Goal: Task Accomplishment & Management: Complete application form

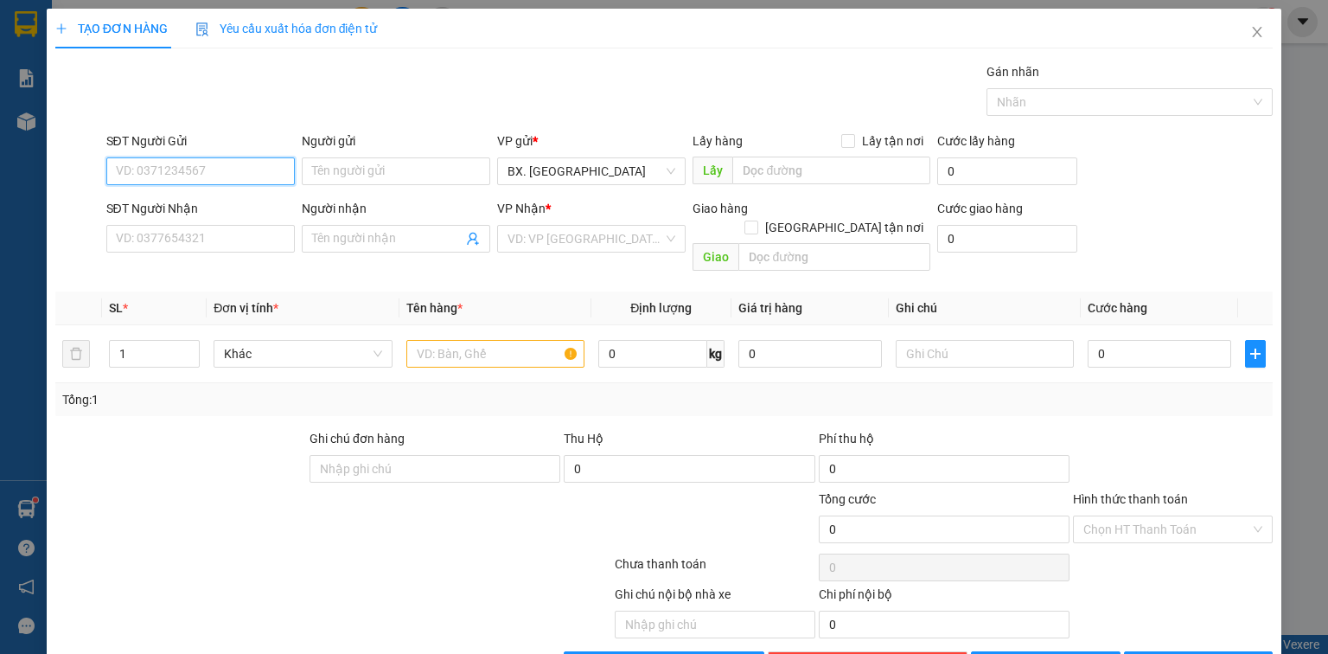
click at [235, 160] on input "SĐT Người Gửi" at bounding box center [200, 171] width 189 height 28
type input "0854747711"
click at [374, 154] on div "Người gửi" at bounding box center [396, 144] width 189 height 26
click at [371, 163] on input "Người gửi" at bounding box center [396, 171] width 189 height 28
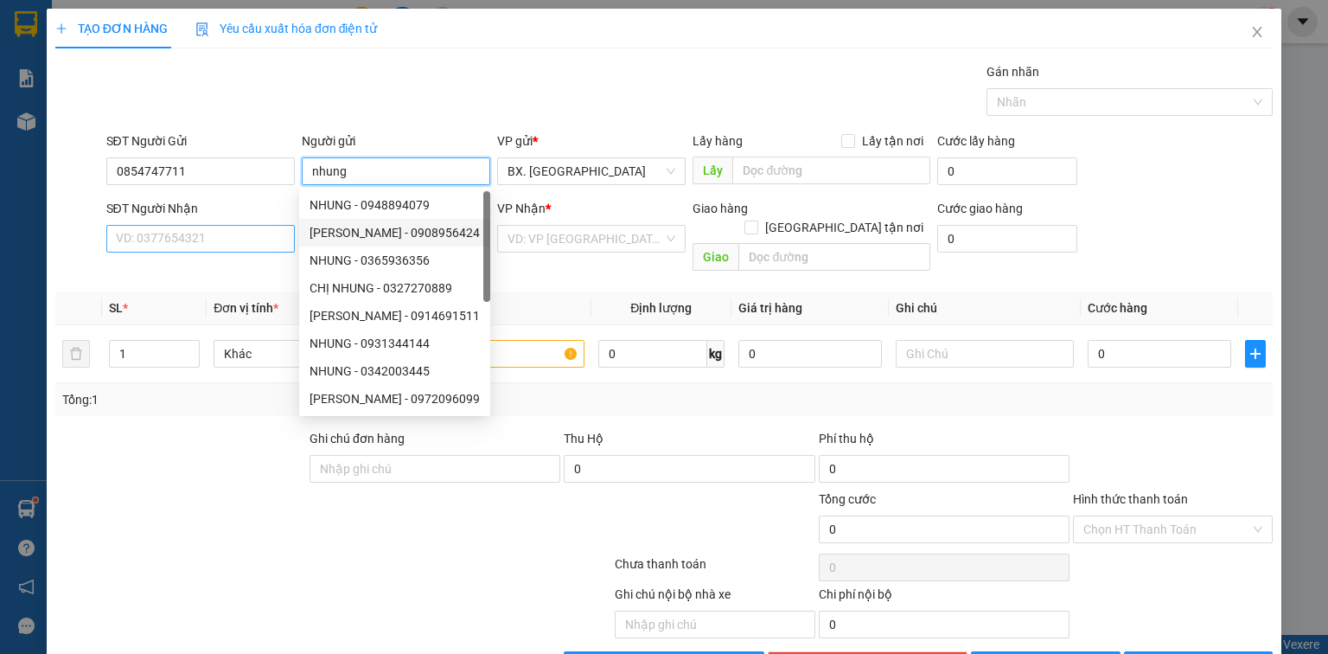
type input "nhung"
click at [180, 233] on input "SĐT Người Nhận" at bounding box center [200, 239] width 189 height 28
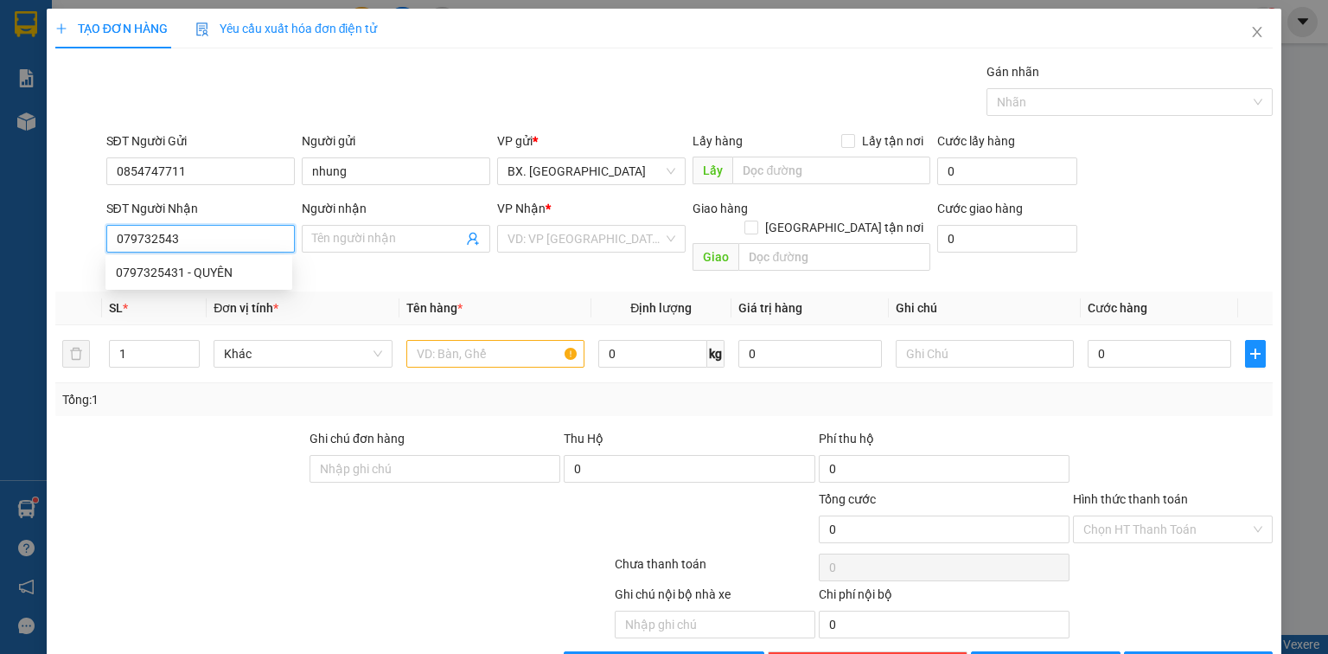
type input "0797325431"
click at [193, 277] on div "0797325431 - QUYÊN" at bounding box center [199, 272] width 166 height 19
type input "QUYÊN"
type input "40.000"
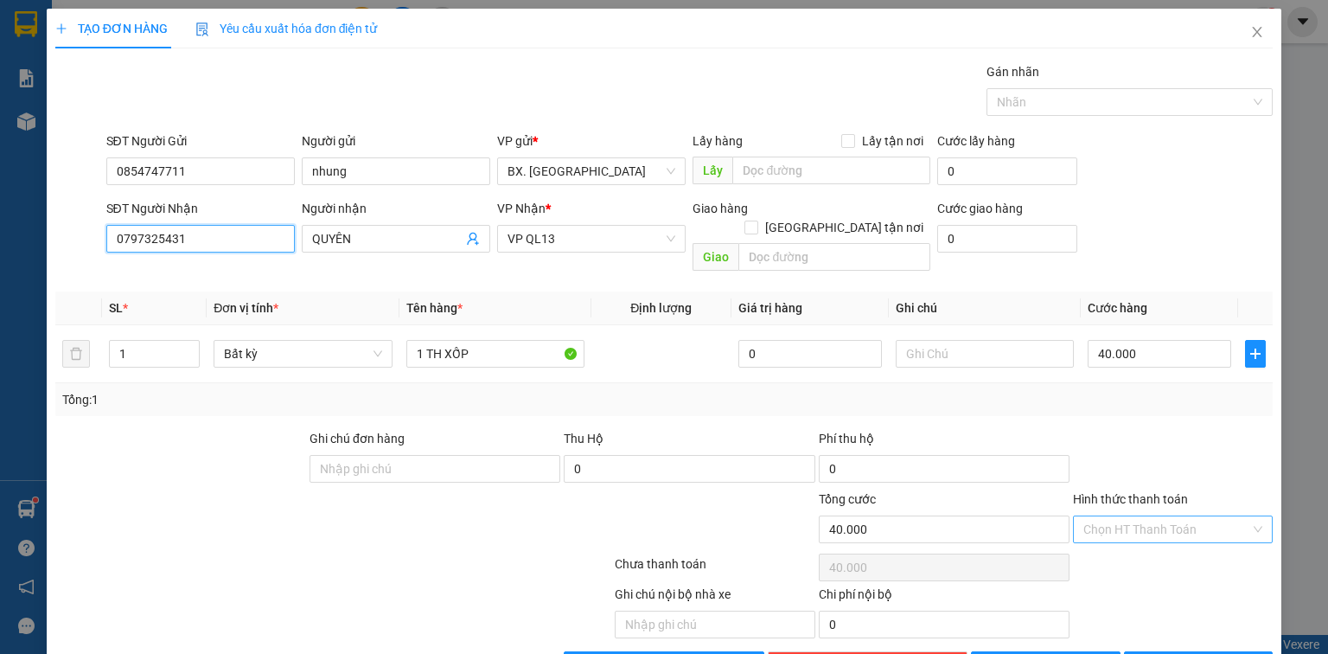
type input "0797325431"
click at [1122, 516] on input "Hình thức thanh toán" at bounding box center [1166, 529] width 167 height 26
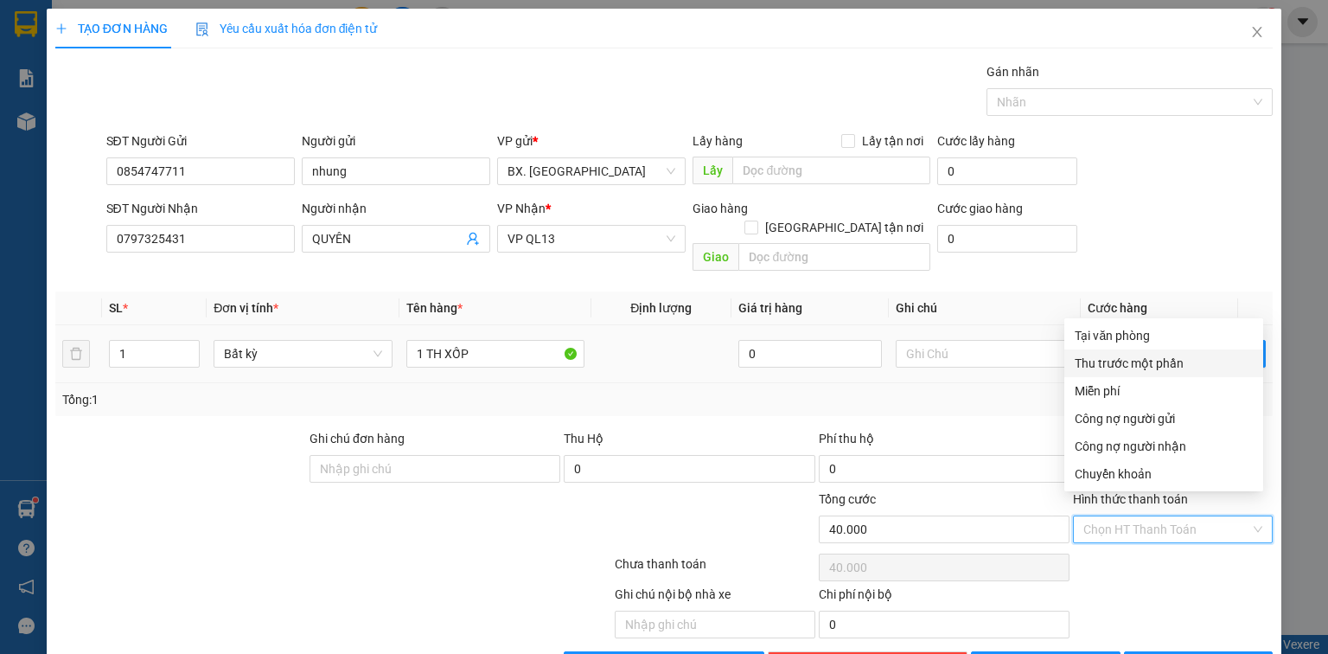
click at [986, 390] on div "Tổng: 1" at bounding box center [664, 399] width 1204 height 19
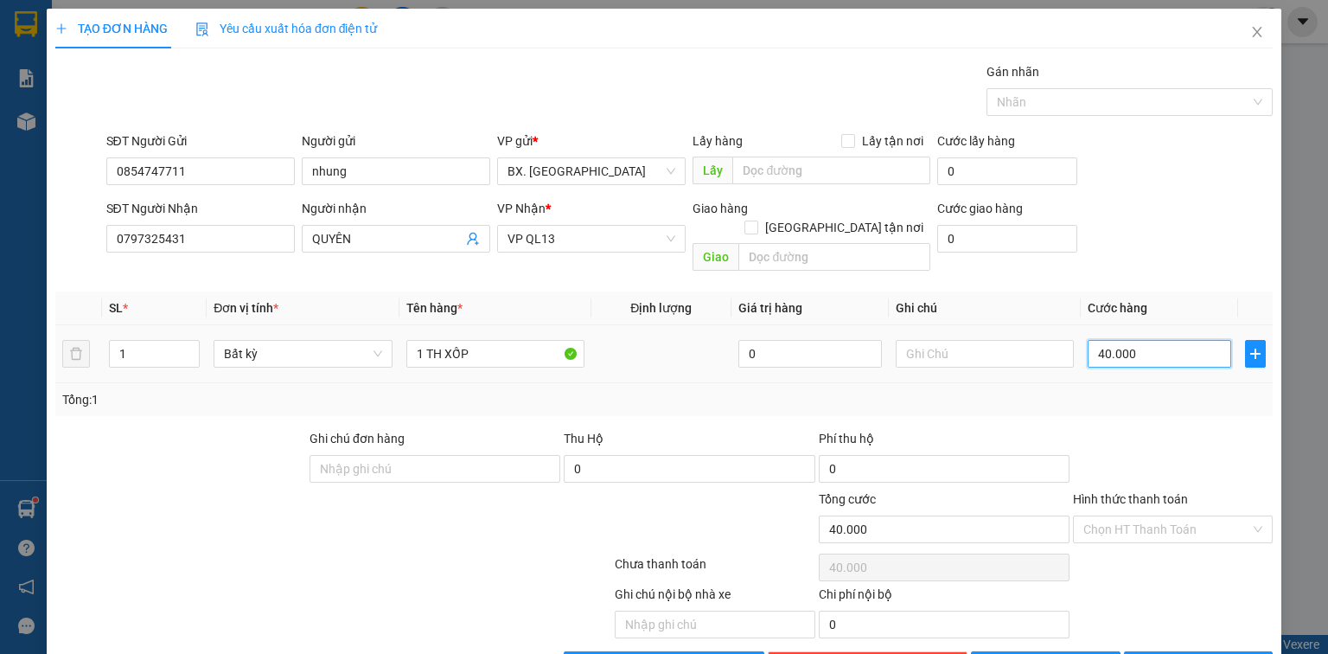
click at [1173, 340] on input "40.000" at bounding box center [1160, 354] width 144 height 28
type input "5"
type input "50"
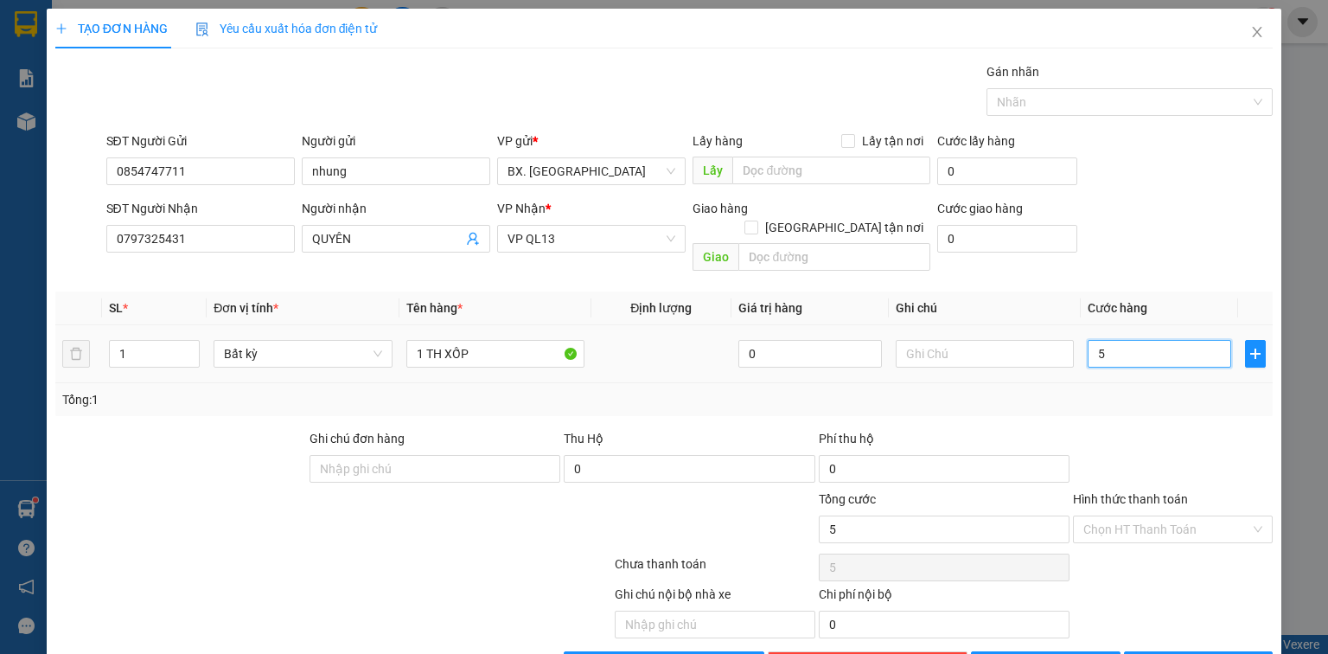
type input "50"
type input "50.000"
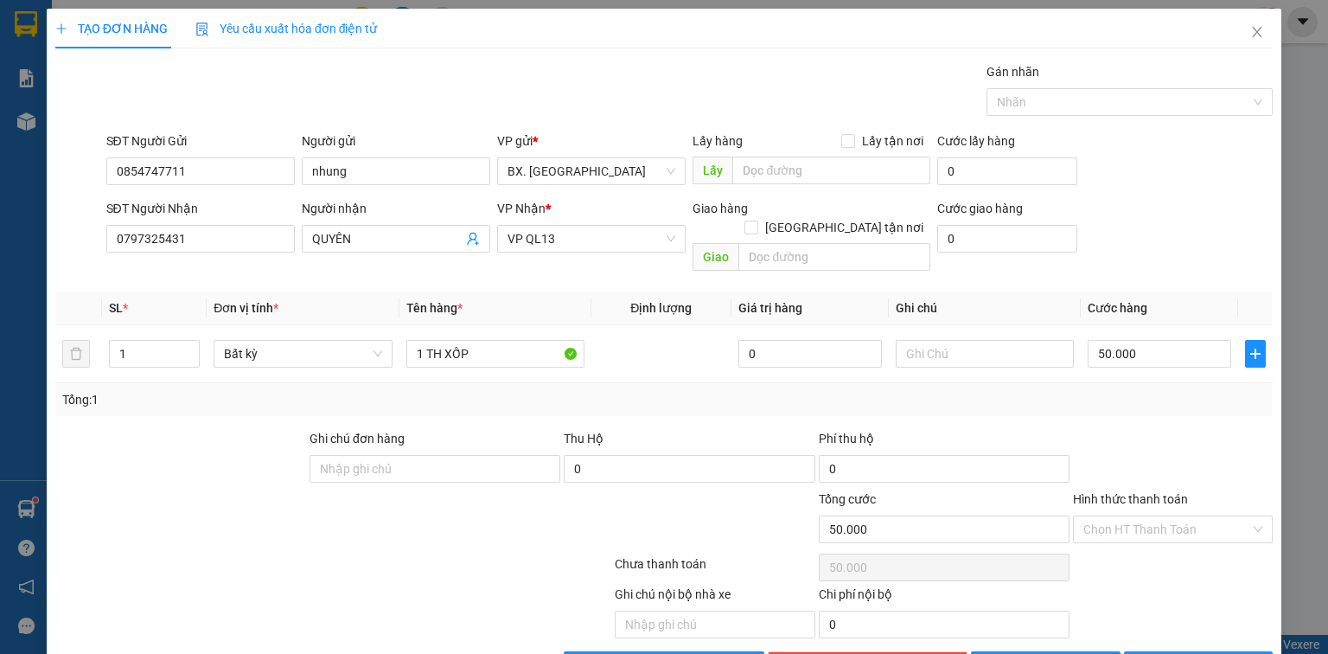
drag, startPoint x: 1171, startPoint y: 410, endPoint x: 1151, endPoint y: 457, distance: 51.6
click at [1171, 429] on div at bounding box center [1172, 459] width 203 height 61
click at [1117, 516] on input "Hình thức thanh toán" at bounding box center [1166, 529] width 167 height 26
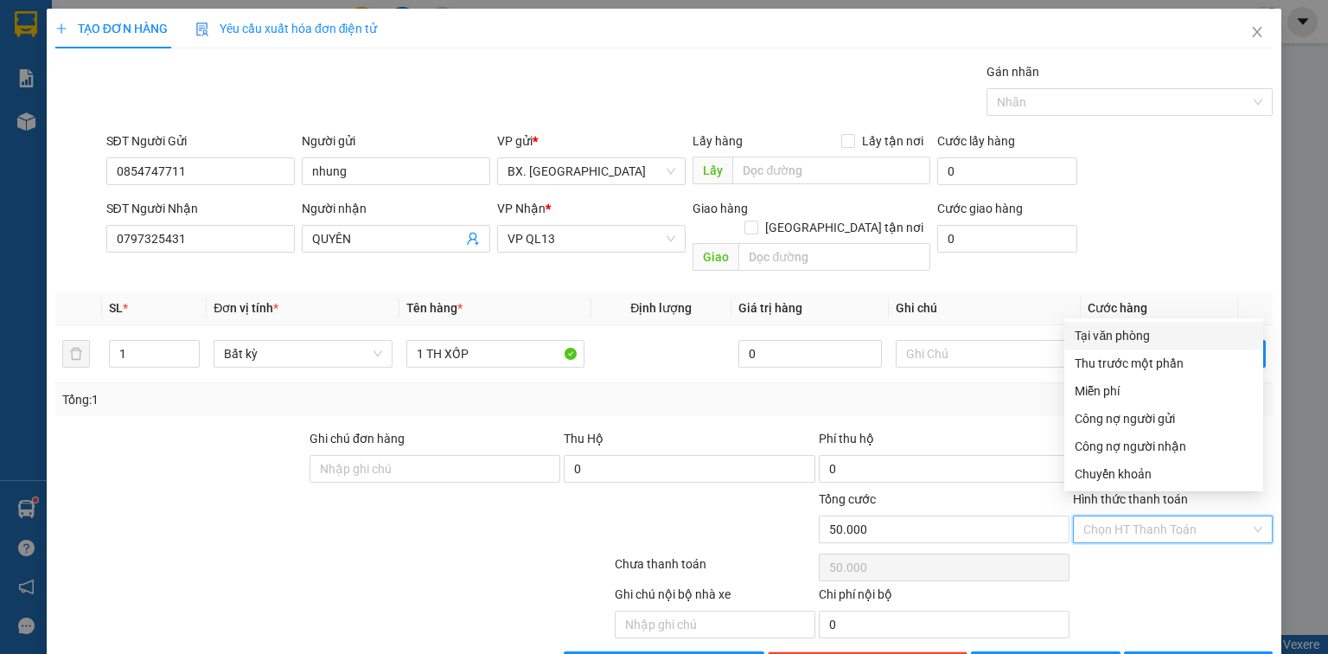
click at [1149, 332] on div "Tại văn phòng" at bounding box center [1164, 335] width 178 height 19
type input "0"
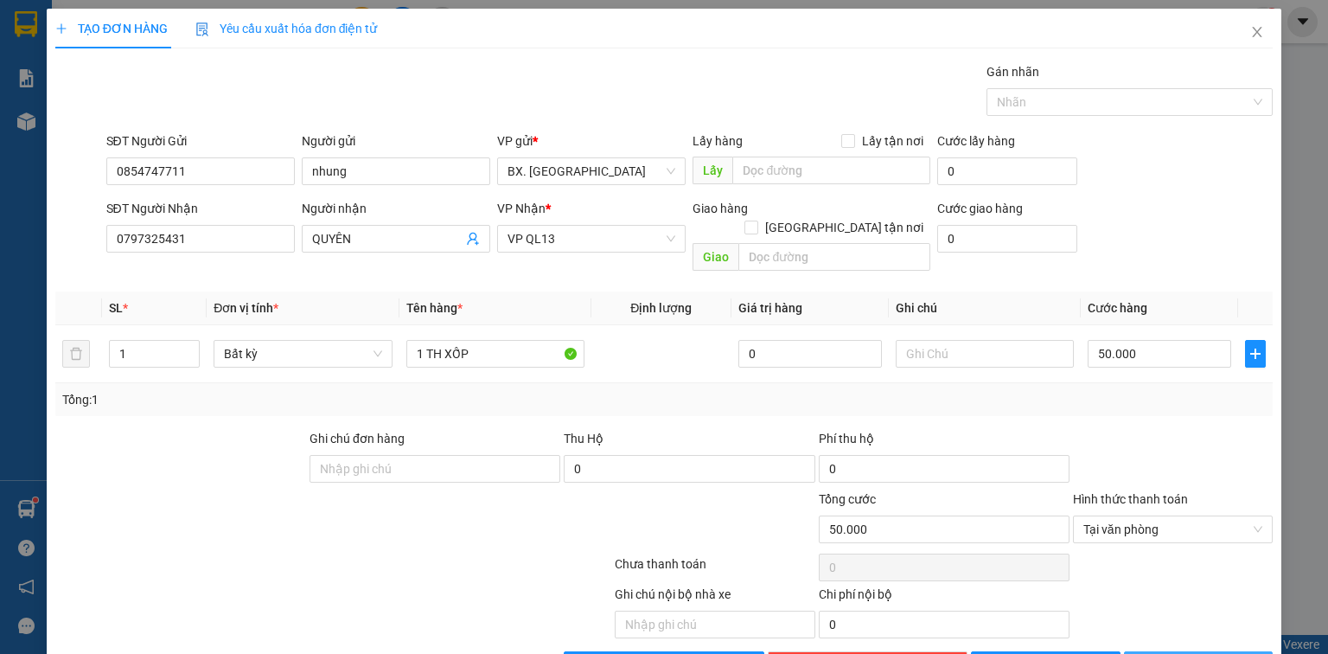
click at [1192, 653] on span "[PERSON_NAME] và In" at bounding box center [1217, 664] width 121 height 19
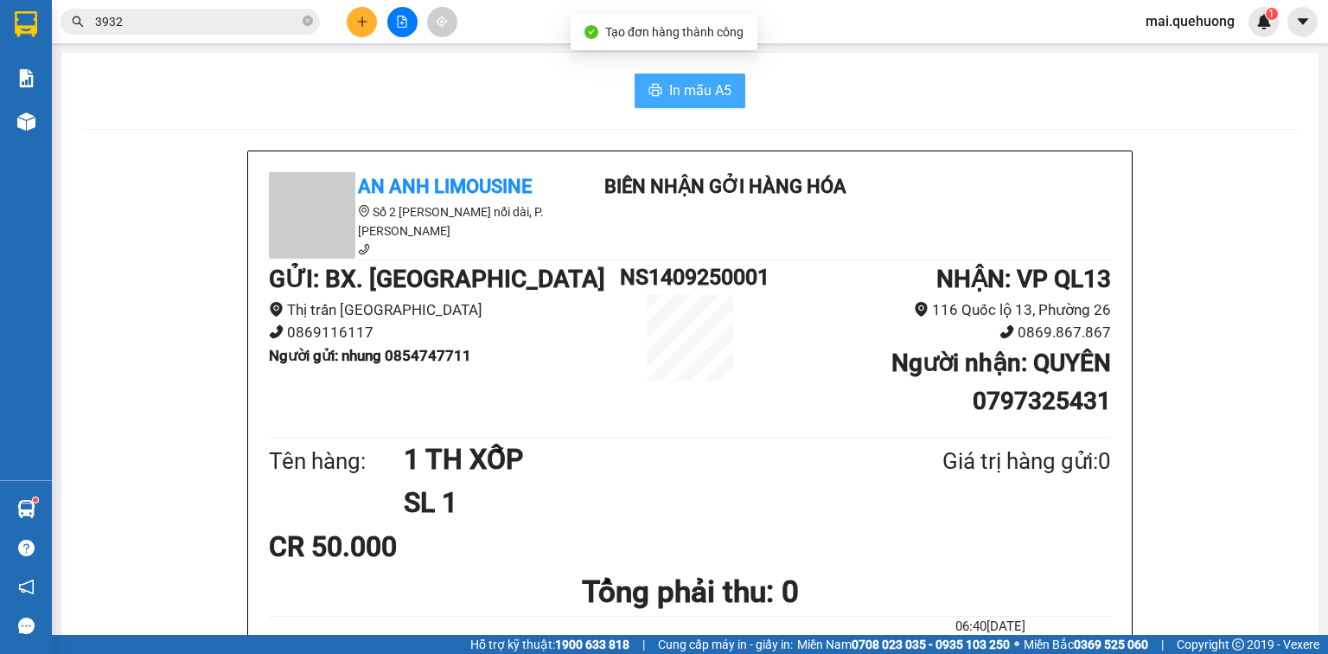
click at [674, 97] on span "In mẫu A5" at bounding box center [700, 91] width 62 height 22
click at [194, 17] on input "3932" at bounding box center [197, 21] width 204 height 19
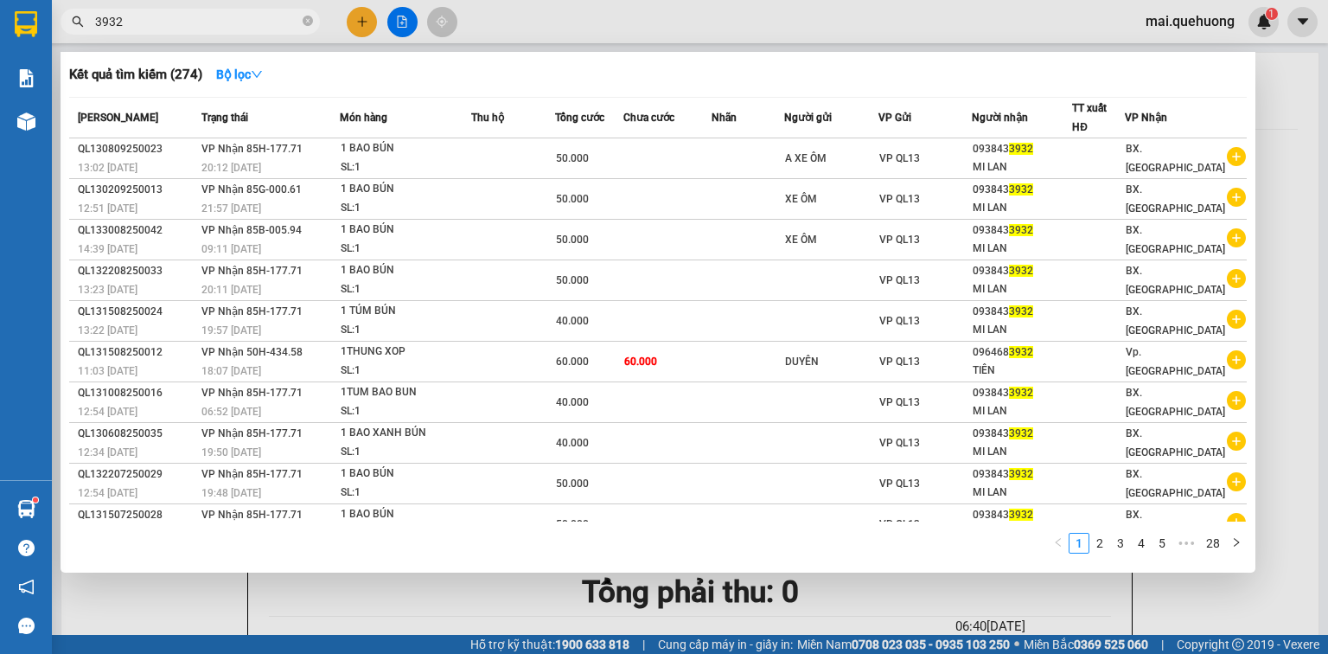
click at [194, 17] on input "3932" at bounding box center [197, 21] width 204 height 19
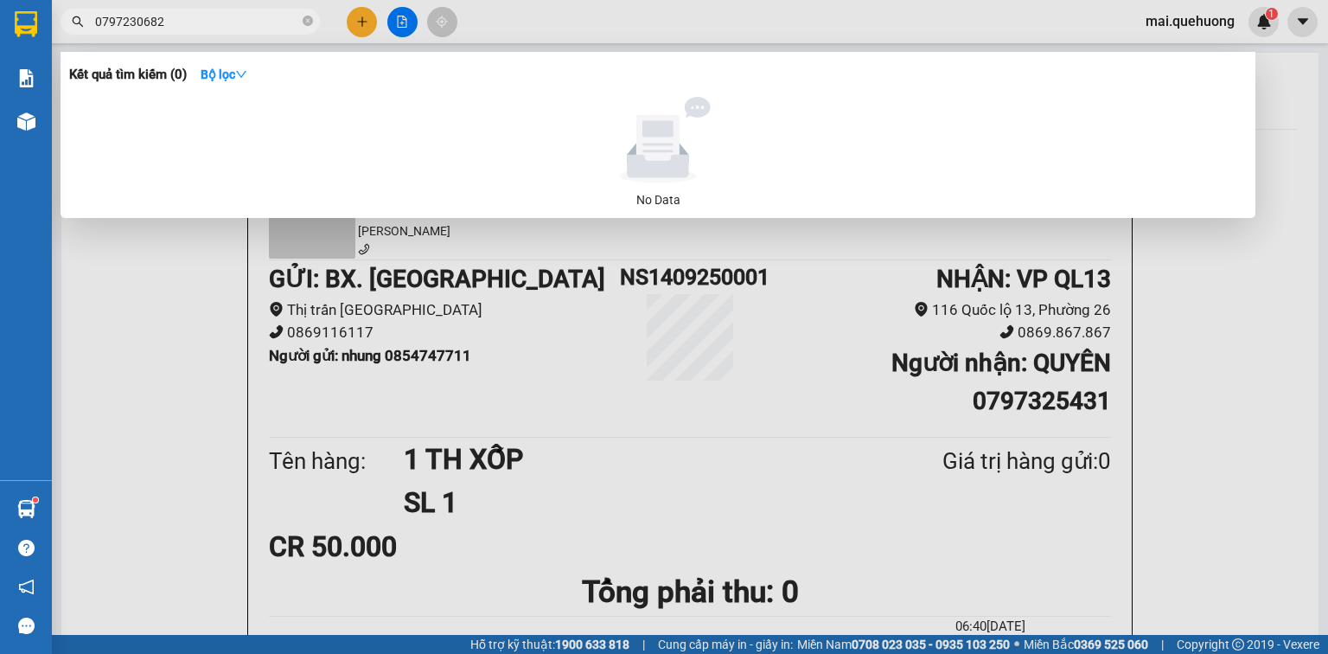
click at [122, 21] on input "0797230682" at bounding box center [197, 21] width 204 height 19
click at [144, 291] on div at bounding box center [664, 327] width 1328 height 654
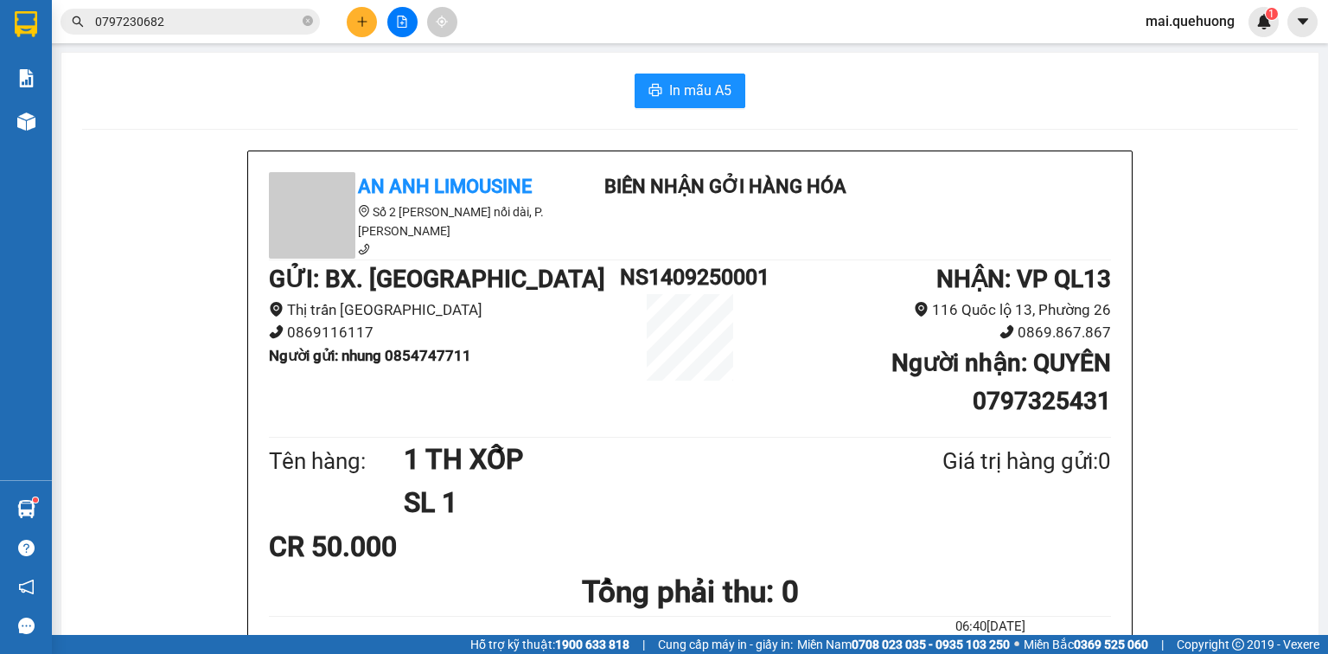
click at [166, 13] on input "0797230682" at bounding box center [197, 21] width 204 height 19
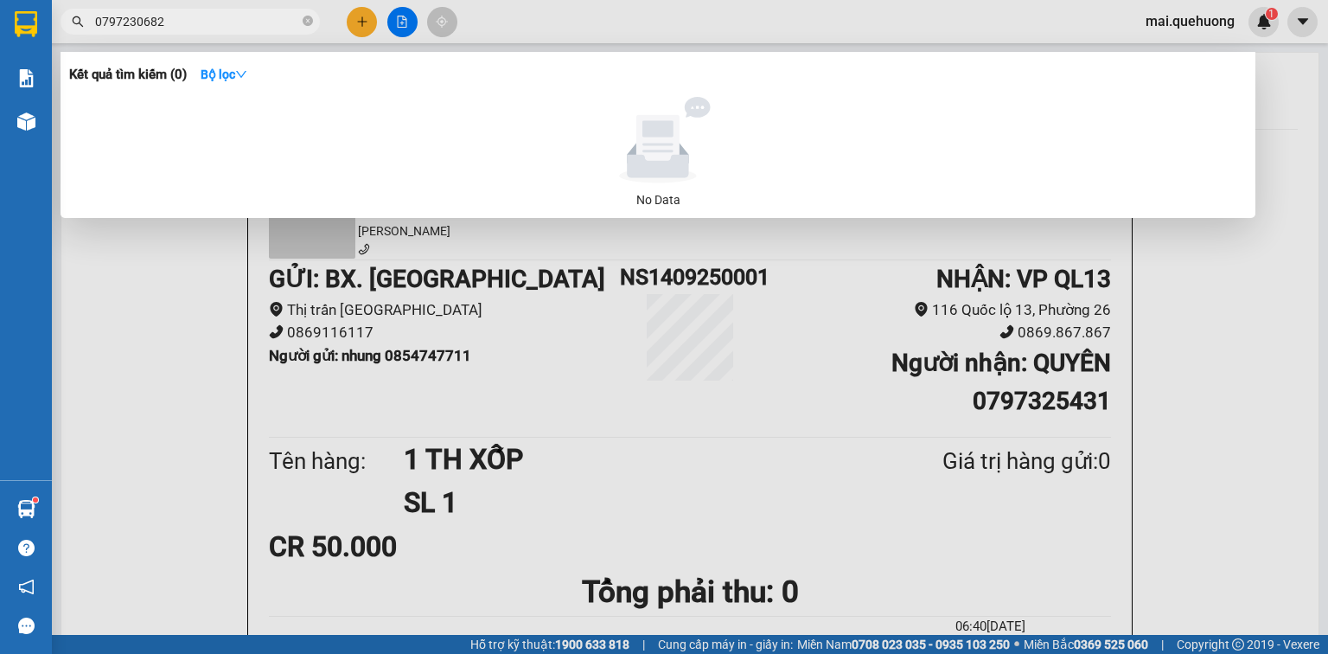
click at [166, 13] on input "0797230682" at bounding box center [197, 21] width 204 height 19
click at [118, 29] on input "0933533600" at bounding box center [197, 21] width 204 height 19
type input "0933533600"
click at [231, 353] on div at bounding box center [664, 327] width 1328 height 654
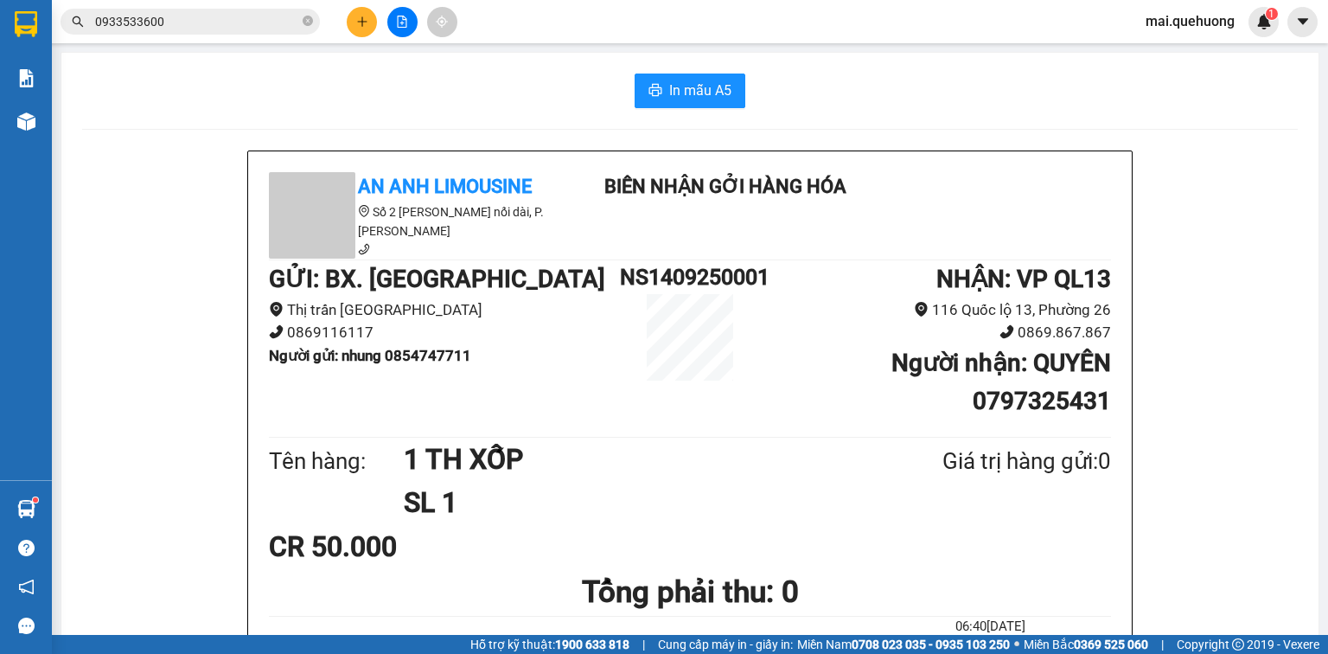
click at [364, 20] on icon "plus" at bounding box center [362, 22] width 12 height 12
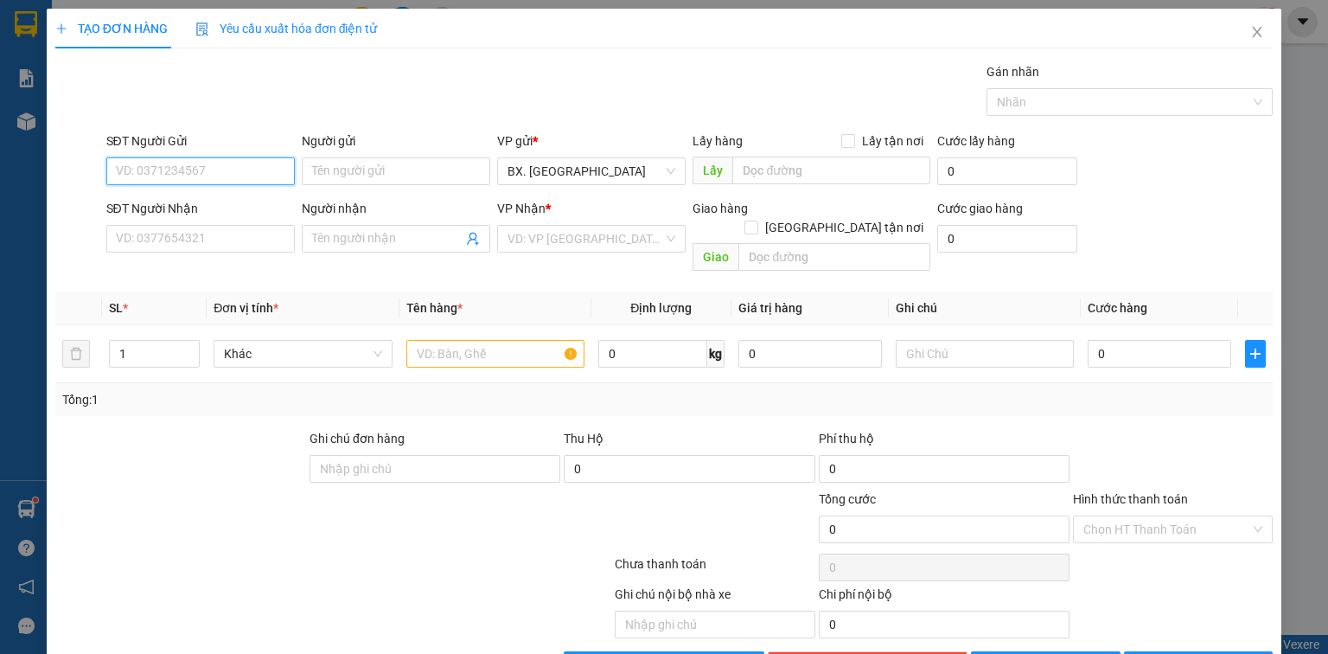
click at [186, 177] on input "SĐT Người Gửi" at bounding box center [200, 171] width 189 height 28
type input "0815712503"
click at [370, 154] on div "Người gửi" at bounding box center [396, 144] width 189 height 26
click at [369, 173] on input "Người gửi" at bounding box center [396, 171] width 189 height 28
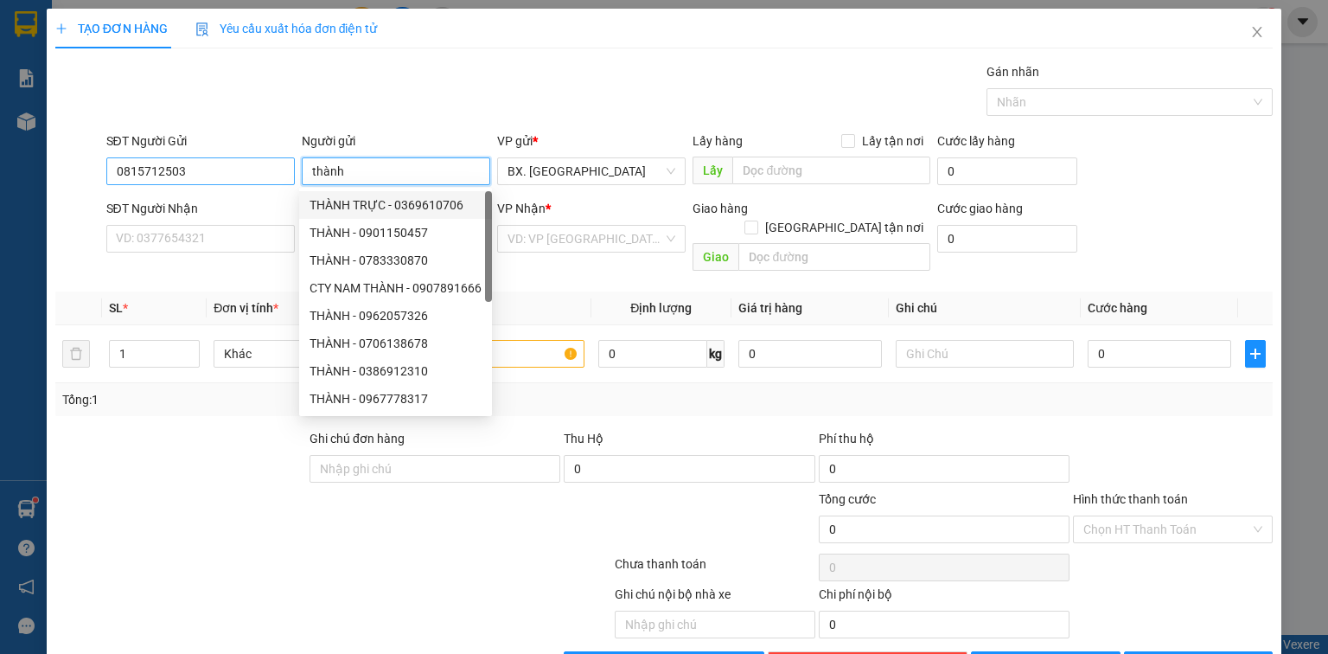
type input "thành"
click at [201, 173] on input "0815712503" at bounding box center [200, 171] width 189 height 28
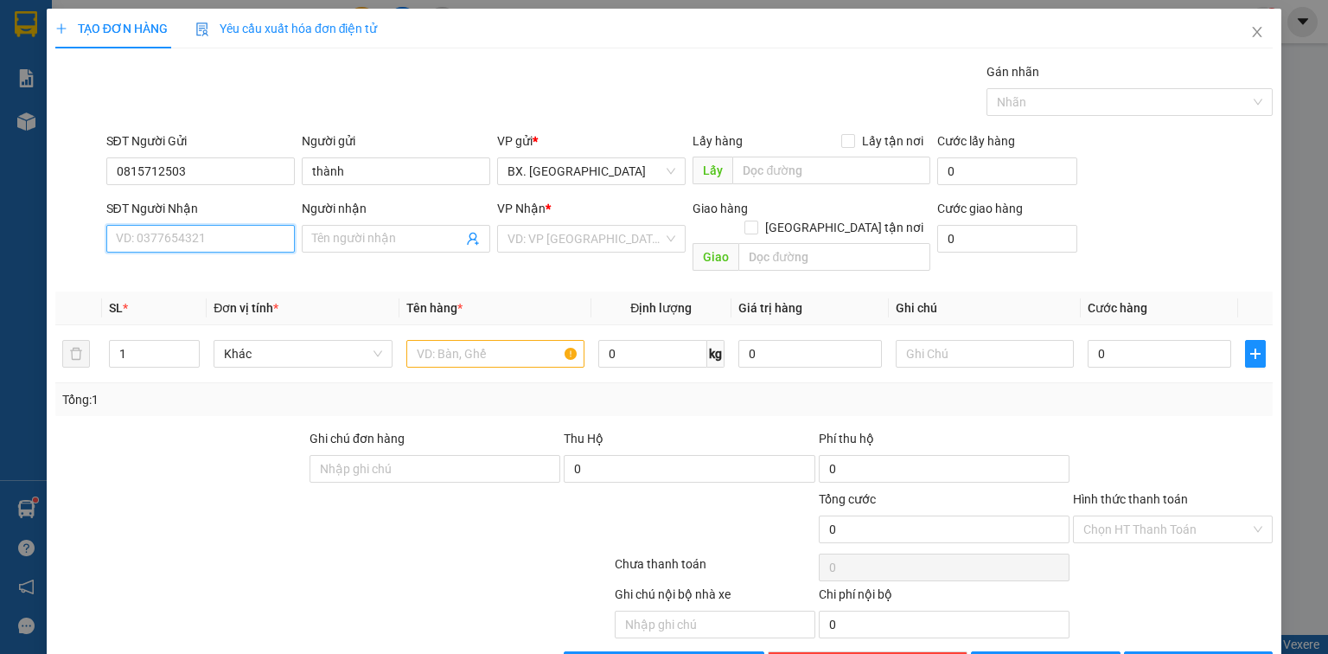
click at [199, 239] on input "SĐT Người Nhận" at bounding box center [200, 239] width 189 height 28
paste input "0815712503"
type input "0815712503"
click at [139, 175] on input "0815712503" at bounding box center [200, 171] width 189 height 28
click at [145, 176] on input "0815712503" at bounding box center [200, 171] width 189 height 28
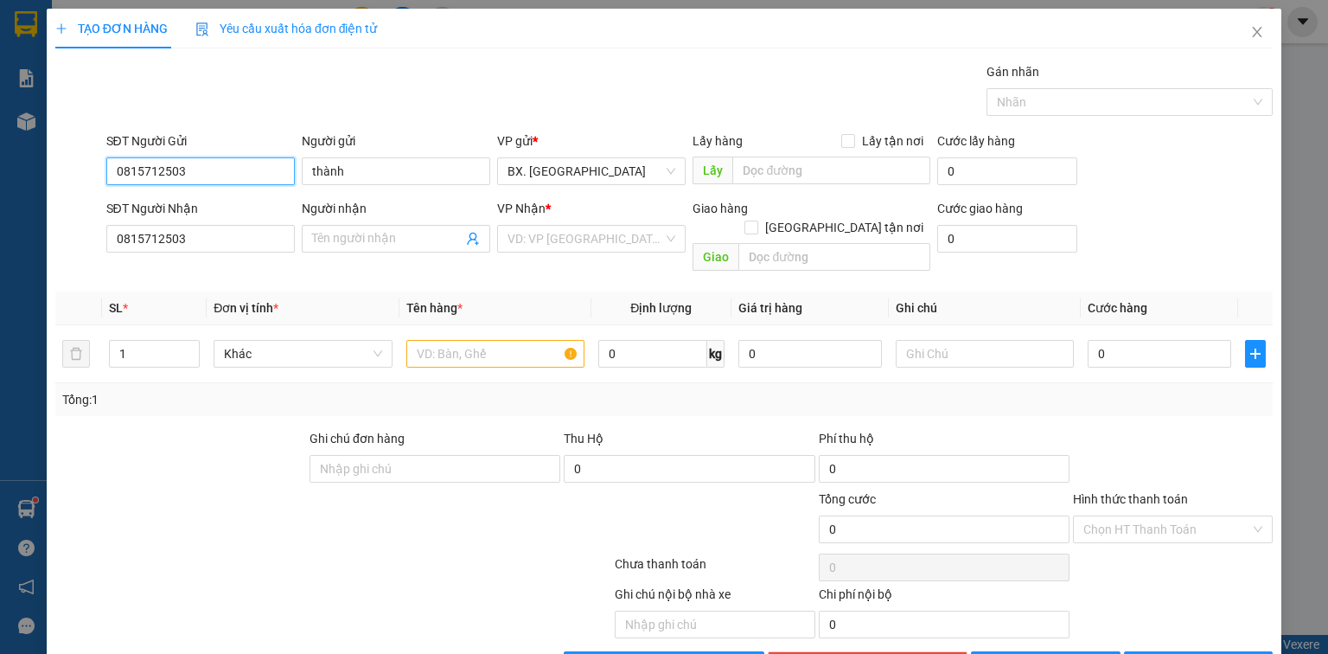
click at [163, 179] on input "0815712503" at bounding box center [200, 171] width 189 height 28
click at [319, 240] on input "Người nhận" at bounding box center [387, 238] width 150 height 19
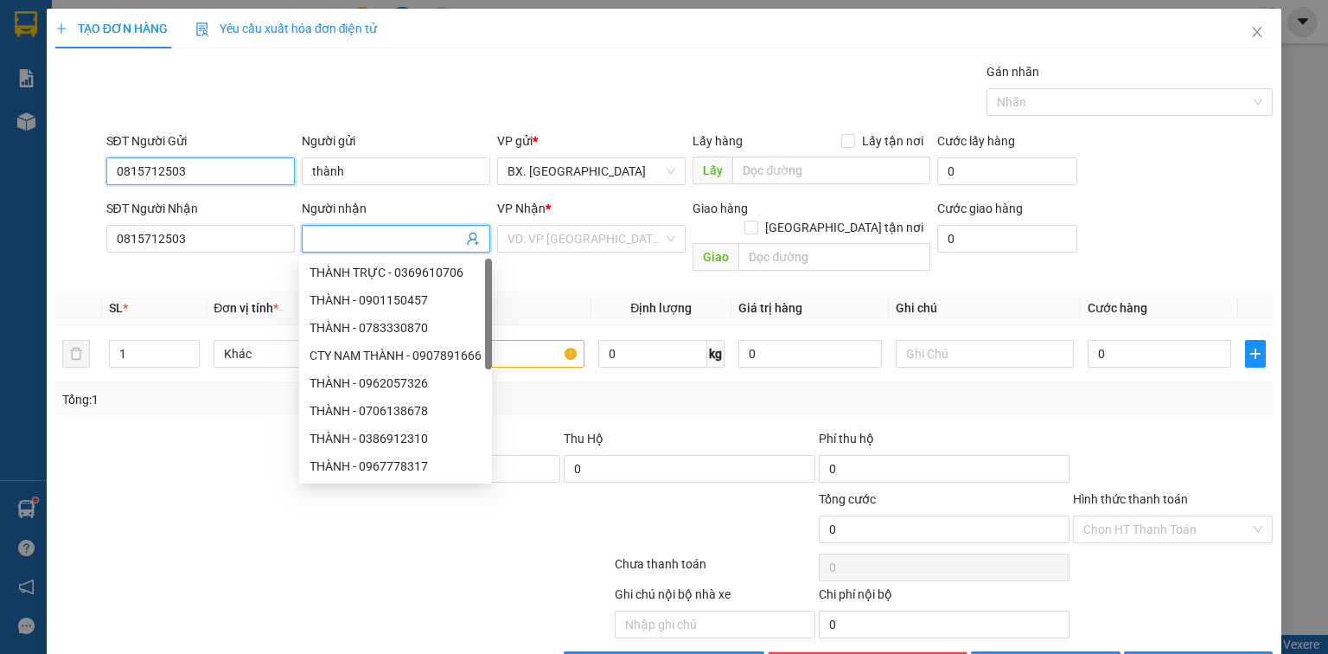
click at [156, 176] on input "0815712503" at bounding box center [200, 171] width 189 height 28
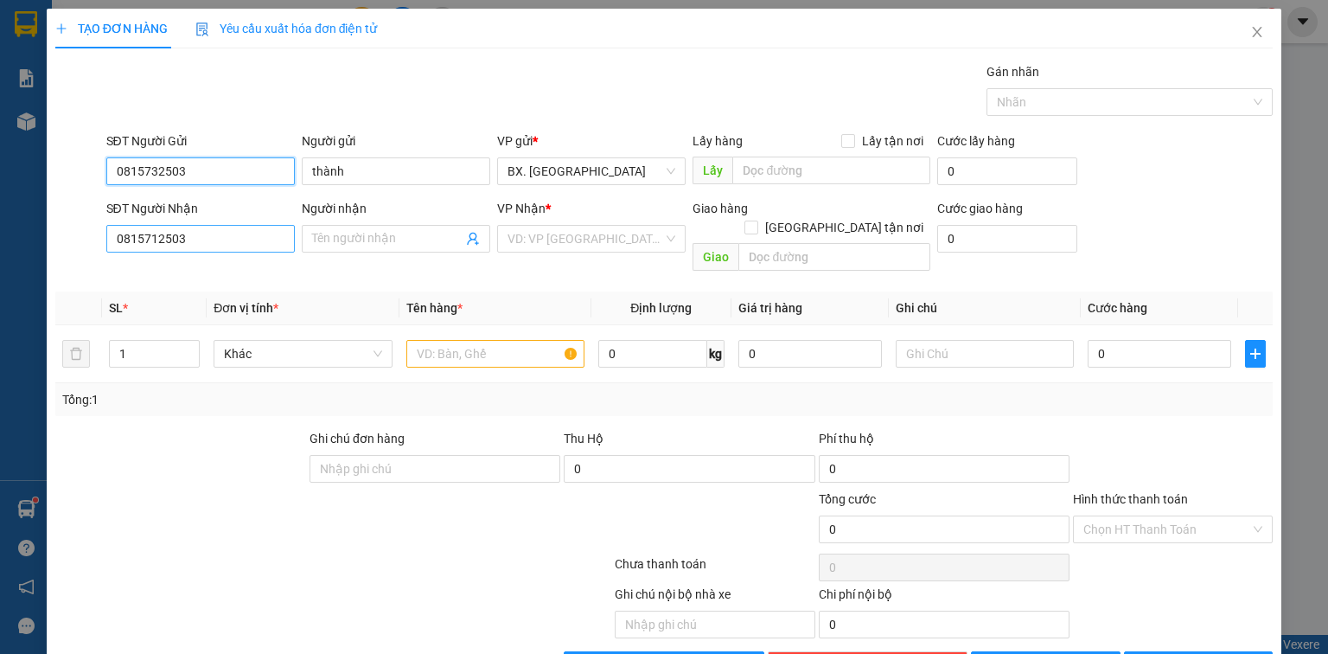
type input "0815732503"
click at [156, 245] on input "0815712503" at bounding box center [200, 239] width 189 height 28
type input "0815732503"
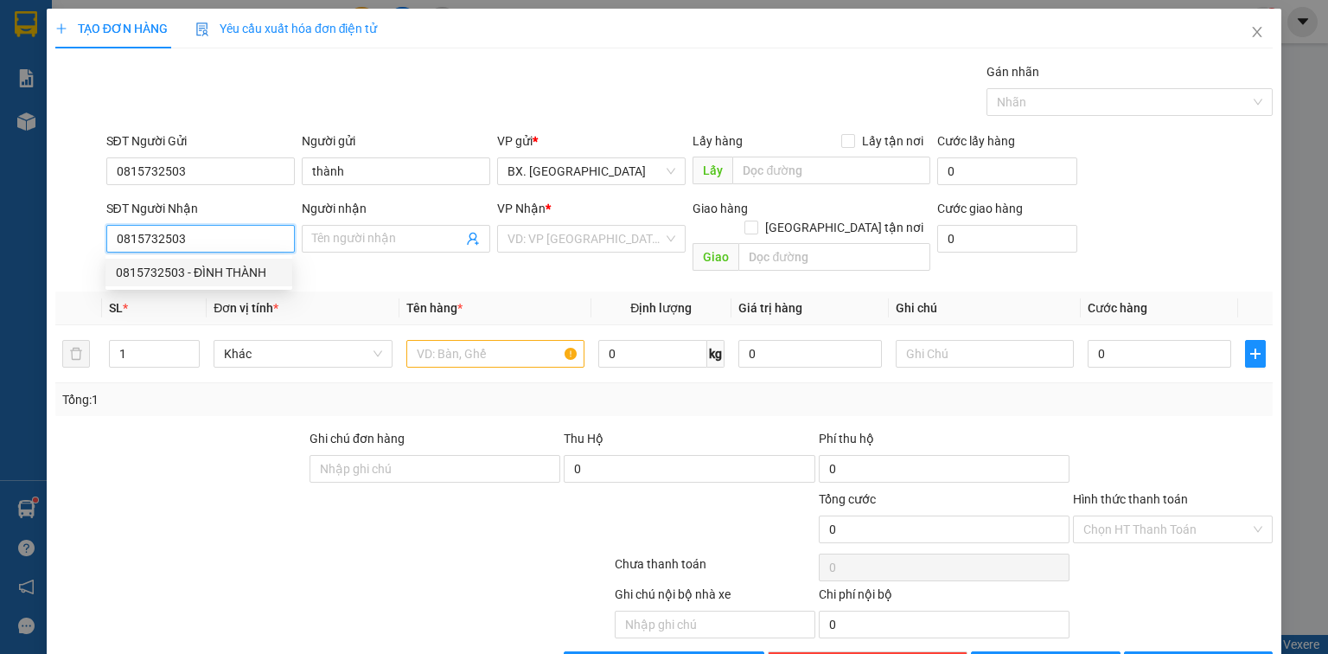
click at [198, 281] on div "0815732503 - ĐÌNH THÀNH" at bounding box center [199, 272] width 166 height 19
type input "ĐÌNH THÀNH"
type input "300.000"
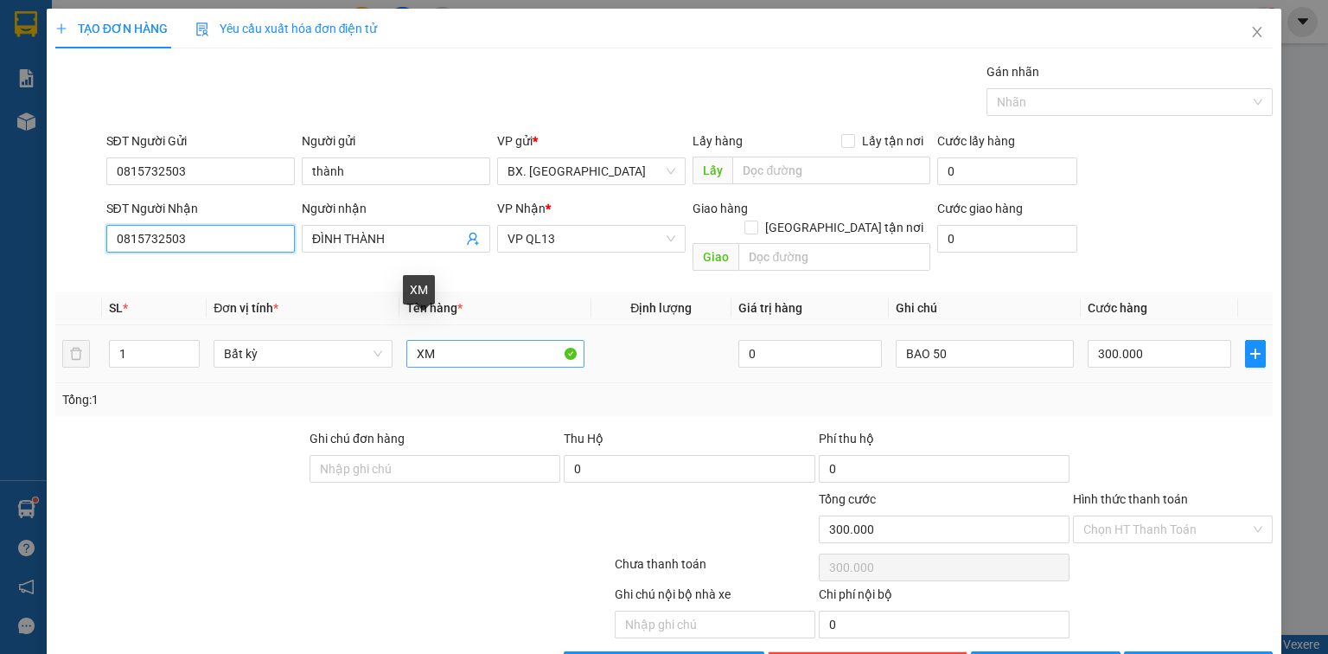
type input "0815732503"
click at [503, 341] on input "XM" at bounding box center [495, 354] width 178 height 28
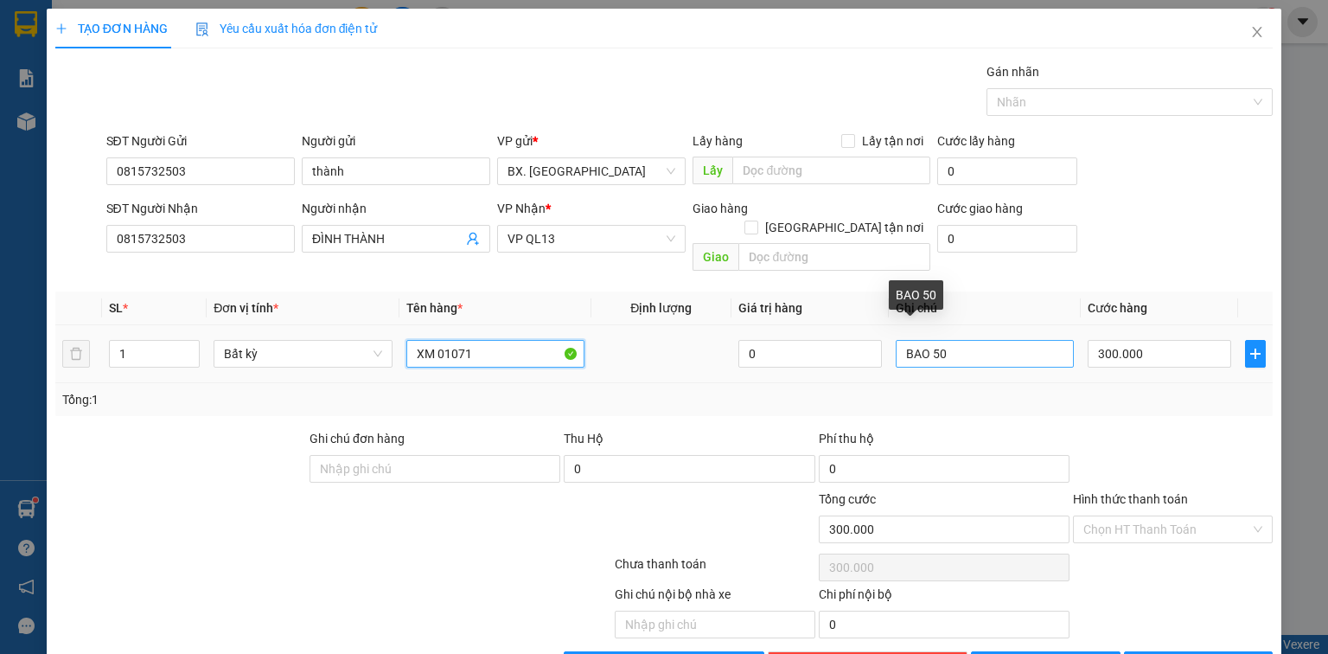
type input "XM 01071"
drag, startPoint x: 936, startPoint y: 338, endPoint x: 796, endPoint y: 364, distance: 143.3
click at [796, 364] on div "SL * Đơn vị tính * Tên hàng * Định lượng Giá trị hàng Ghi chú Cước hàng 1 Bất k…" at bounding box center [664, 353] width 1218 height 125
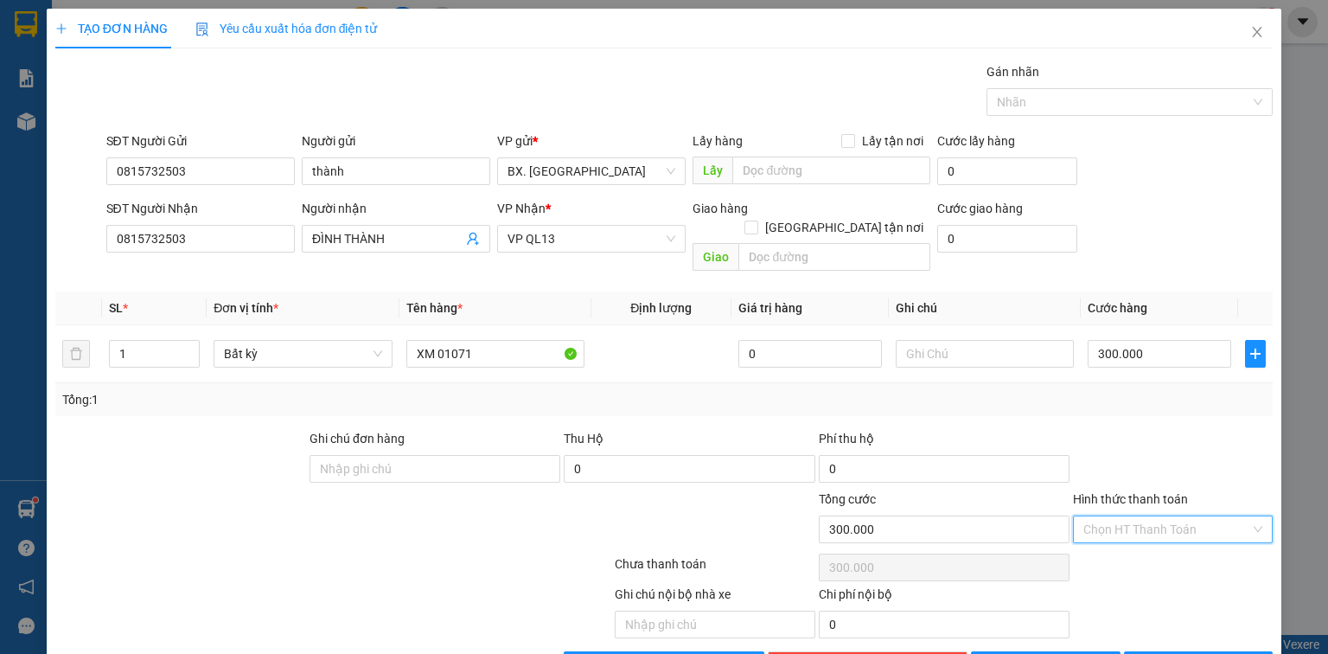
drag, startPoint x: 1155, startPoint y: 511, endPoint x: 1160, endPoint y: 429, distance: 82.3
click at [1155, 516] on input "Hình thức thanh toán" at bounding box center [1166, 529] width 167 height 26
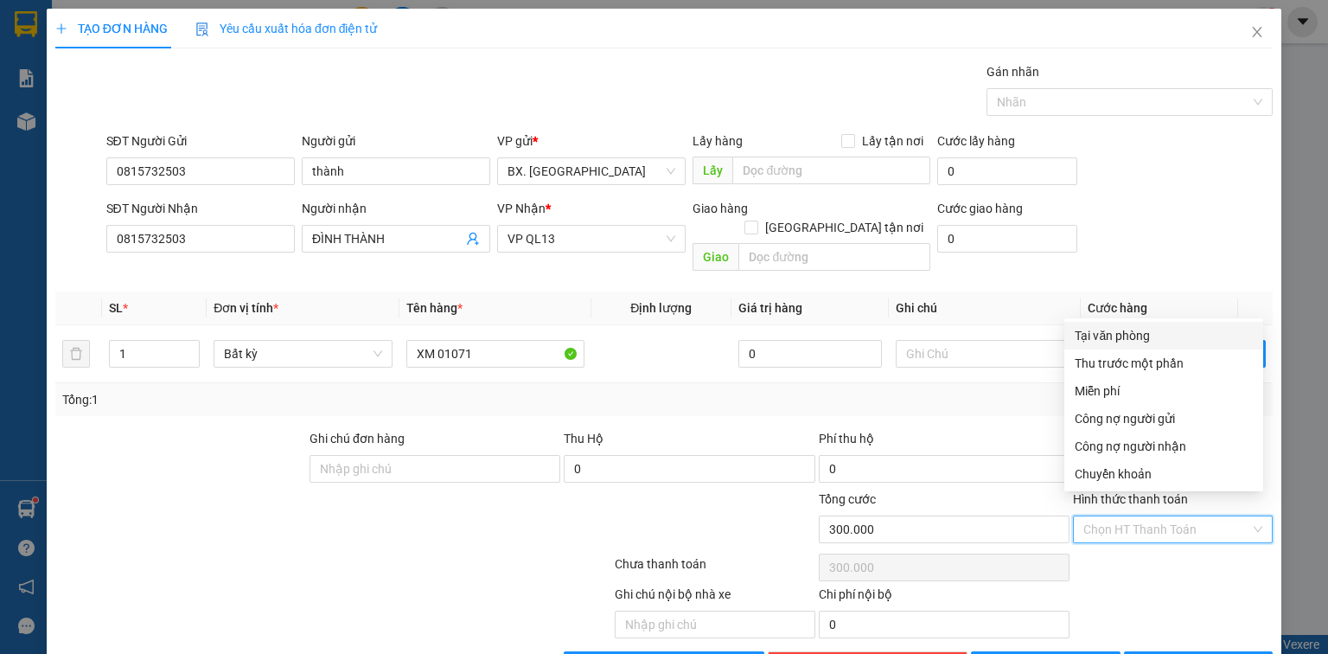
click at [1167, 334] on div "Tại văn phòng" at bounding box center [1164, 335] width 178 height 19
type input "0"
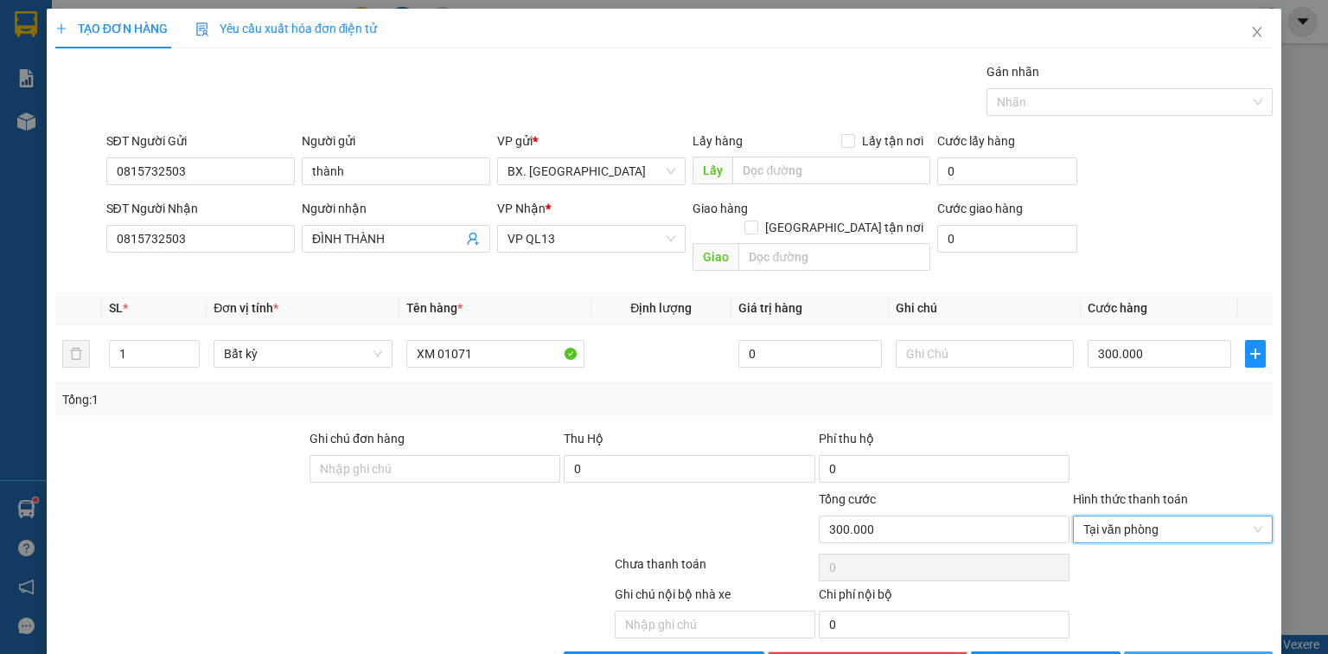
click at [1186, 653] on span "[PERSON_NAME] và In" at bounding box center [1217, 664] width 121 height 19
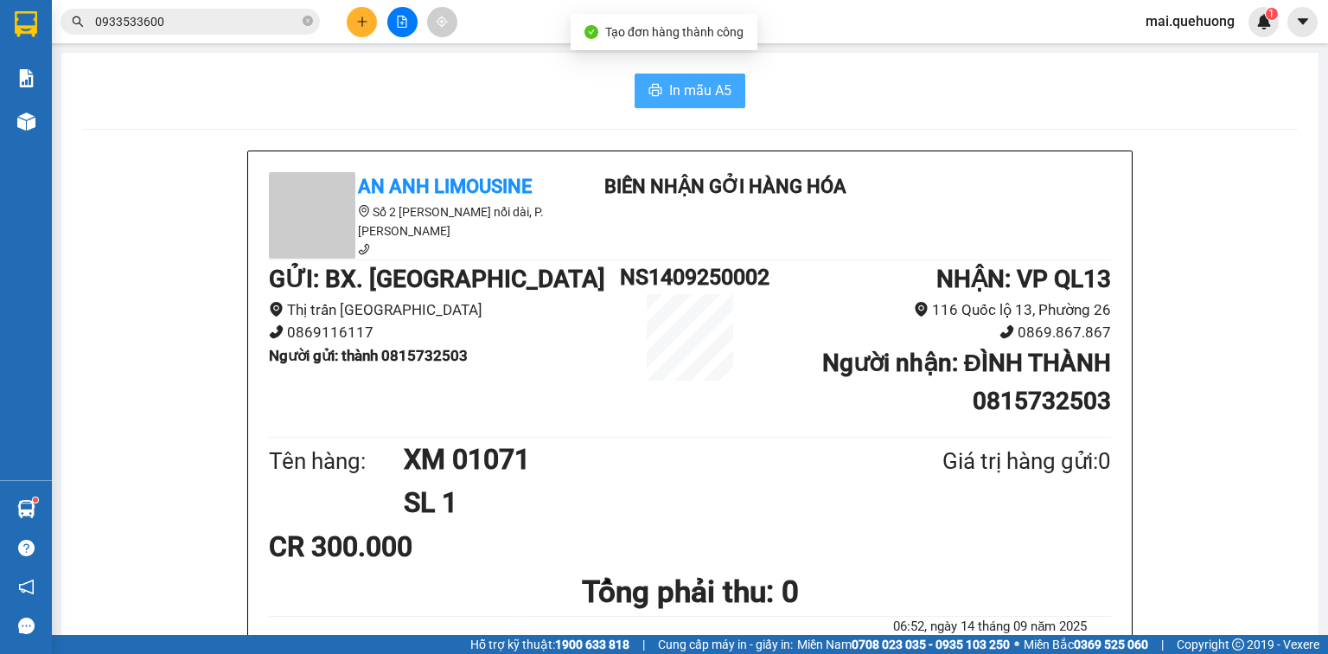
click at [715, 97] on span "In mẫu A5" at bounding box center [700, 91] width 62 height 22
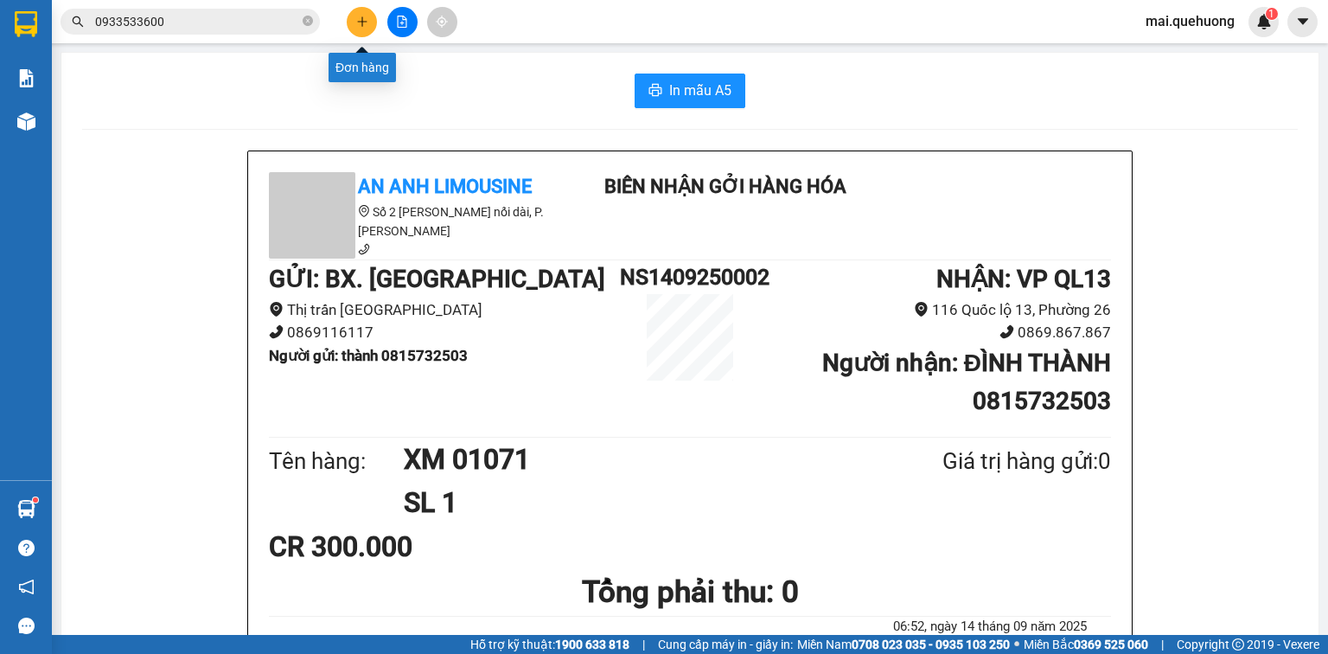
click at [367, 22] on icon "plus" at bounding box center [362, 22] width 12 height 12
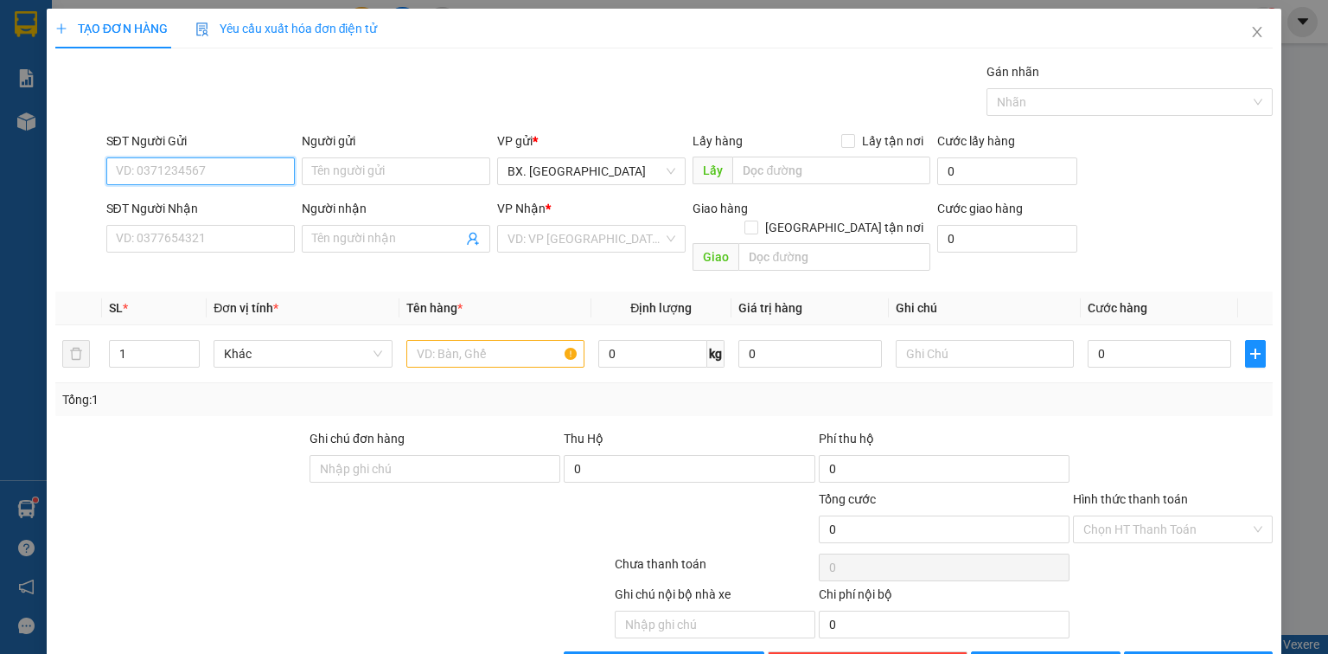
click at [176, 176] on input "SĐT Người Gửi" at bounding box center [200, 171] width 189 height 28
type input "0369339006"
click at [339, 179] on input "Người gửi" at bounding box center [396, 171] width 189 height 28
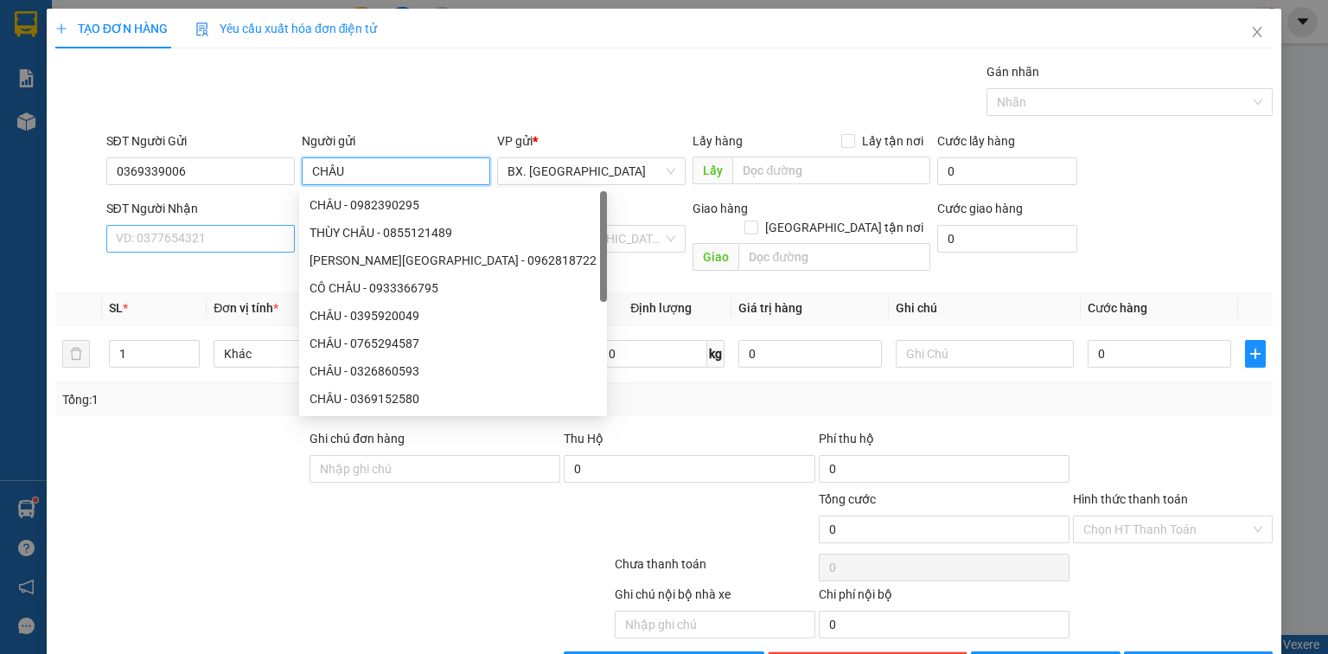
type input "CHÂU"
click at [169, 233] on input "SĐT Người Nhận" at bounding box center [200, 239] width 189 height 28
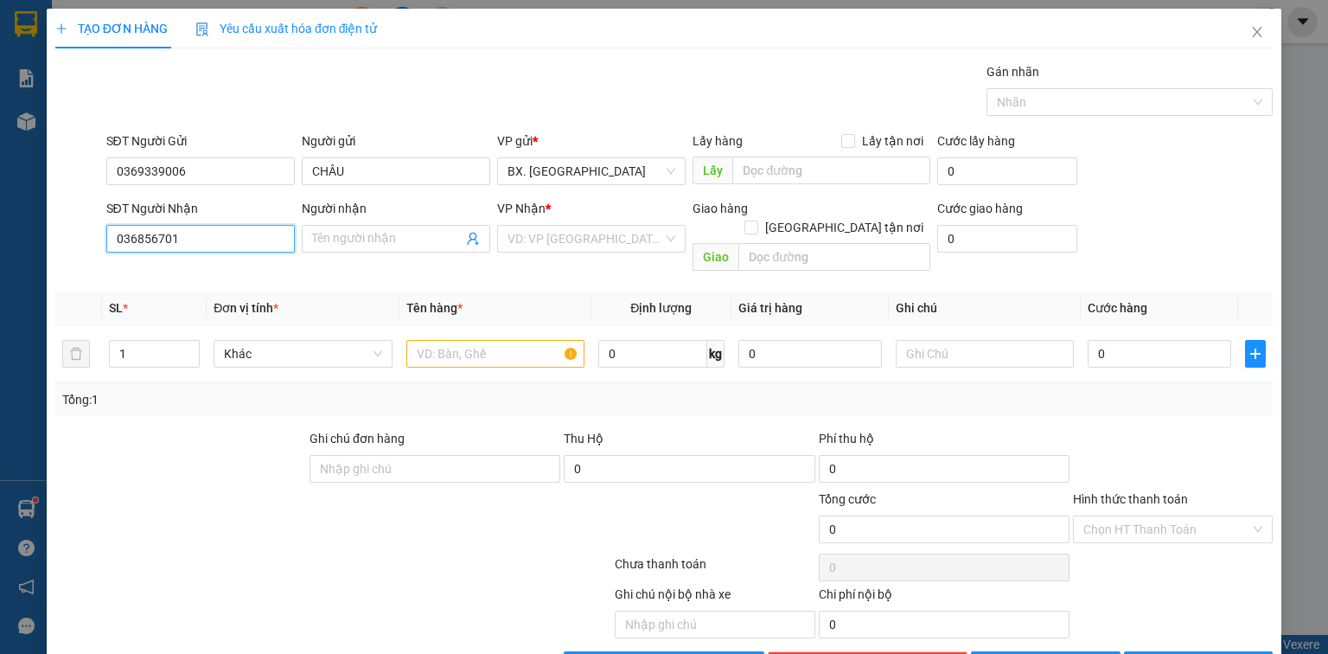
type input "0368567017"
drag, startPoint x: 208, startPoint y: 271, endPoint x: 406, endPoint y: 266, distance: 198.1
click at [206, 272] on div "0368567017 - OANH" at bounding box center [199, 272] width 166 height 19
type input "OANH"
type input "40.000"
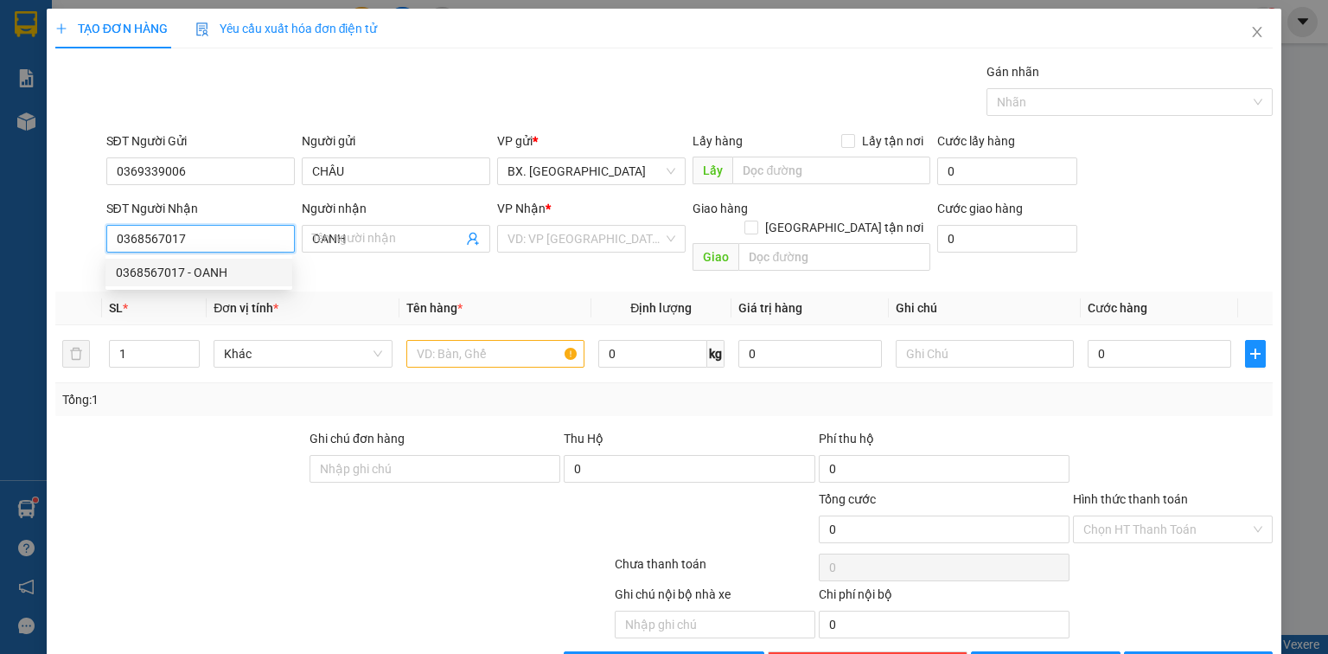
type input "40.000"
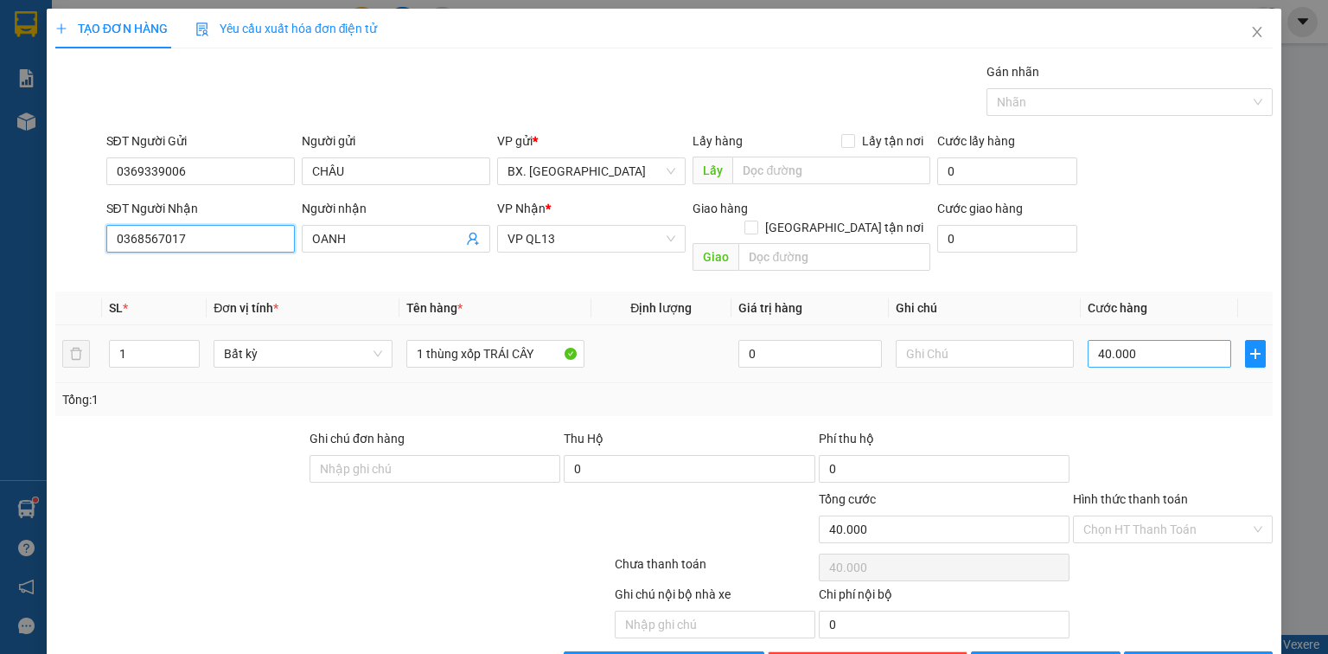
type input "0368567017"
click at [1119, 340] on input "40.000" at bounding box center [1160, 354] width 144 height 28
type input "6"
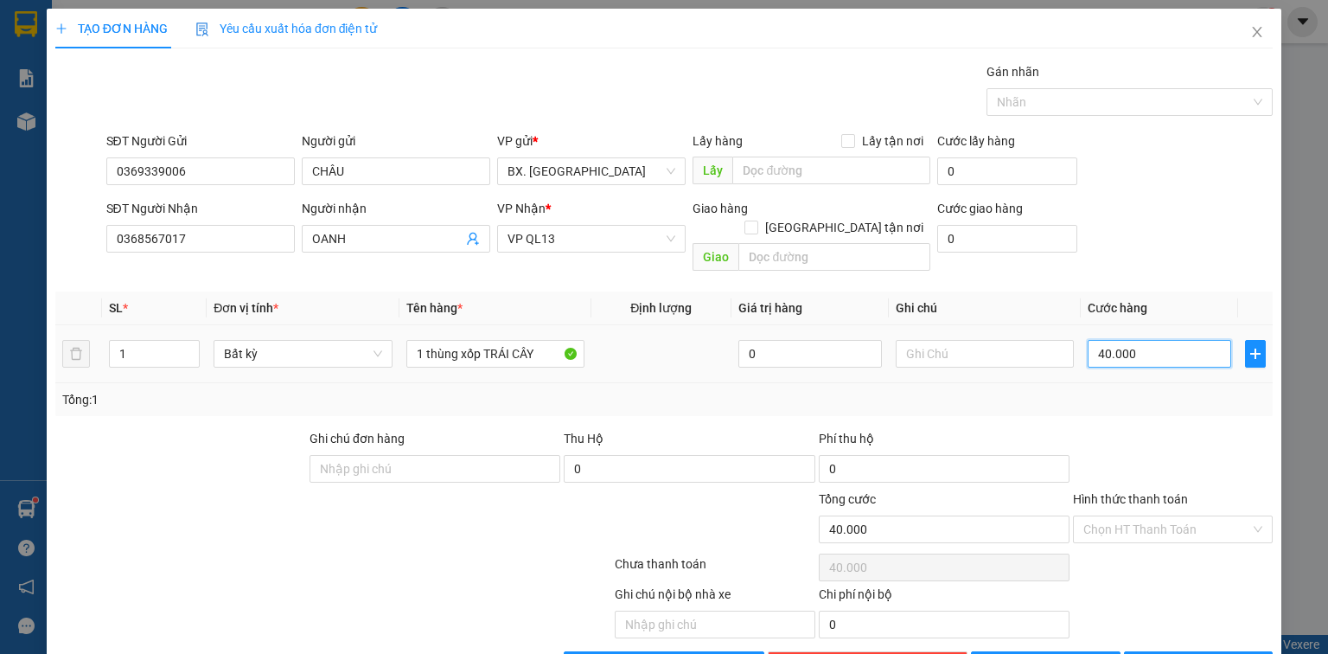
type input "6"
type input "60"
type input "60.000"
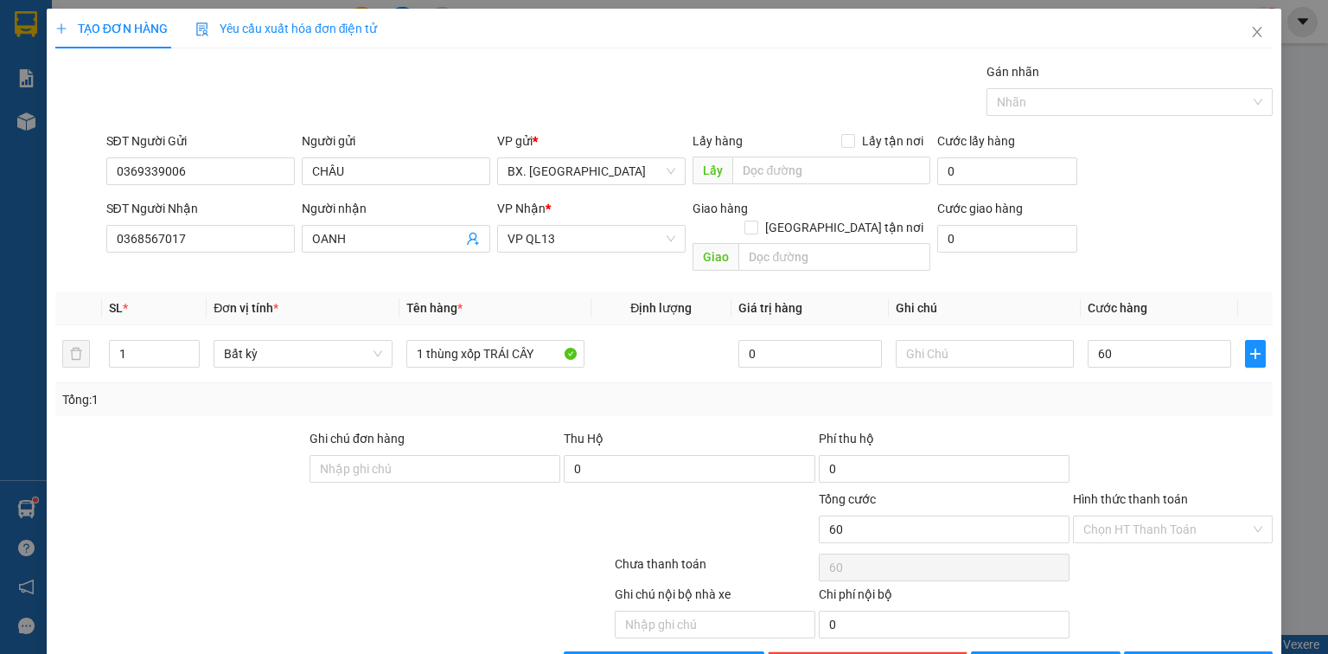
type input "60.000"
click at [1178, 429] on div at bounding box center [1172, 459] width 203 height 61
click at [1171, 516] on input "Hình thức thanh toán" at bounding box center [1166, 529] width 167 height 26
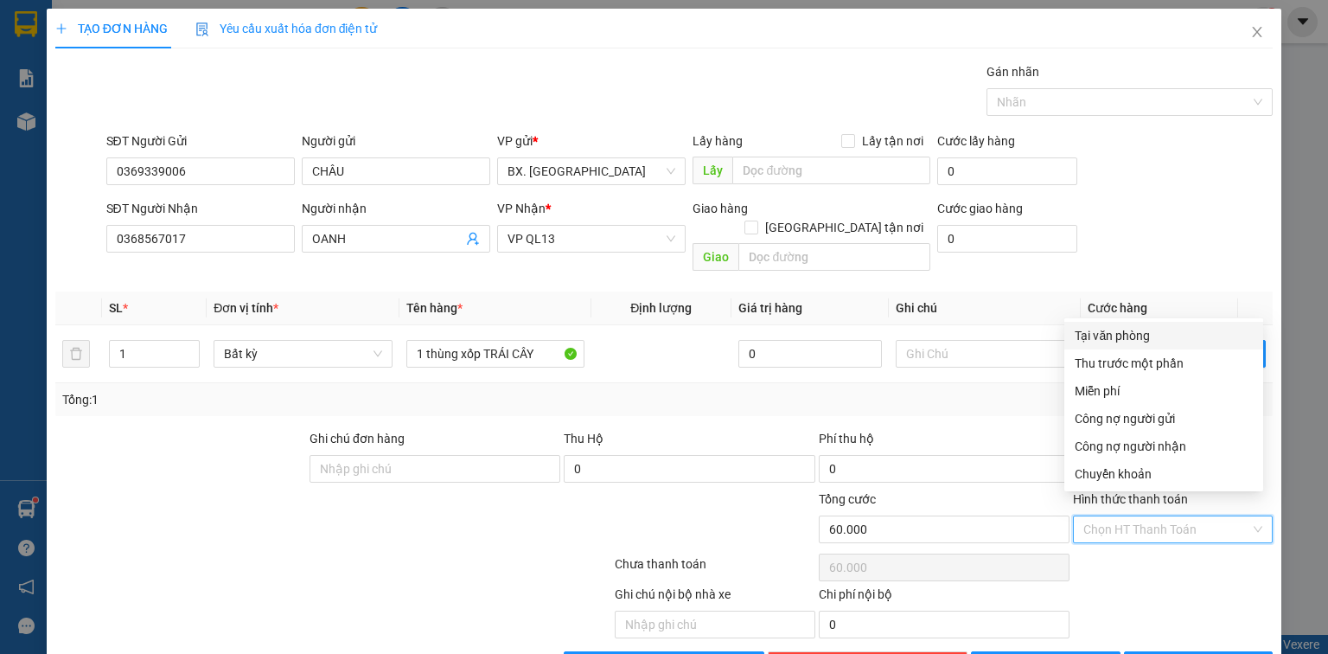
click at [1165, 339] on div "Tại văn phòng" at bounding box center [1164, 335] width 178 height 19
type input "0"
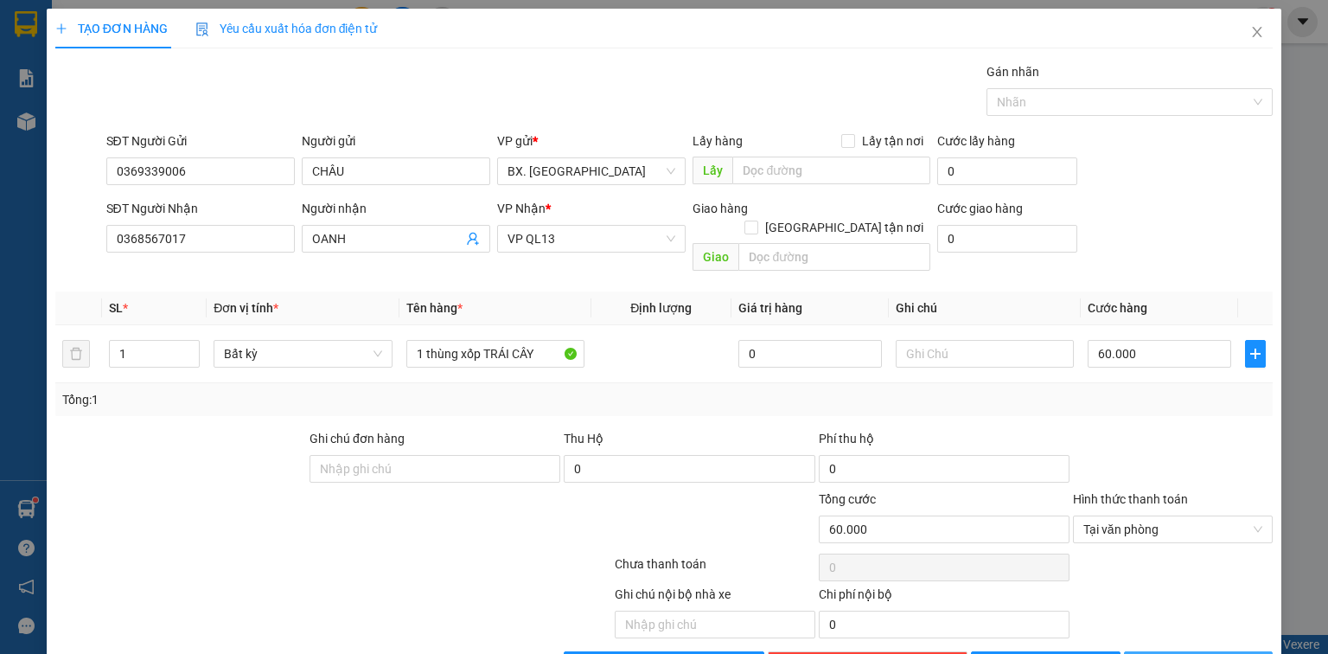
click at [1173, 651] on button "[PERSON_NAME] và In" at bounding box center [1199, 665] width 150 height 28
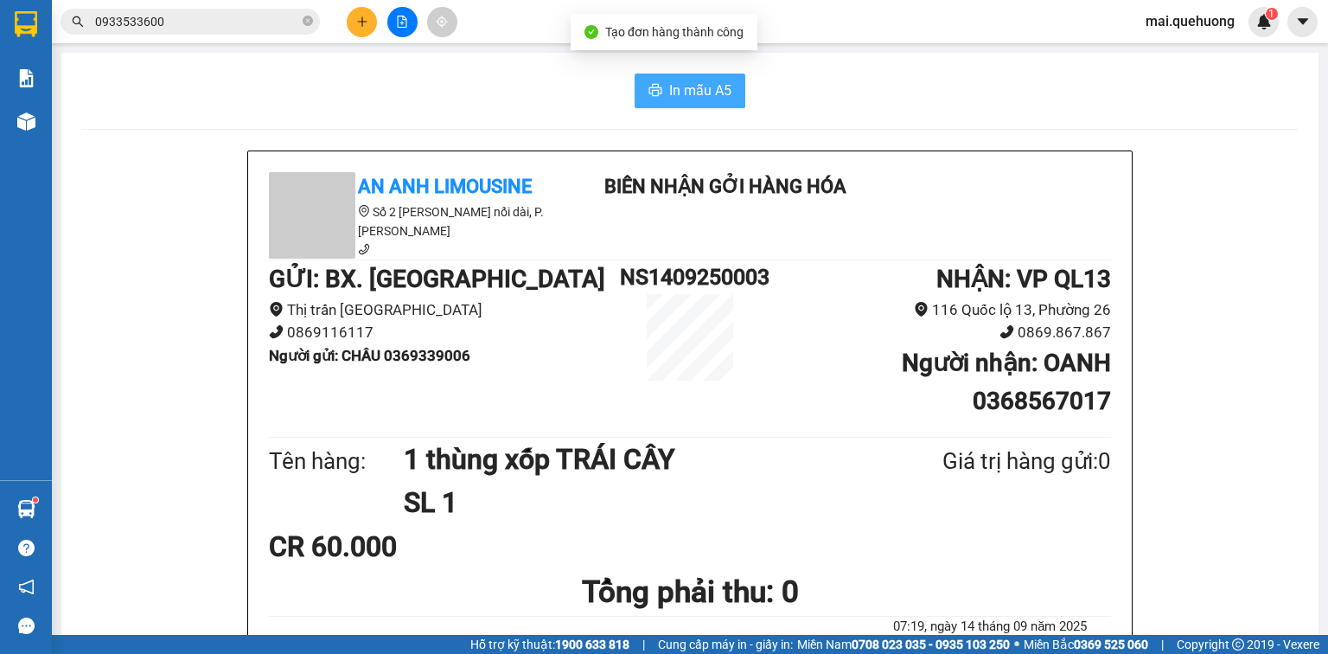
click at [706, 86] on span "In mẫu A5" at bounding box center [700, 91] width 62 height 22
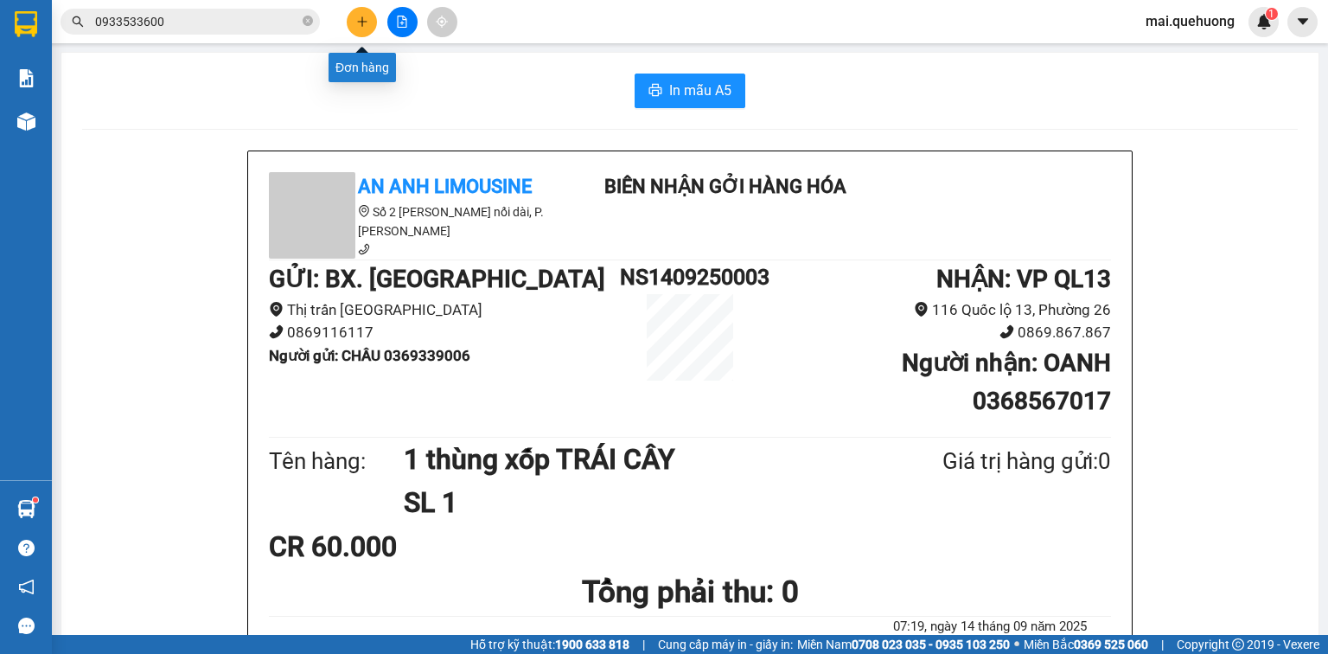
click at [396, 18] on icon "file-add" at bounding box center [402, 22] width 12 height 12
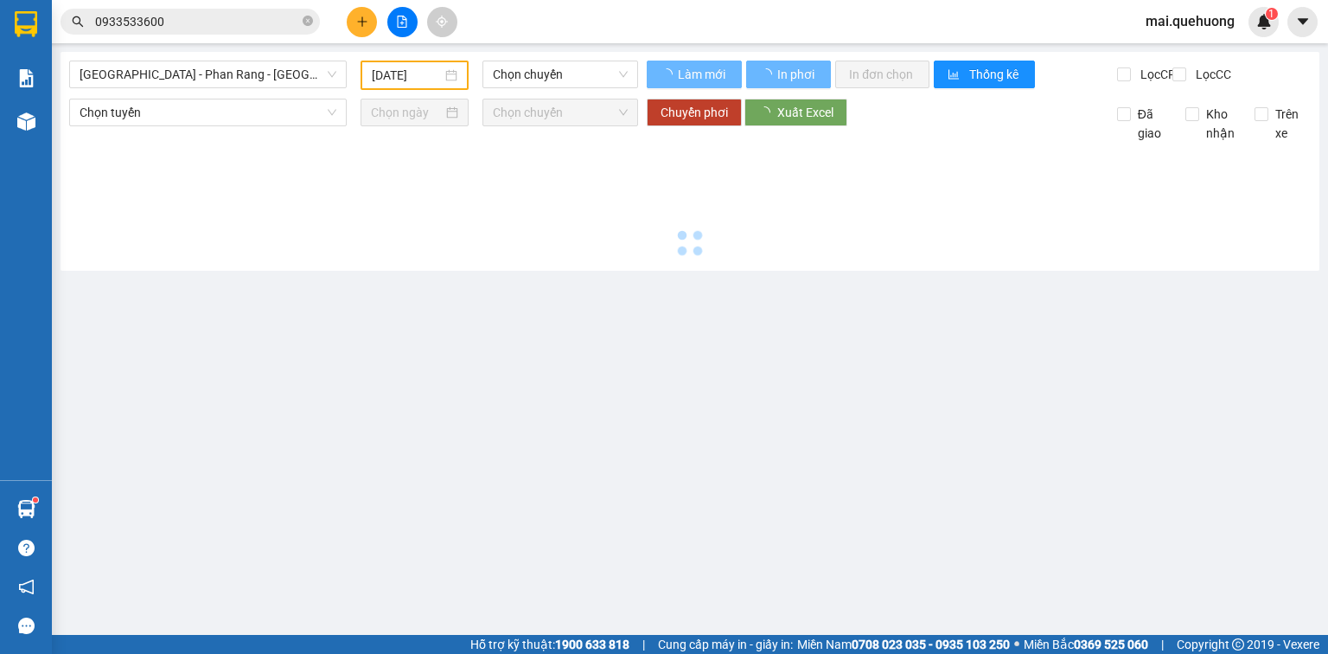
type input "[DATE]"
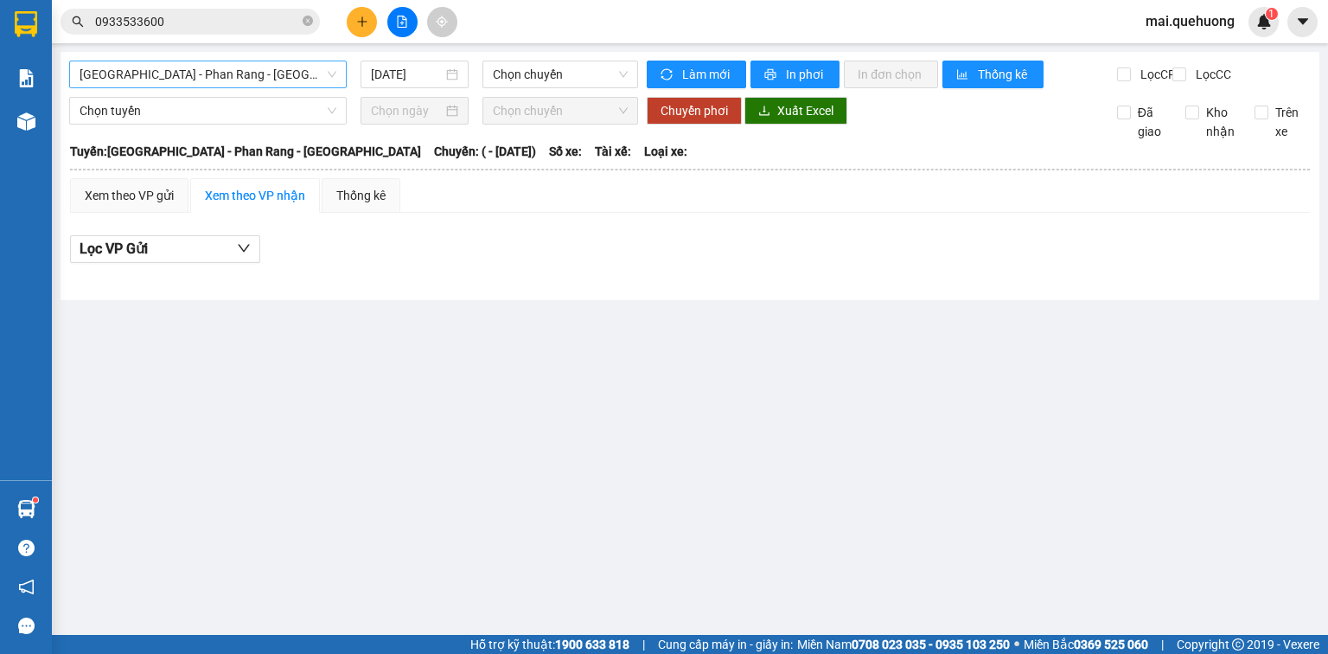
click at [250, 70] on span "[GEOGRAPHIC_DATA] - Phan Rang - [GEOGRAPHIC_DATA]" at bounding box center [208, 74] width 257 height 26
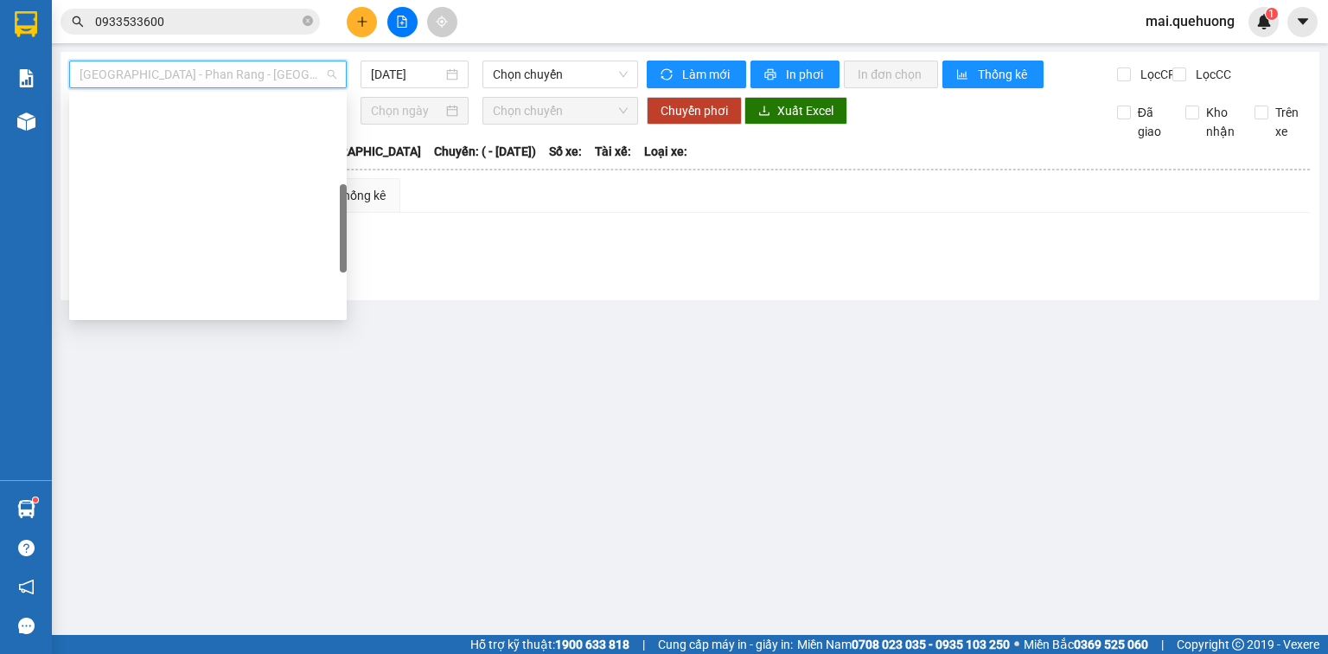
scroll to position [470, 0]
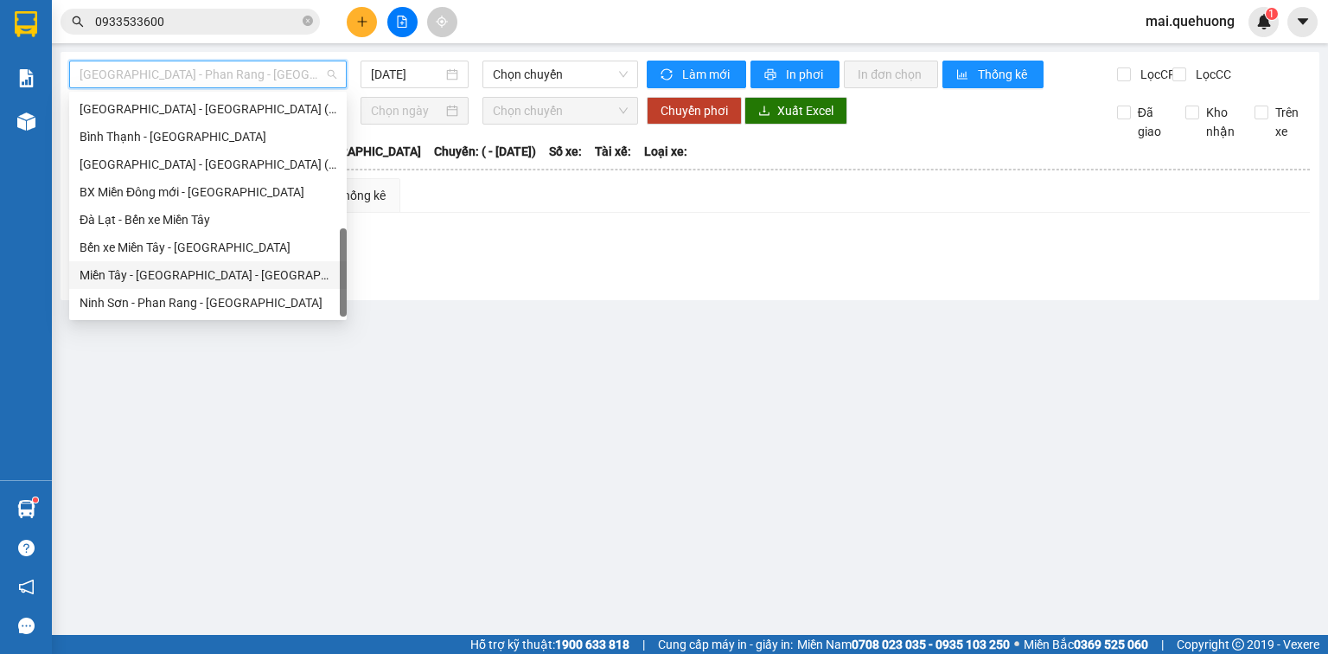
click at [156, 281] on div "Miền Tây - [GEOGRAPHIC_DATA] - [GEOGRAPHIC_DATA]" at bounding box center [208, 274] width 257 height 19
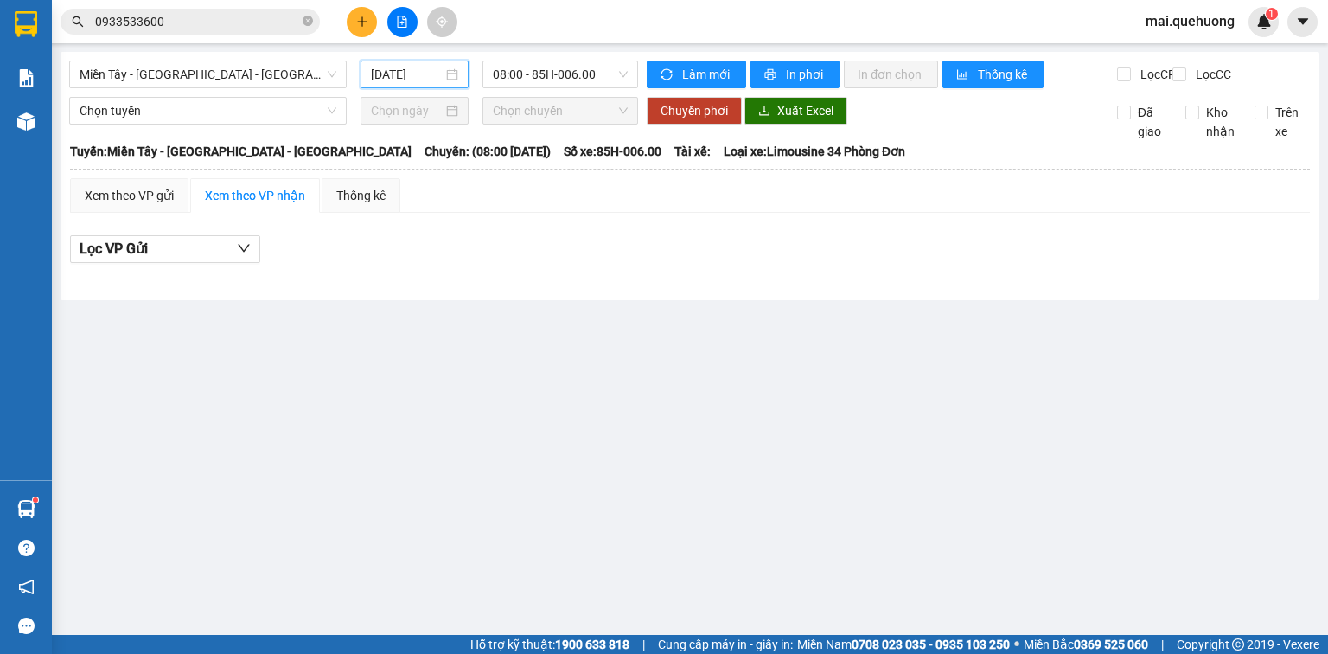
click at [406, 70] on input "[DATE]" at bounding box center [406, 74] width 71 height 19
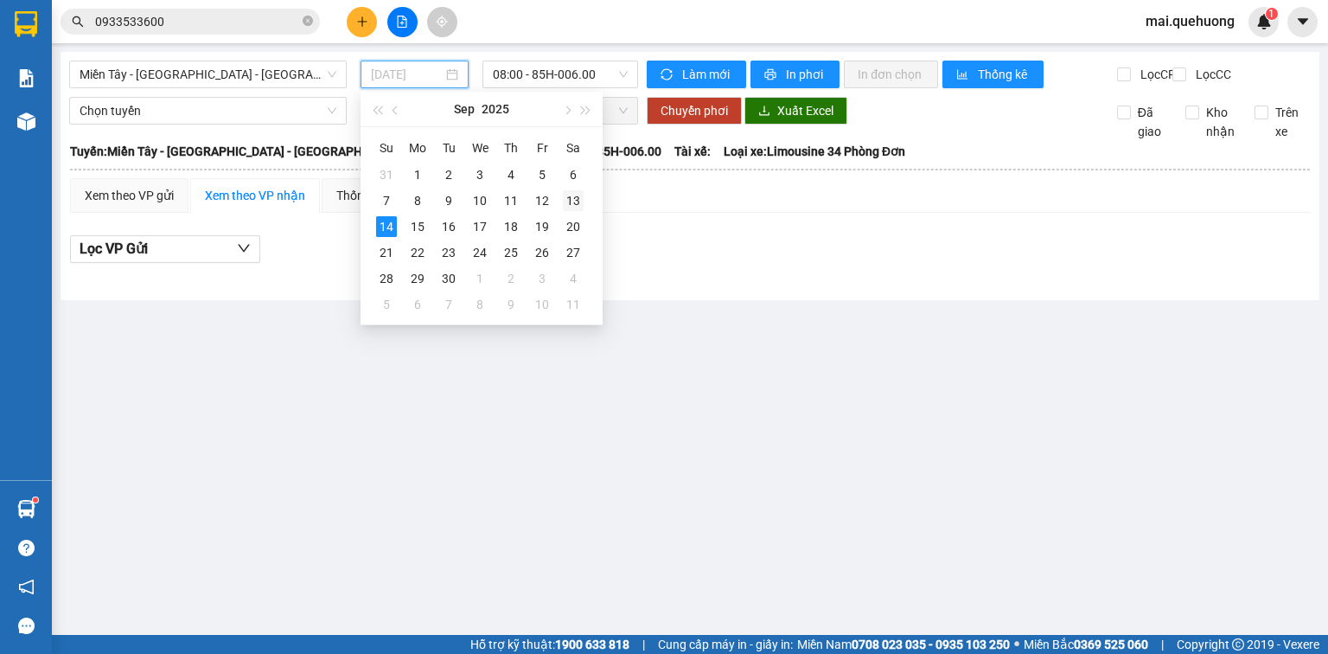
click at [571, 197] on div "13" at bounding box center [573, 200] width 21 height 21
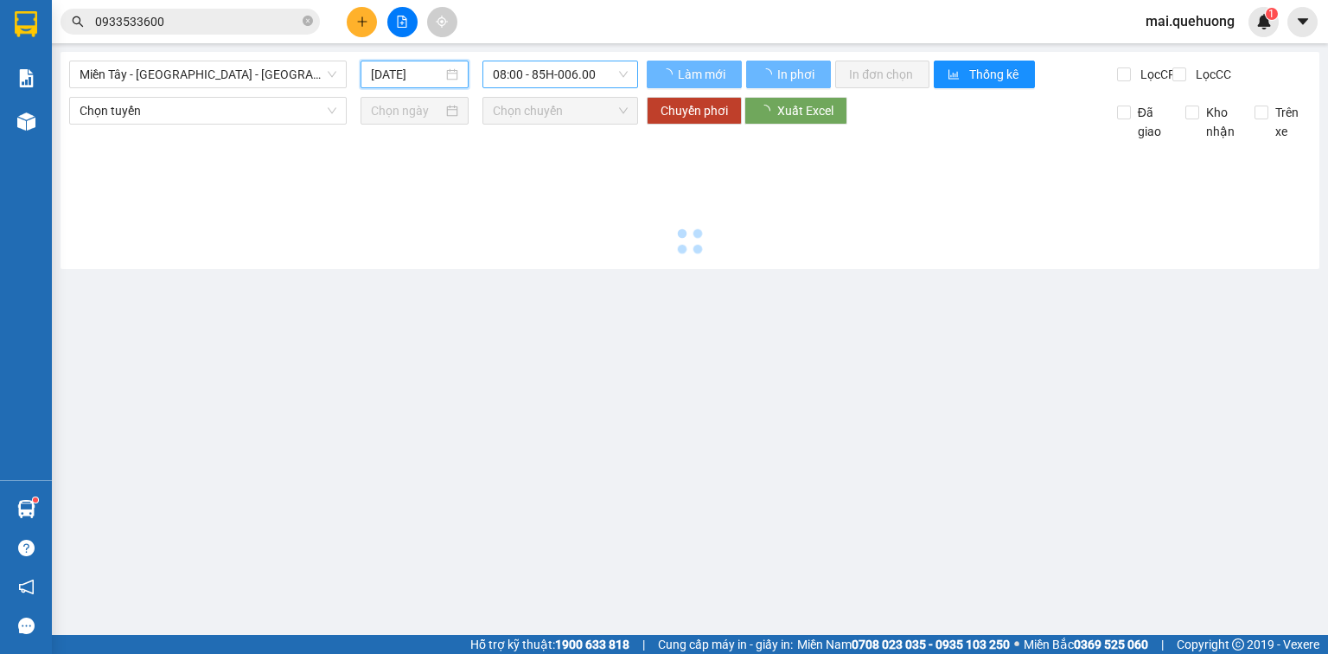
type input "[DATE]"
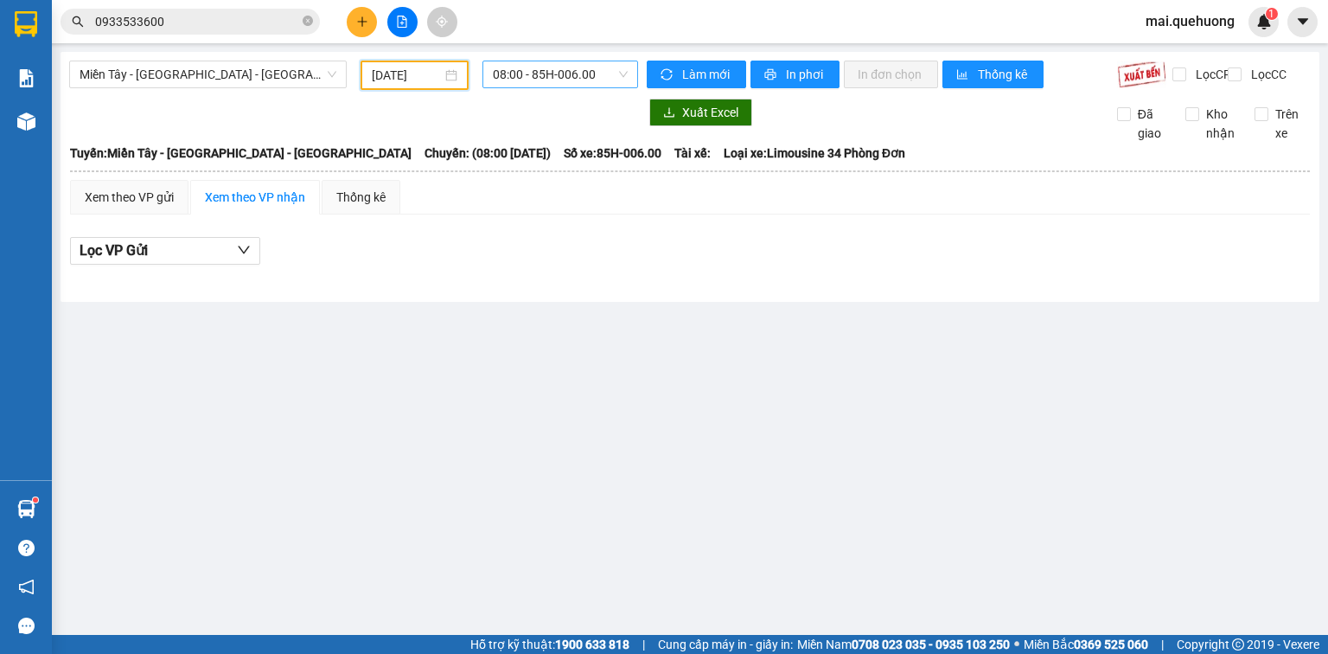
click at [521, 78] on span "08:00 - 85H-006.00" at bounding box center [561, 74] width 136 height 26
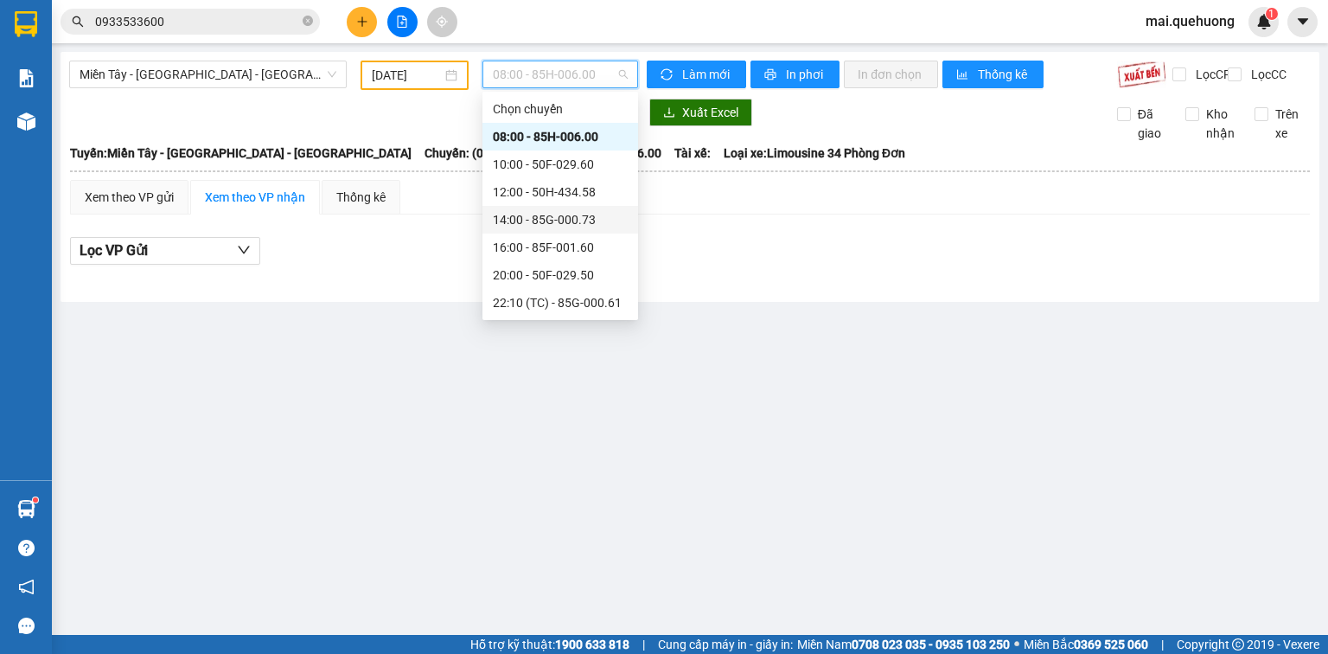
scroll to position [69, 0]
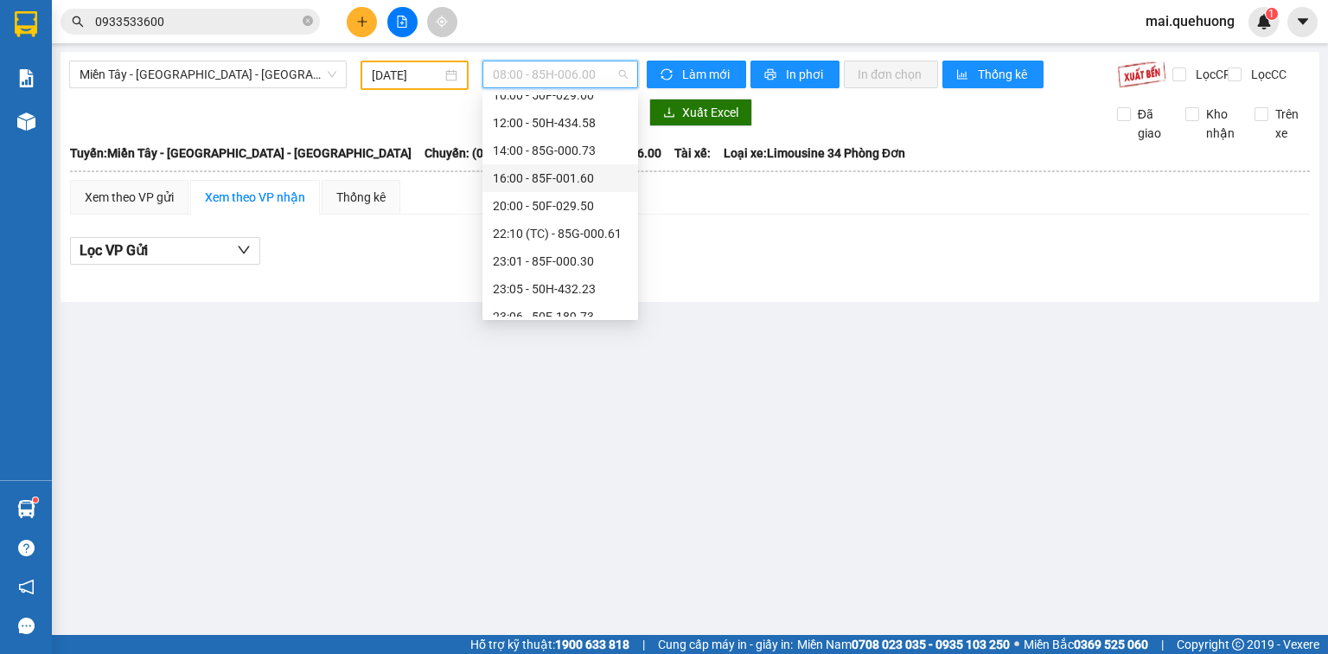
click at [591, 176] on div "16:00 - 85F-001.60" at bounding box center [560, 178] width 135 height 19
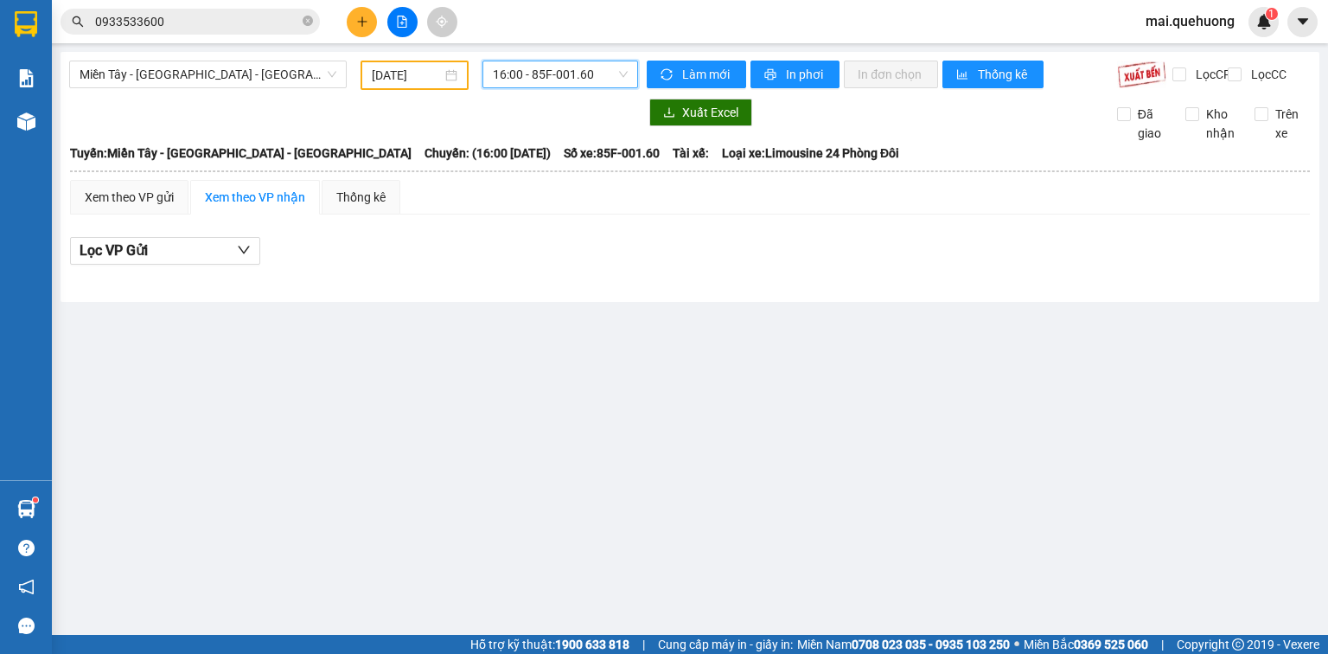
click at [540, 59] on div "Miền Tây - Phan Rang - Ninh Sơn 13/09/2025 16:00 16:00 - 85F-001.60 Làm mới In …" at bounding box center [690, 177] width 1259 height 250
click at [547, 74] on span "16:00 - 85F-001.60" at bounding box center [561, 74] width 136 height 26
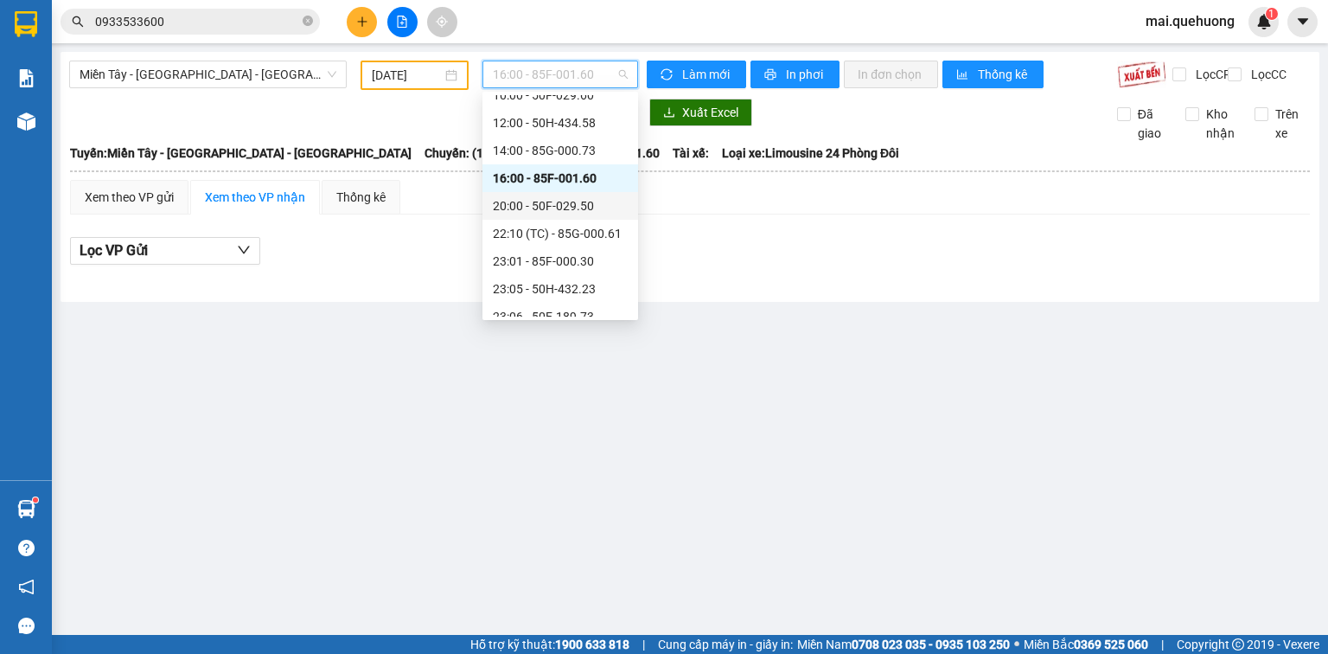
click at [560, 202] on div "20:00 - 50F-029.50" at bounding box center [560, 205] width 135 height 19
click at [554, 80] on span "20:00 - 50F-029.50" at bounding box center [561, 74] width 136 height 26
click at [560, 236] on div "22:10 (TC) - 85G-000.61" at bounding box center [560, 233] width 135 height 19
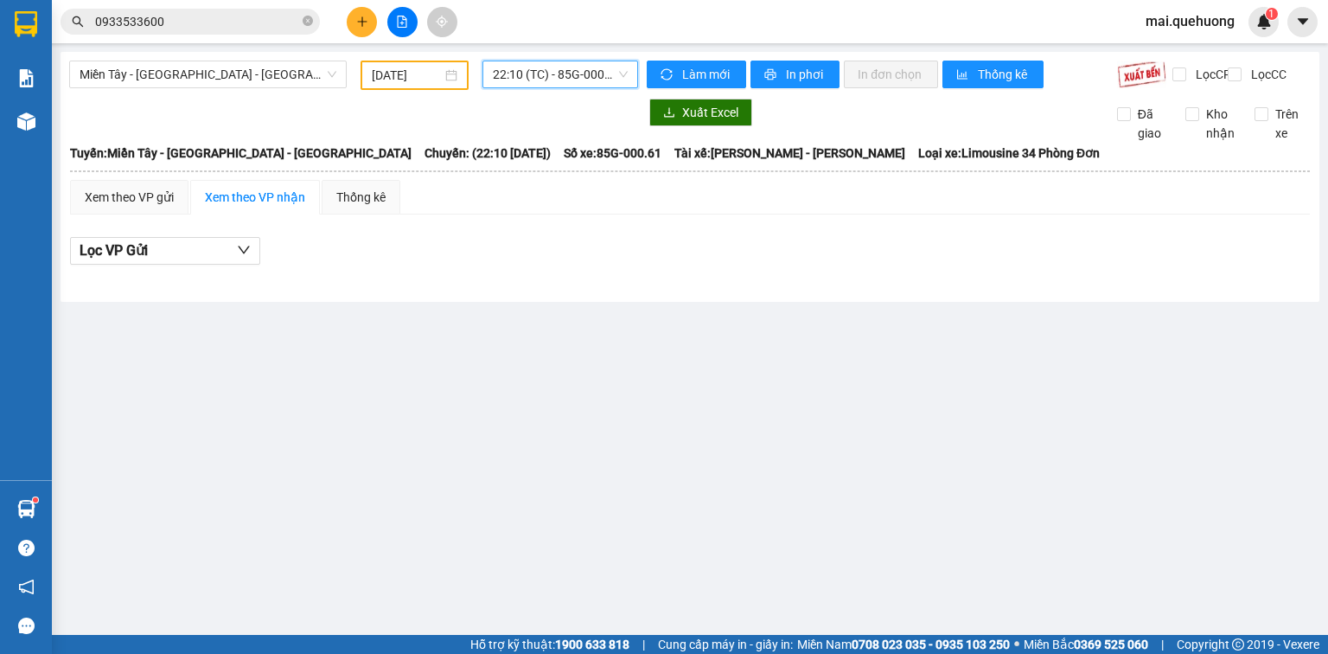
click at [564, 82] on span "22:10 (TC) - 85G-000.61" at bounding box center [561, 74] width 136 height 26
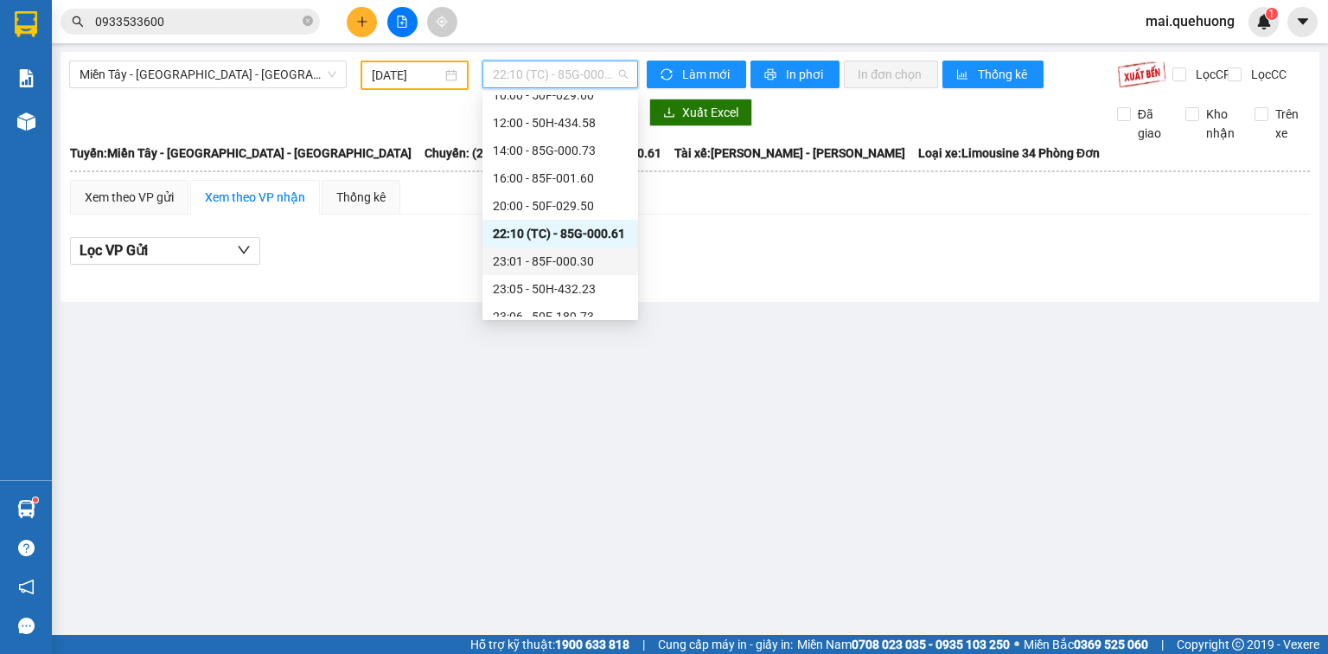
click at [573, 253] on div "23:01 - 85F-000.30" at bounding box center [560, 261] width 135 height 19
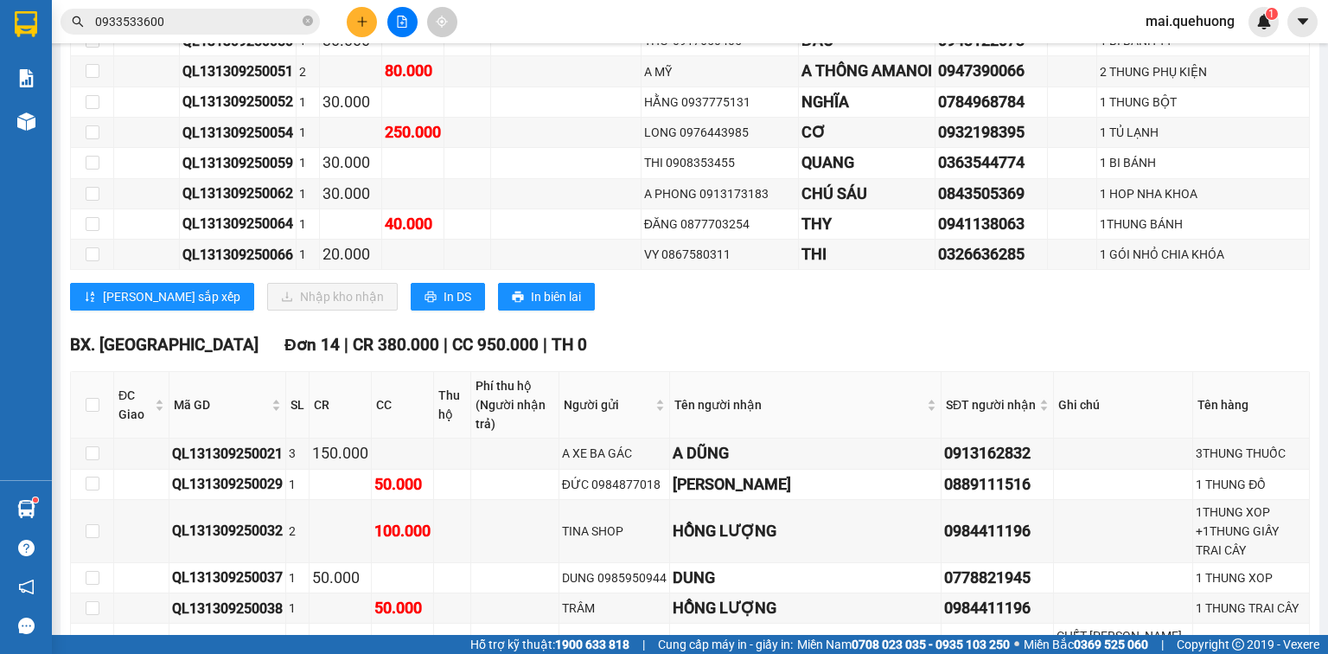
scroll to position [1107, 0]
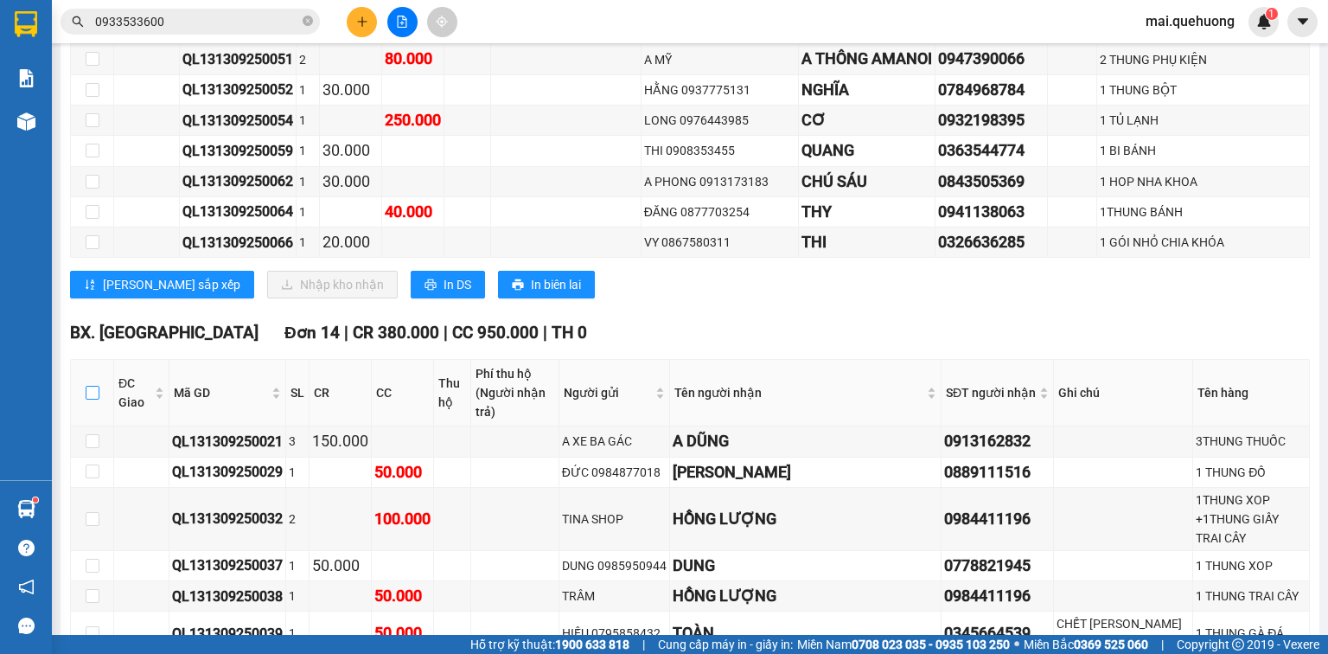
click at [97, 393] on input "checkbox" at bounding box center [93, 393] width 14 height 14
checkbox input "true"
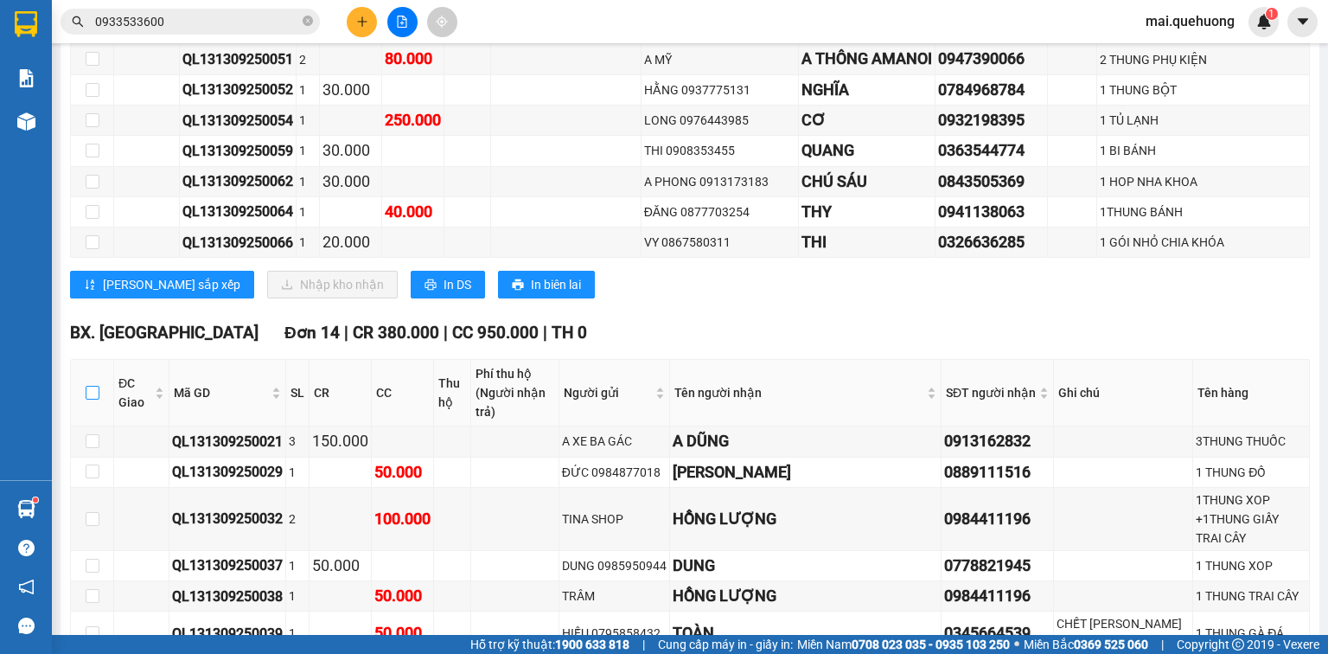
checkbox input "true"
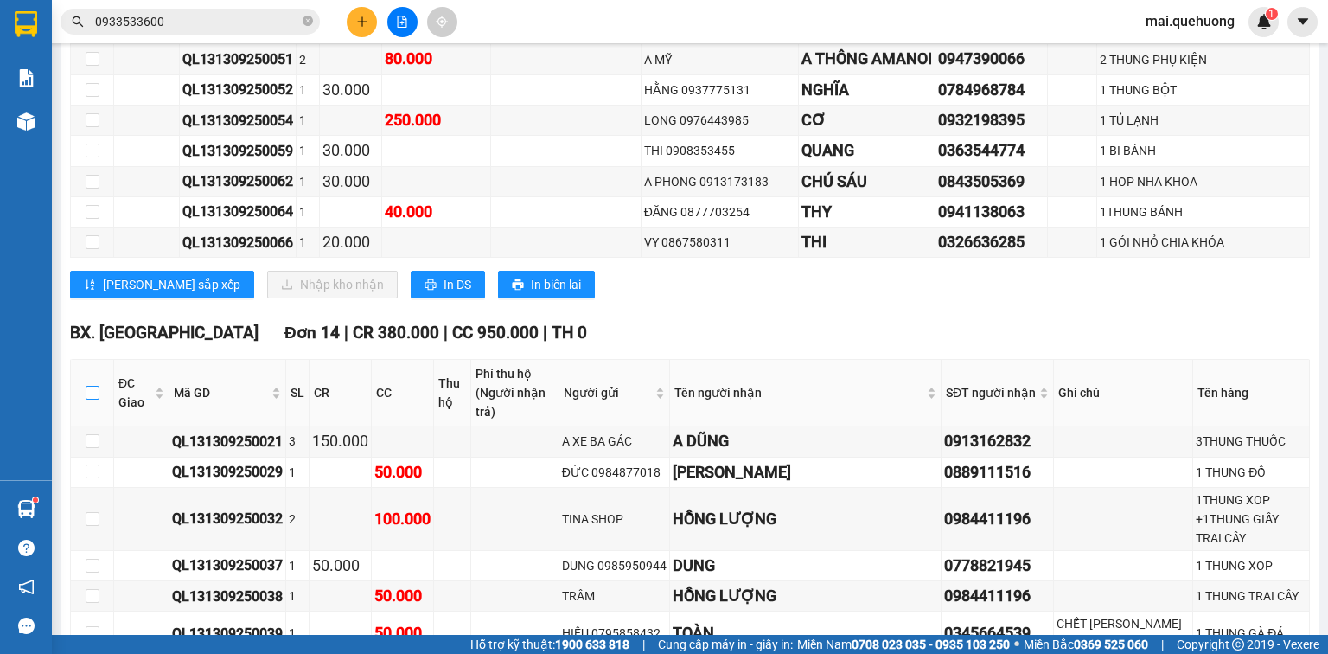
checkbox input "true"
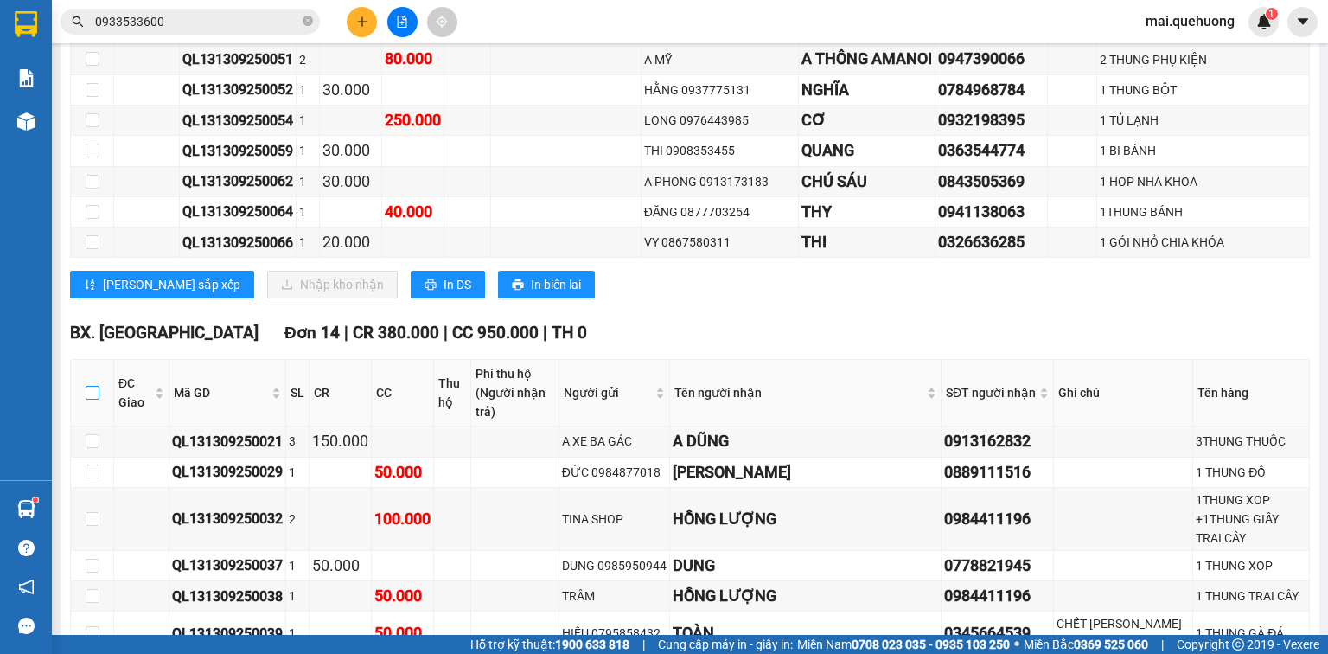
checkbox input "true"
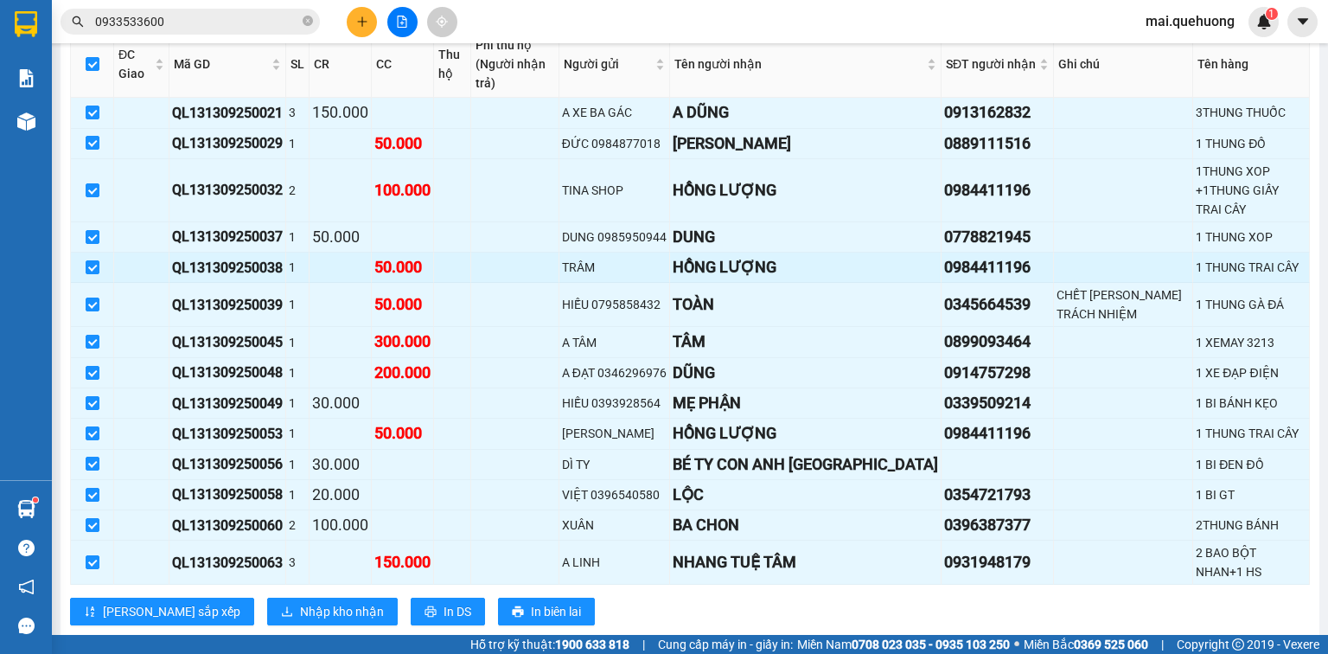
scroll to position [1647, 0]
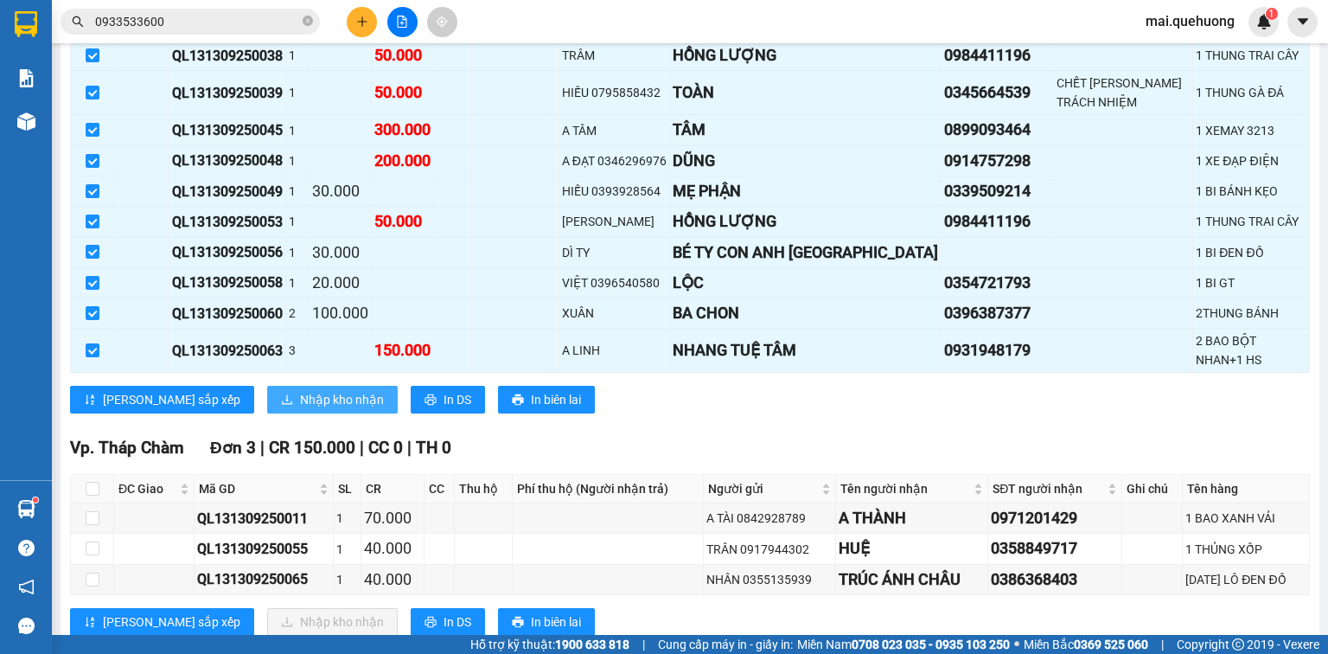
click at [300, 390] on span "Nhập kho nhận" at bounding box center [342, 399] width 84 height 19
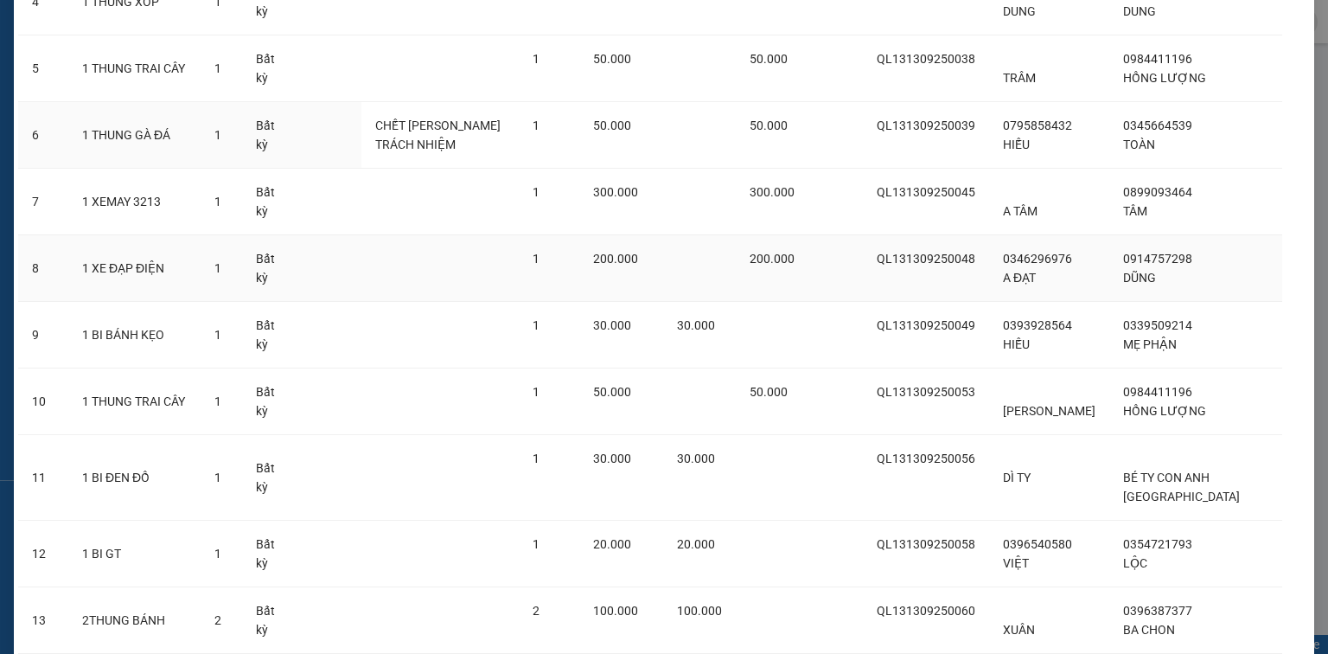
scroll to position [604, 0]
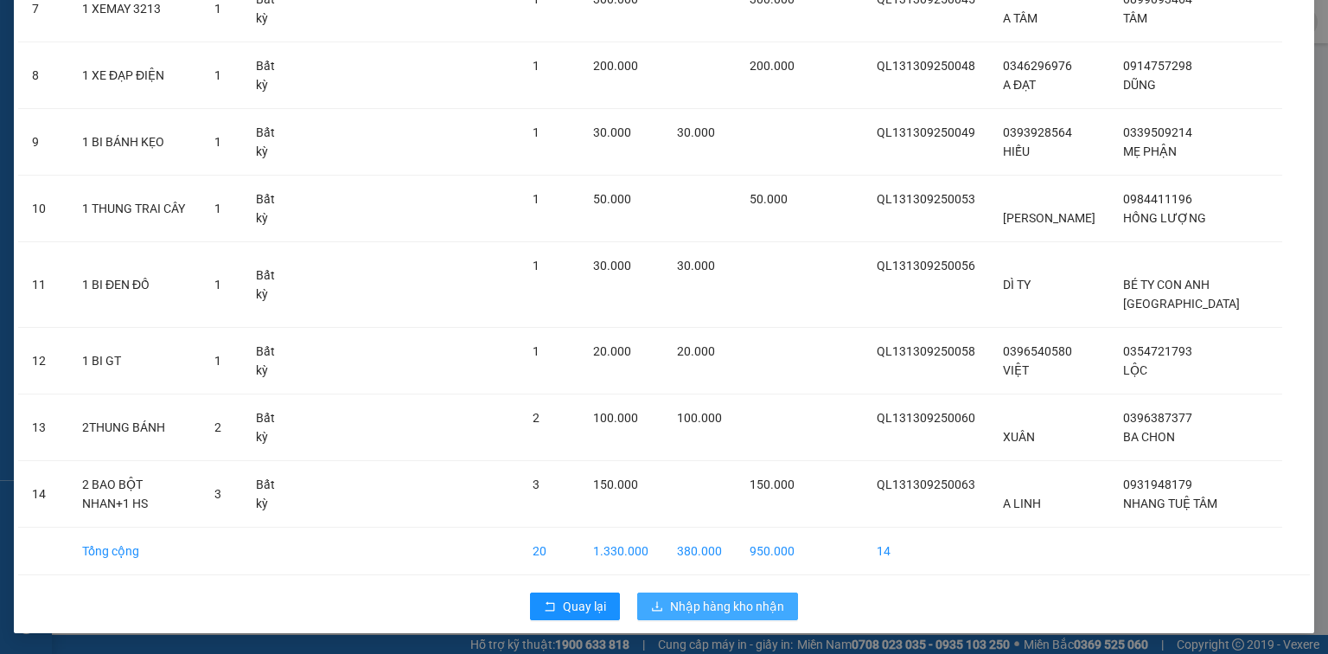
click at [662, 605] on button "Nhập hàng kho nhận" at bounding box center [717, 606] width 161 height 28
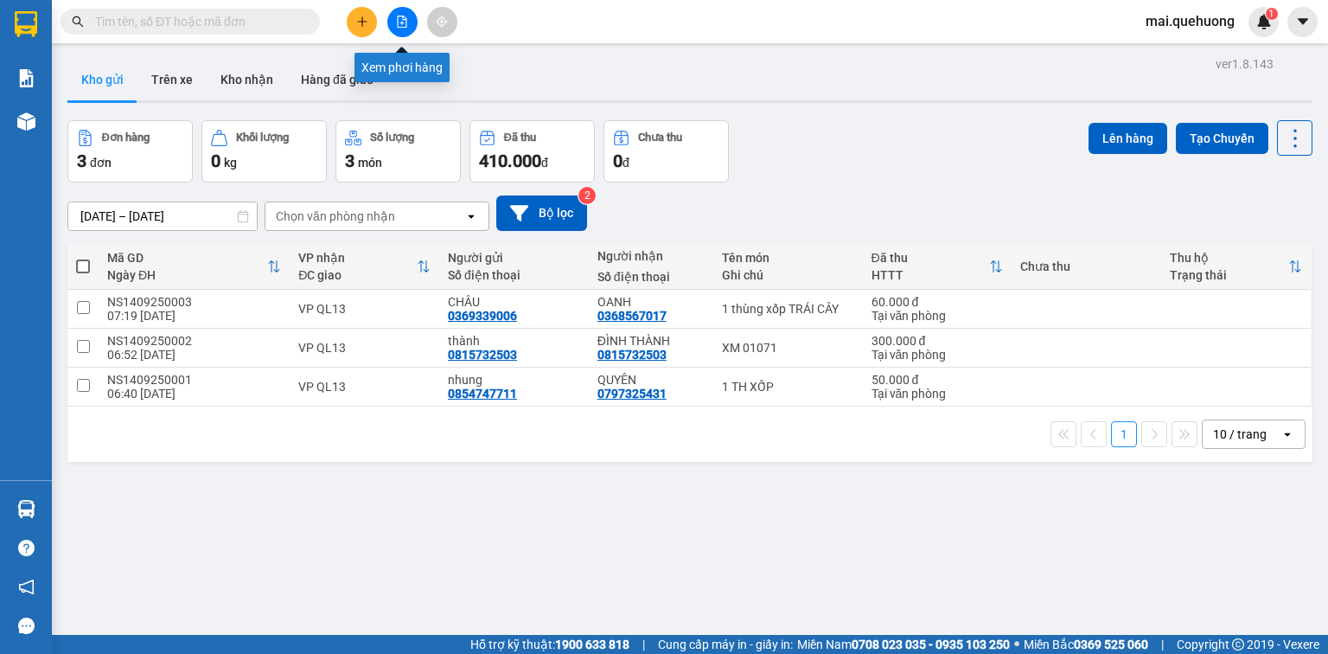
click at [403, 17] on icon "file-add" at bounding box center [403, 22] width 10 height 12
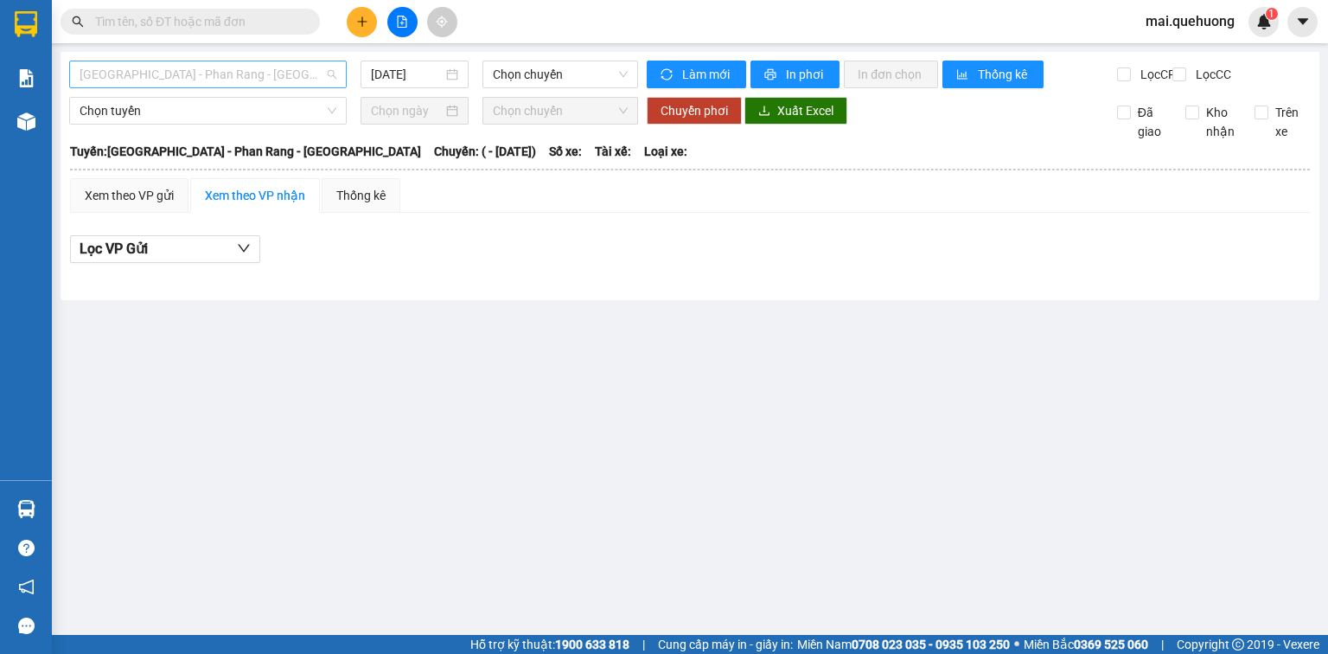
click at [300, 73] on span "[GEOGRAPHIC_DATA] - Phan Rang - [GEOGRAPHIC_DATA]" at bounding box center [208, 74] width 257 height 26
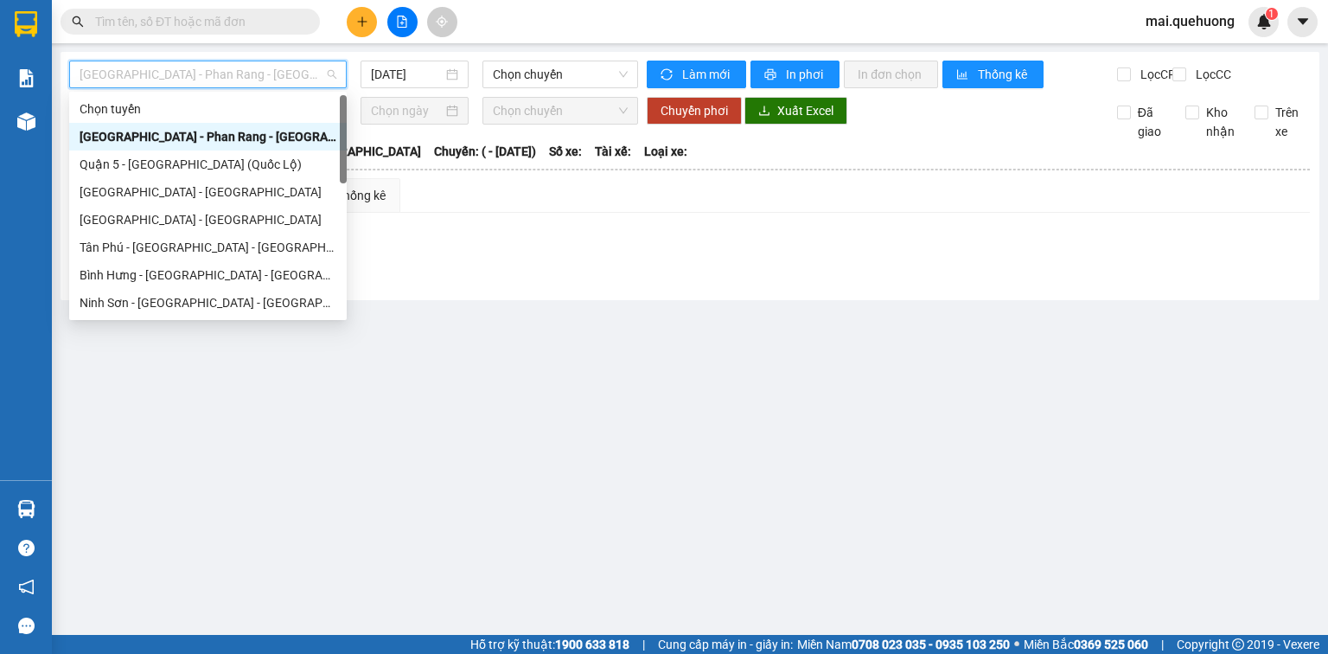
scroll to position [470, 0]
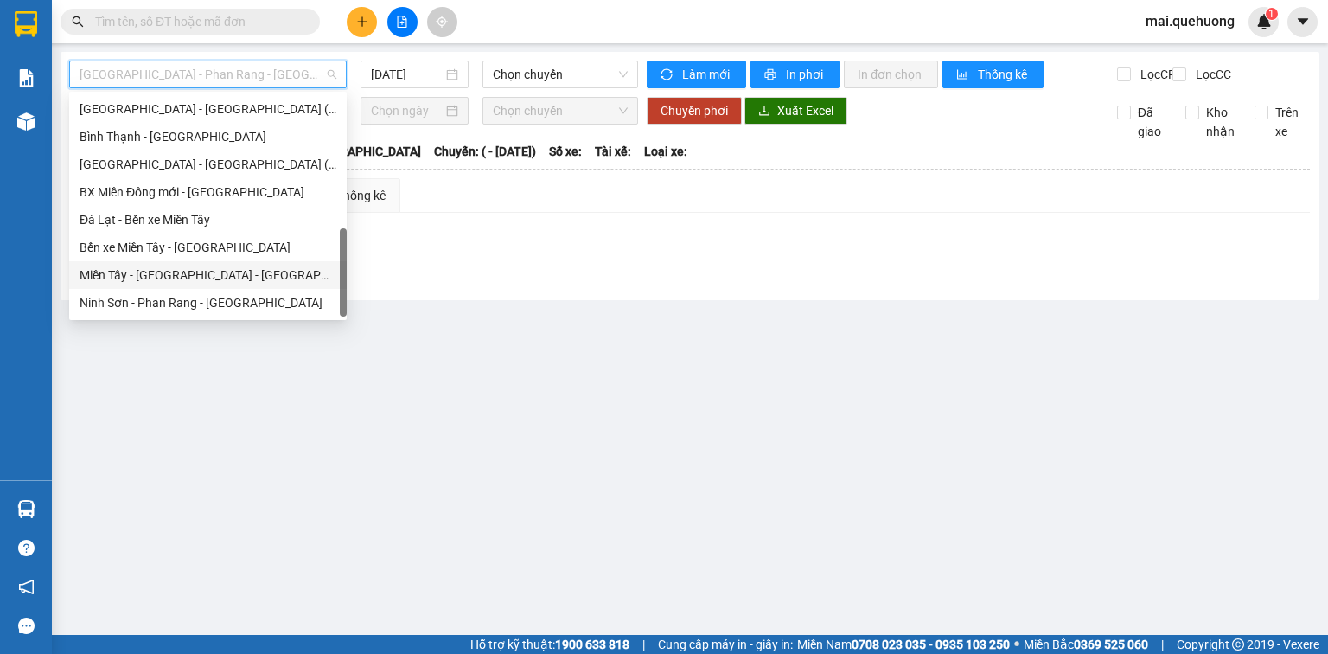
click at [256, 274] on div "Miền Tây - [GEOGRAPHIC_DATA] - [GEOGRAPHIC_DATA]" at bounding box center [208, 274] width 257 height 19
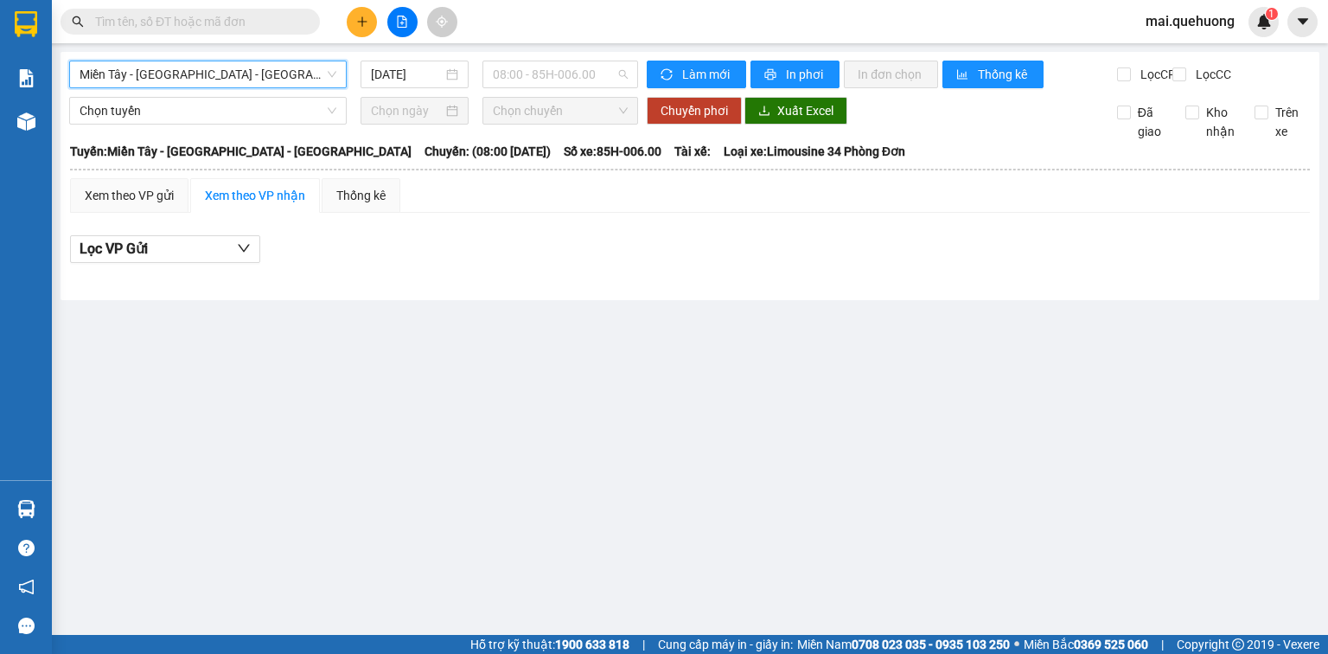
drag, startPoint x: 521, startPoint y: 65, endPoint x: 523, endPoint y: 90, distance: 25.1
click at [522, 65] on span "08:00 - 85H-006.00" at bounding box center [561, 74] width 136 height 26
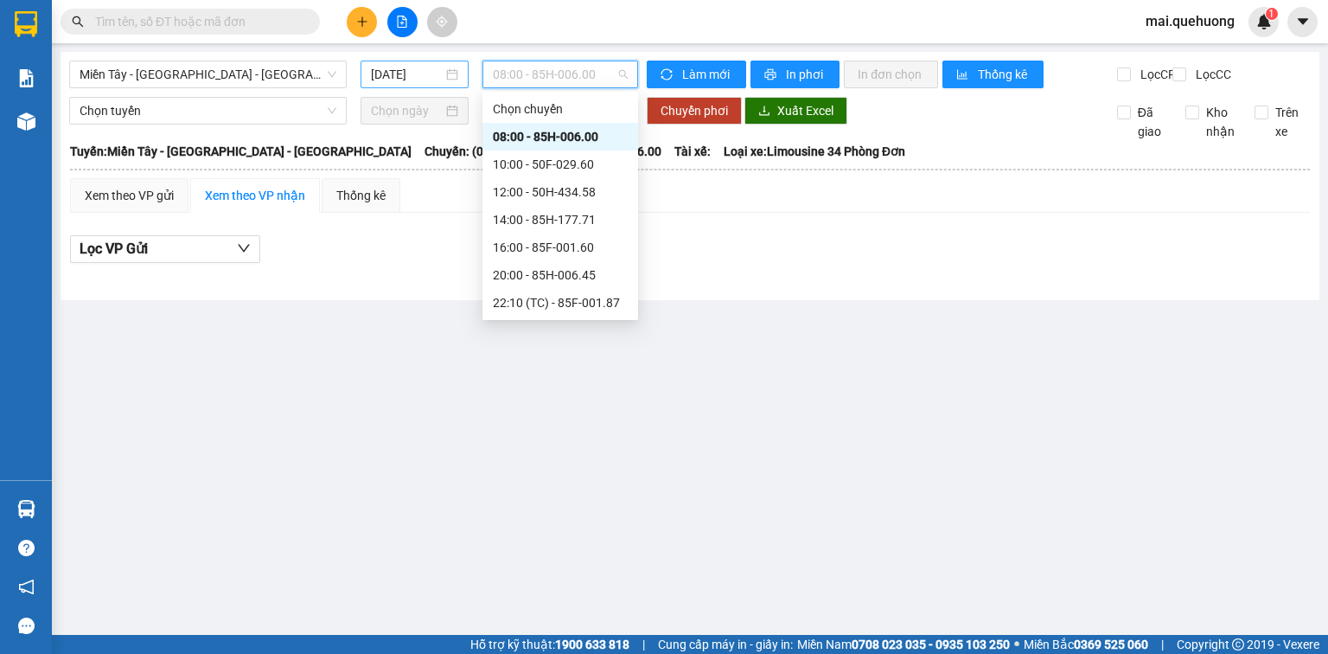
click at [380, 72] on input "[DATE]" at bounding box center [406, 74] width 71 height 19
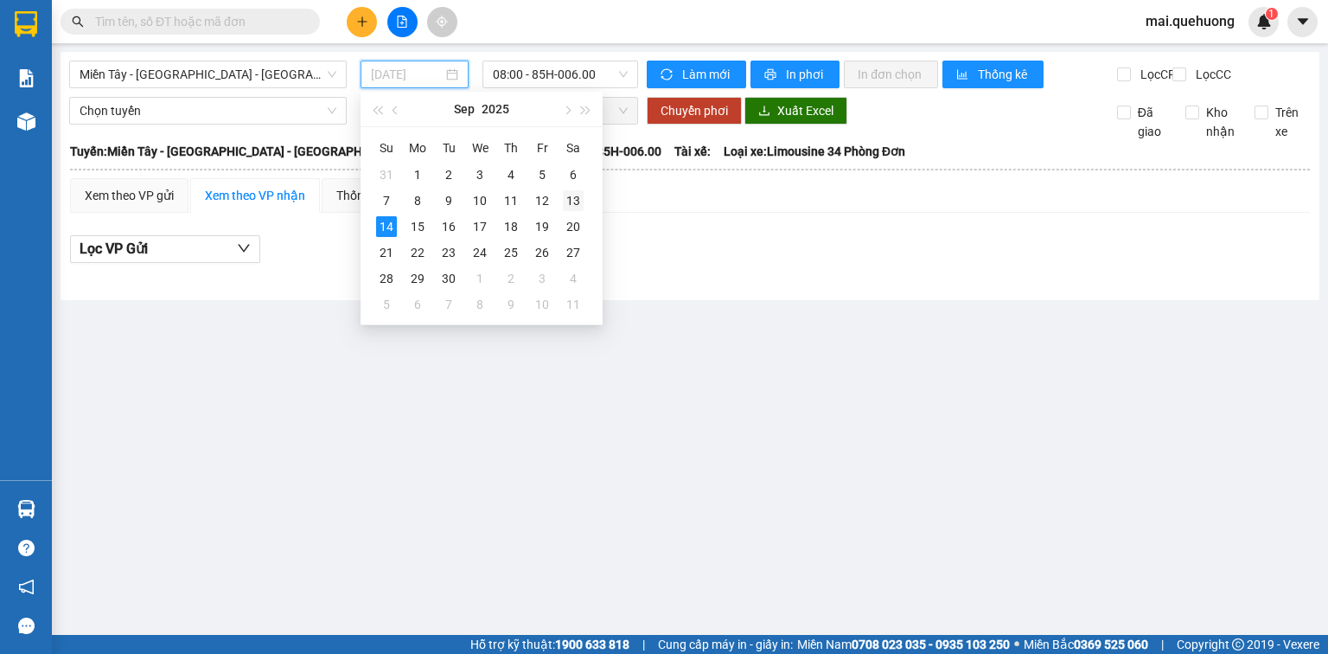
click at [567, 198] on div "13" at bounding box center [573, 200] width 21 height 21
type input "[DATE]"
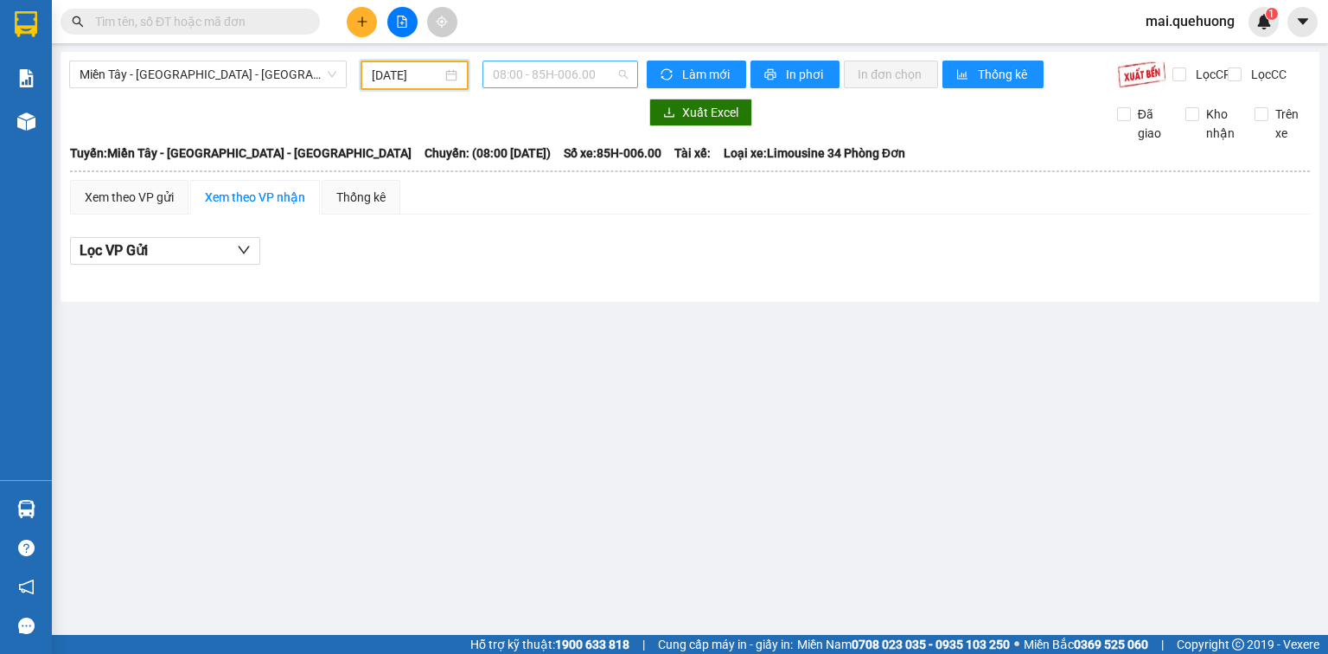
click at [496, 76] on span "08:00 - 85H-006.00" at bounding box center [561, 74] width 136 height 26
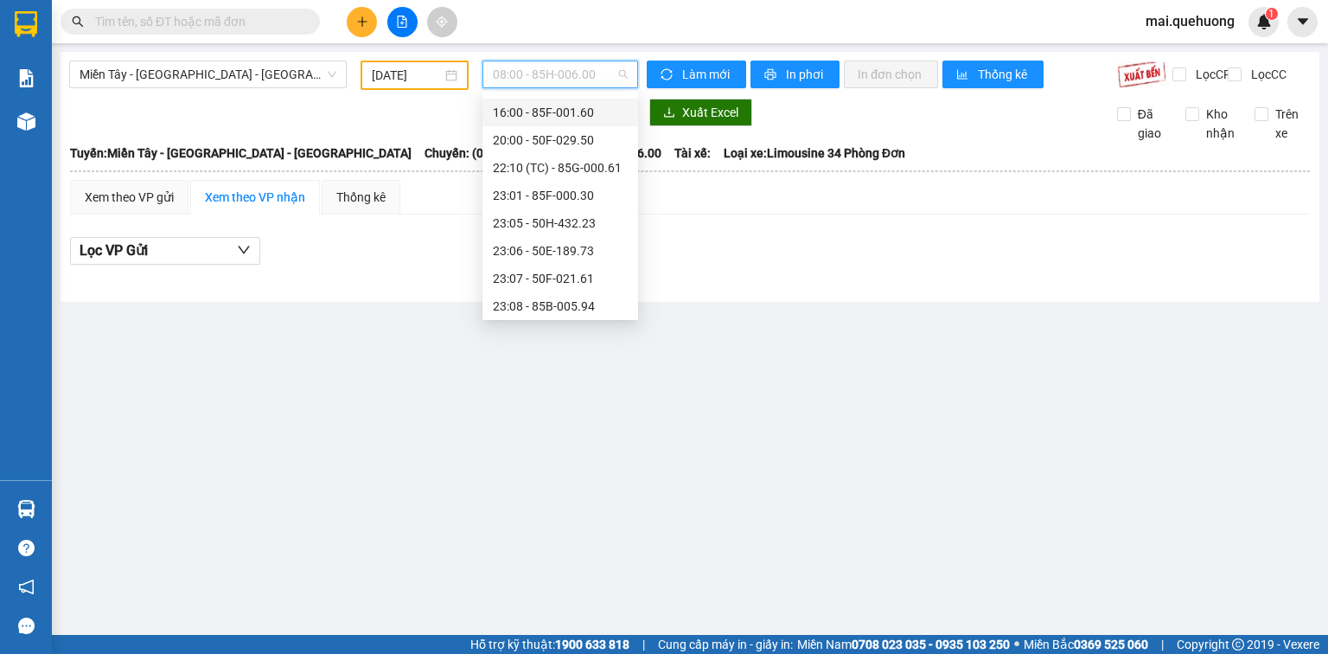
scroll to position [138, 0]
click at [568, 224] on div "23:05 - 50H-432.23" at bounding box center [560, 219] width 135 height 19
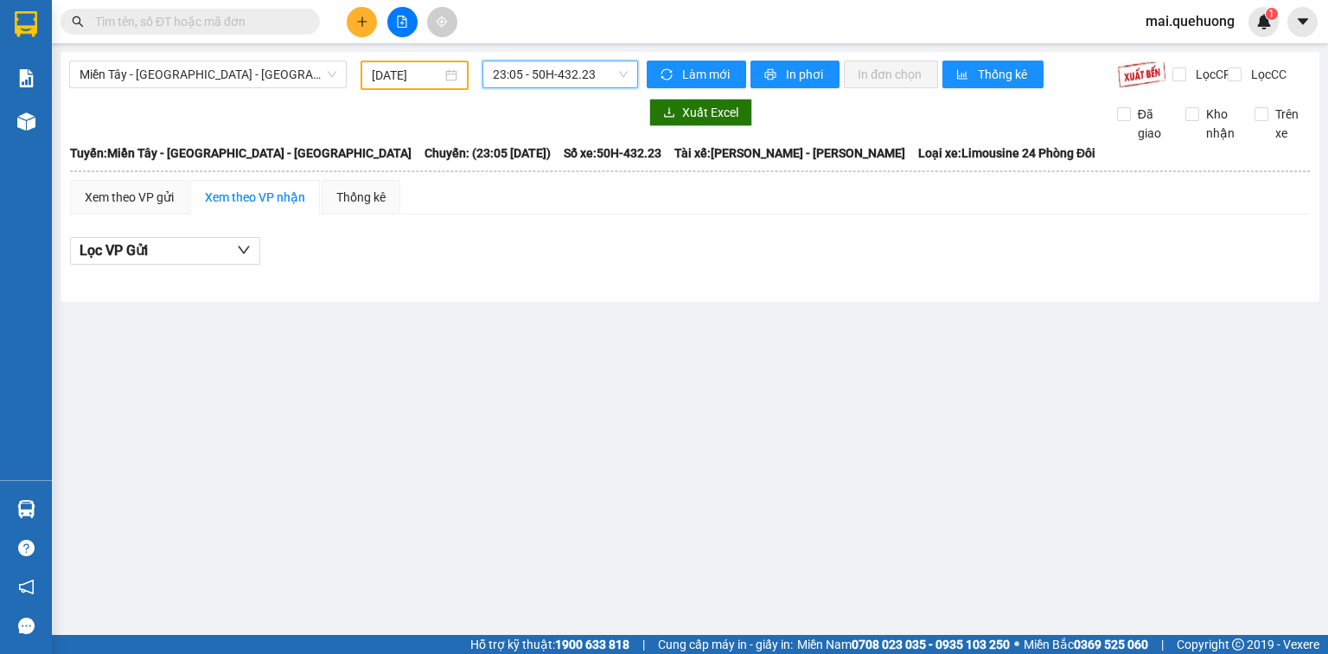
click at [566, 82] on span "23:05 - 50H-432.23" at bounding box center [561, 74] width 136 height 26
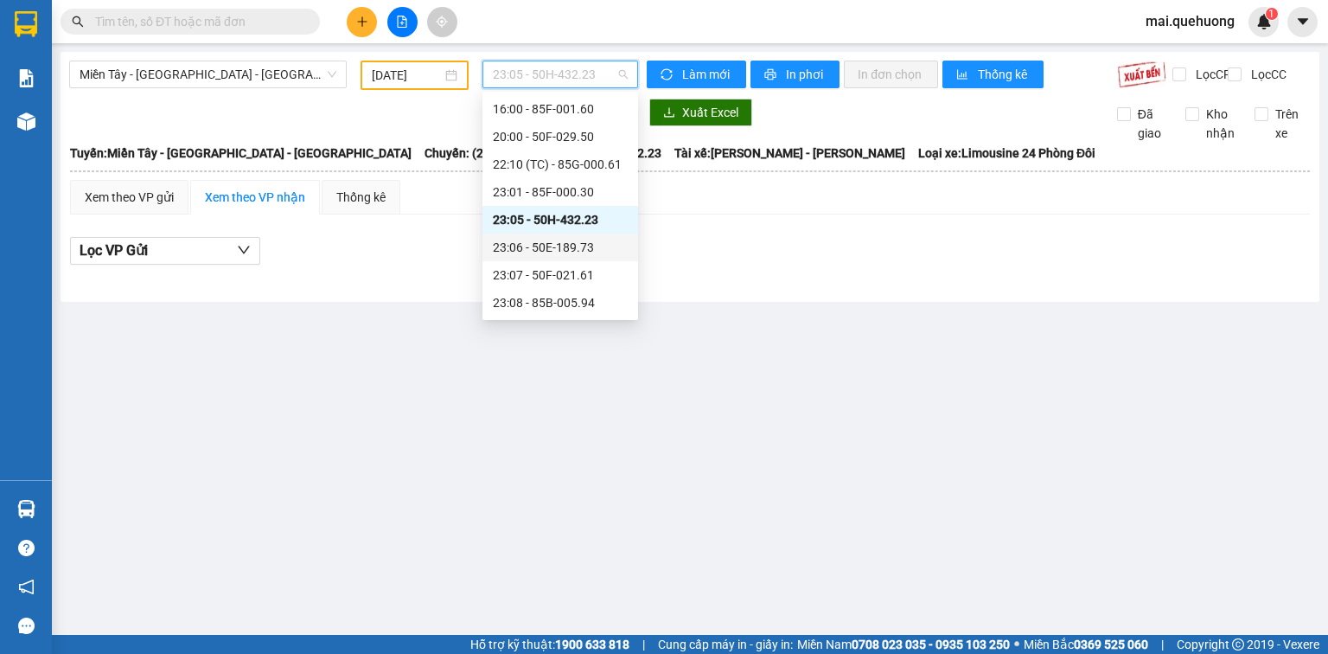
click at [555, 245] on div "23:06 - 50E-189.73" at bounding box center [560, 247] width 135 height 19
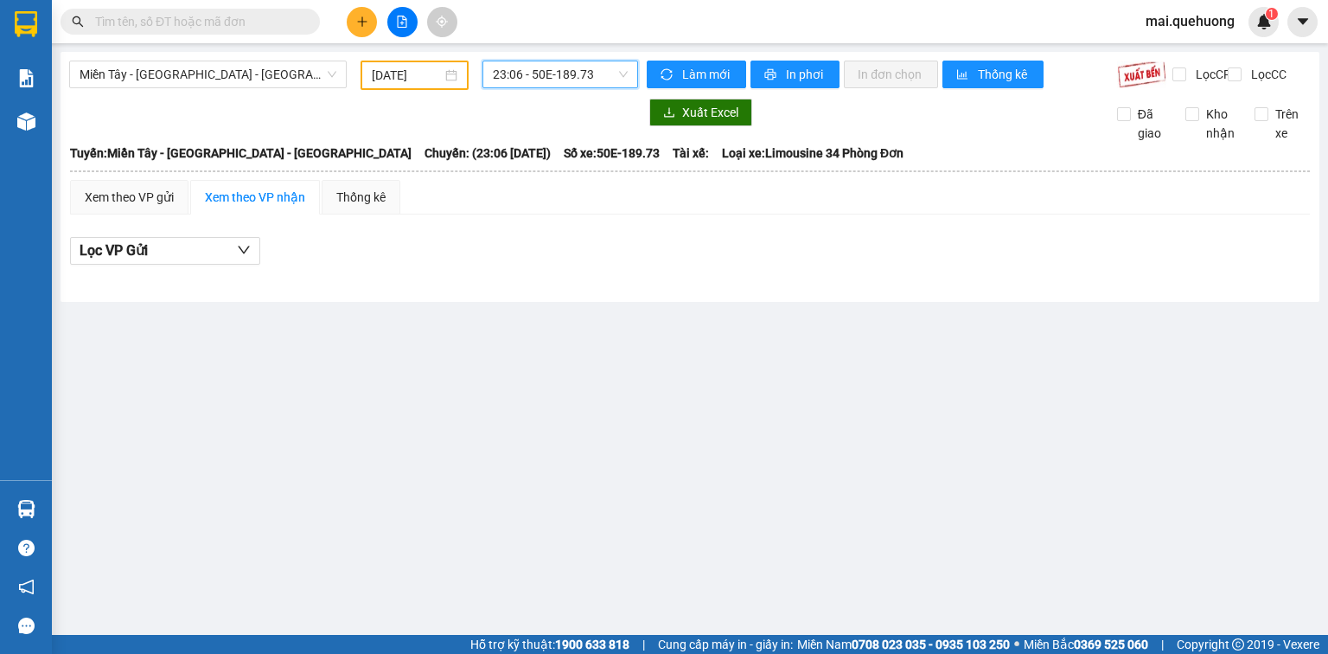
click at [578, 66] on span "23:06 - 50E-189.73" at bounding box center [561, 74] width 136 height 26
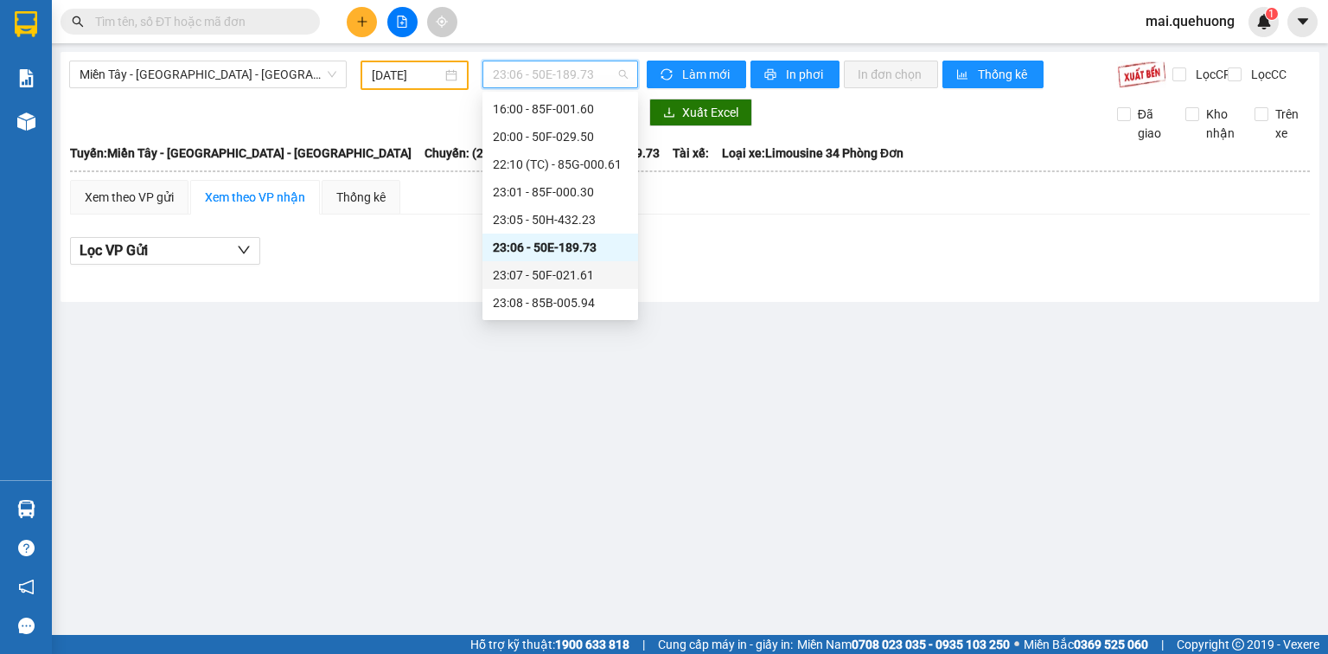
click at [573, 265] on div "23:07 - 50F-021.61" at bounding box center [560, 274] width 135 height 19
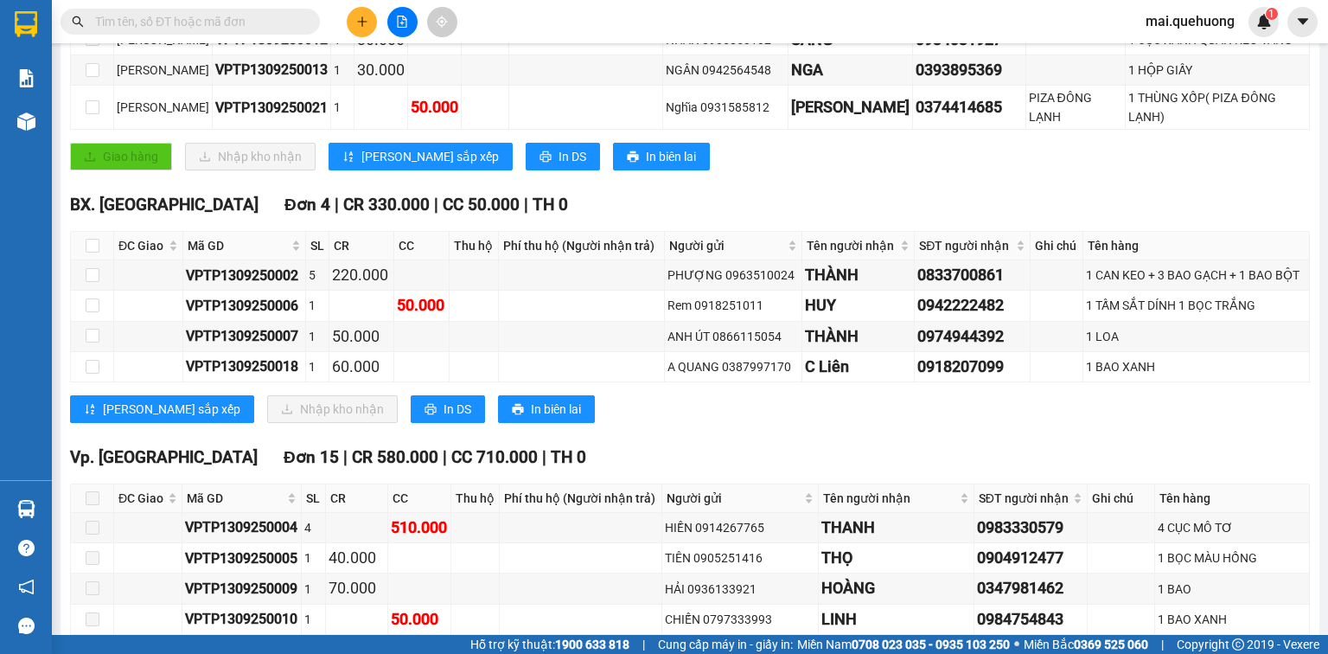
scroll to position [346, 0]
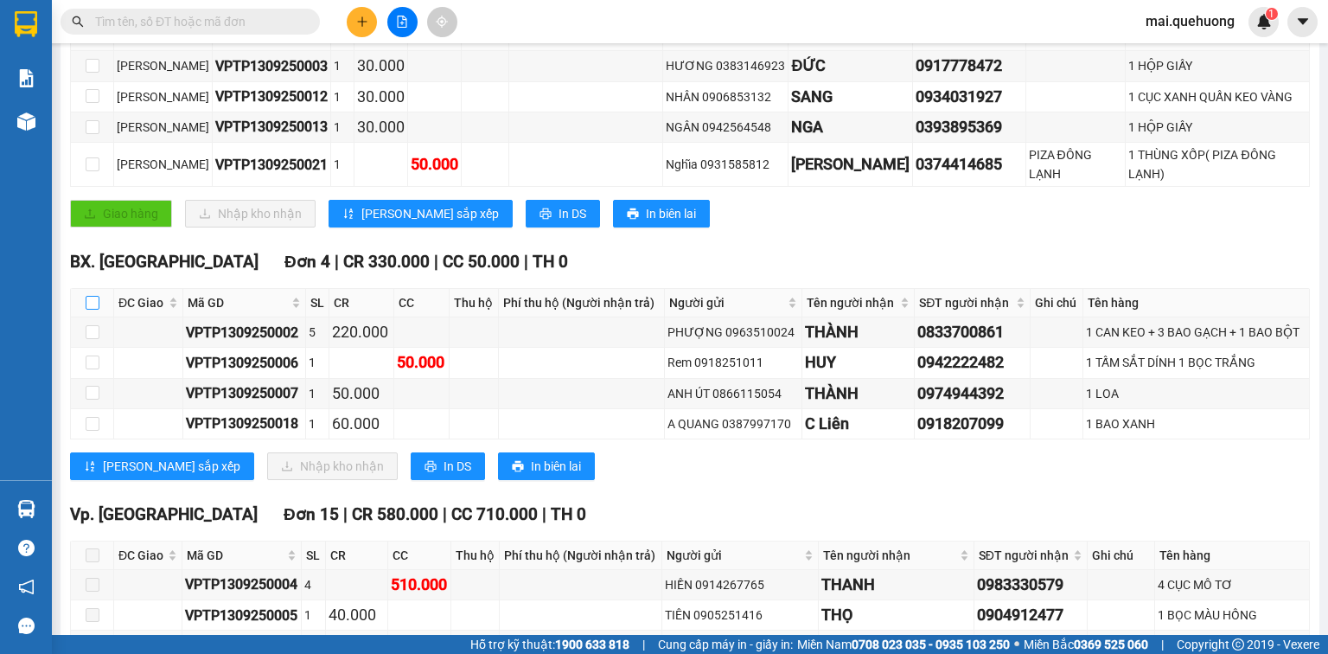
click at [91, 296] on input "checkbox" at bounding box center [93, 303] width 14 height 14
checkbox input "true"
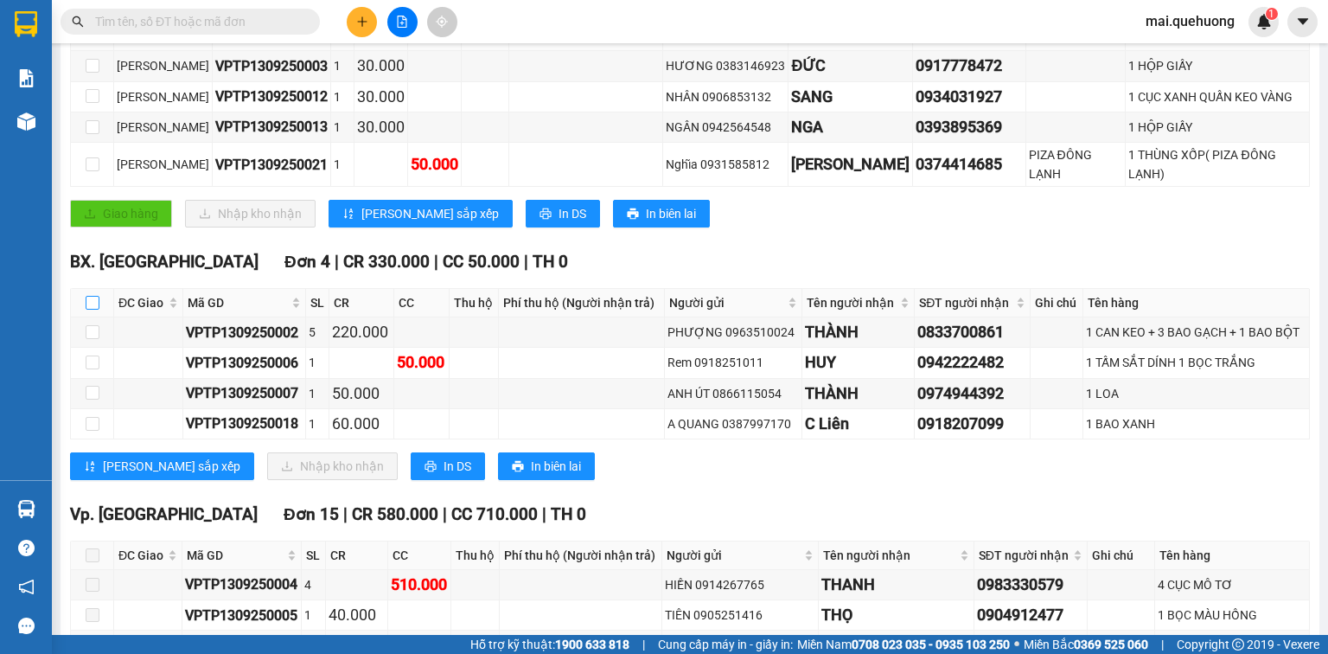
checkbox input "true"
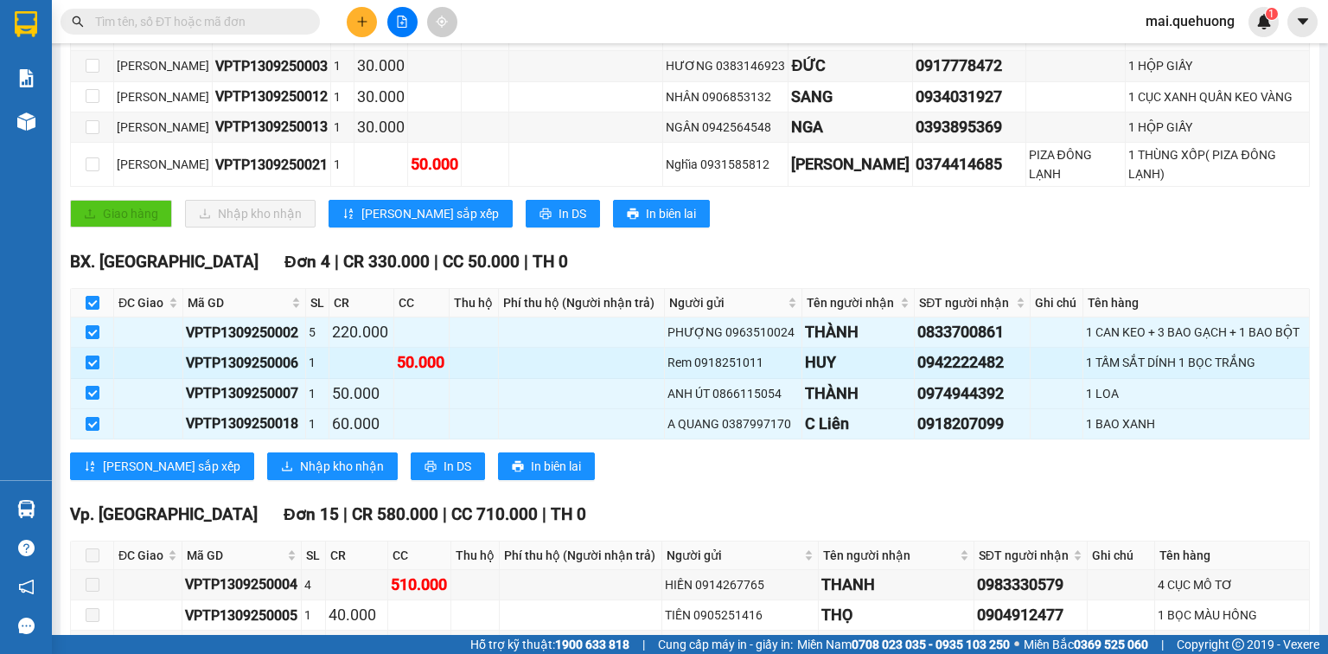
click at [87, 355] on input "checkbox" at bounding box center [93, 362] width 14 height 14
checkbox input "false"
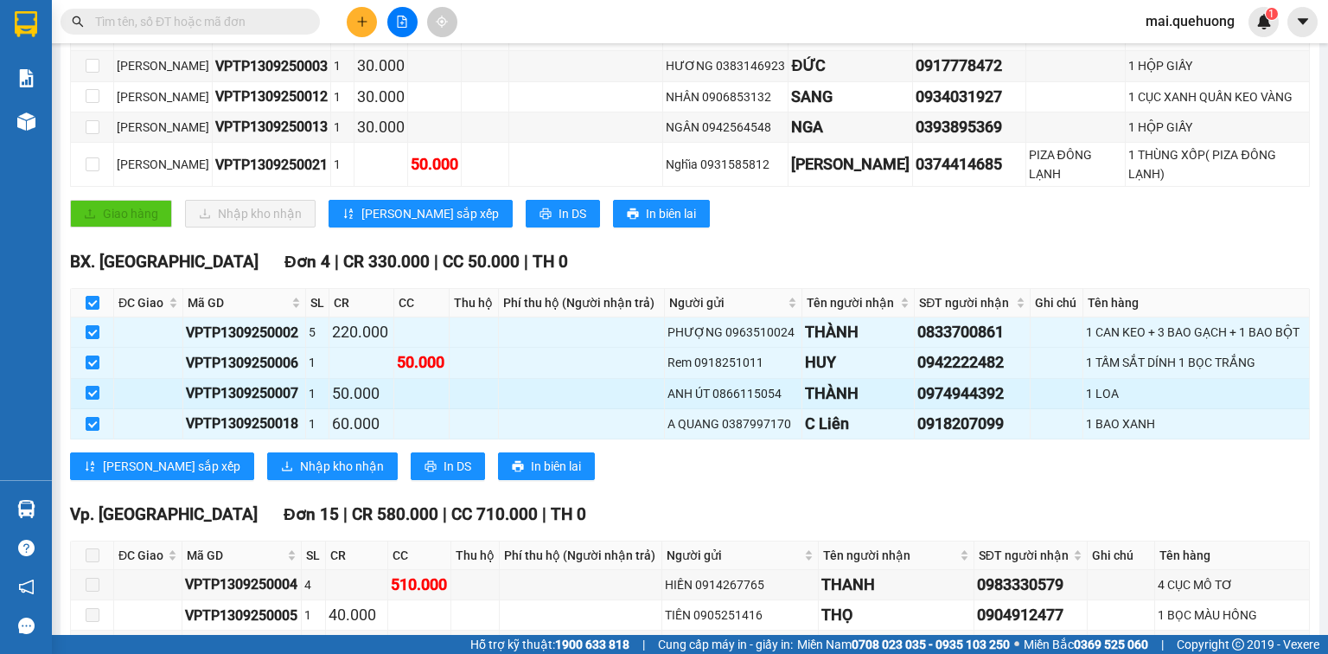
checkbox input "false"
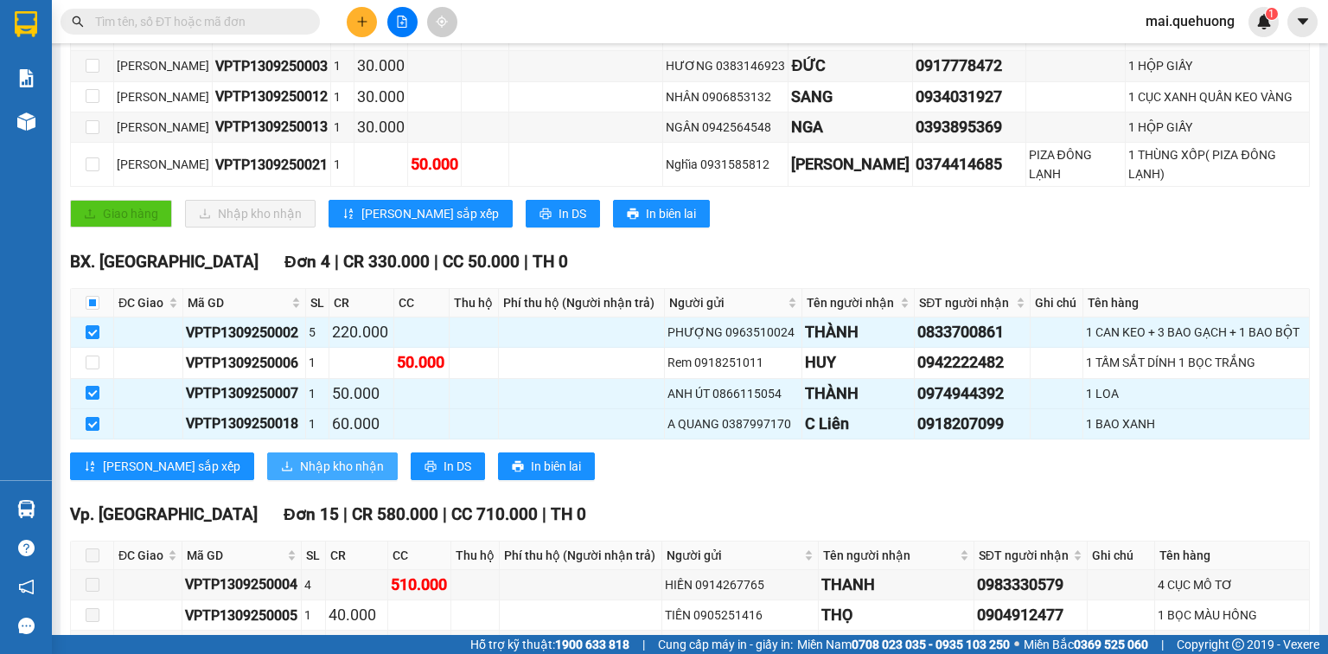
click at [300, 457] on span "Nhập kho nhận" at bounding box center [342, 466] width 84 height 19
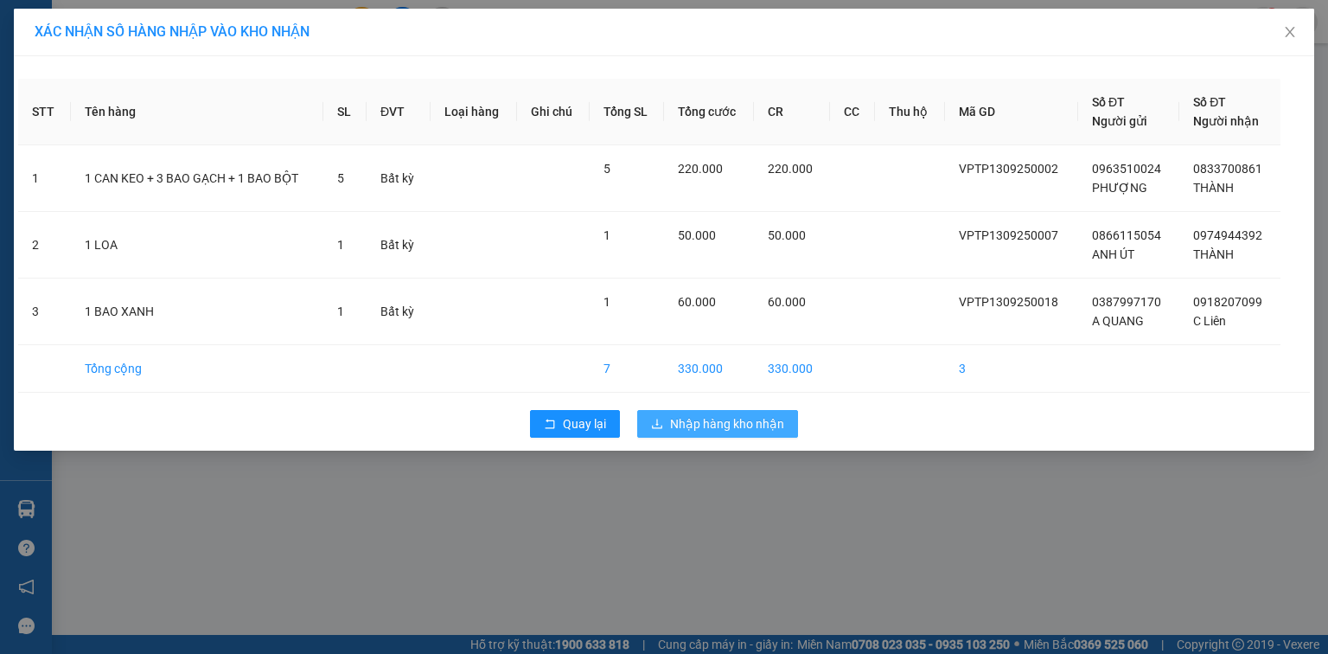
click at [670, 422] on span "Nhập hàng kho nhận" at bounding box center [727, 423] width 114 height 19
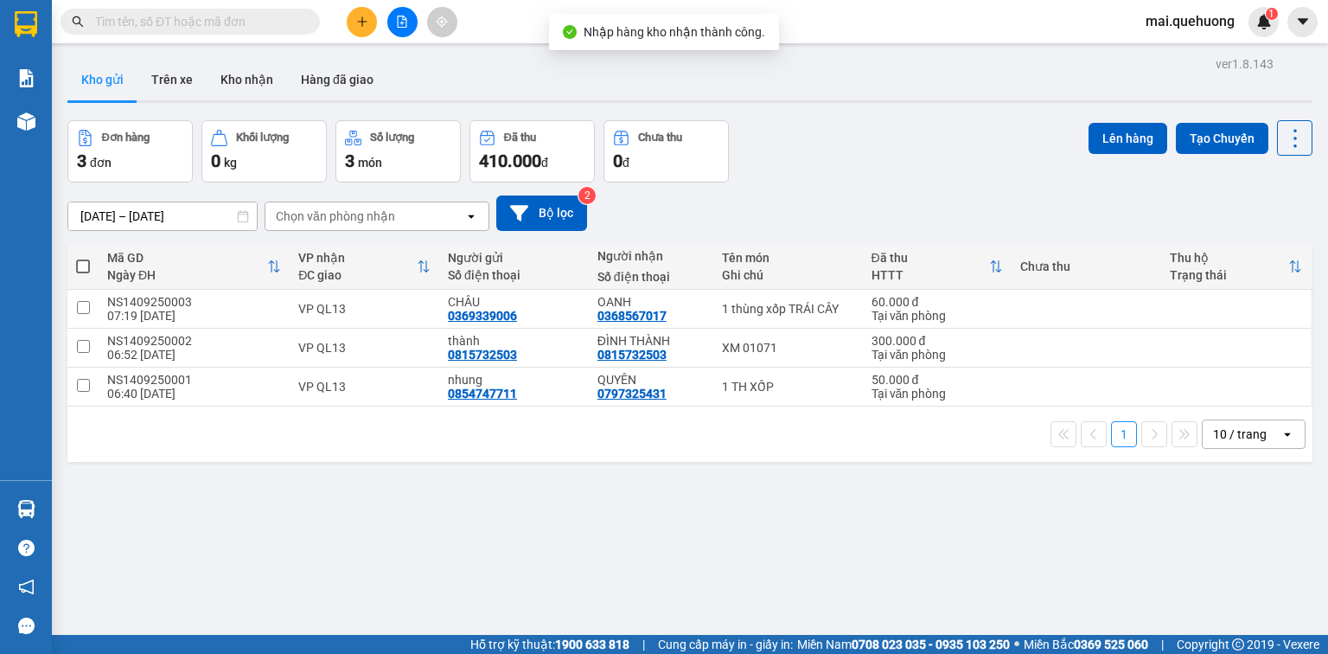
click at [398, 29] on button at bounding box center [402, 22] width 30 height 30
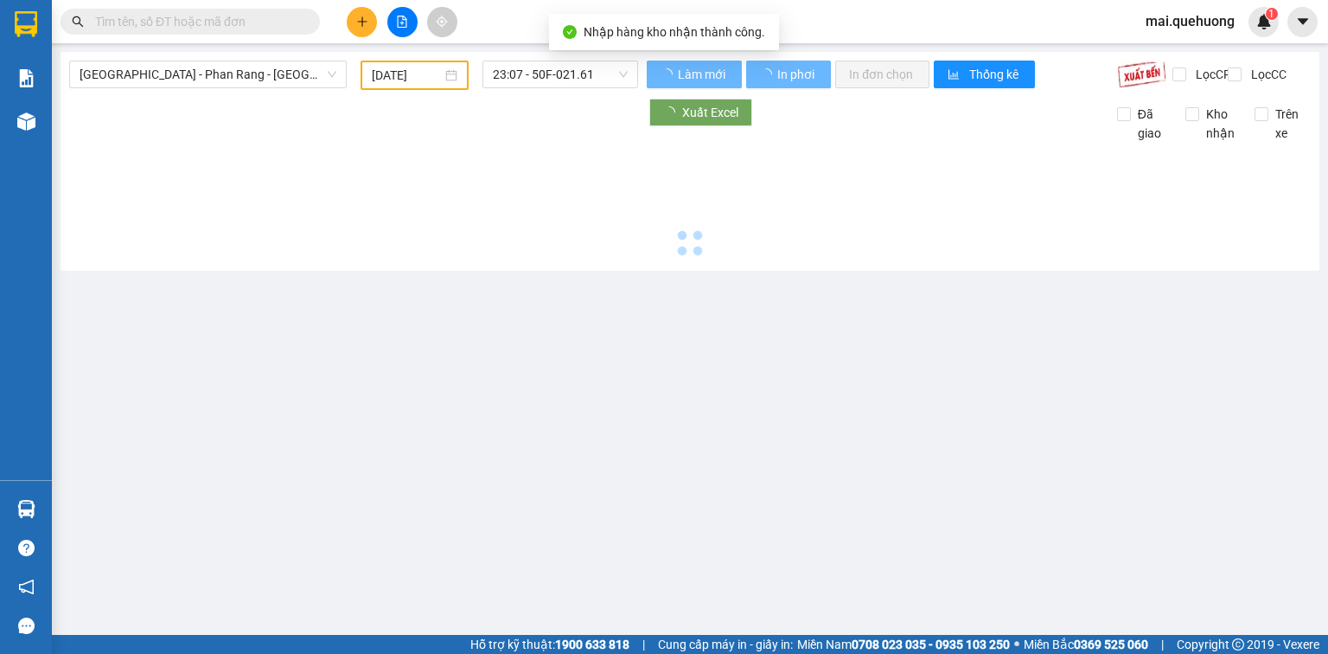
type input "[DATE]"
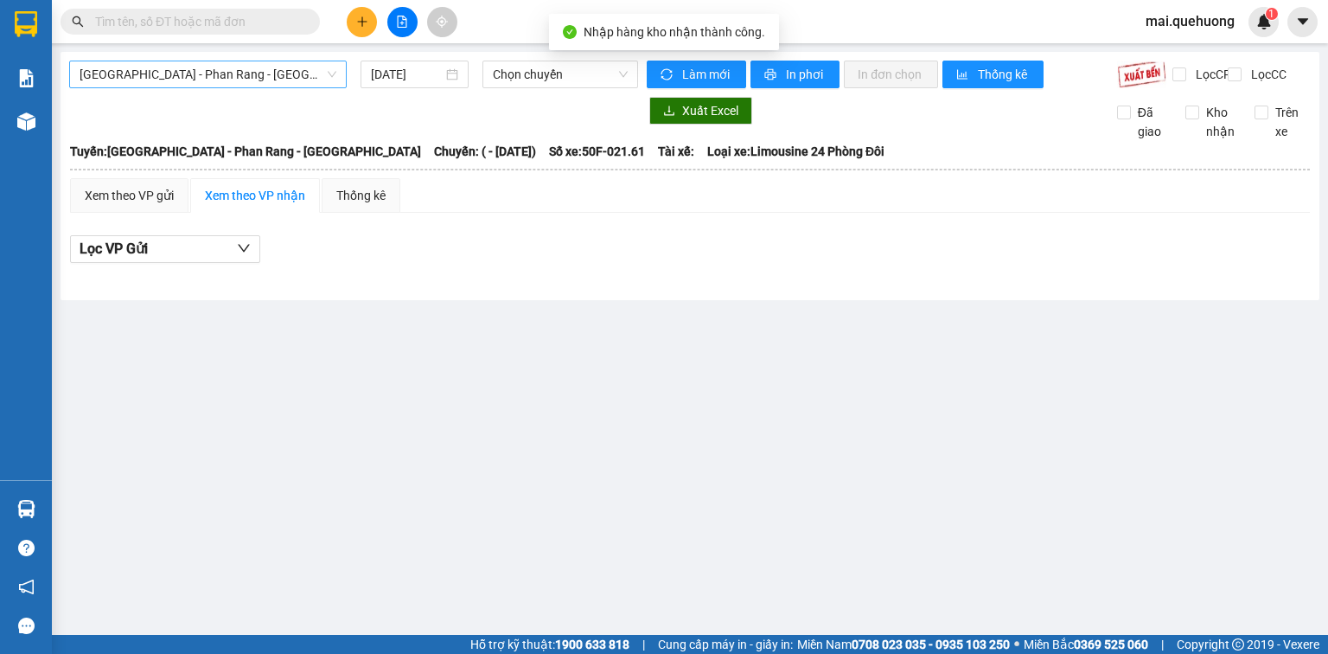
drag, startPoint x: 275, startPoint y: 76, endPoint x: 271, endPoint y: 85, distance: 9.7
click at [275, 79] on span "[GEOGRAPHIC_DATA] - Phan Rang - [GEOGRAPHIC_DATA]" at bounding box center [208, 74] width 257 height 26
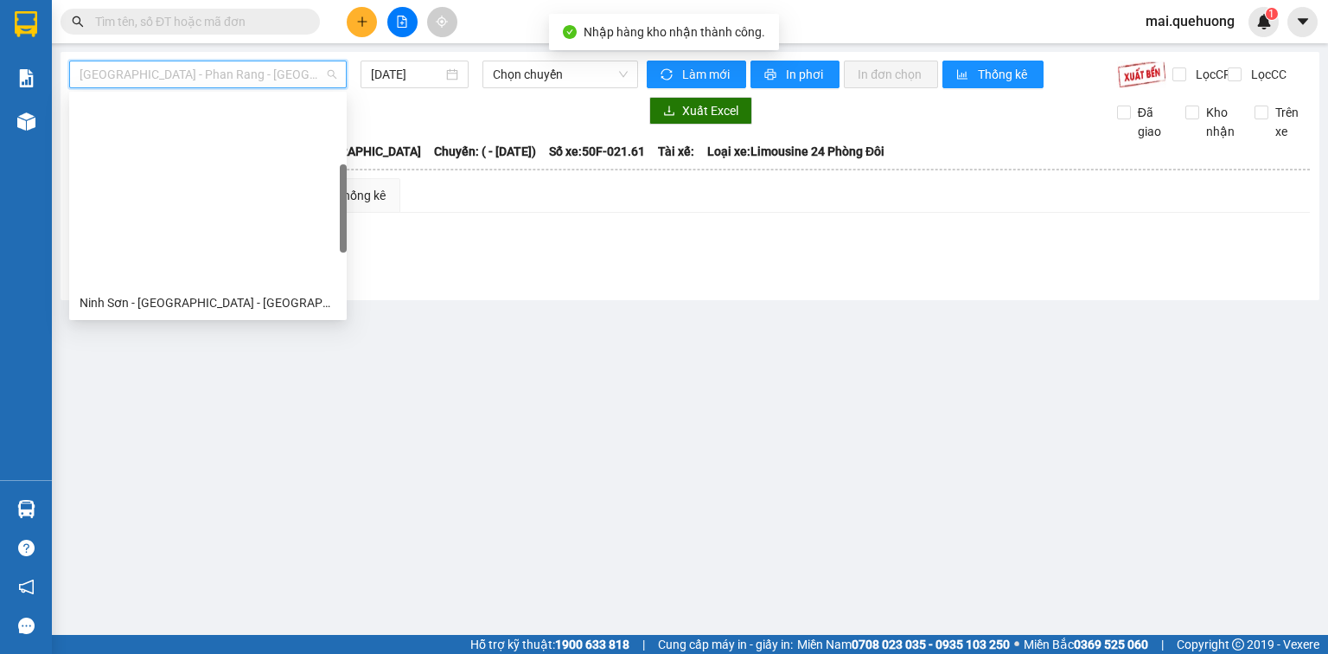
scroll to position [470, 0]
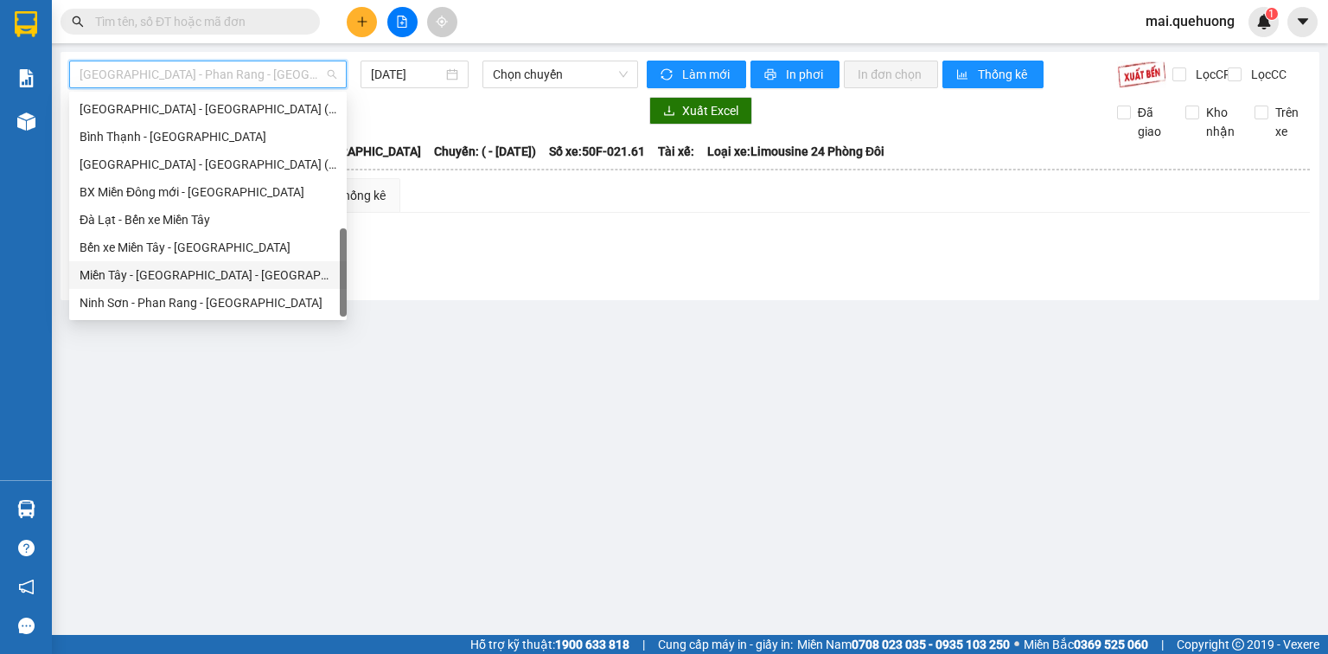
click at [214, 277] on div "Miền Tây - [GEOGRAPHIC_DATA] - [GEOGRAPHIC_DATA]" at bounding box center [208, 274] width 257 height 19
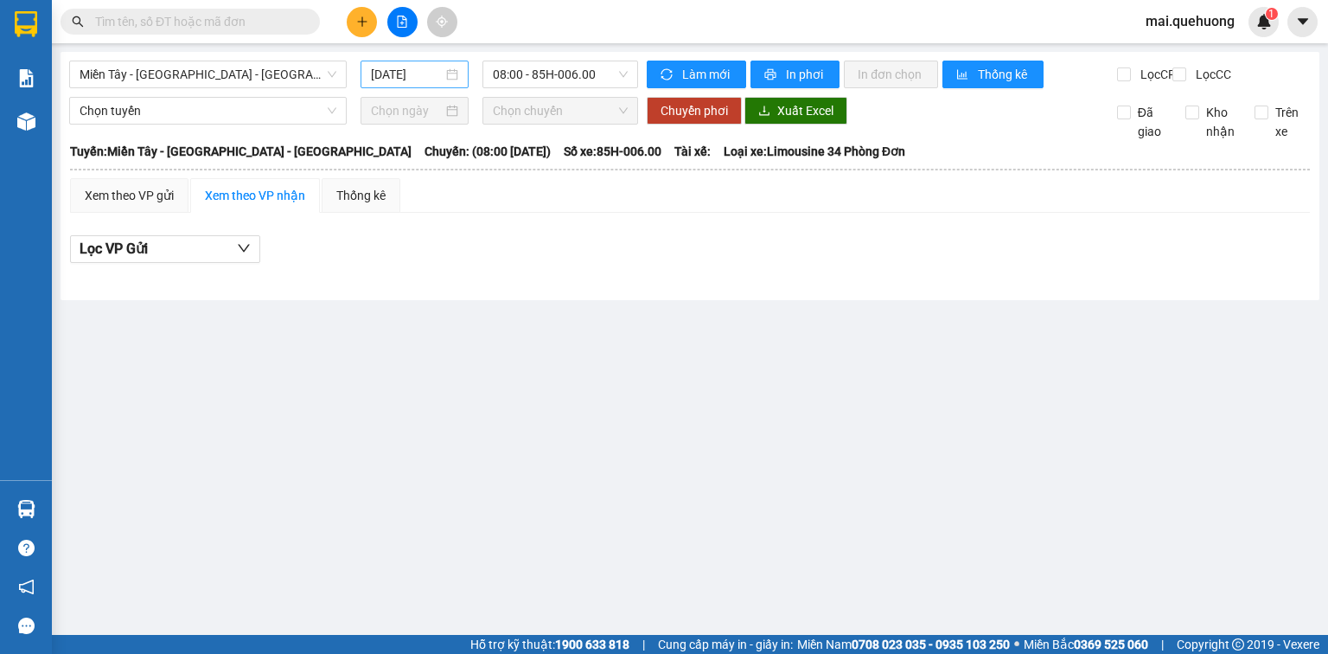
click at [449, 73] on div "[DATE]" at bounding box center [414, 74] width 86 height 19
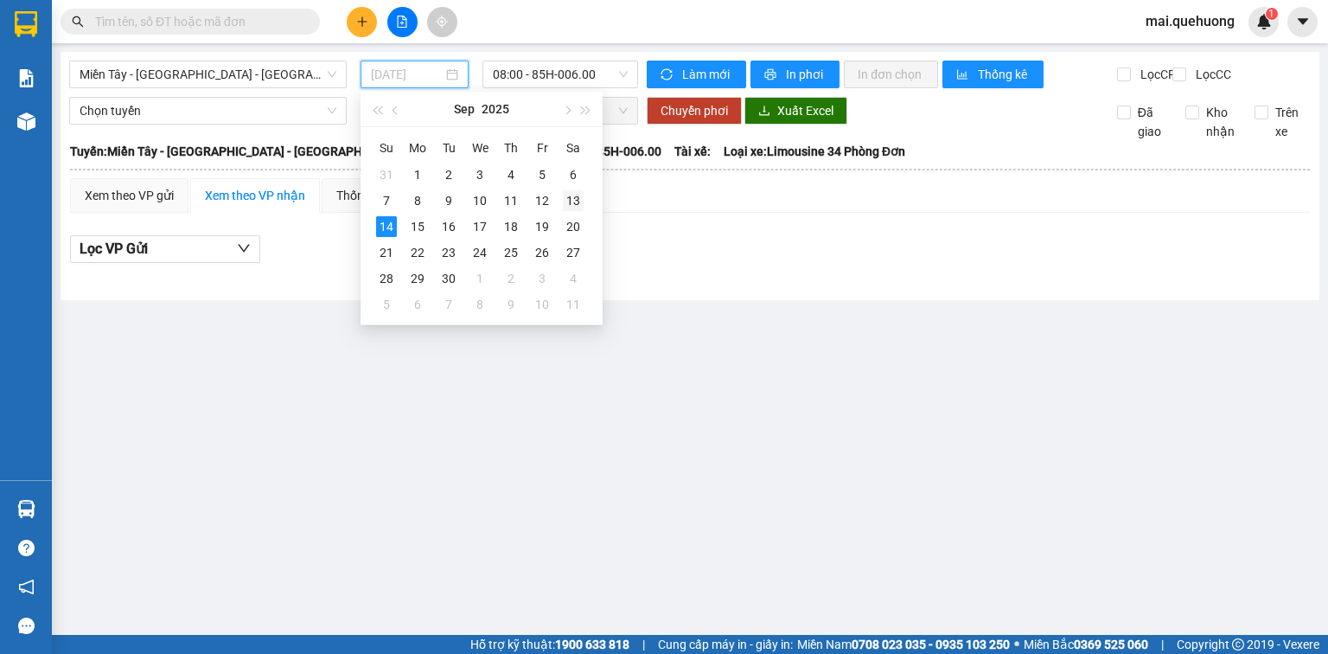
click at [569, 196] on div "13" at bounding box center [573, 200] width 21 height 21
type input "[DATE]"
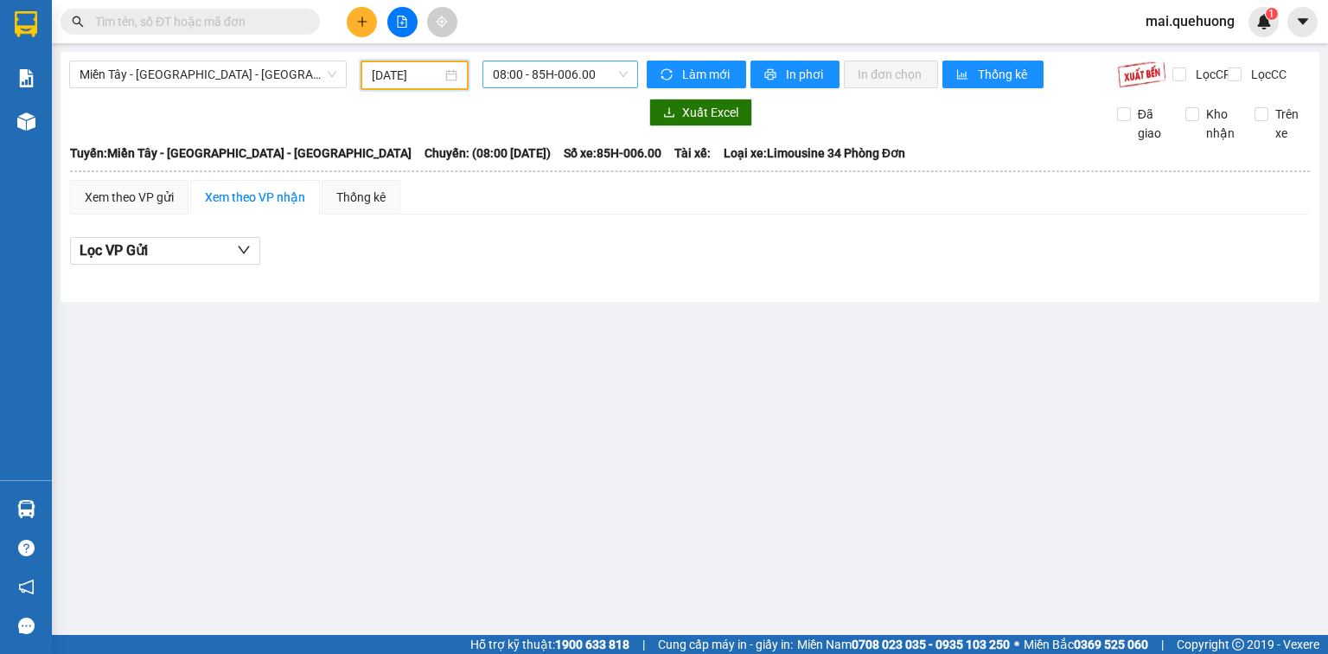
click at [567, 78] on span "08:00 - 85H-006.00" at bounding box center [561, 74] width 136 height 26
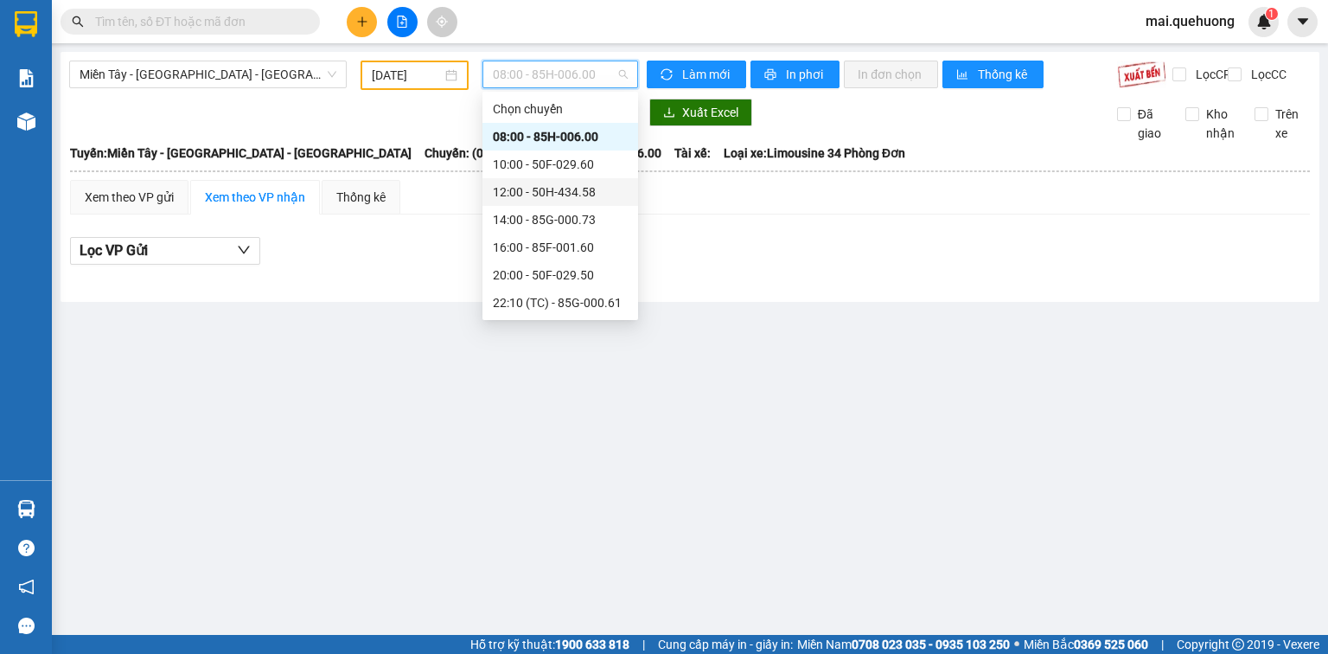
scroll to position [166, 0]
click at [578, 157] on div "23:01 - 85F-000.30" at bounding box center [560, 164] width 135 height 19
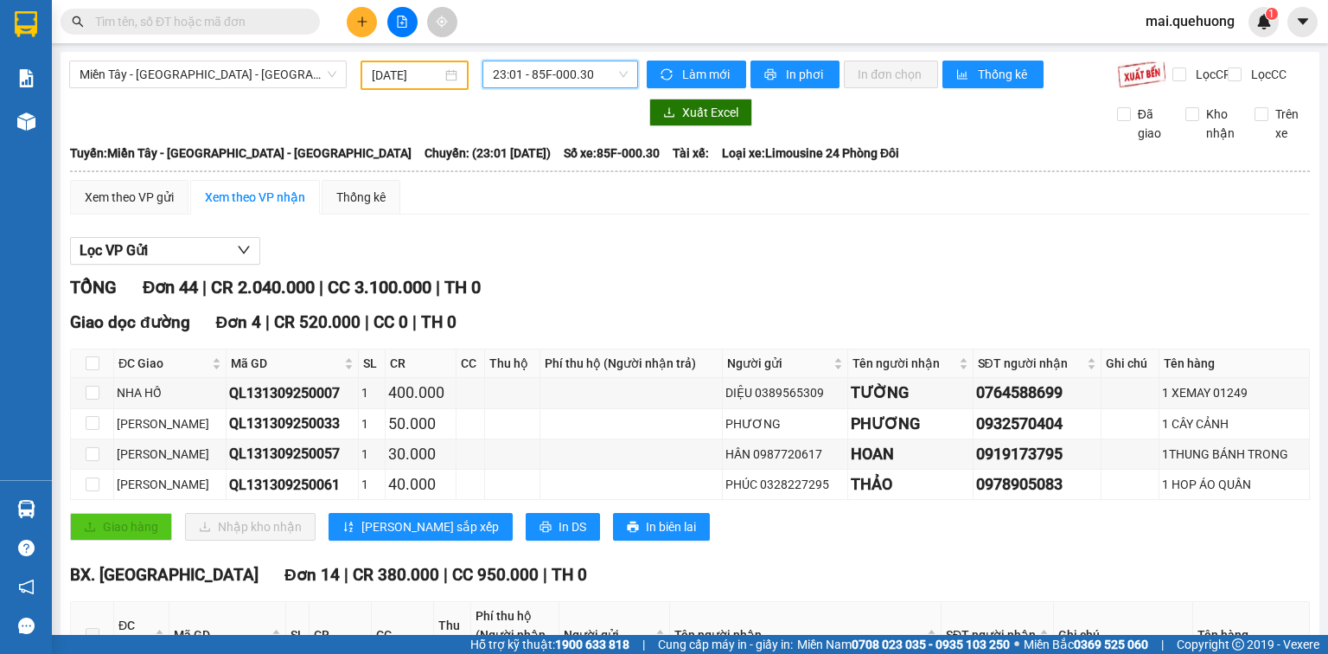
click at [566, 76] on span "23:01 - 85F-000.30" at bounding box center [561, 74] width 136 height 26
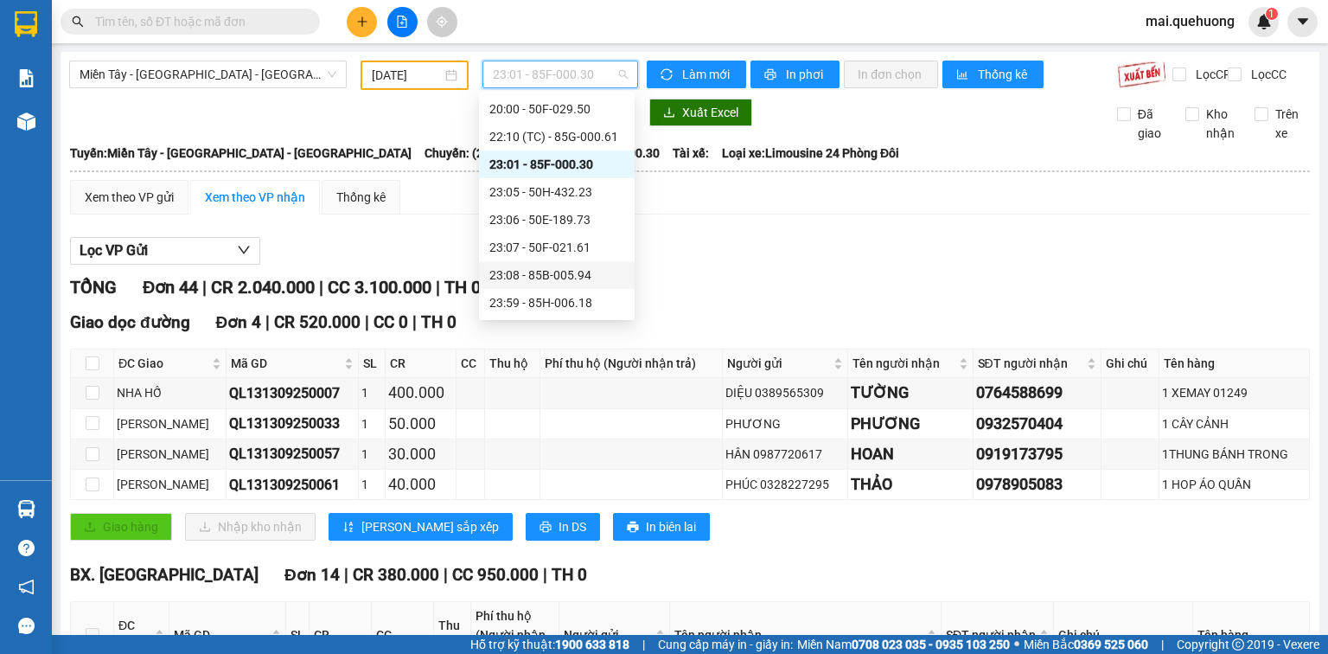
click at [566, 278] on div "23:08 - 85B-005.94" at bounding box center [556, 274] width 135 height 19
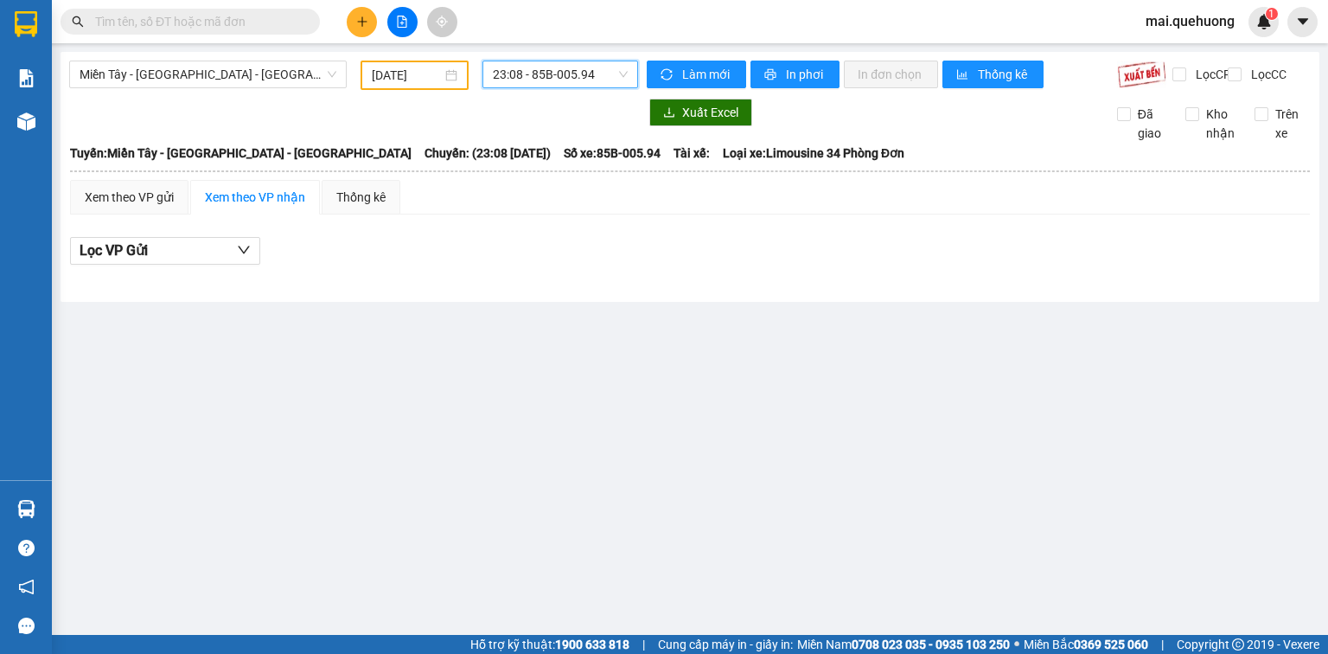
click at [535, 83] on span "23:08 - 85B-005.94" at bounding box center [561, 74] width 136 height 26
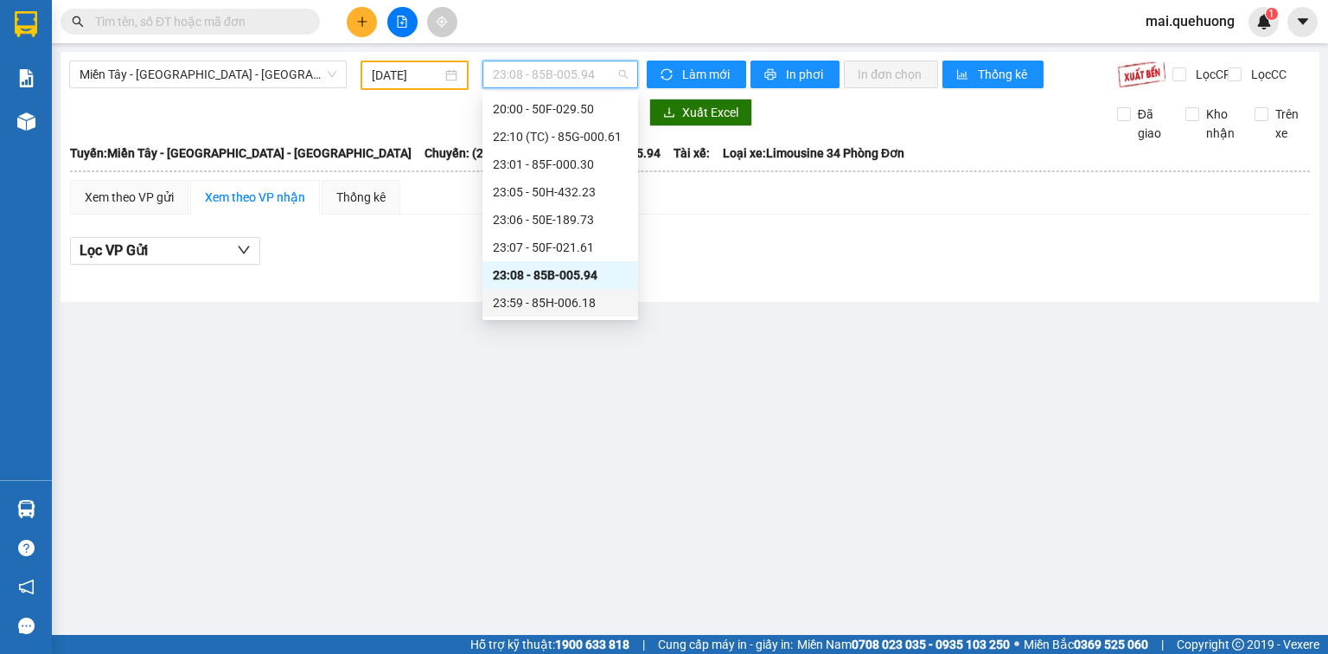
click at [546, 297] on div "23:59 - 85H-006.18" at bounding box center [560, 302] width 135 height 19
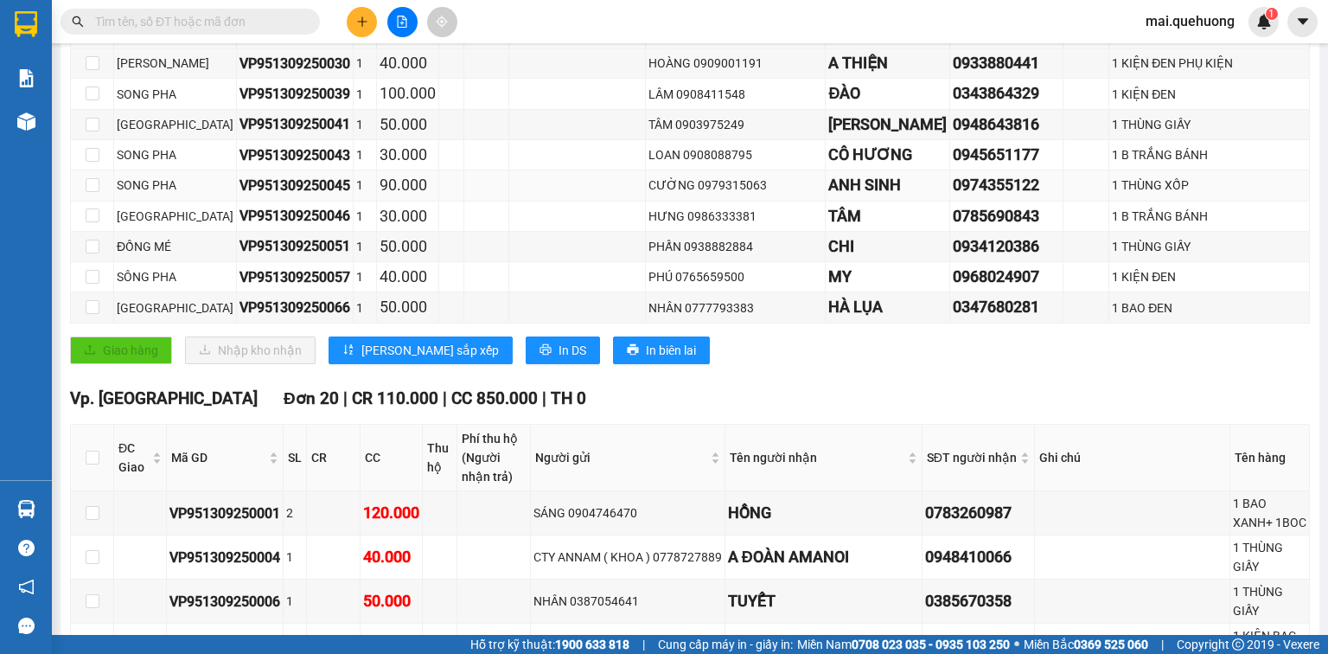
scroll to position [138, 0]
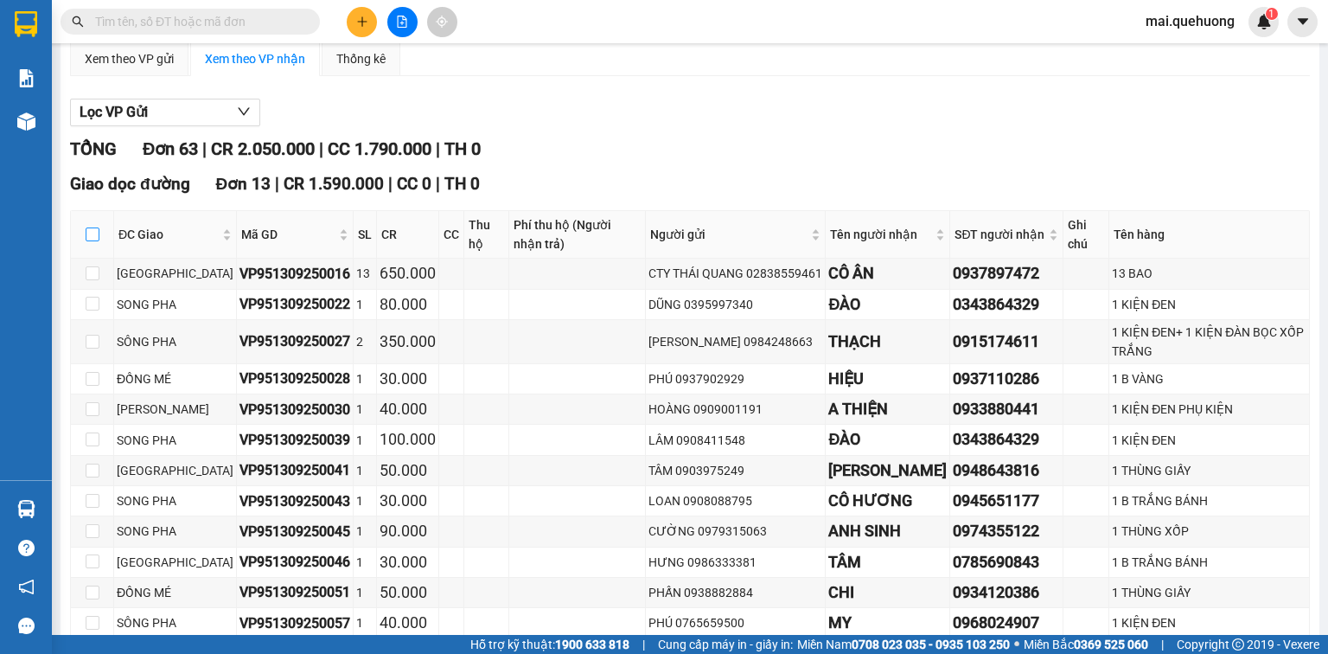
click at [89, 241] on input "checkbox" at bounding box center [93, 234] width 14 height 14
checkbox input "true"
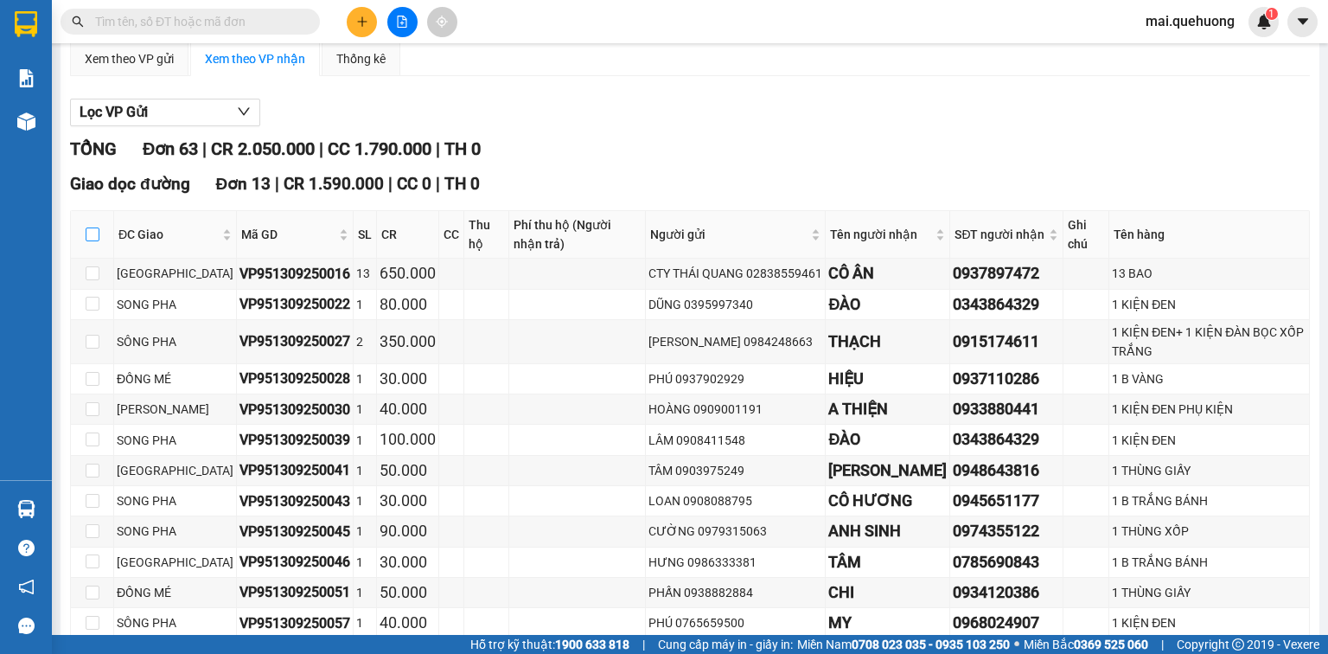
checkbox input "true"
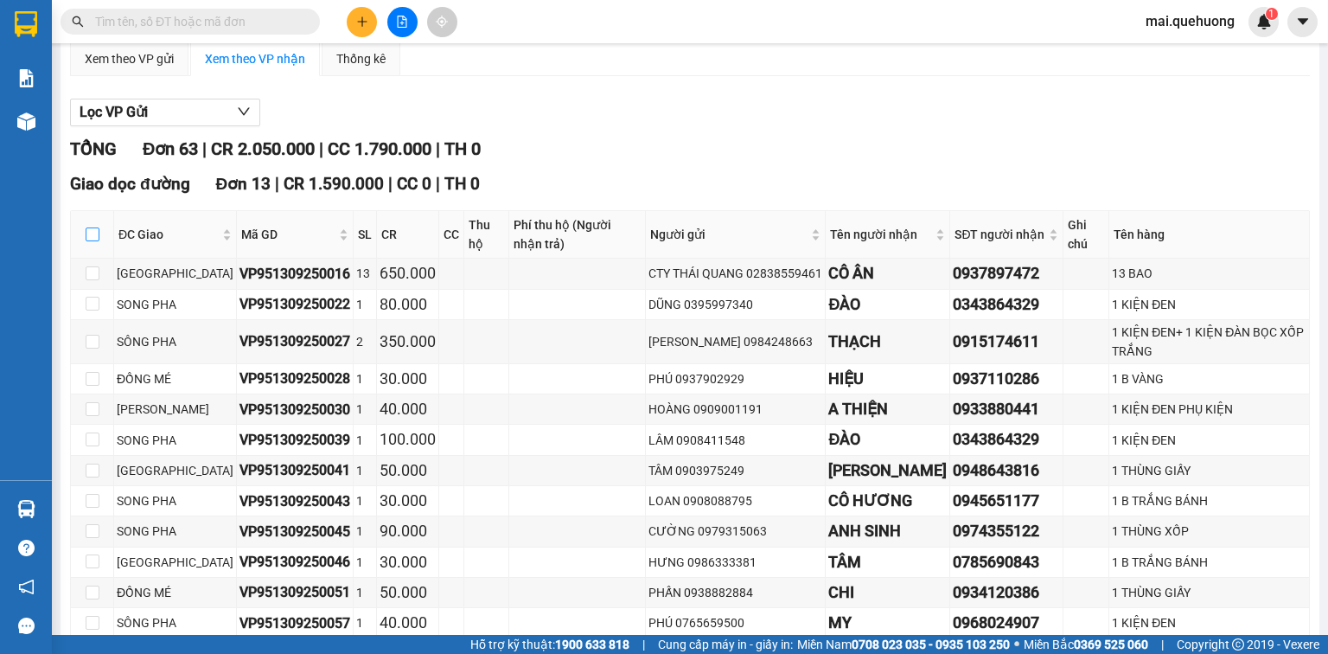
checkbox input "true"
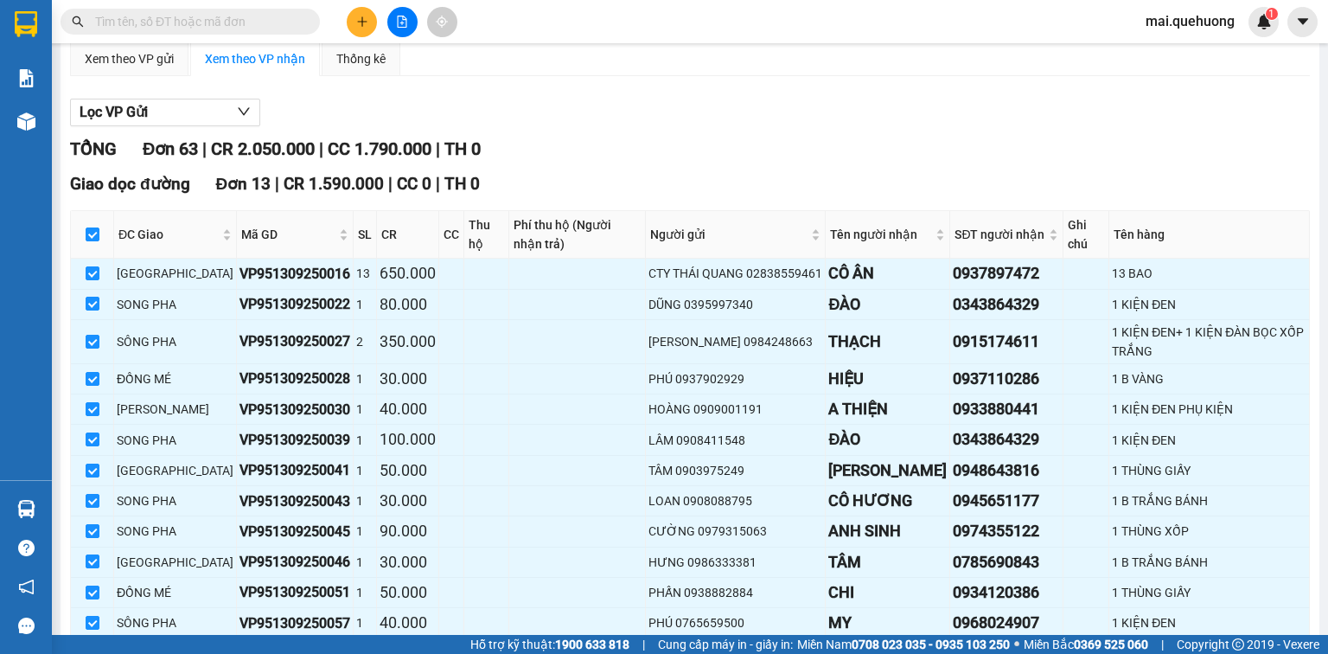
scroll to position [553, 0]
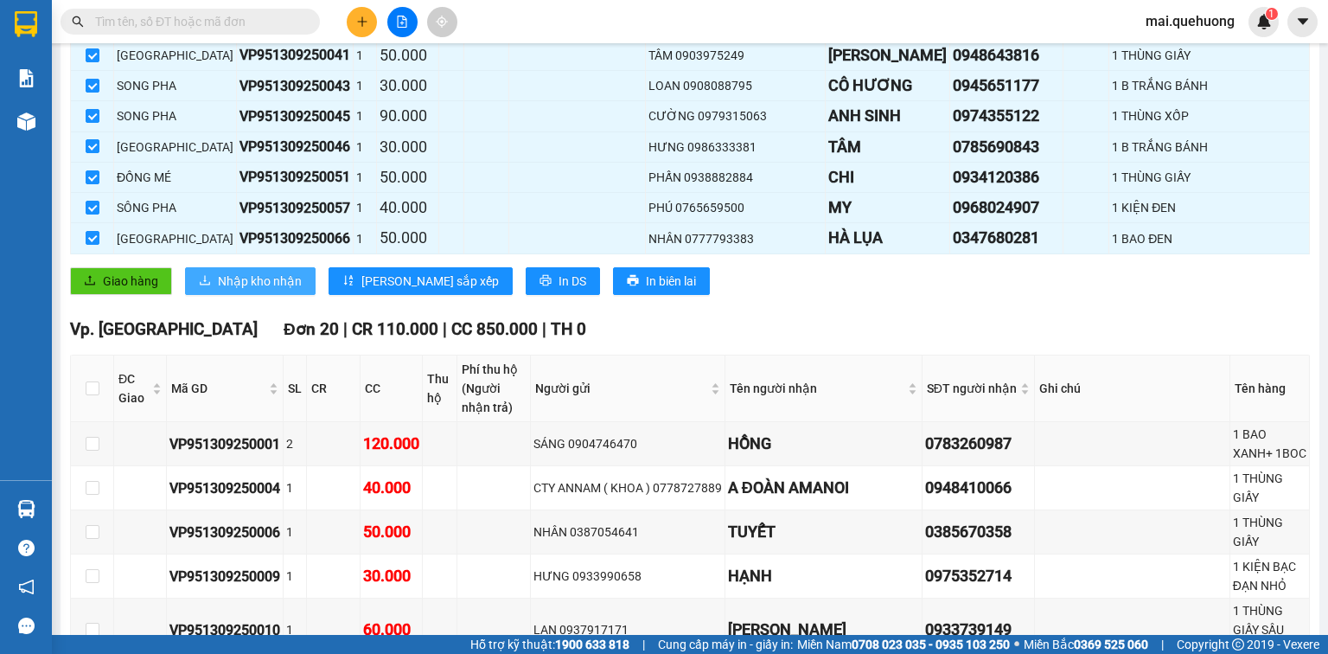
drag, startPoint x: 278, startPoint y: 349, endPoint x: 560, endPoint y: 368, distance: 283.4
click at [279, 291] on span "Nhập kho nhận" at bounding box center [260, 281] width 84 height 19
checkbox input "false"
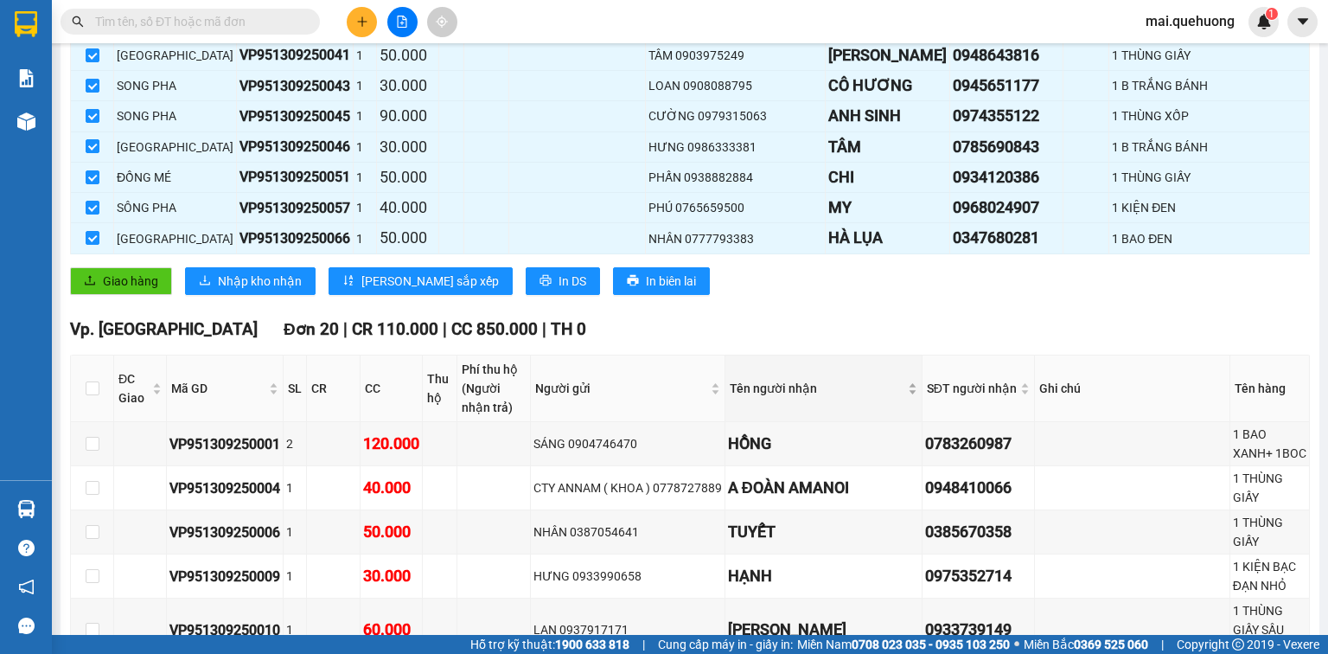
checkbox input "false"
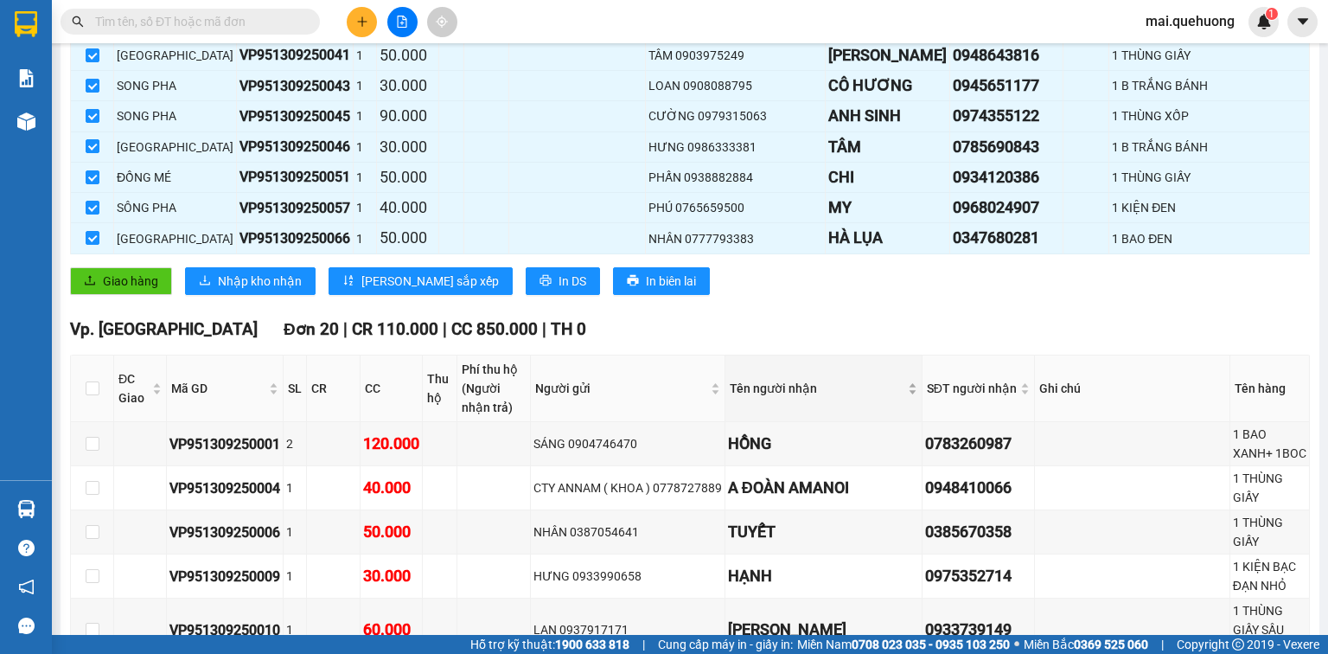
checkbox input "false"
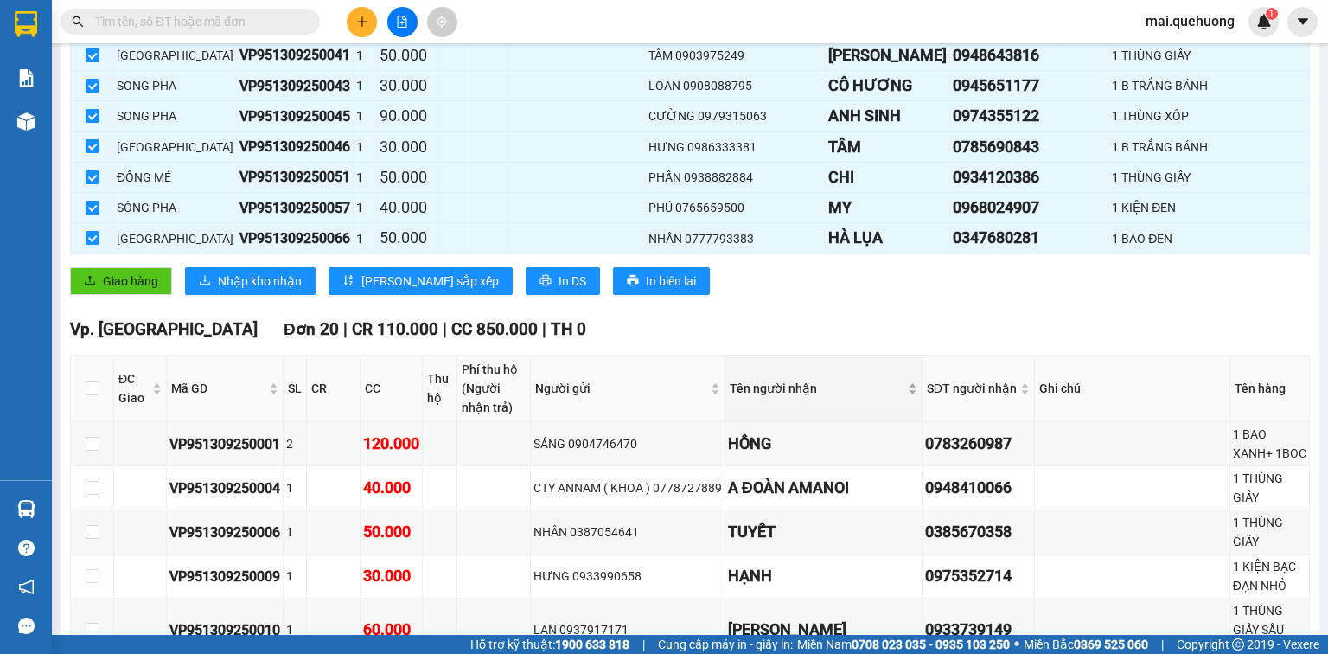
checkbox input "false"
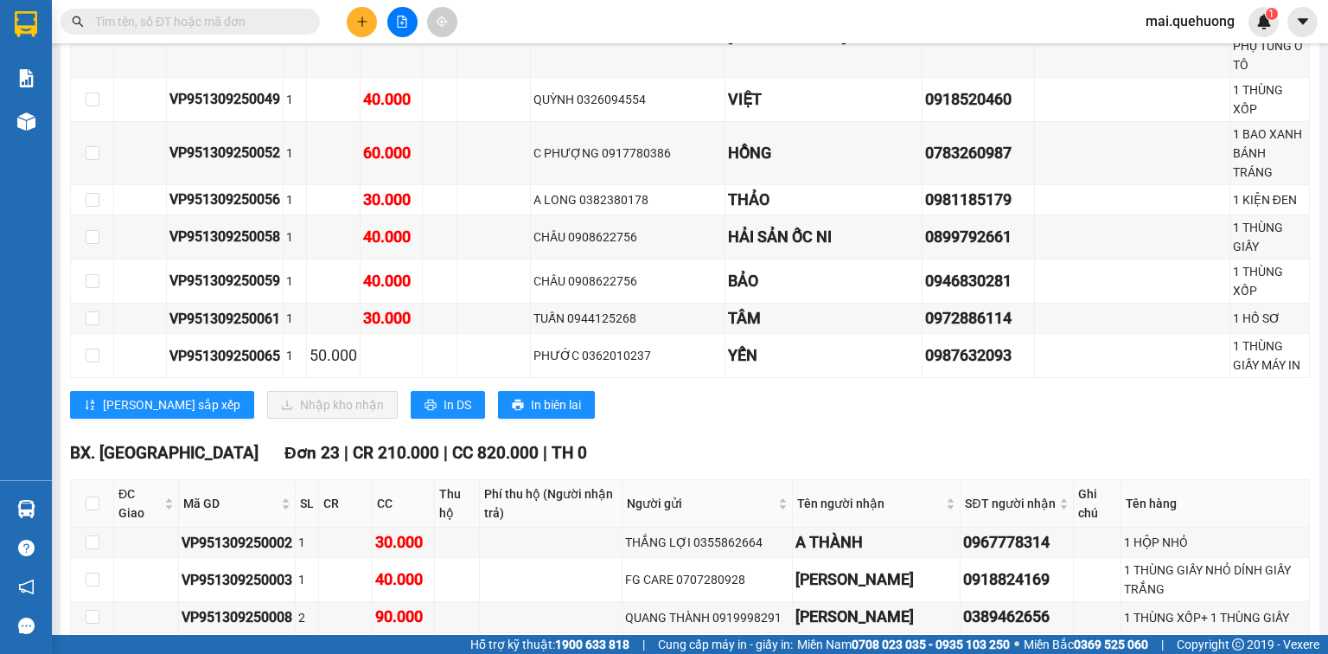
scroll to position [1868, 0]
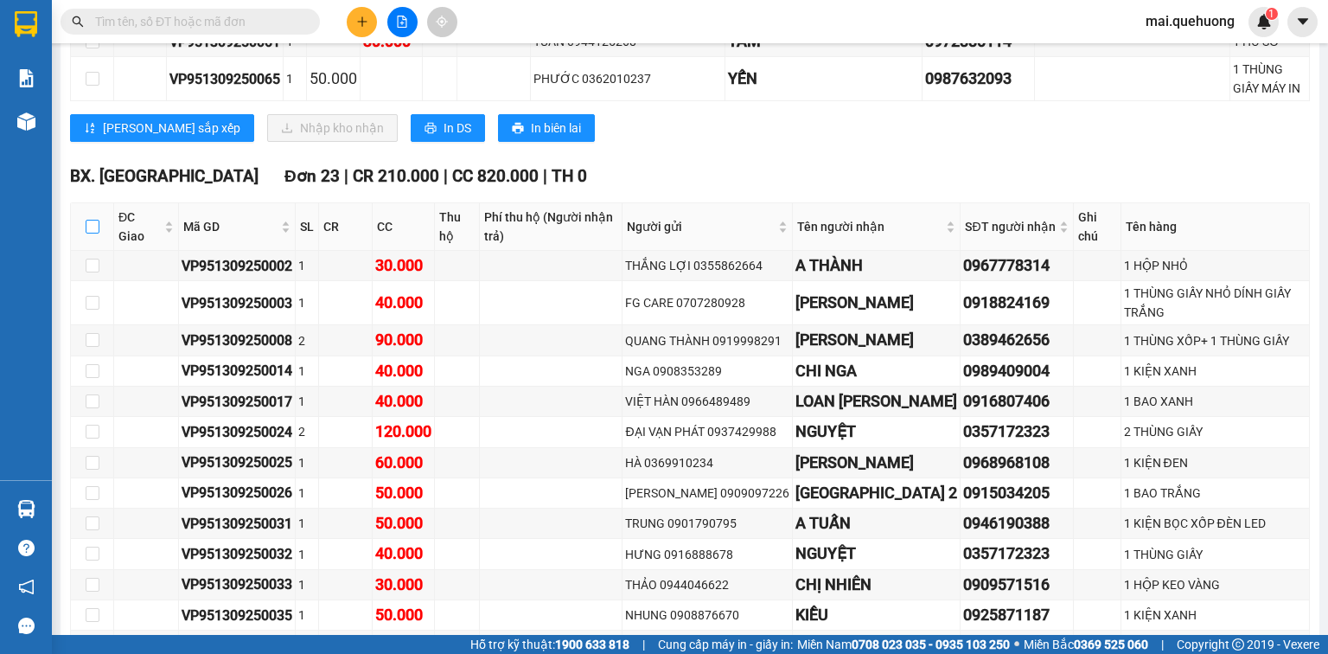
drag, startPoint x: 90, startPoint y: 100, endPoint x: 111, endPoint y: 111, distance: 23.2
click at [90, 220] on input "checkbox" at bounding box center [93, 227] width 14 height 14
checkbox input "true"
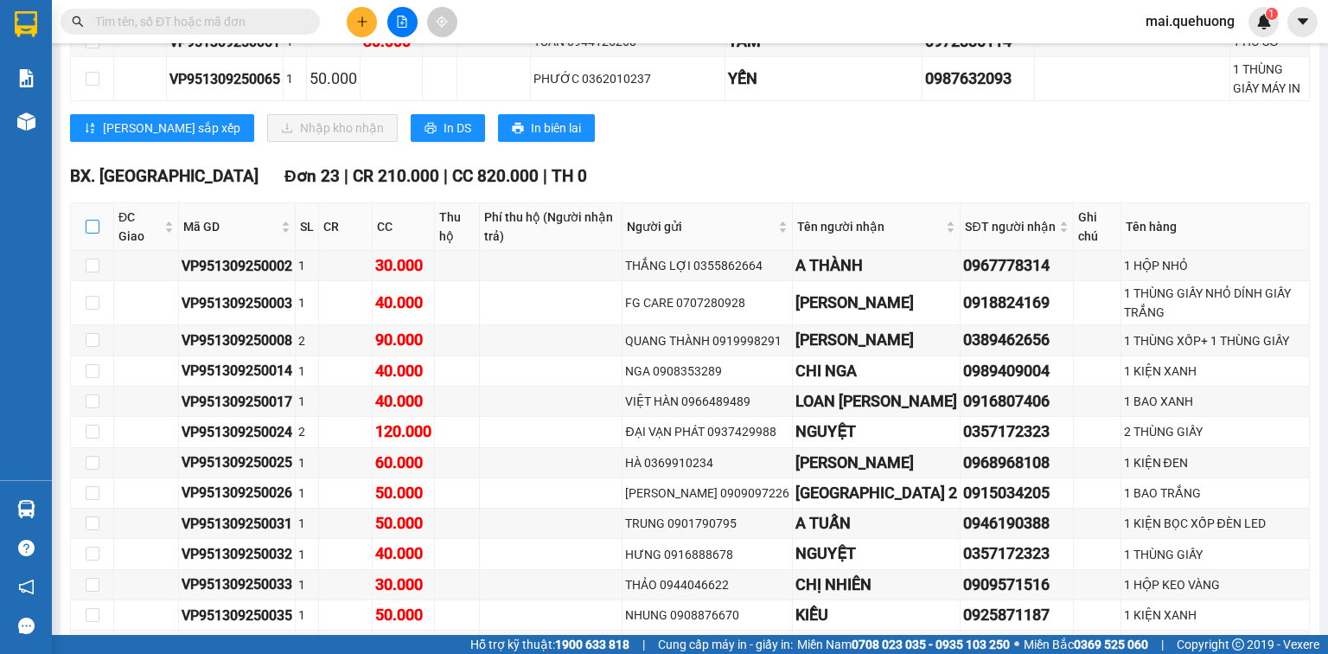
checkbox input "true"
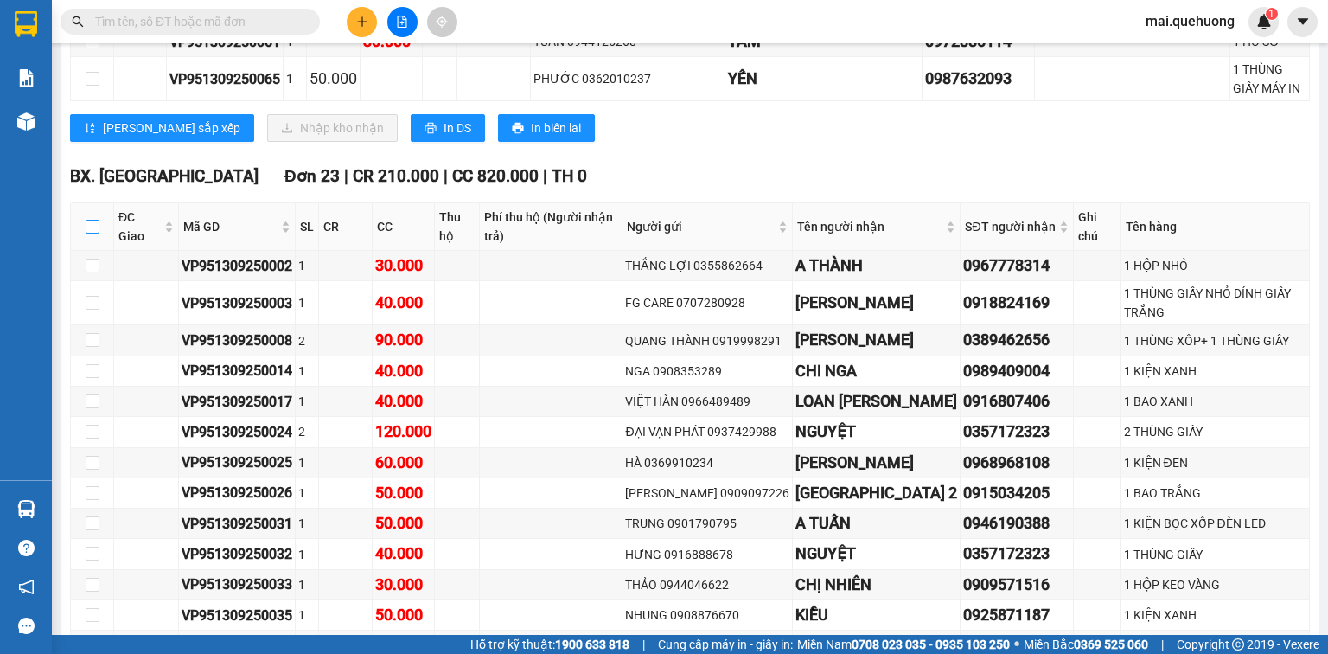
checkbox input "true"
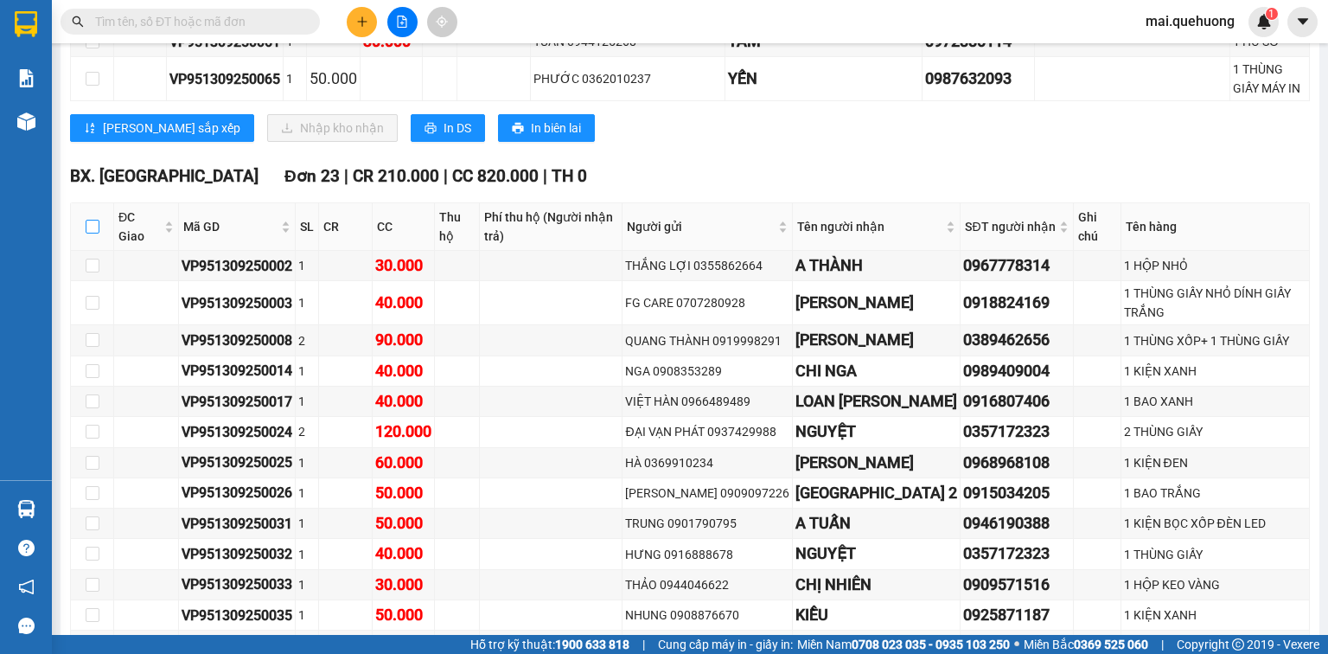
checkbox input "true"
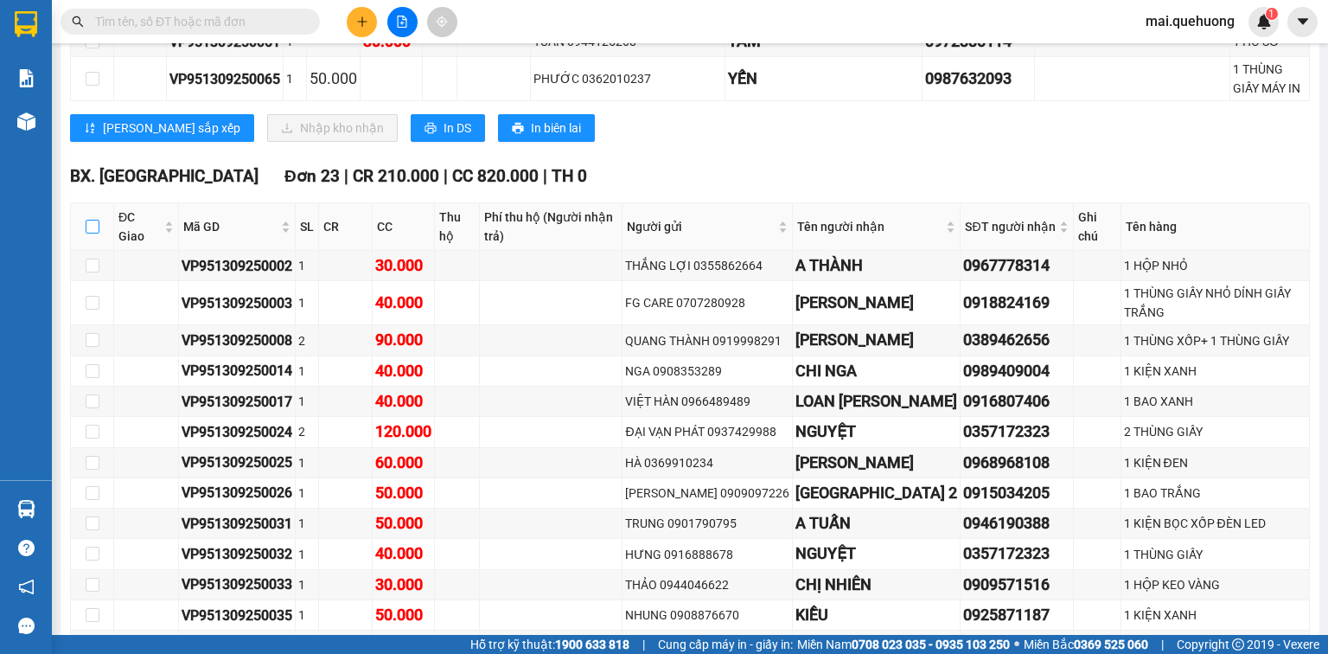
checkbox input "true"
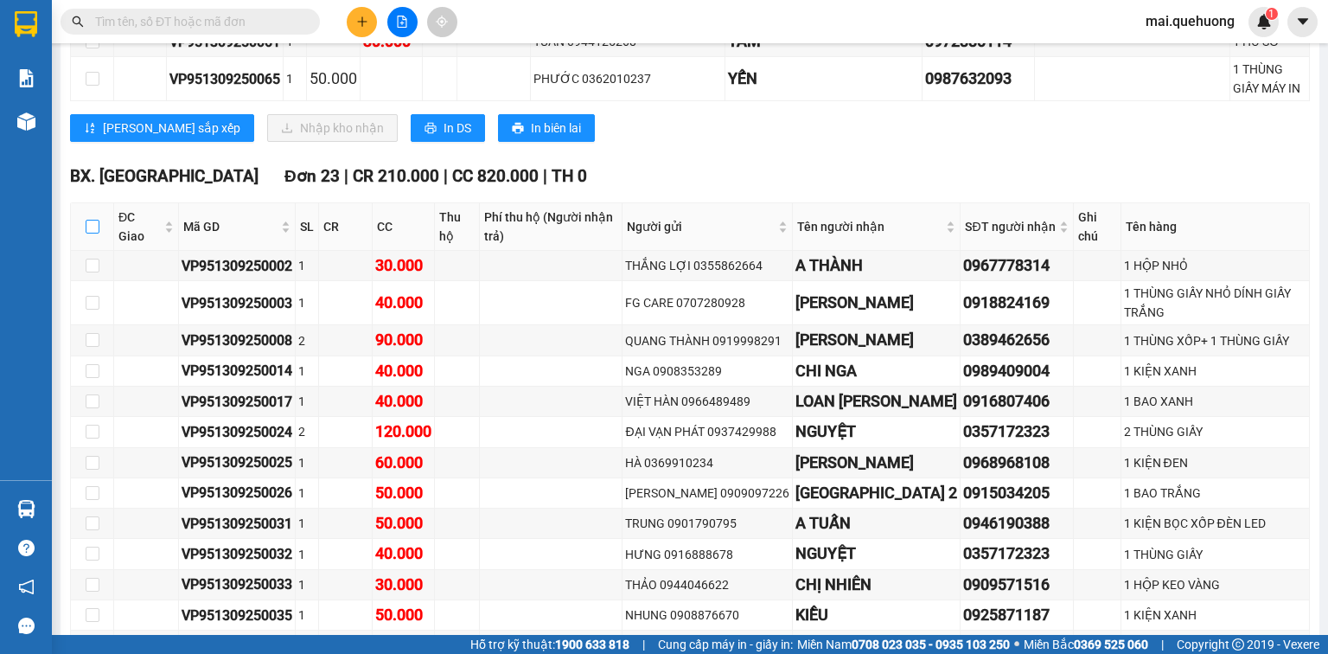
checkbox input "true"
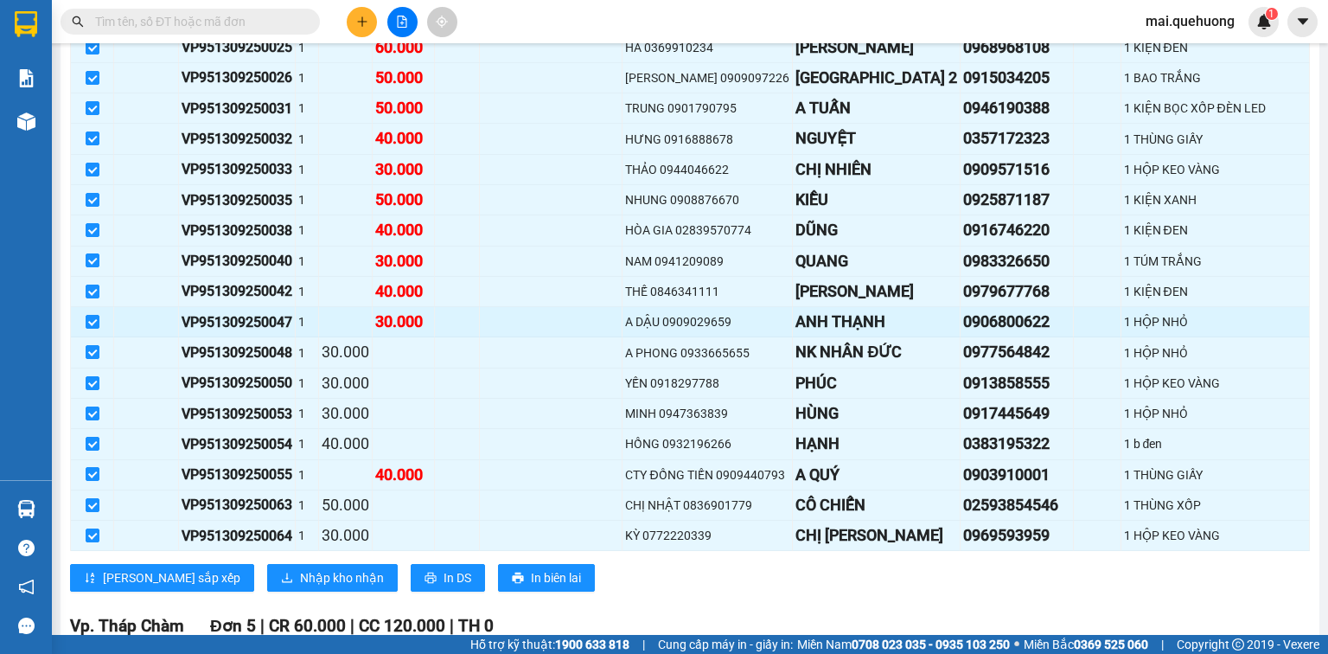
scroll to position [2490, 0]
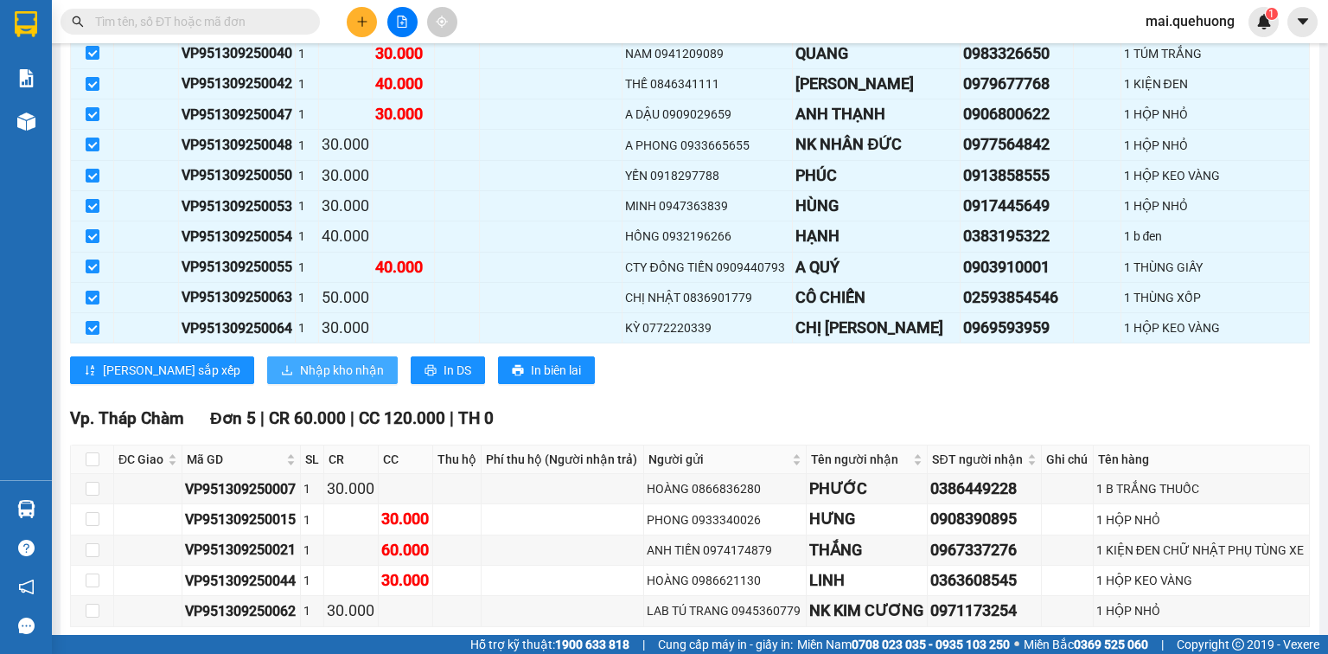
click at [300, 361] on span "Nhập kho nhận" at bounding box center [342, 370] width 84 height 19
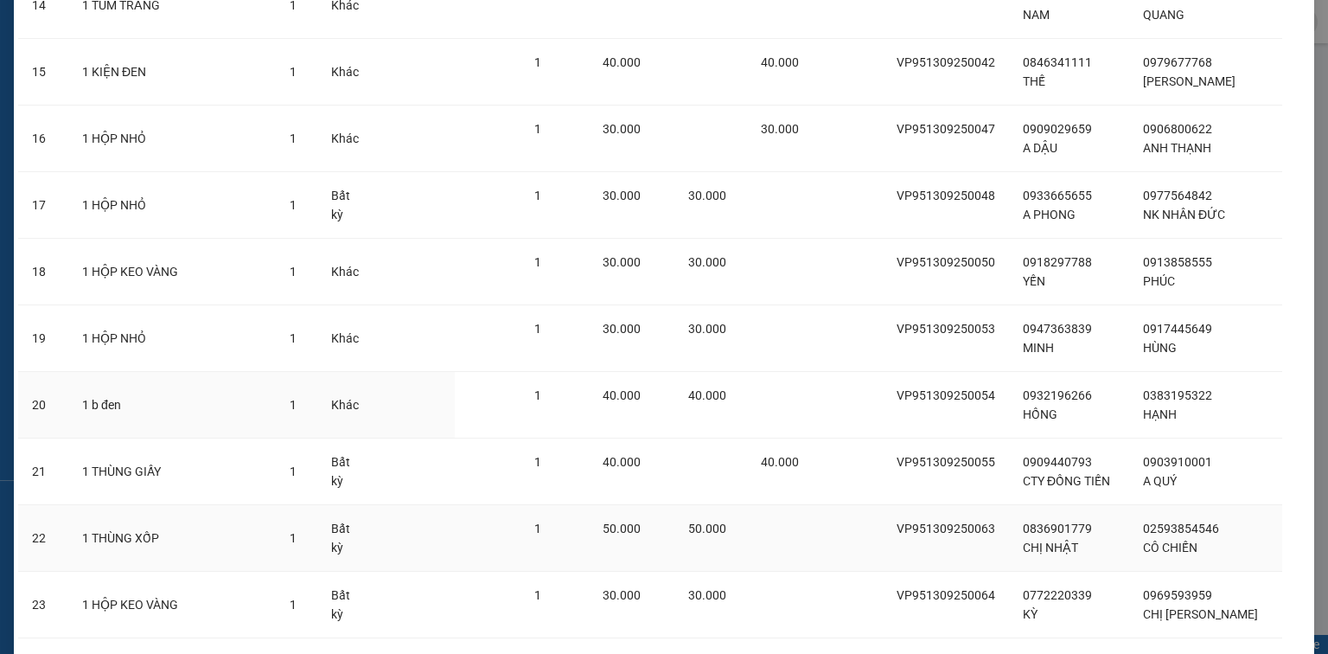
scroll to position [1145, 0]
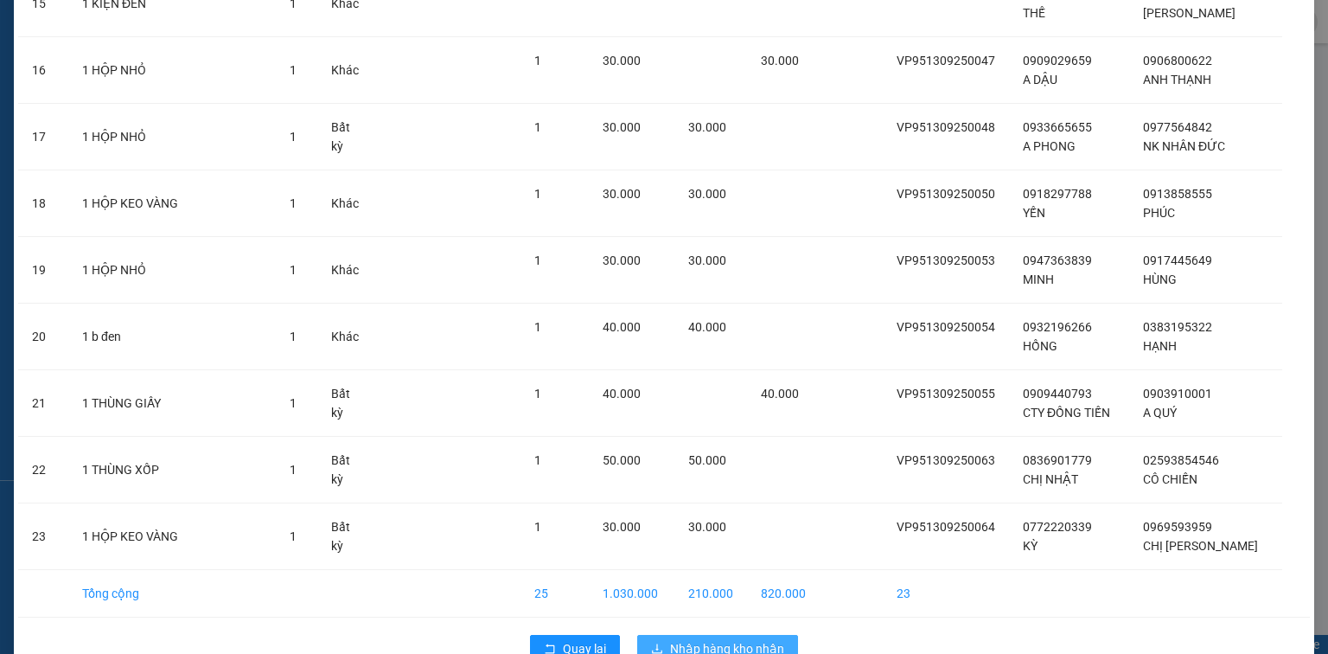
click at [713, 639] on span "Nhập hàng kho nhận" at bounding box center [727, 648] width 114 height 19
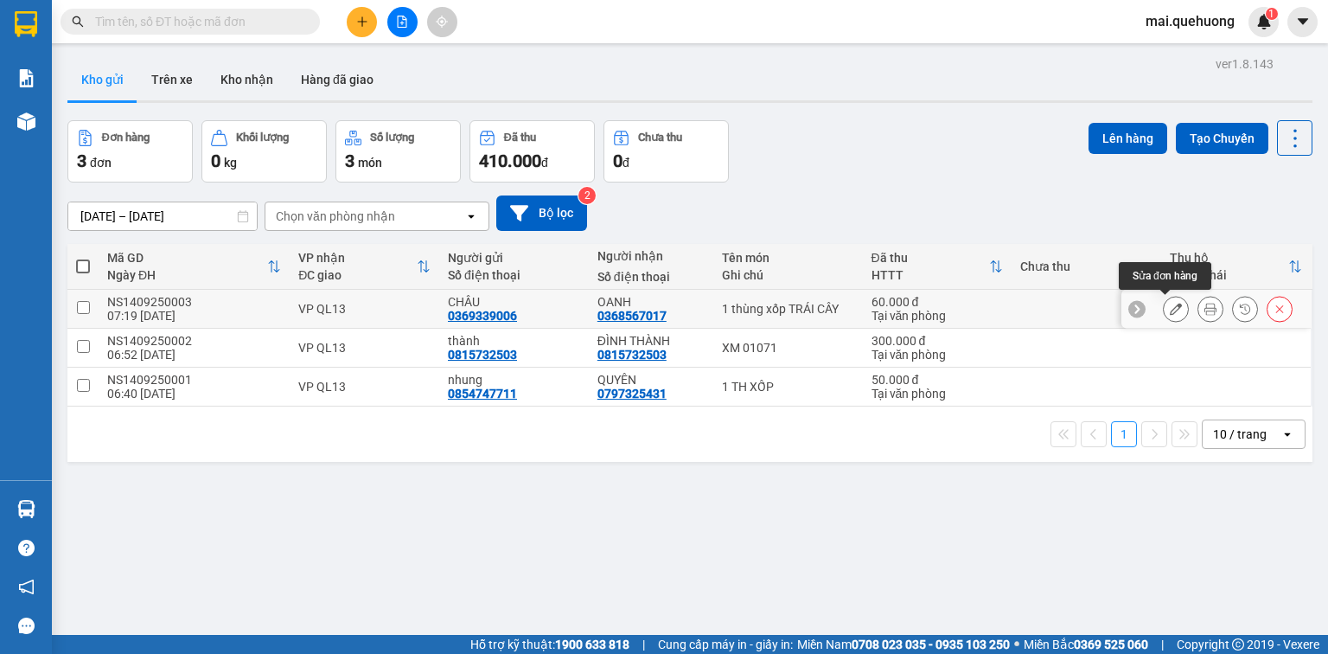
click at [1173, 308] on button at bounding box center [1176, 309] width 24 height 30
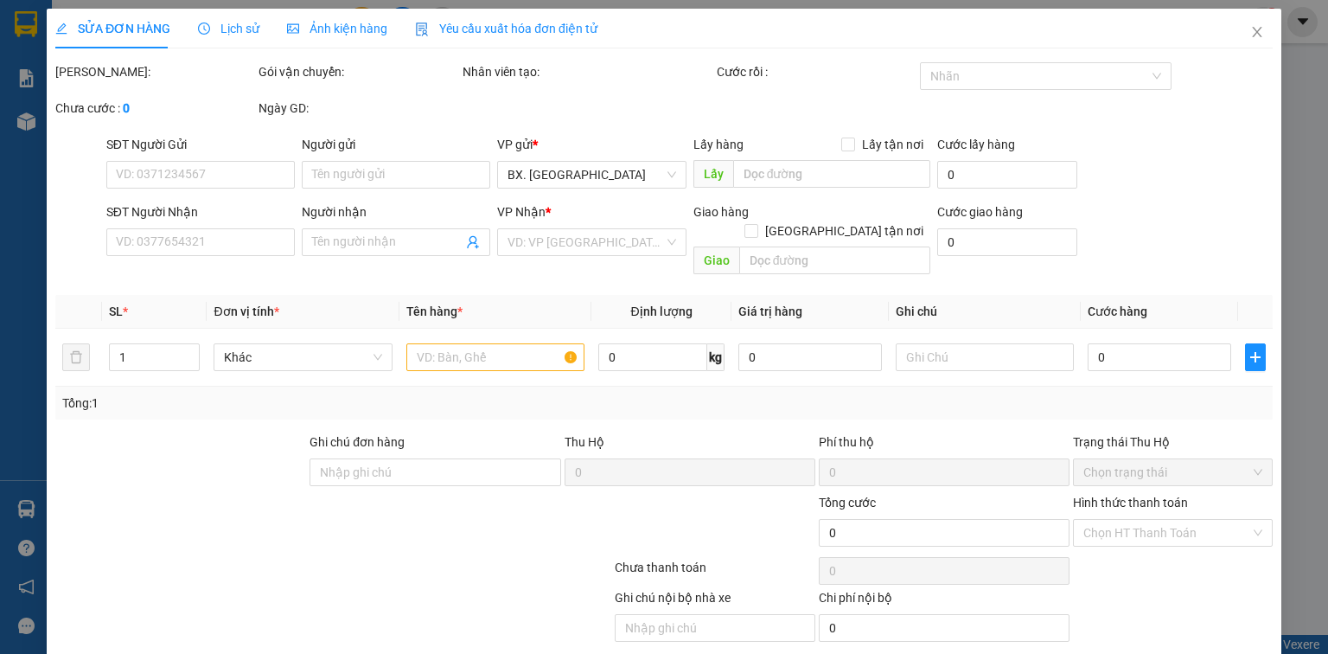
type input "0369339006"
type input "CHÂU"
type input "0368567017"
type input "OANH"
type input "60.000"
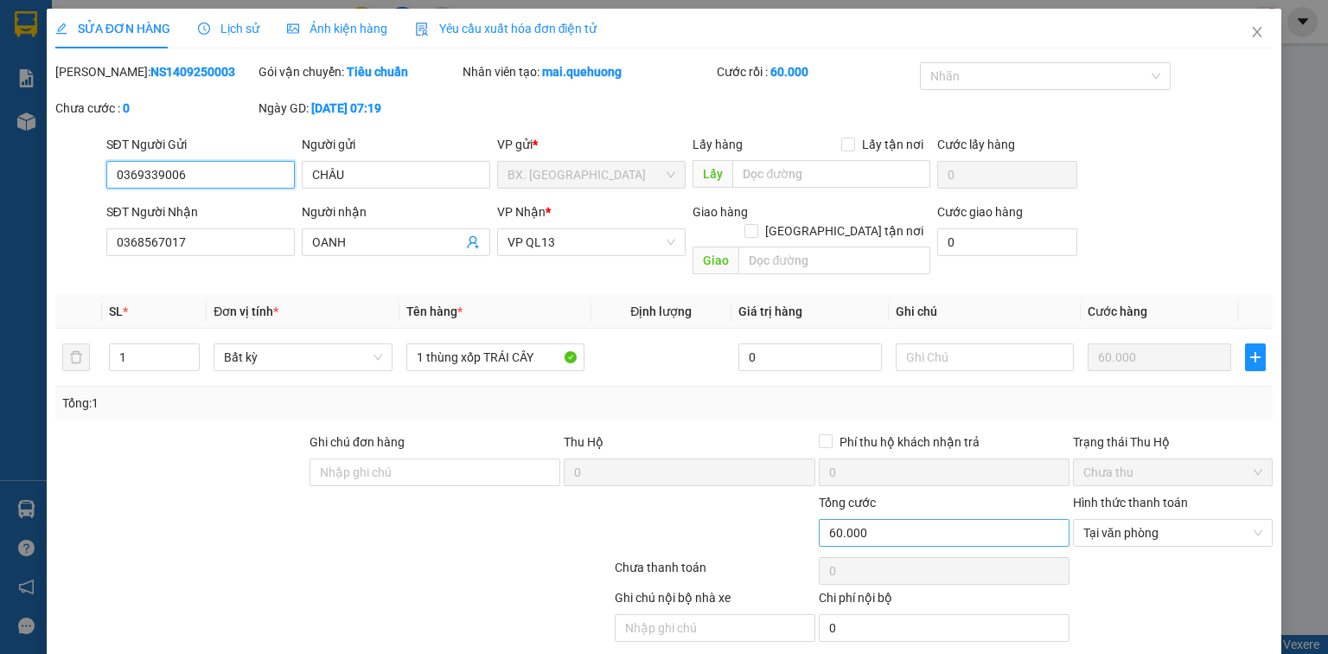
scroll to position [42, 0]
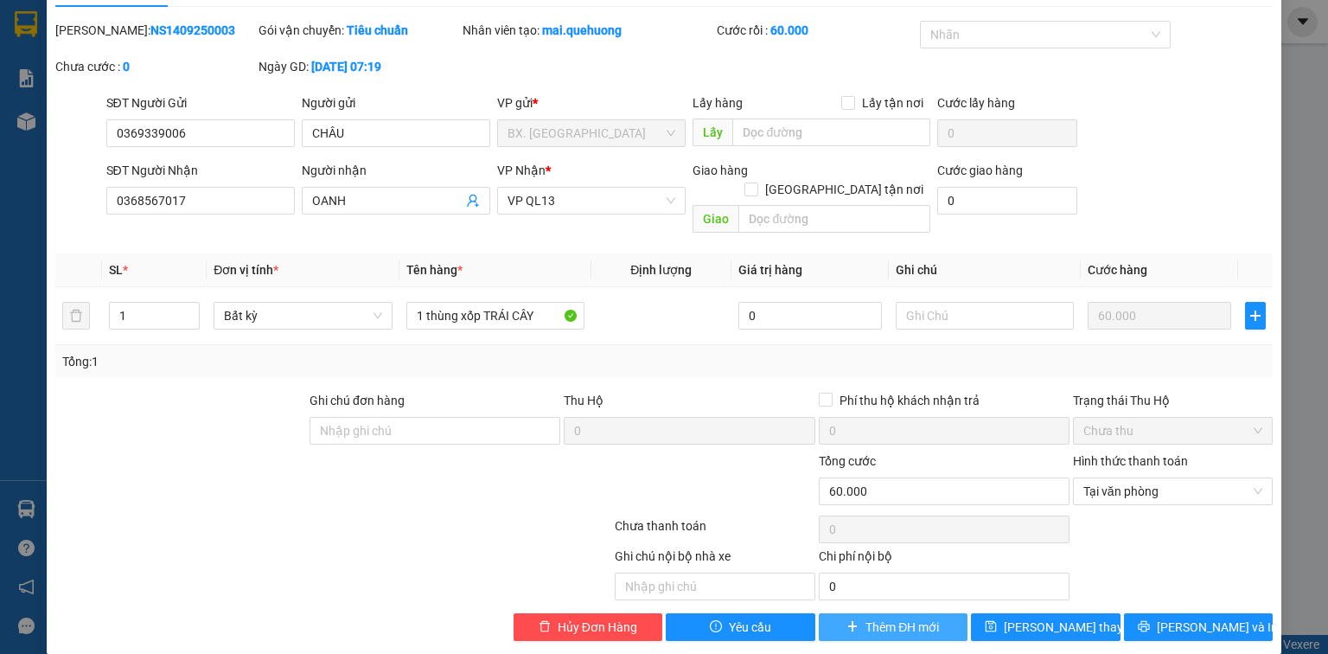
click at [913, 617] on span "Thêm ĐH mới" at bounding box center [903, 626] width 74 height 19
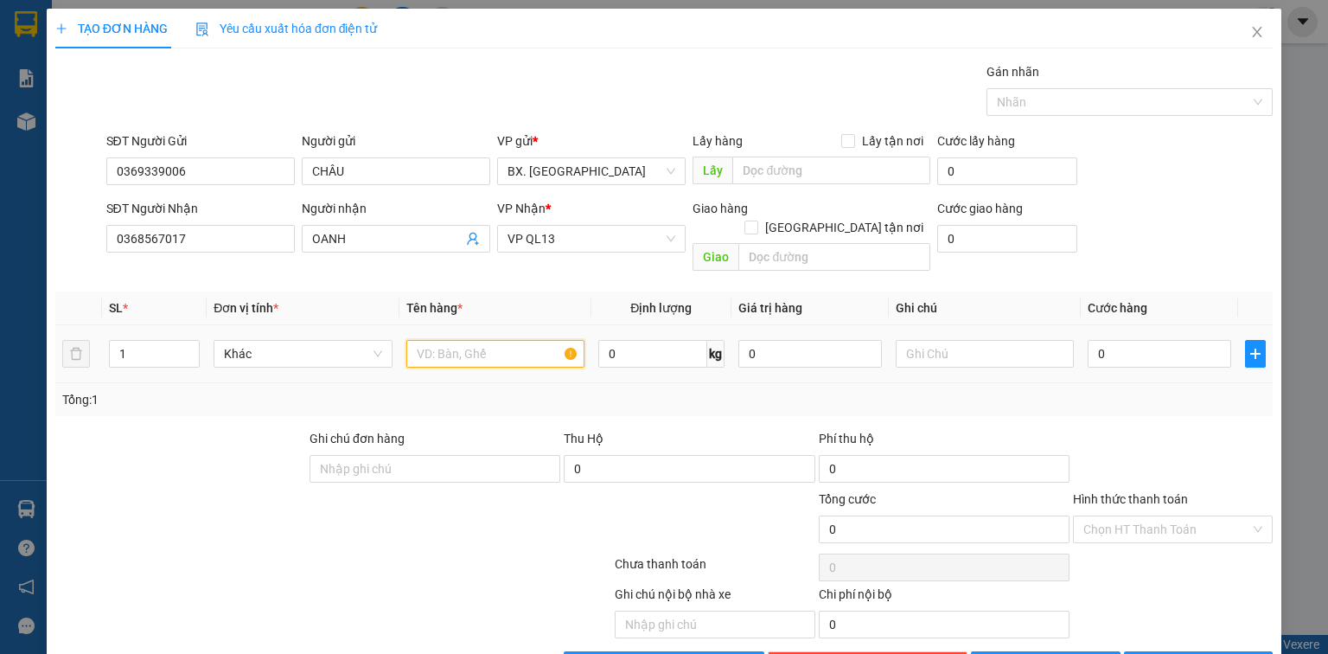
click at [489, 340] on input "text" at bounding box center [495, 354] width 178 height 28
type input "THÙNG SỐP"
click at [1125, 340] on input "0" at bounding box center [1160, 354] width 144 height 28
type input "5"
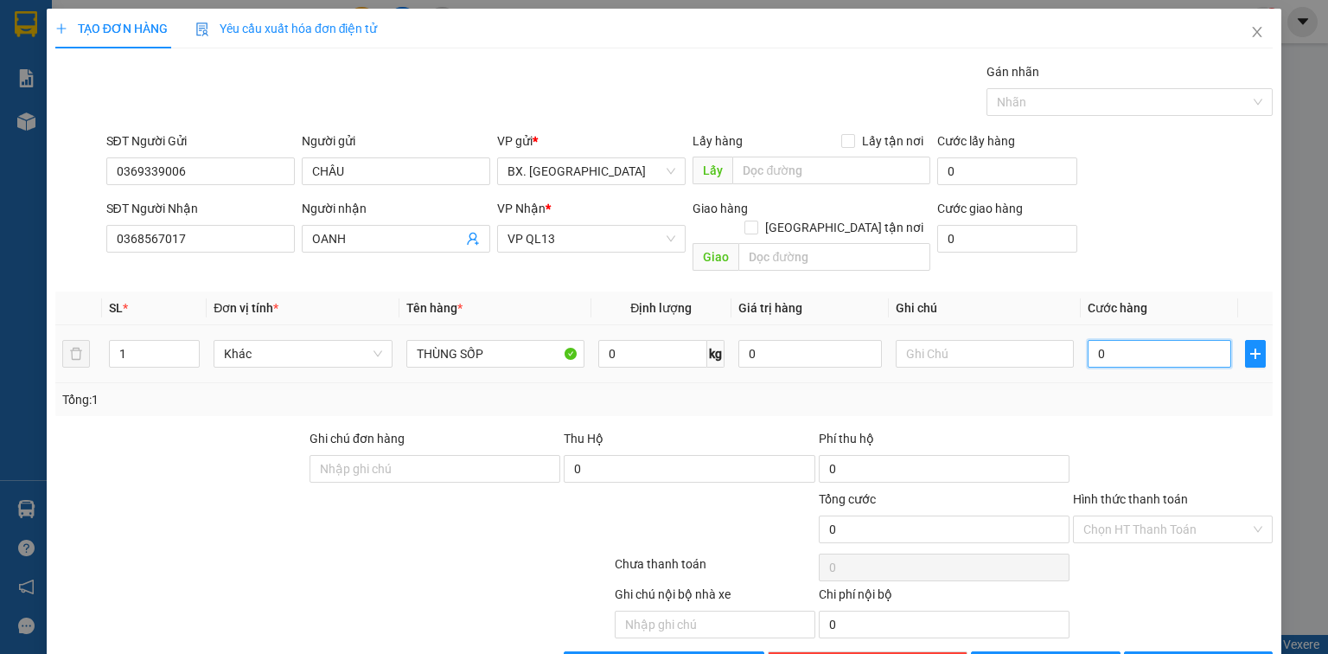
type input "5"
type input "50"
type input "500"
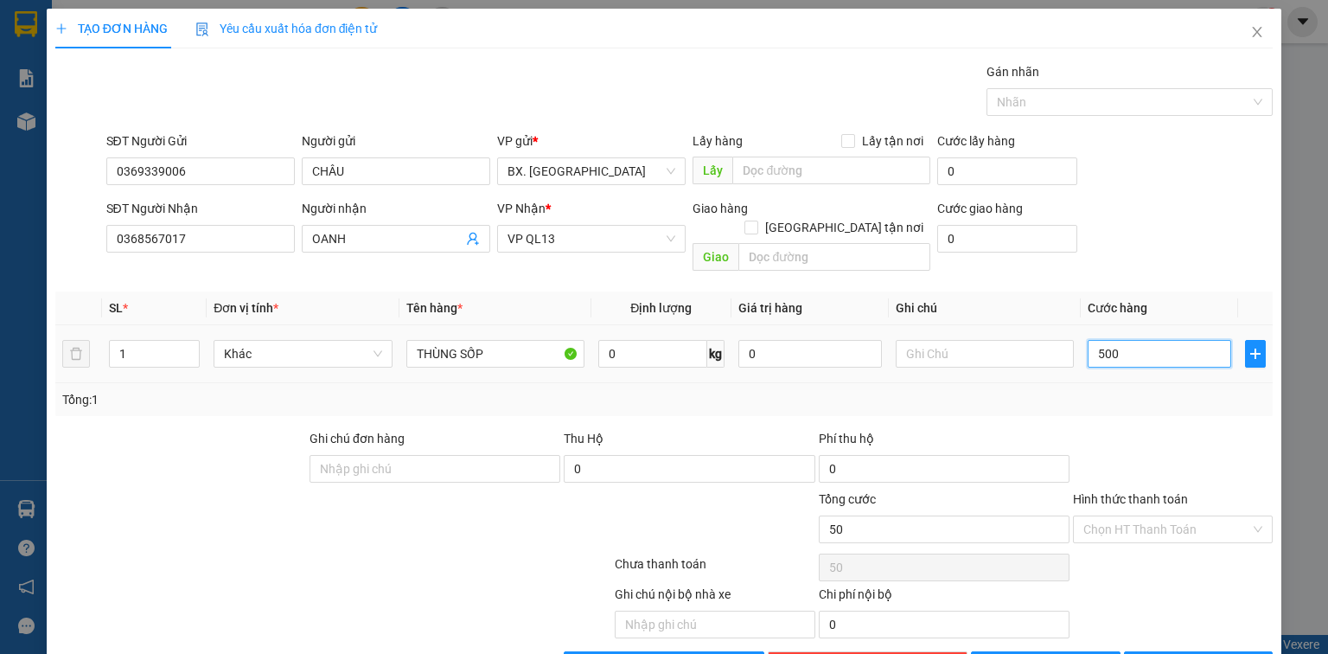
type input "500"
type input "5.000"
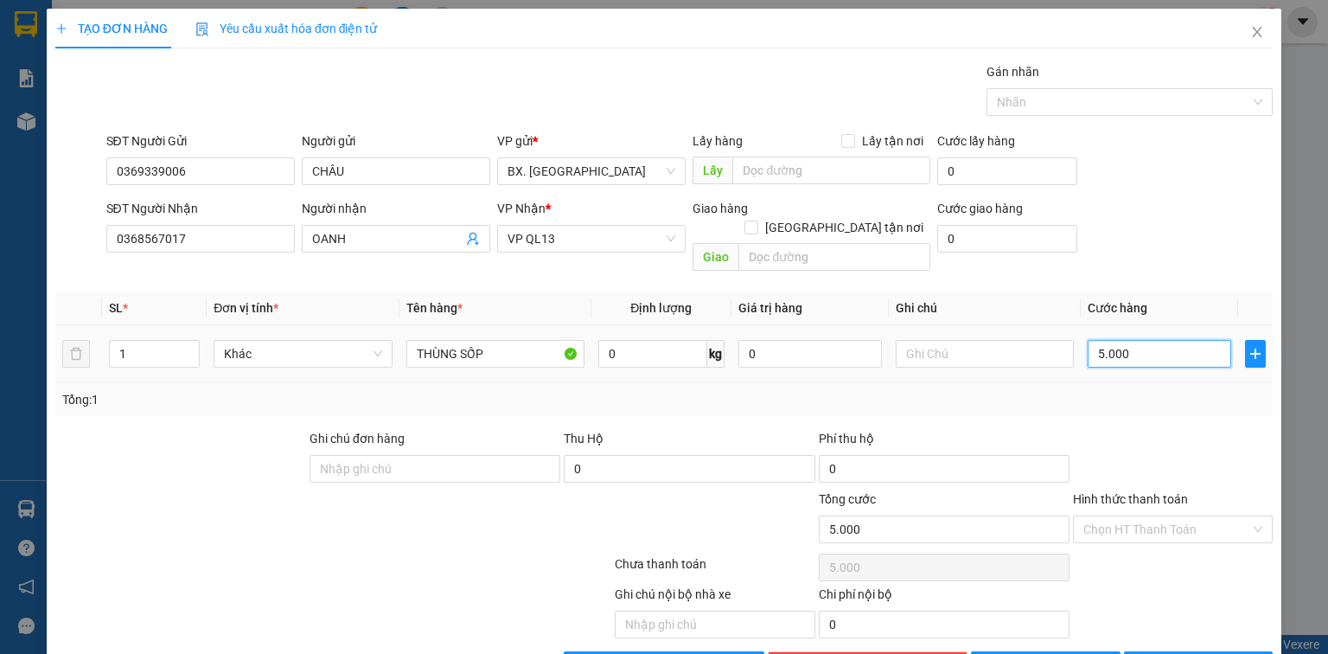
type input "50.000"
click at [1138, 517] on input "Hình thức thanh toán" at bounding box center [1166, 529] width 167 height 26
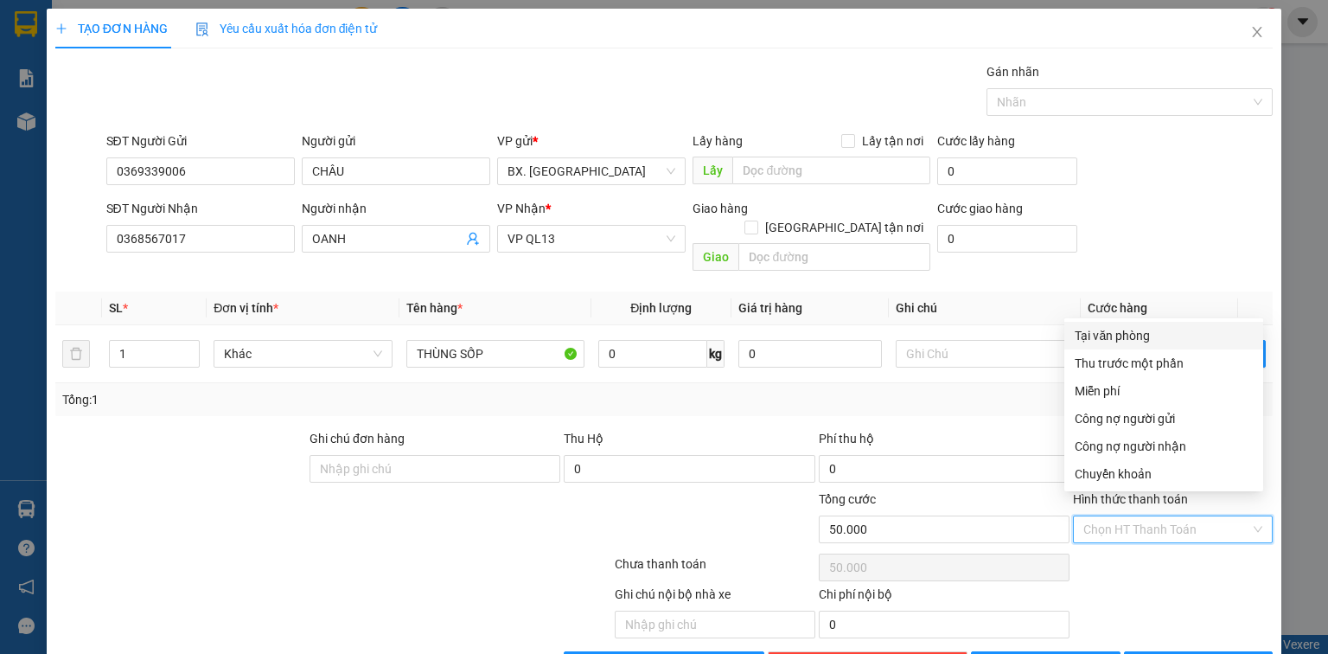
click at [1148, 336] on div "Tại văn phòng" at bounding box center [1164, 335] width 178 height 19
type input "0"
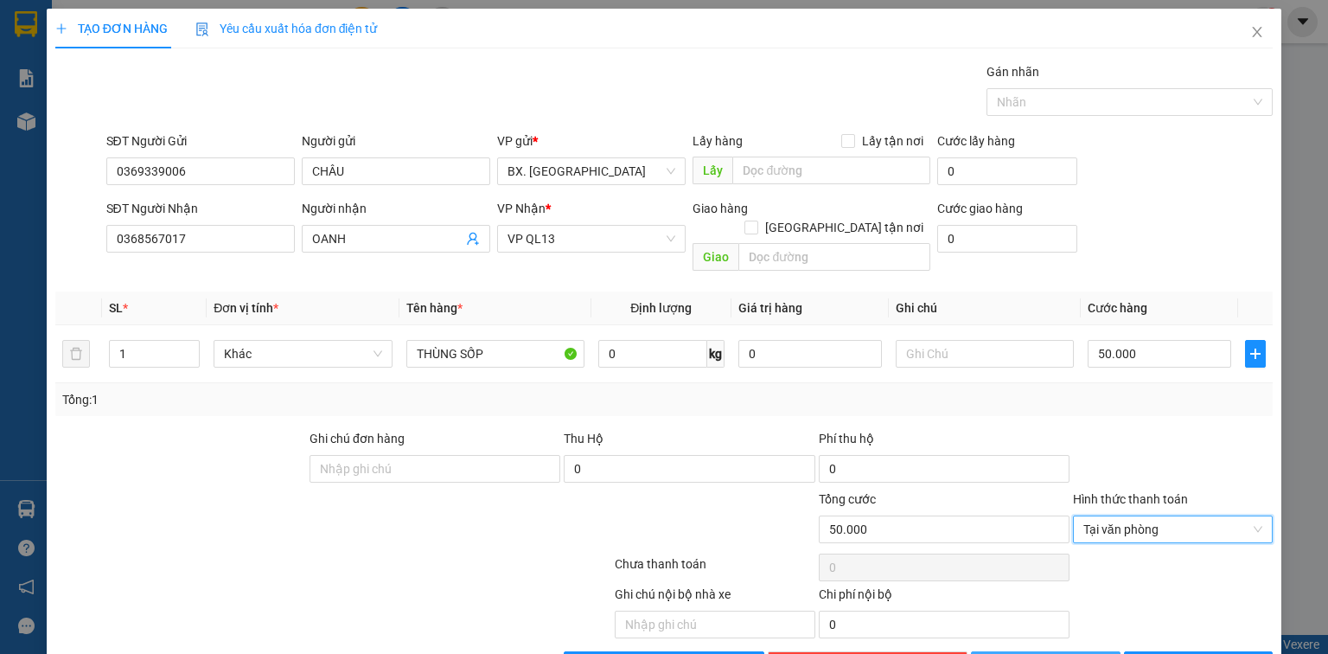
click at [1040, 653] on span "[PERSON_NAME]" at bounding box center [1055, 664] width 93 height 19
type input "0"
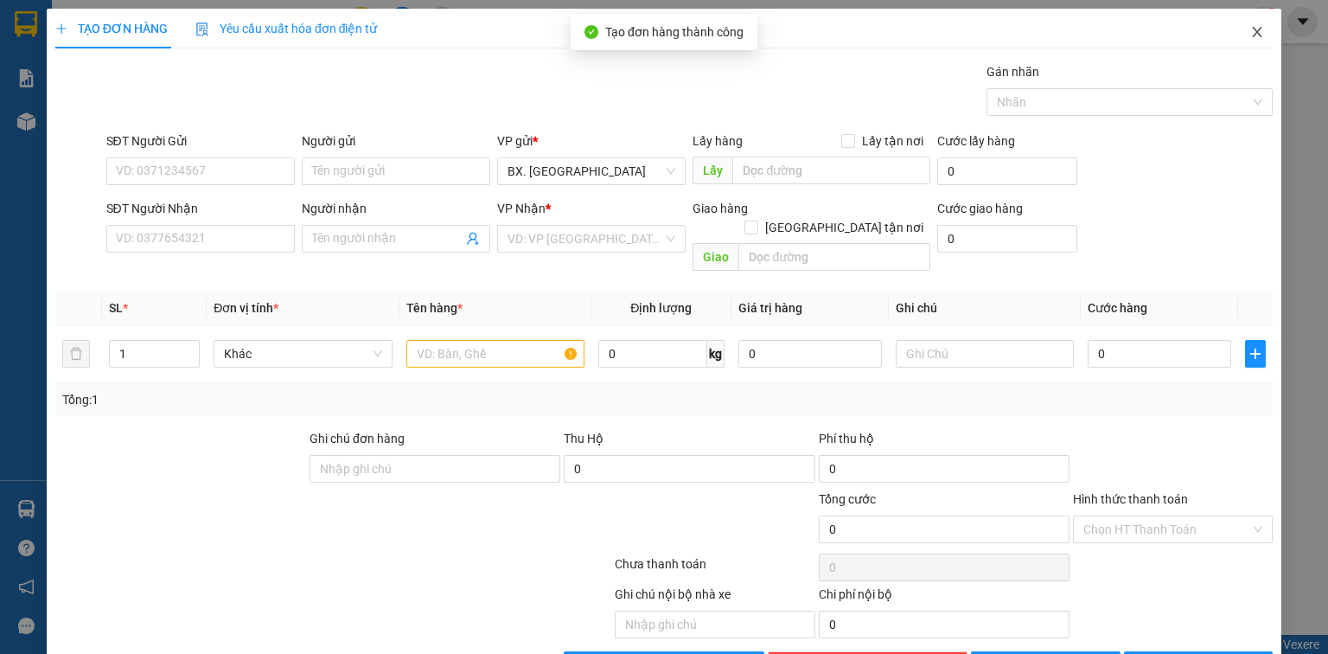
click at [1235, 35] on span "Close" at bounding box center [1257, 33] width 48 height 48
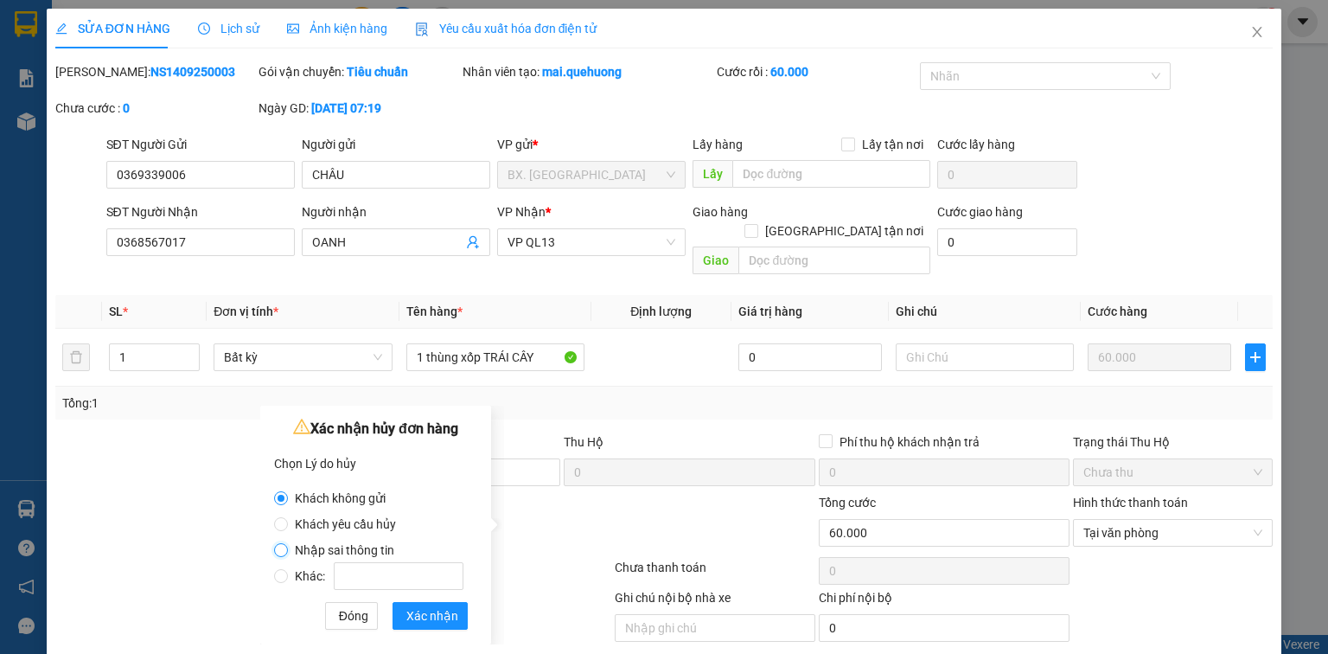
click at [284, 543] on input "Nhập sai thông tin" at bounding box center [281, 550] width 14 height 14
radio input "true"
radio input "false"
click at [406, 617] on span "Xác nhận" at bounding box center [432, 615] width 52 height 19
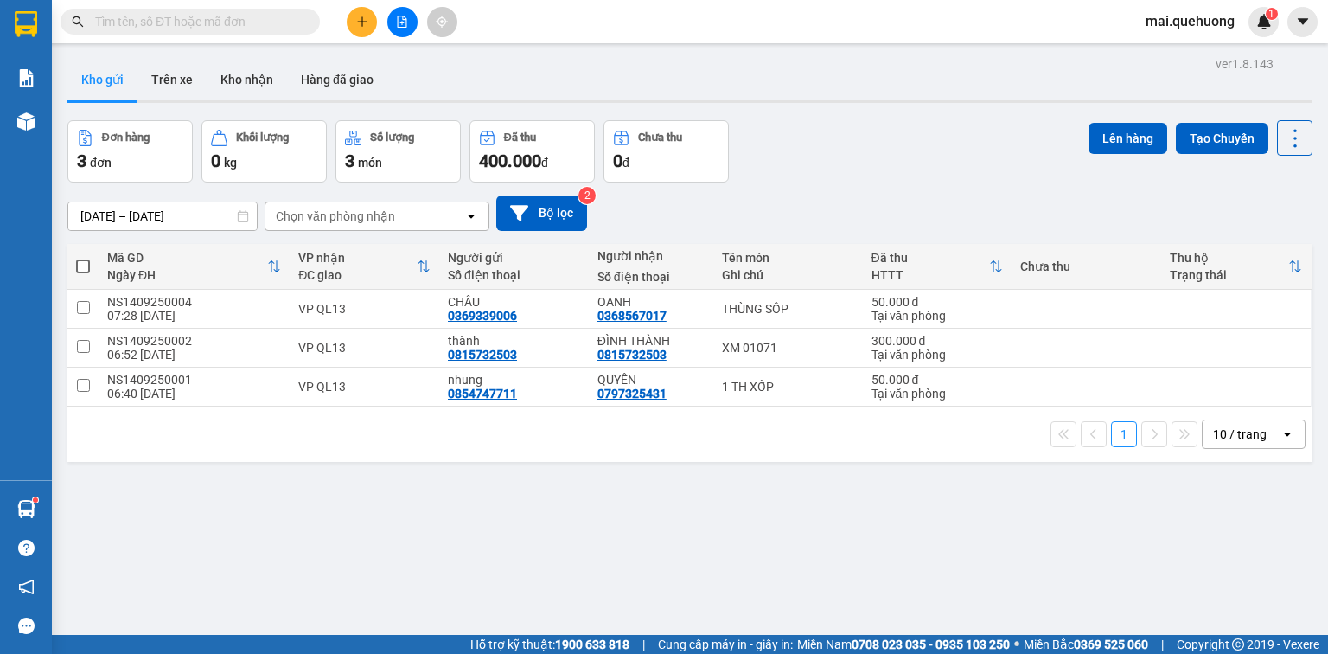
click at [365, 13] on button at bounding box center [362, 22] width 30 height 30
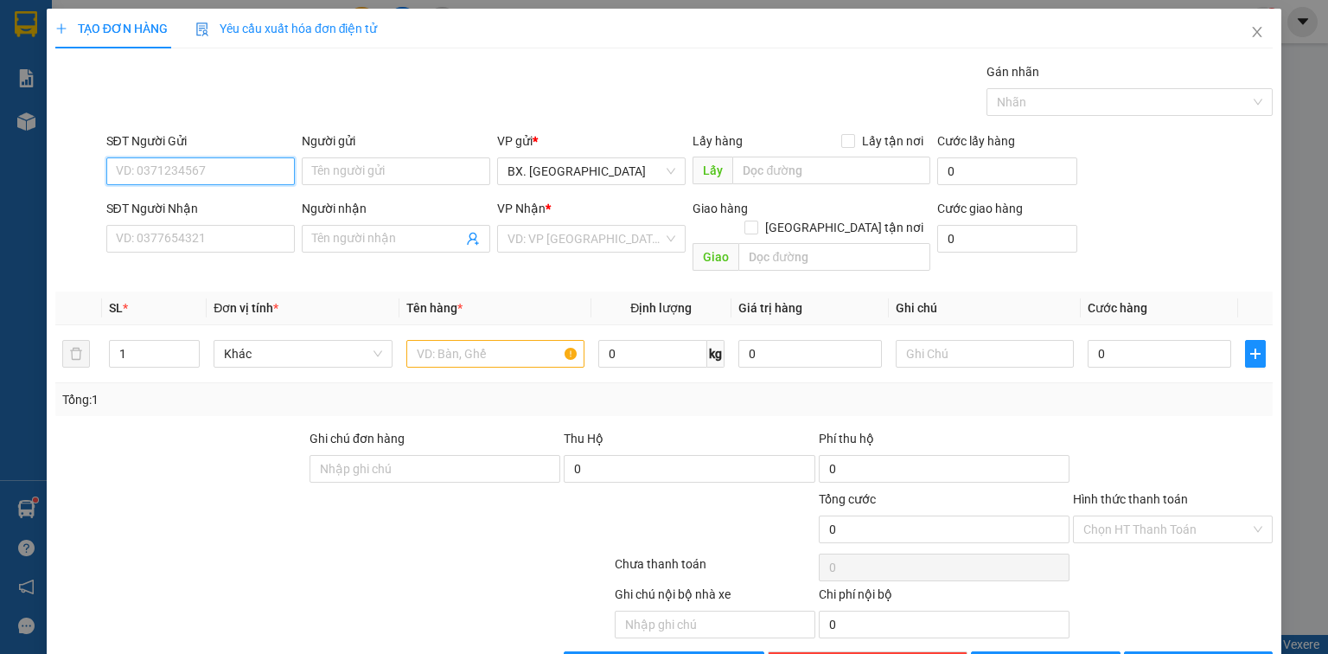
click at [209, 172] on input "SĐT Người Gửi" at bounding box center [200, 171] width 189 height 28
type input "0812260303"
click at [342, 163] on input "Người gửi" at bounding box center [396, 171] width 189 height 28
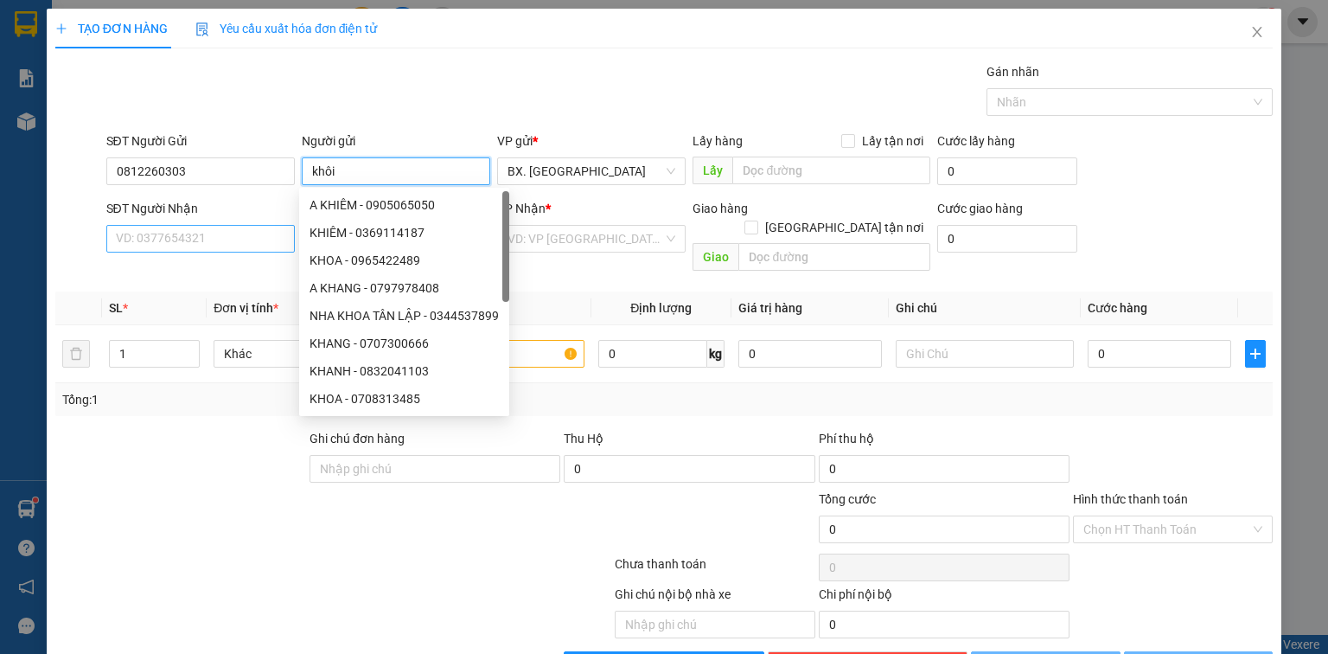
type input "khôi"
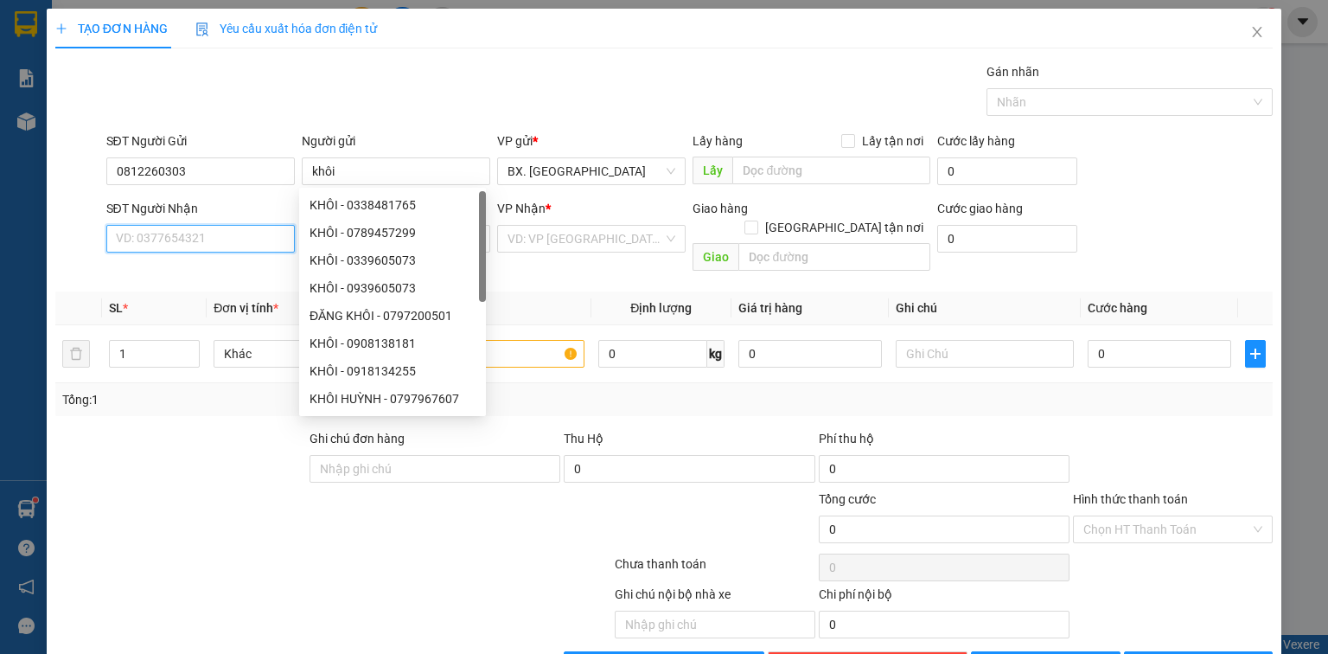
drag, startPoint x: 188, startPoint y: 234, endPoint x: 176, endPoint y: 229, distance: 12.4
click at [185, 234] on input "SĐT Người Nhận" at bounding box center [200, 239] width 189 height 28
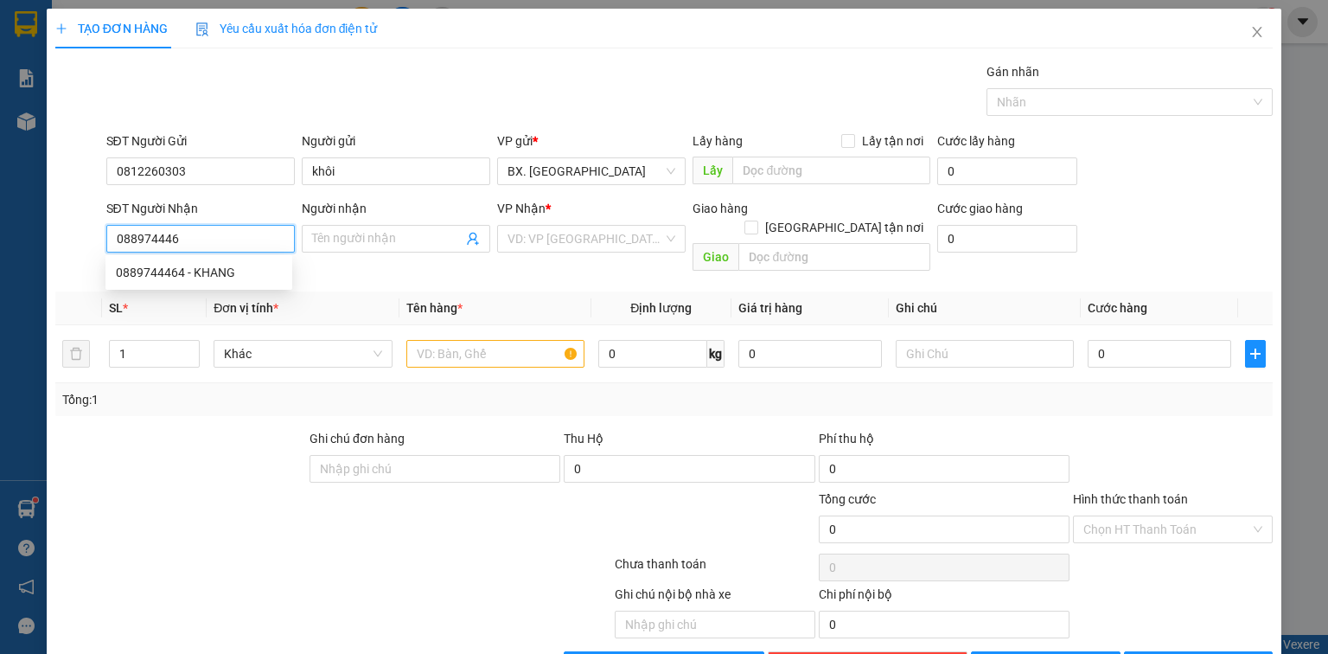
type input "0889744464"
click at [174, 280] on div "0889744464 - KHANG" at bounding box center [199, 272] width 166 height 19
type input "KHANG"
type input "70.000"
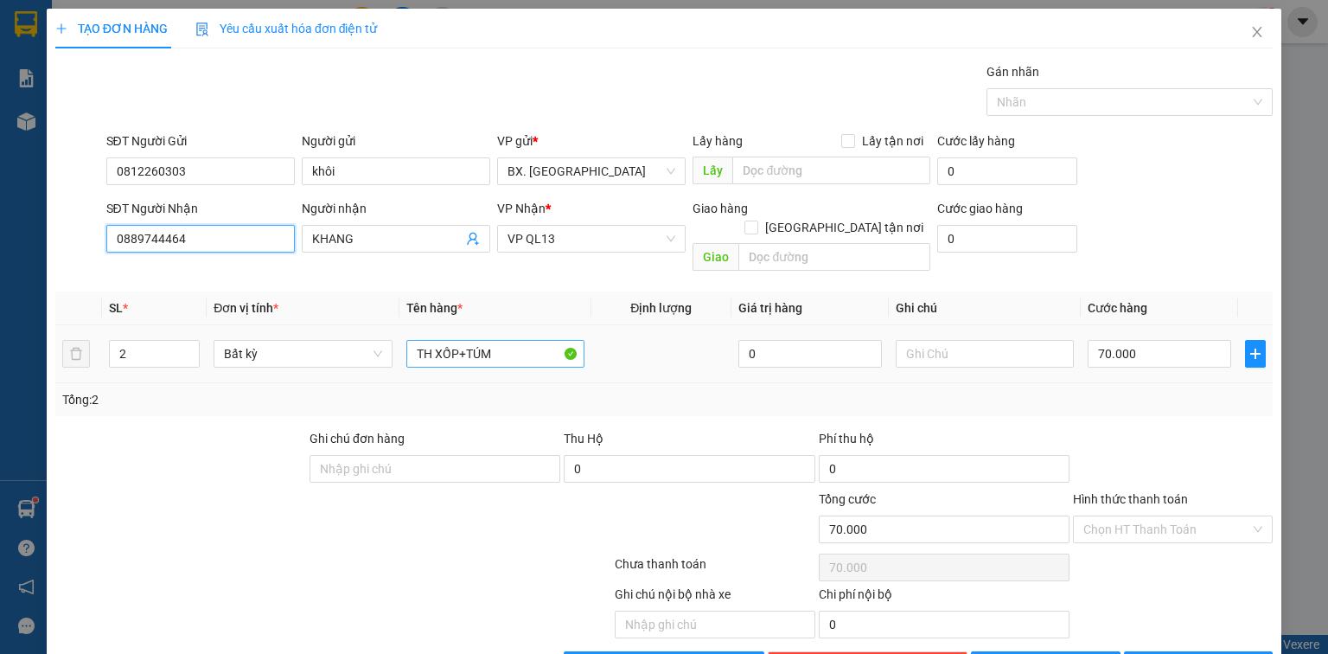
type input "0889744464"
click at [520, 340] on input "TH XỐP+TÚM" at bounding box center [495, 354] width 178 height 28
type input "TH XỐP"
click at [169, 341] on input "2" at bounding box center [154, 354] width 89 height 26
type input "1"
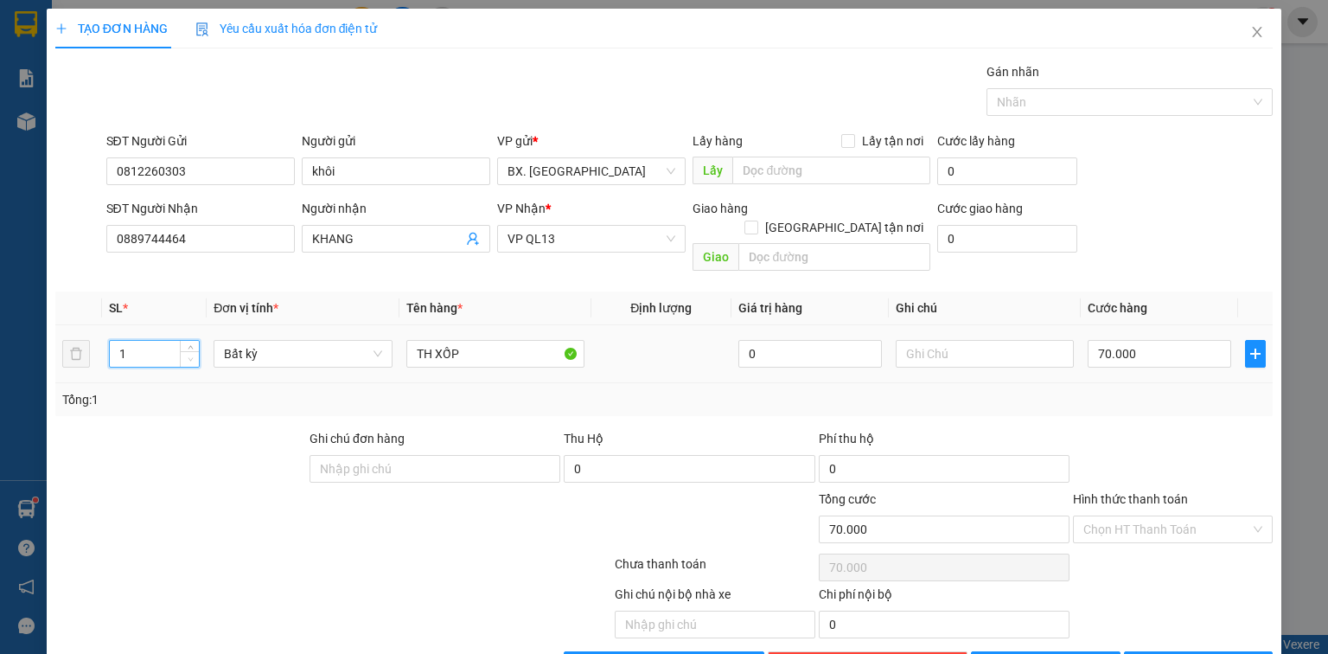
click at [190, 356] on icon "down" at bounding box center [191, 359] width 6 height 6
click at [1151, 340] on input "70.000" at bounding box center [1160, 354] width 144 height 28
type input "0"
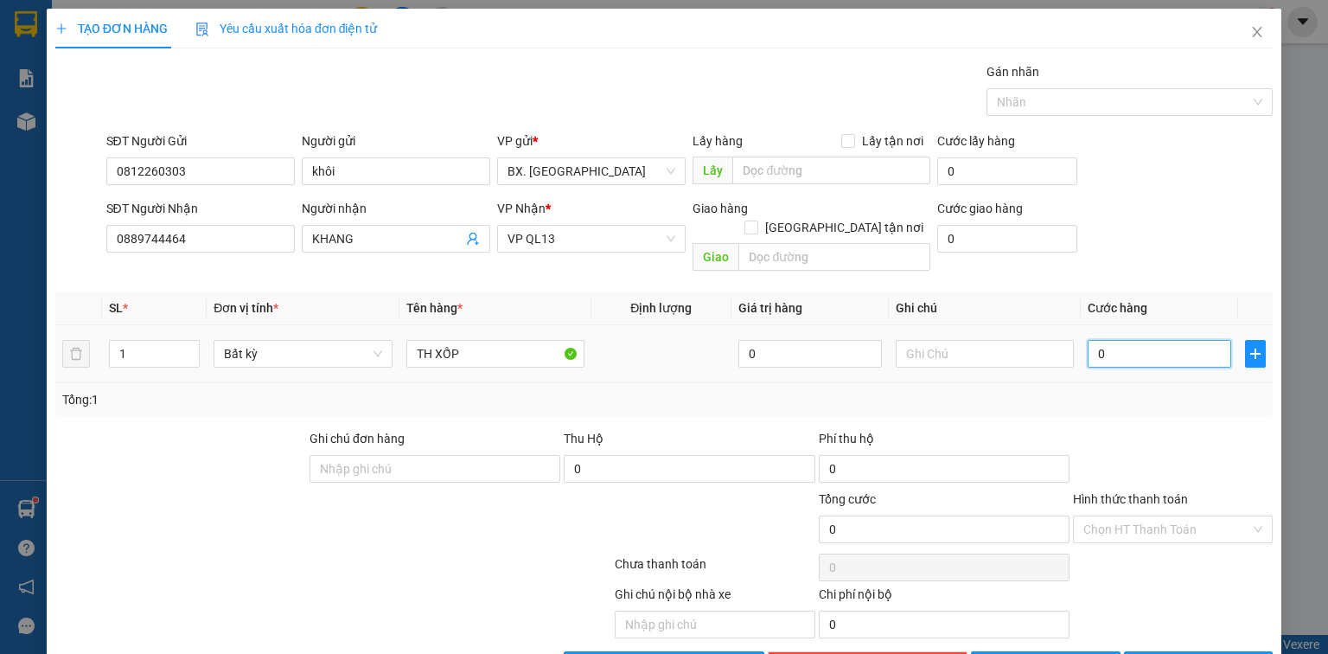
type input "5"
type input "05"
type input "50"
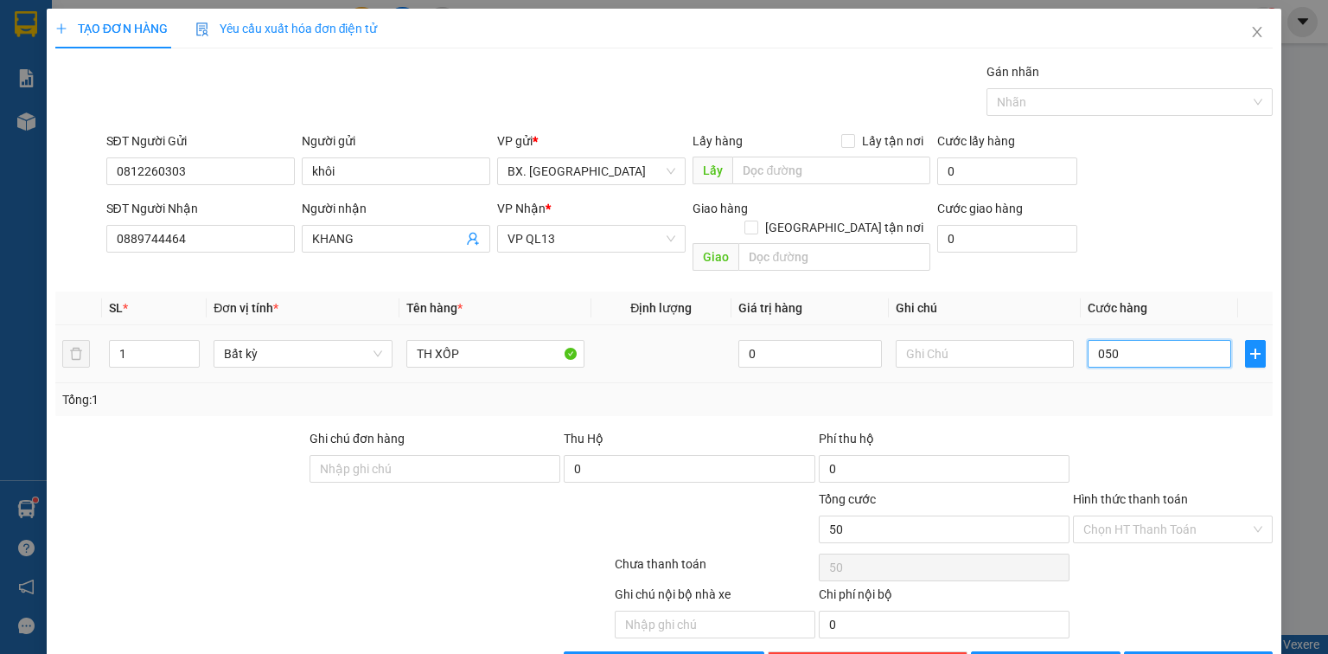
type input "050"
type input "50.000"
click at [1160, 431] on div at bounding box center [1172, 459] width 203 height 61
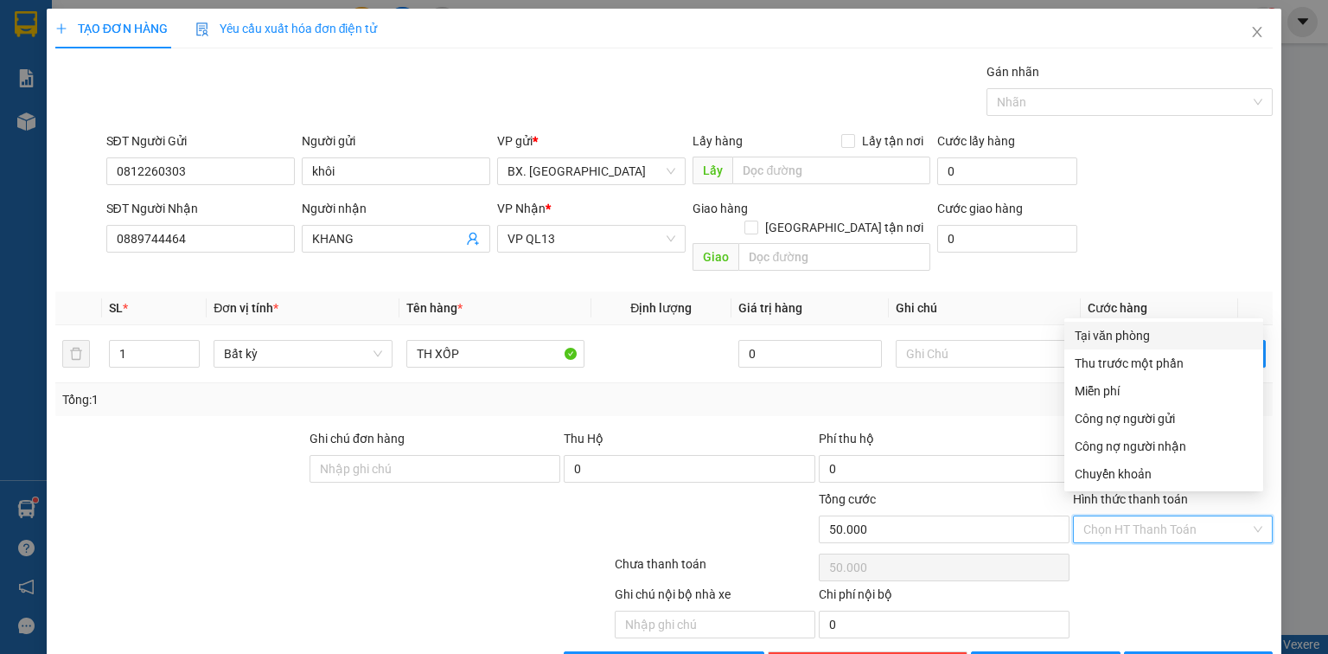
drag, startPoint x: 1139, startPoint y: 505, endPoint x: 1131, endPoint y: 431, distance: 74.8
click at [1134, 516] on input "Hình thức thanh toán" at bounding box center [1166, 529] width 167 height 26
click at [1139, 336] on div "Tại văn phòng" at bounding box center [1164, 335] width 178 height 19
type input "0"
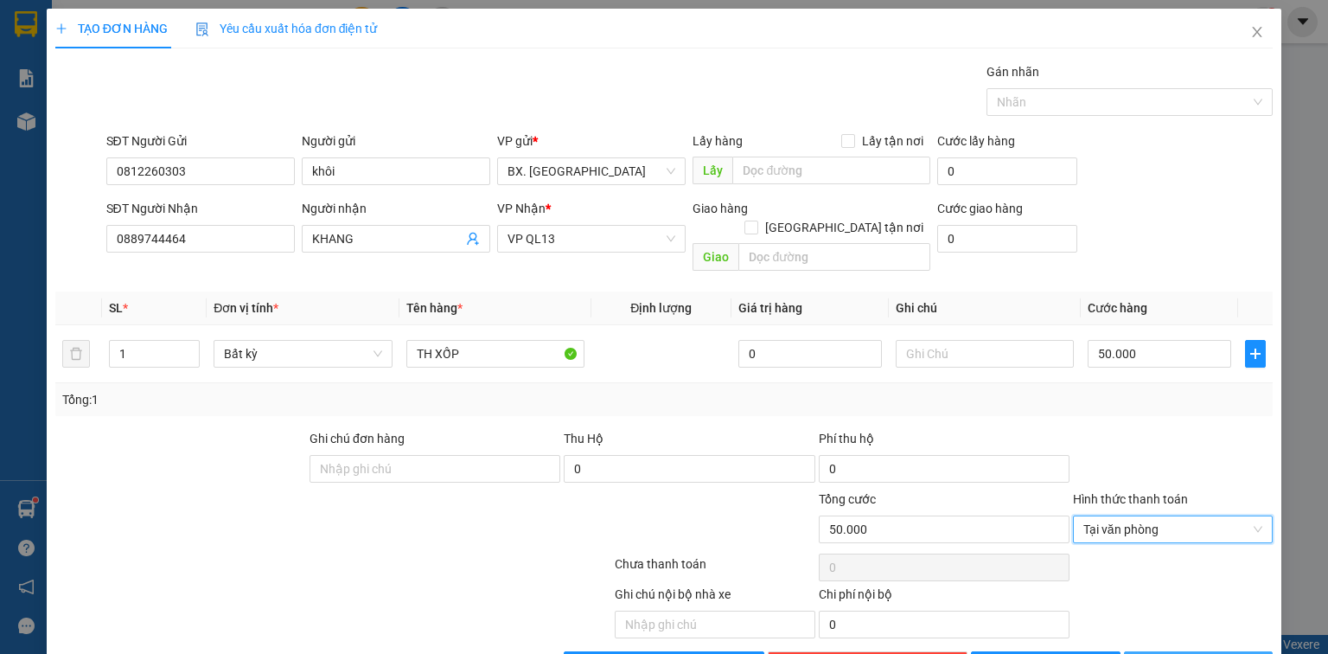
click at [1176, 653] on span "[PERSON_NAME] và In" at bounding box center [1217, 664] width 121 height 19
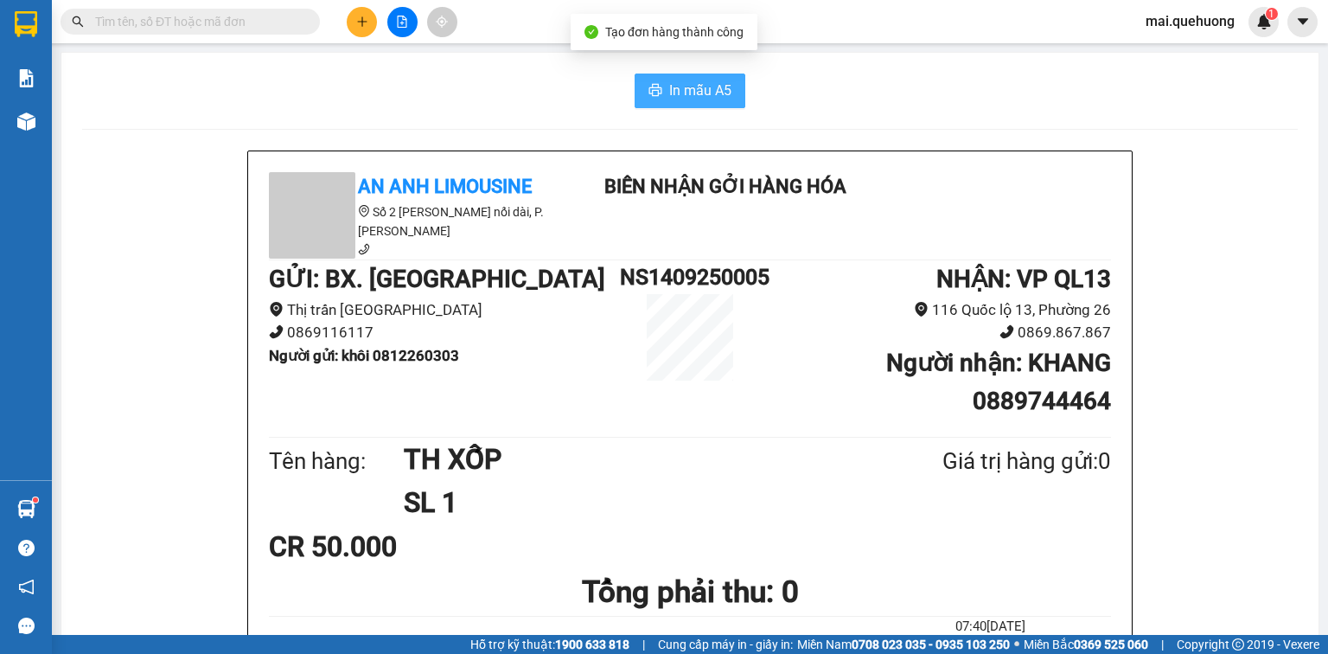
click at [685, 100] on span "In mẫu A5" at bounding box center [700, 91] width 62 height 22
click at [218, 21] on input "text" at bounding box center [197, 21] width 204 height 19
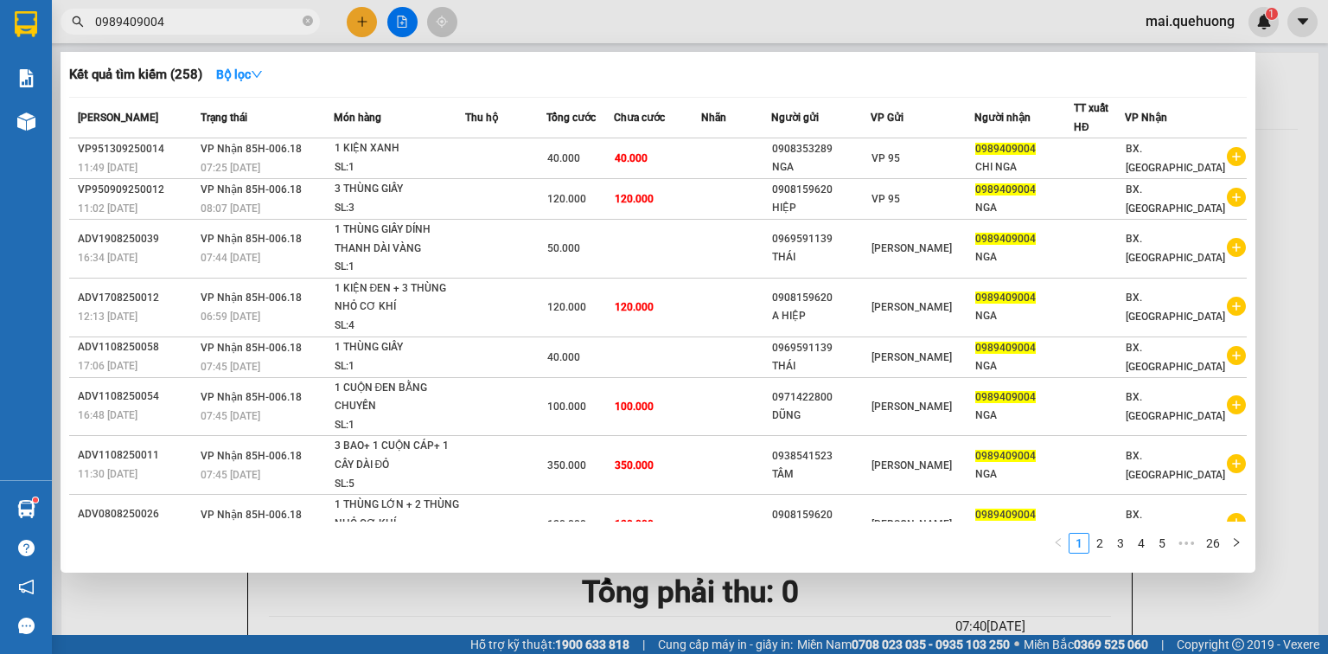
type input "0989409004"
click at [365, 19] on div at bounding box center [664, 327] width 1328 height 654
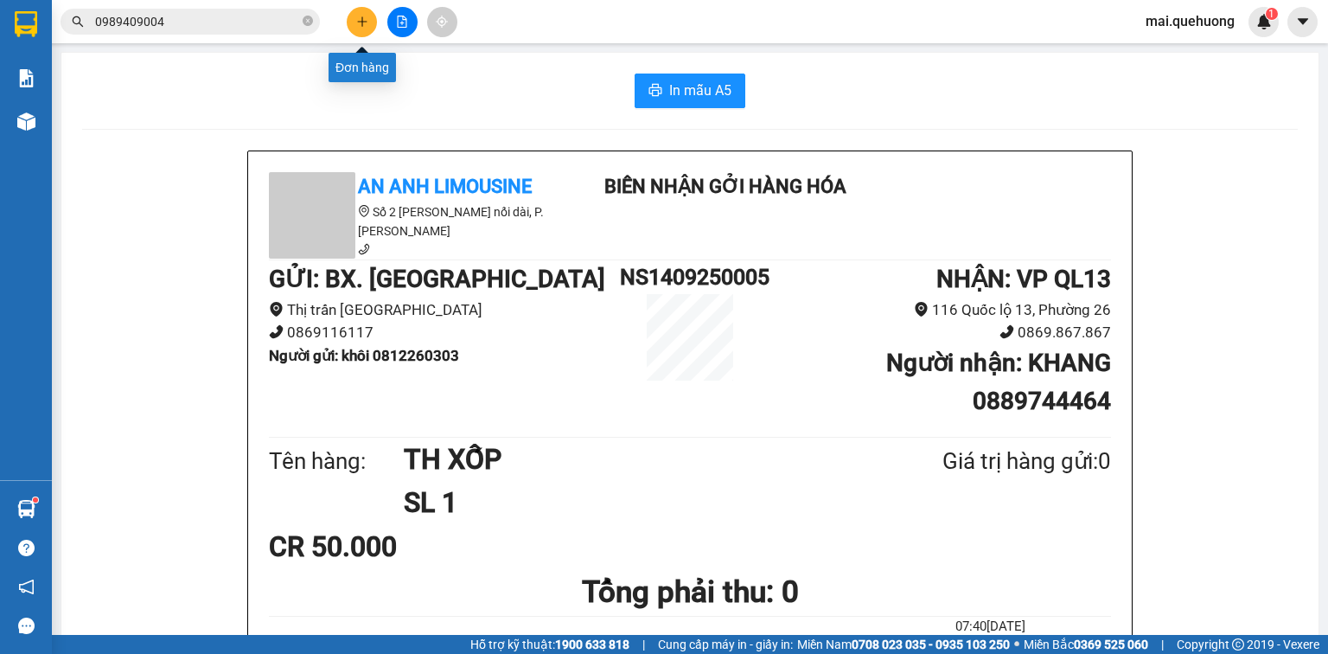
click at [364, 20] on icon "plus" at bounding box center [362, 22] width 12 height 12
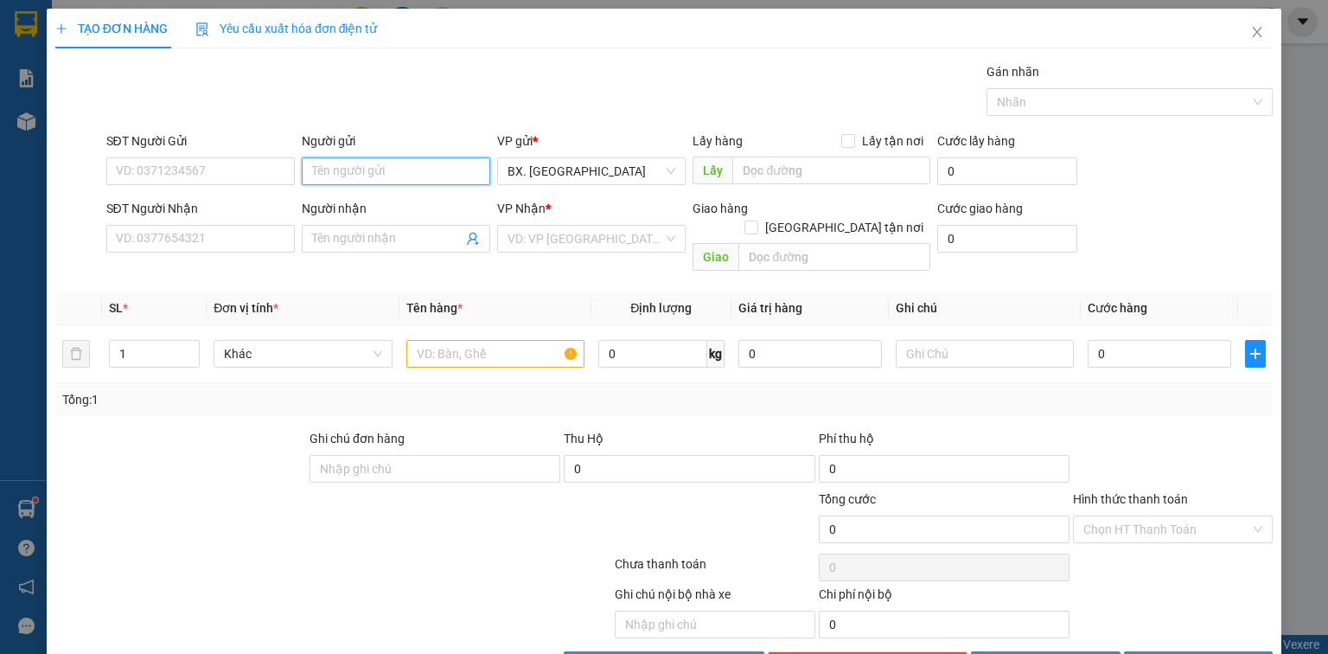
click at [335, 172] on input "Người gửi" at bounding box center [396, 171] width 189 height 28
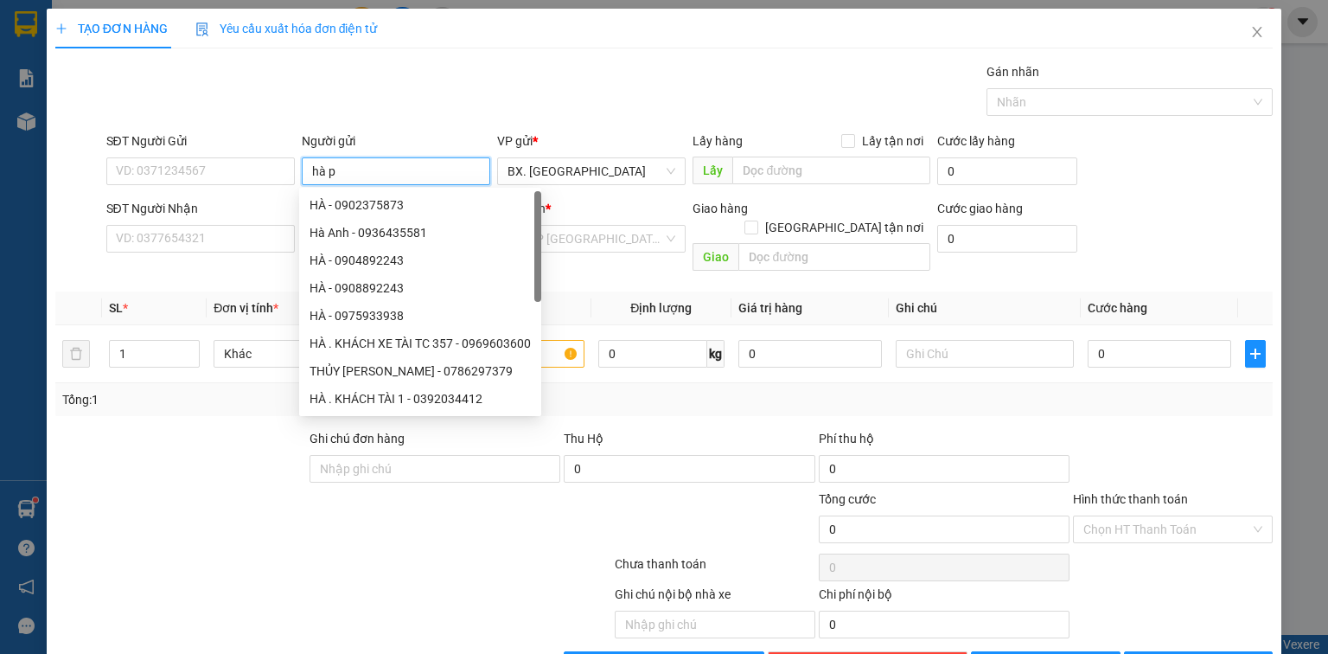
type input "hà ph"
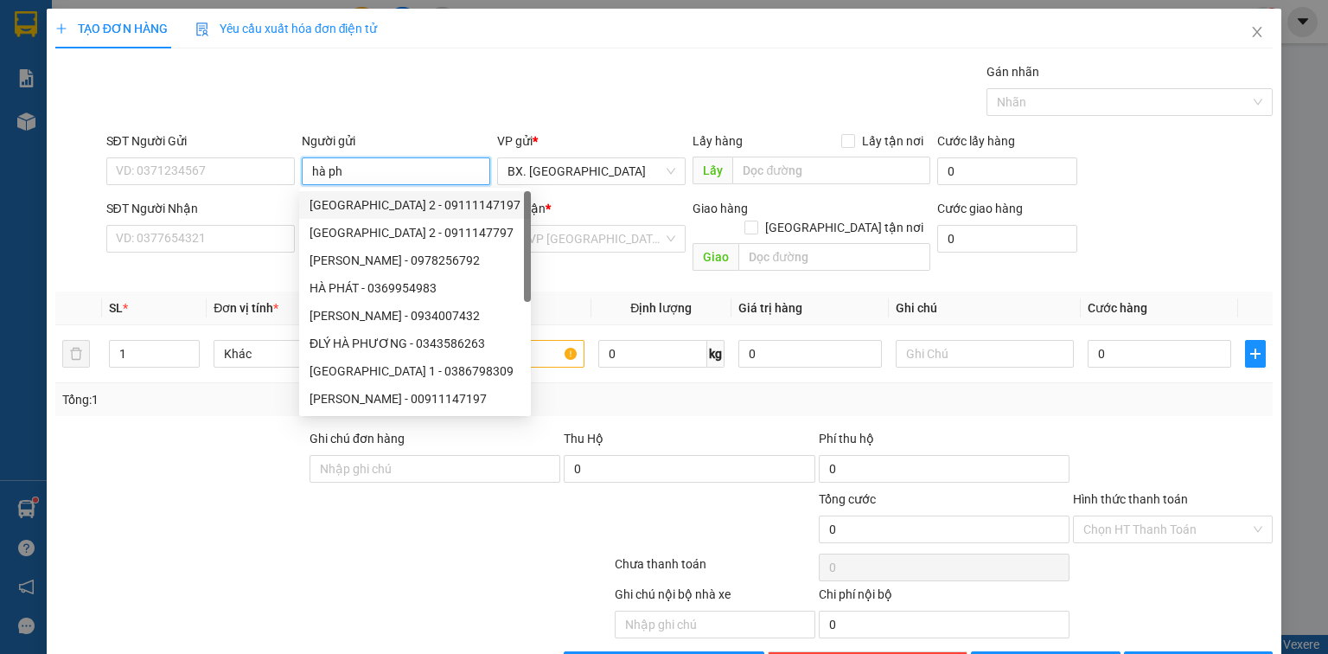
drag, startPoint x: 359, startPoint y: 214, endPoint x: 298, endPoint y: 195, distance: 63.7
click at [357, 214] on div "[GEOGRAPHIC_DATA] 2 - 09111147197" at bounding box center [415, 205] width 232 height 28
type input "09111147197"
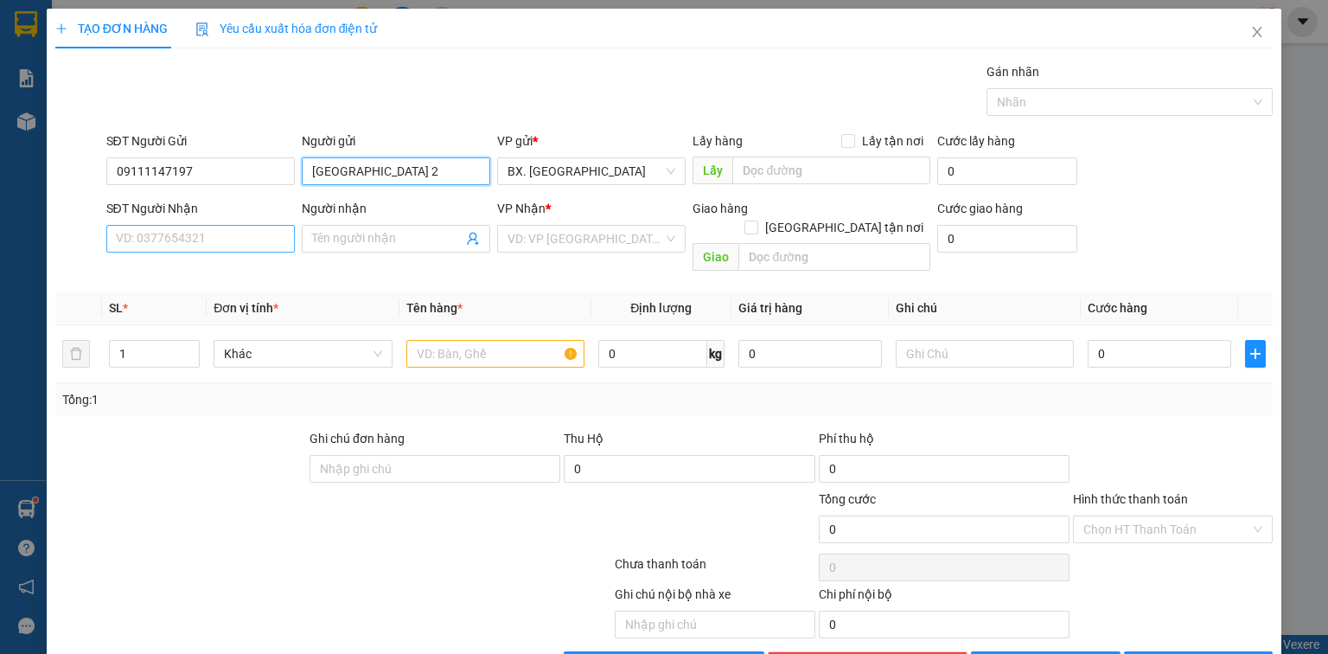
type input "[GEOGRAPHIC_DATA] 2"
click at [215, 241] on input "SĐT Người Nhận" at bounding box center [200, 239] width 189 height 28
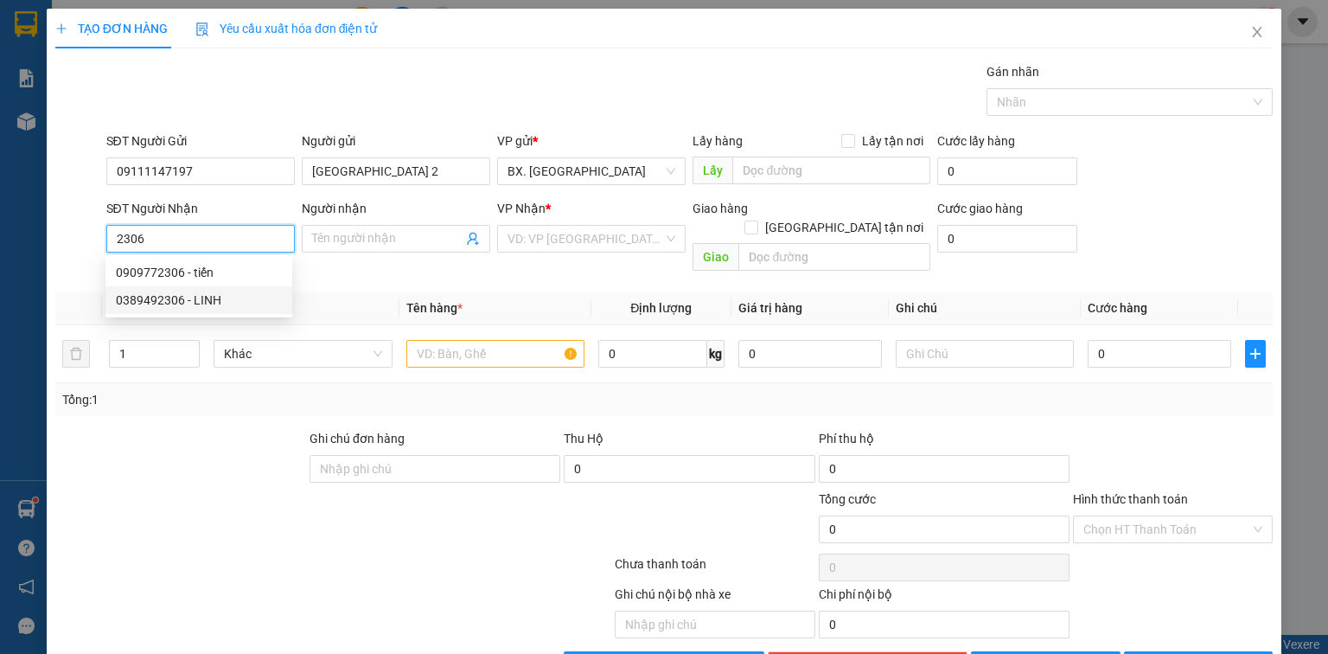
click at [210, 296] on div "0389492306 - LINH" at bounding box center [199, 300] width 166 height 19
type input "0389492306"
type input "LINH"
type input "30.000"
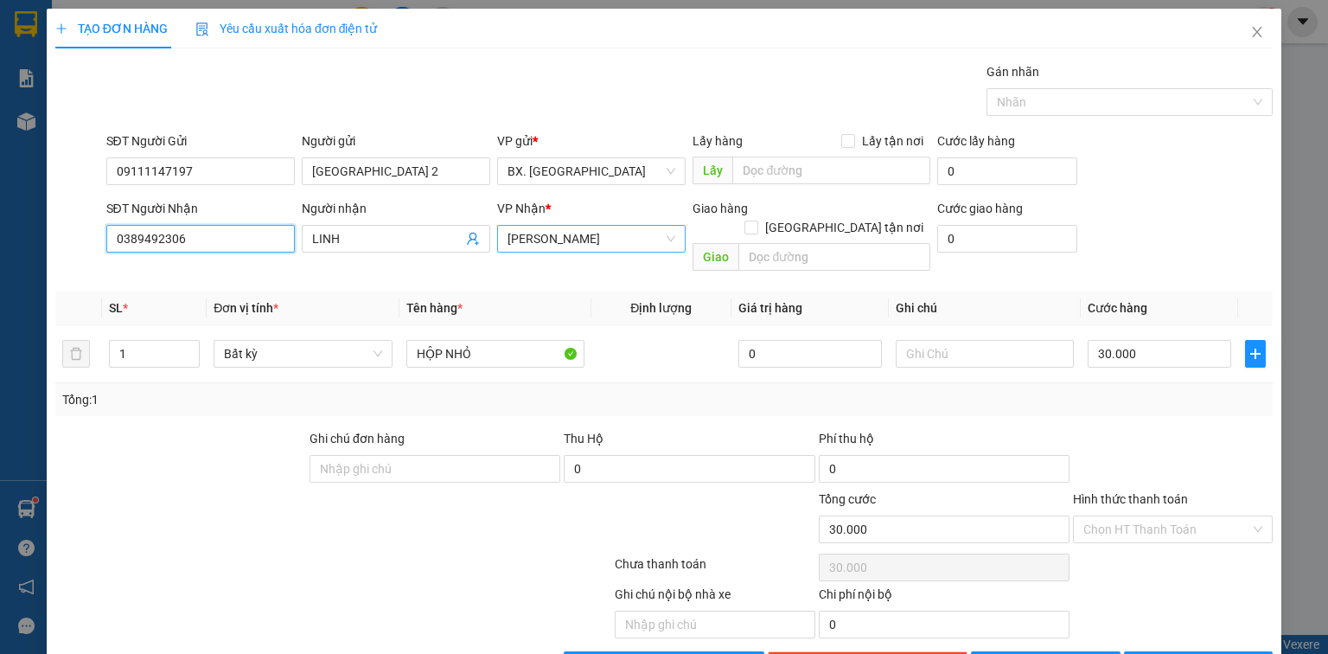
click at [528, 245] on span "[PERSON_NAME]" at bounding box center [592, 239] width 168 height 26
type input "0389492306"
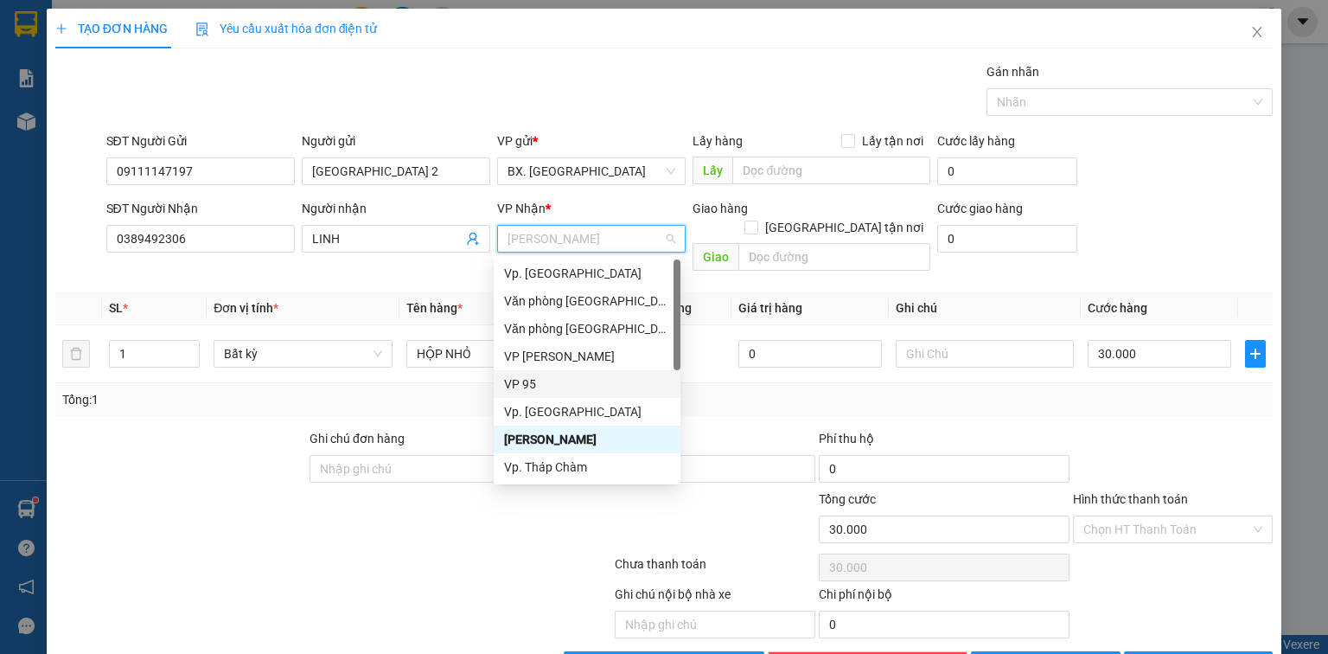
click at [533, 390] on div "VP 95" at bounding box center [587, 383] width 166 height 19
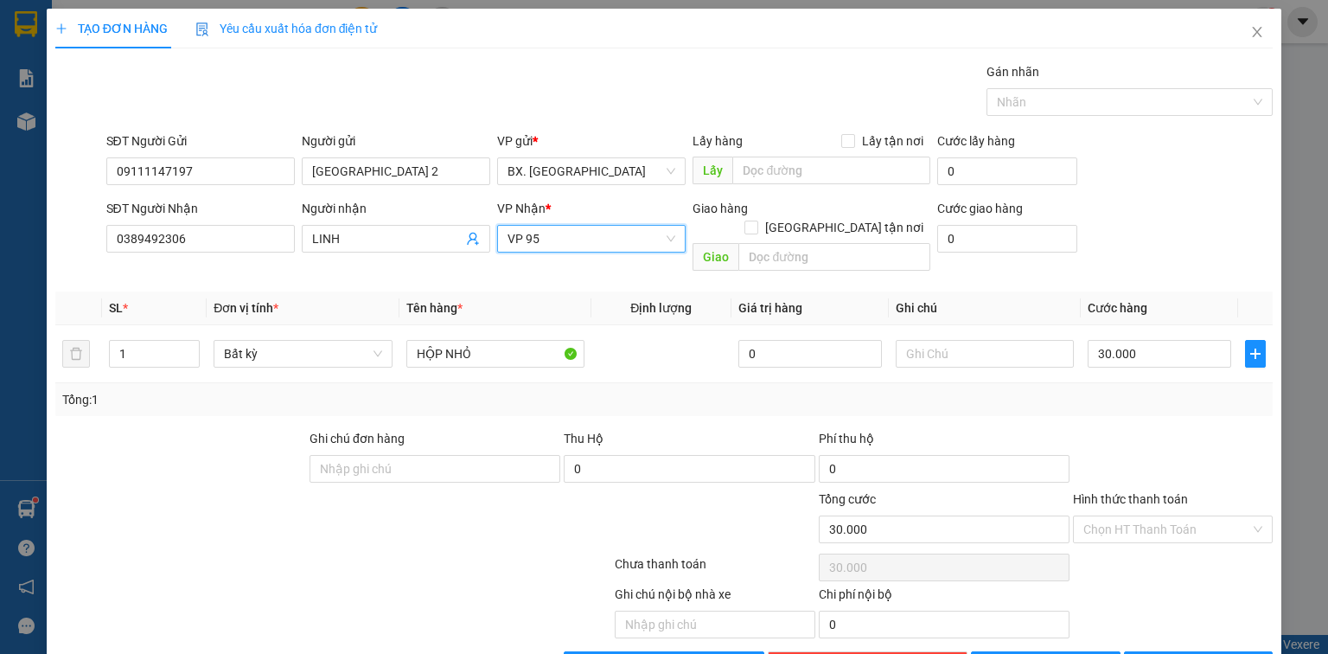
click at [1144, 516] on input "Hình thức thanh toán" at bounding box center [1166, 529] width 167 height 26
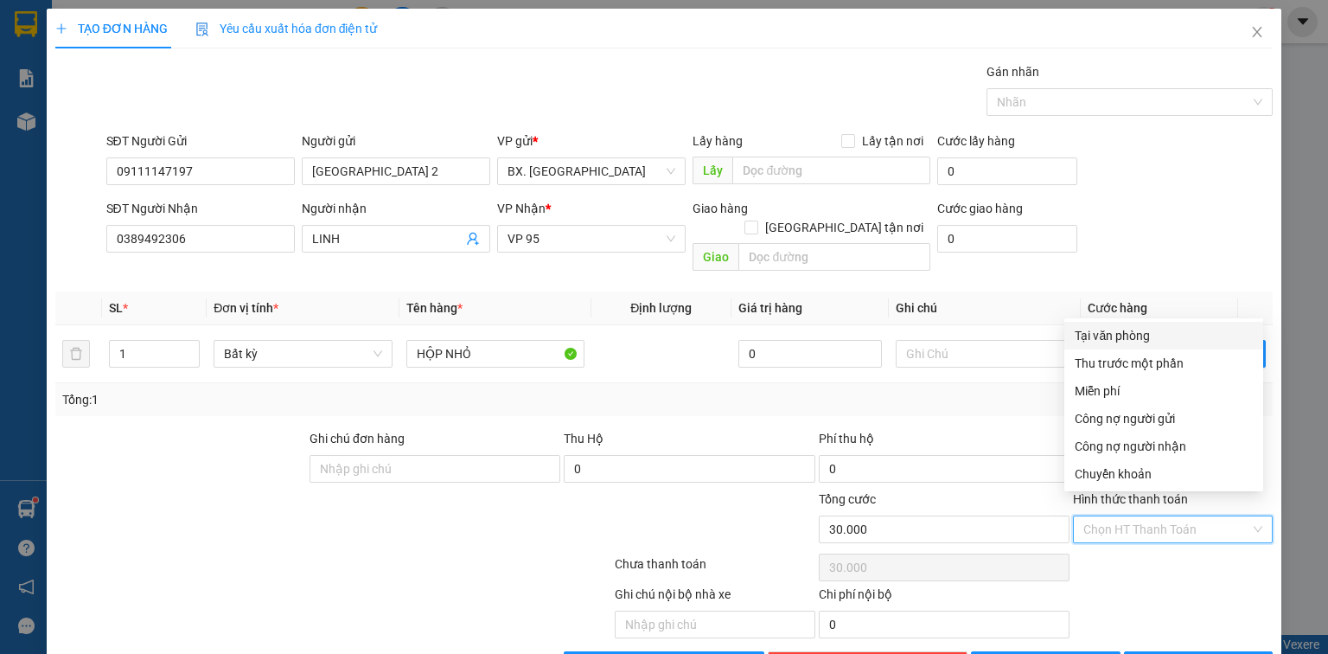
click at [1148, 329] on div "Tại văn phòng" at bounding box center [1164, 335] width 178 height 19
type input "0"
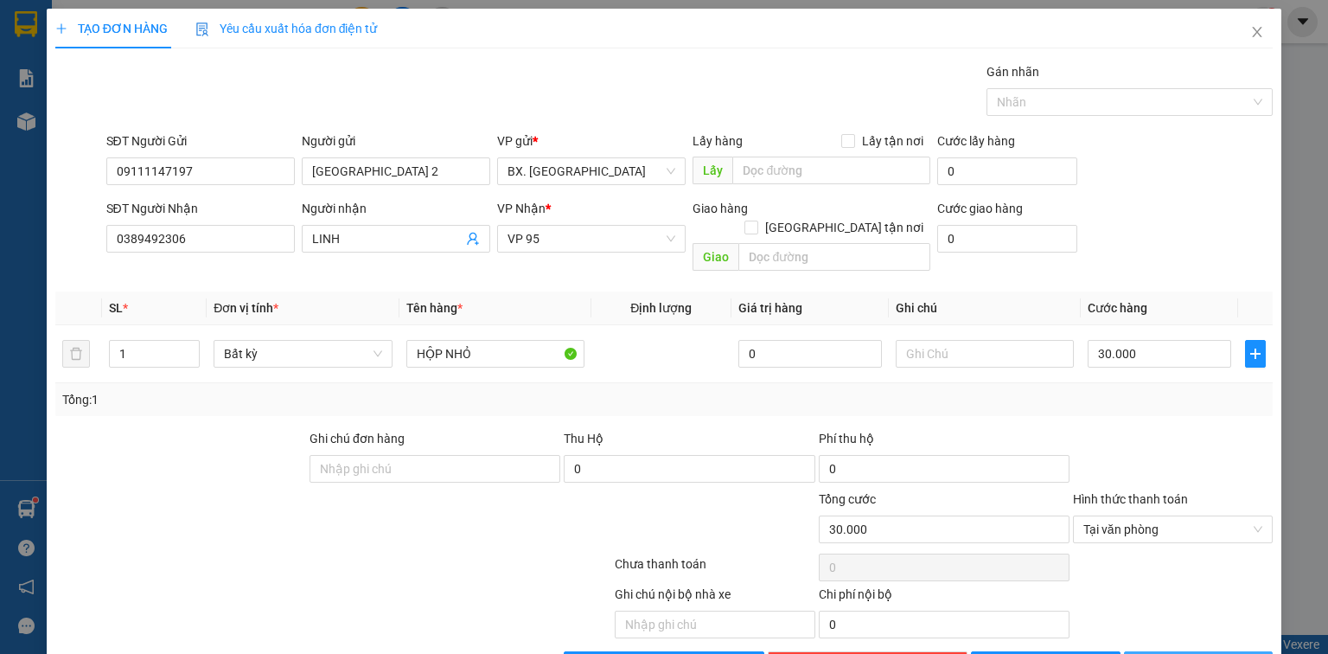
click at [1175, 653] on span "[PERSON_NAME] và In" at bounding box center [1217, 664] width 121 height 19
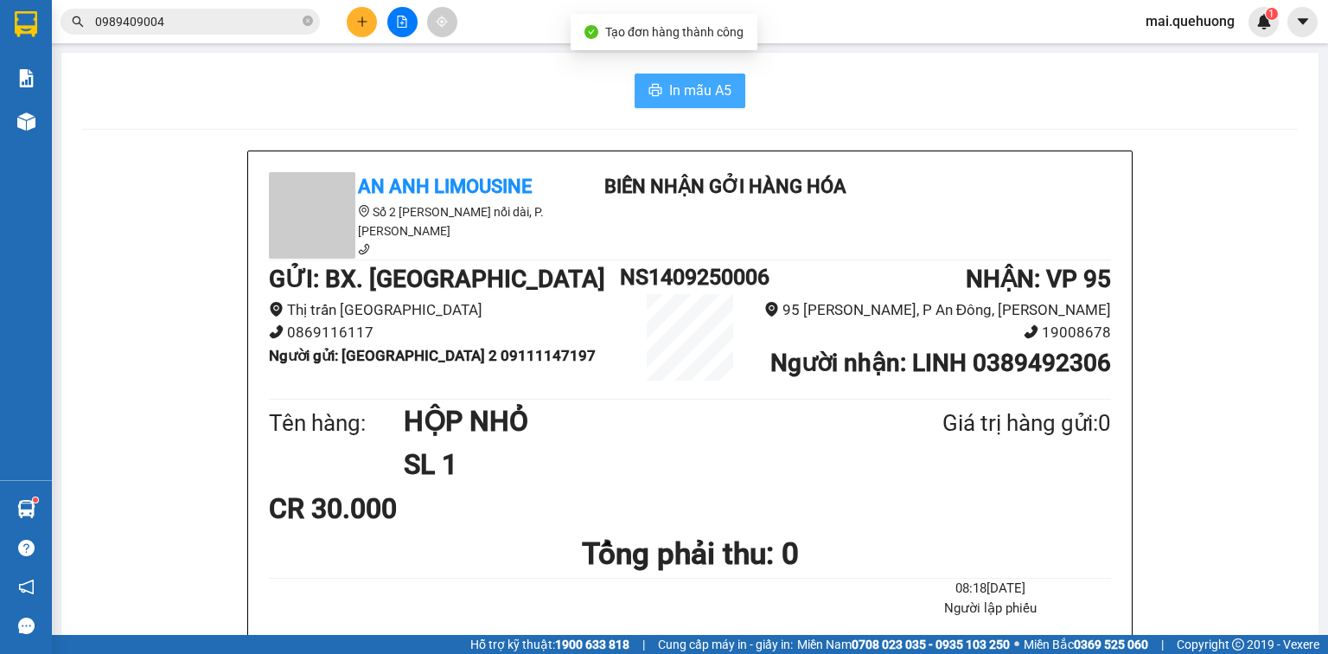
click at [725, 104] on button "In mẫu A5" at bounding box center [690, 91] width 111 height 35
click at [195, 15] on input "0989409004" at bounding box center [197, 21] width 204 height 19
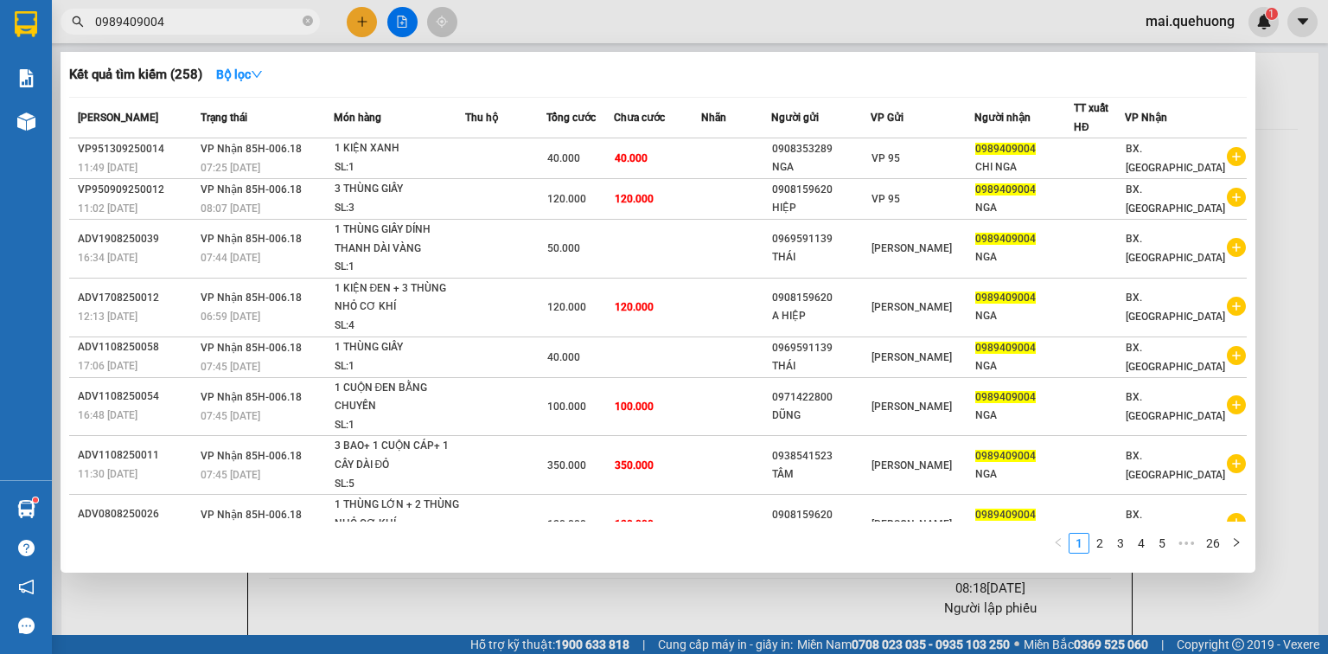
click at [195, 20] on input "0989409004" at bounding box center [197, 21] width 204 height 19
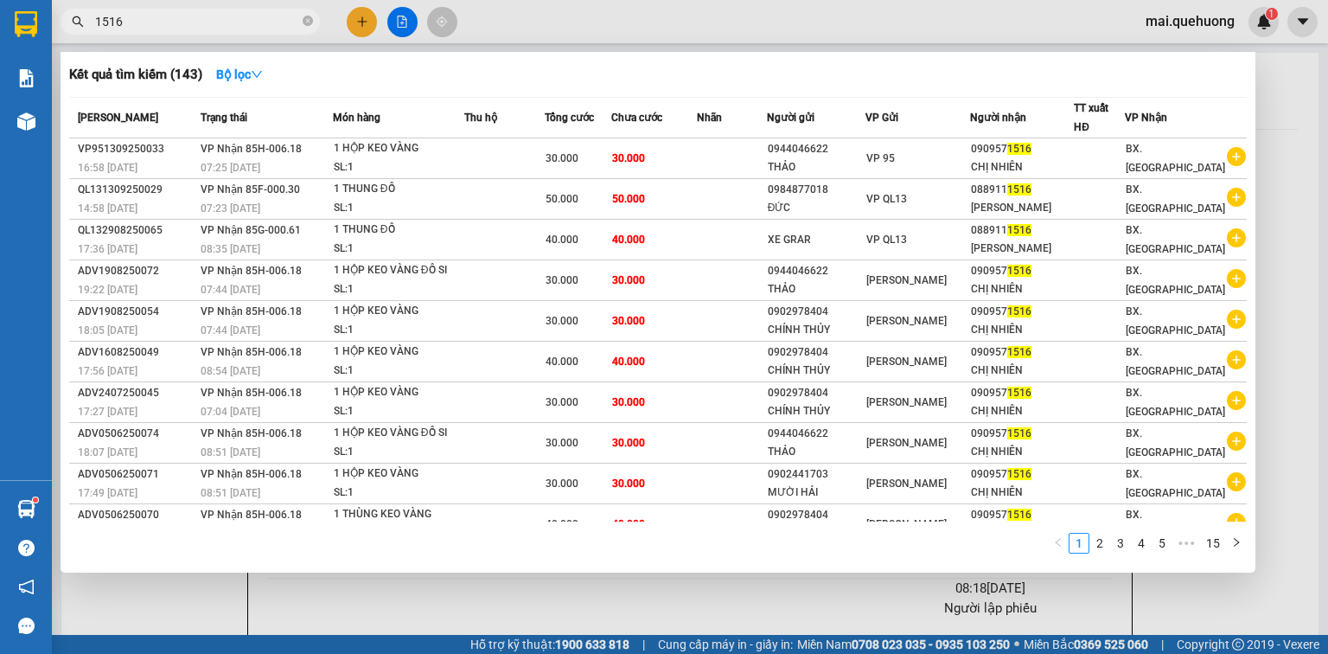
click at [210, 24] on input "1516" at bounding box center [197, 21] width 204 height 19
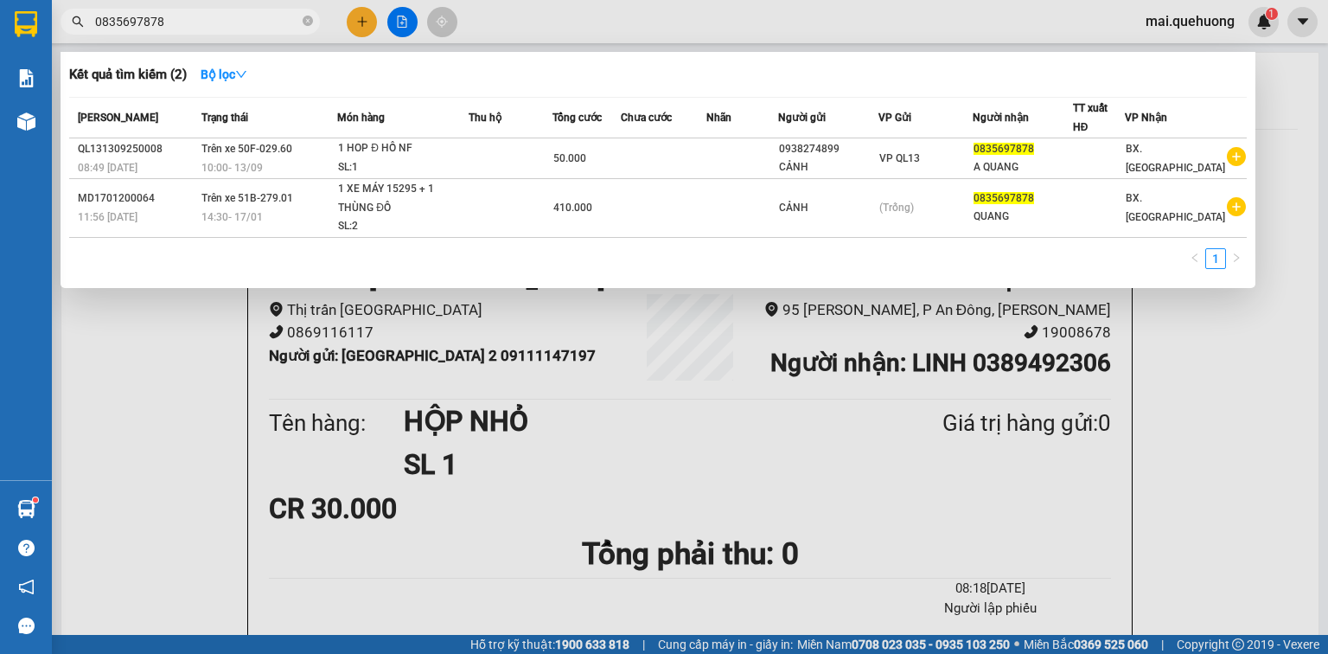
click at [205, 9] on span "0835697878" at bounding box center [190, 22] width 259 height 26
click at [204, 10] on span "0835697878" at bounding box center [190, 22] width 259 height 26
click at [189, 18] on input "0835697878" at bounding box center [197, 21] width 204 height 19
click at [189, 19] on input "0835697878" at bounding box center [197, 21] width 204 height 19
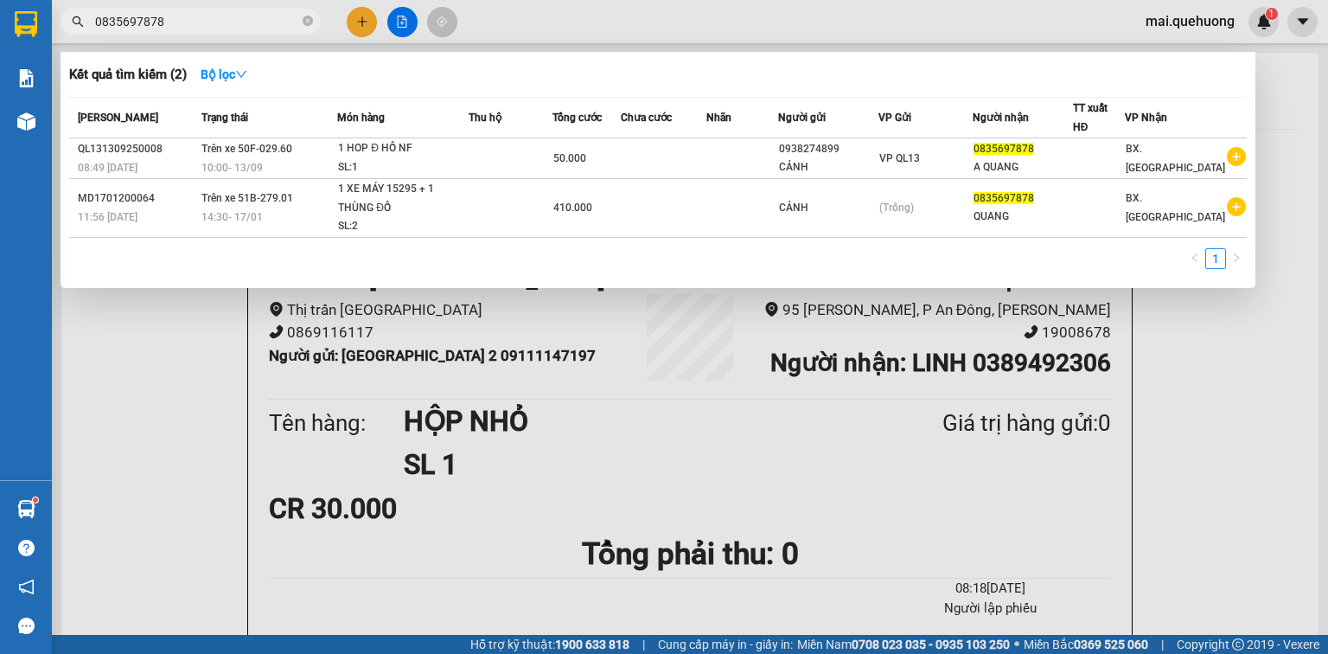
click at [189, 19] on input "0835697878" at bounding box center [197, 21] width 204 height 19
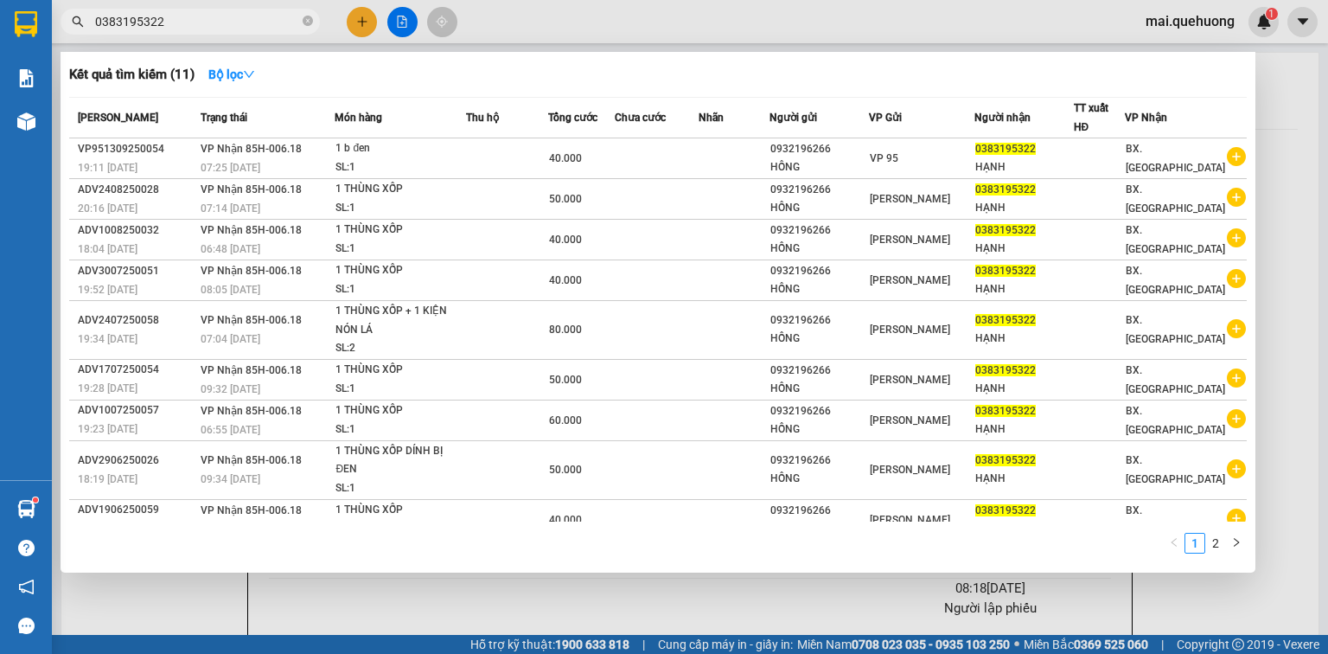
type input "0383195322"
click at [240, 24] on input "0383195322" at bounding box center [197, 21] width 204 height 19
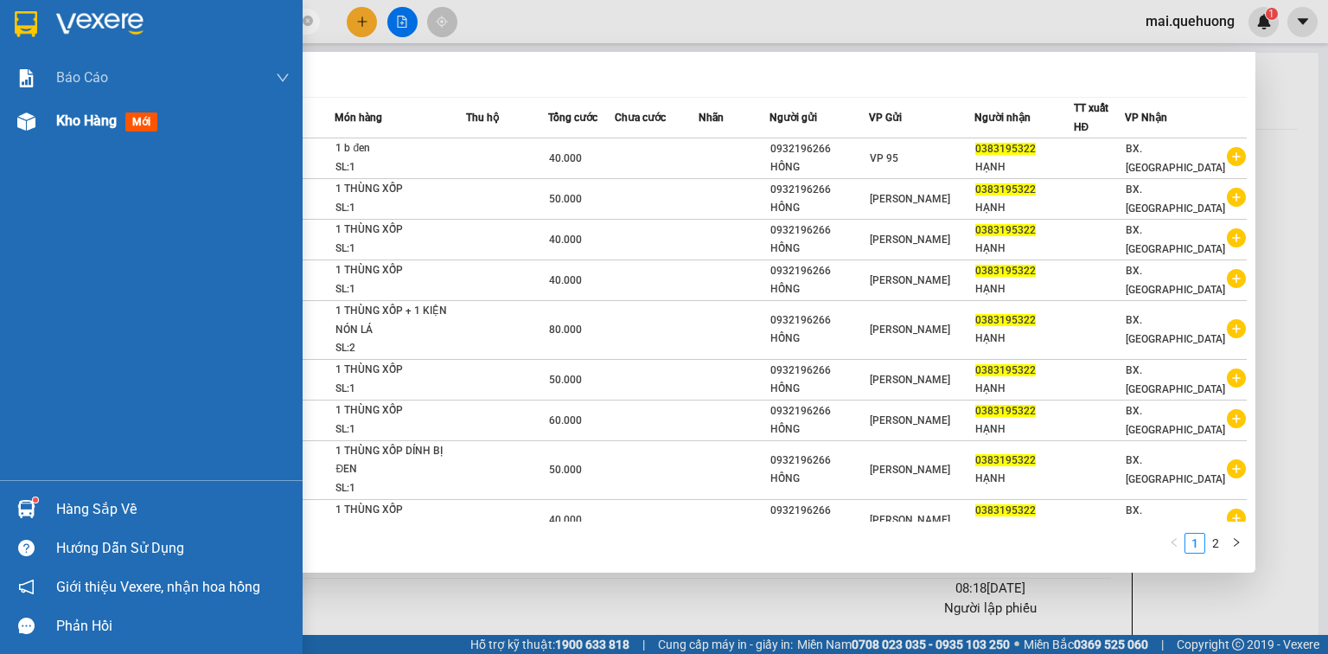
click at [79, 125] on span "Kho hàng" at bounding box center [86, 120] width 61 height 16
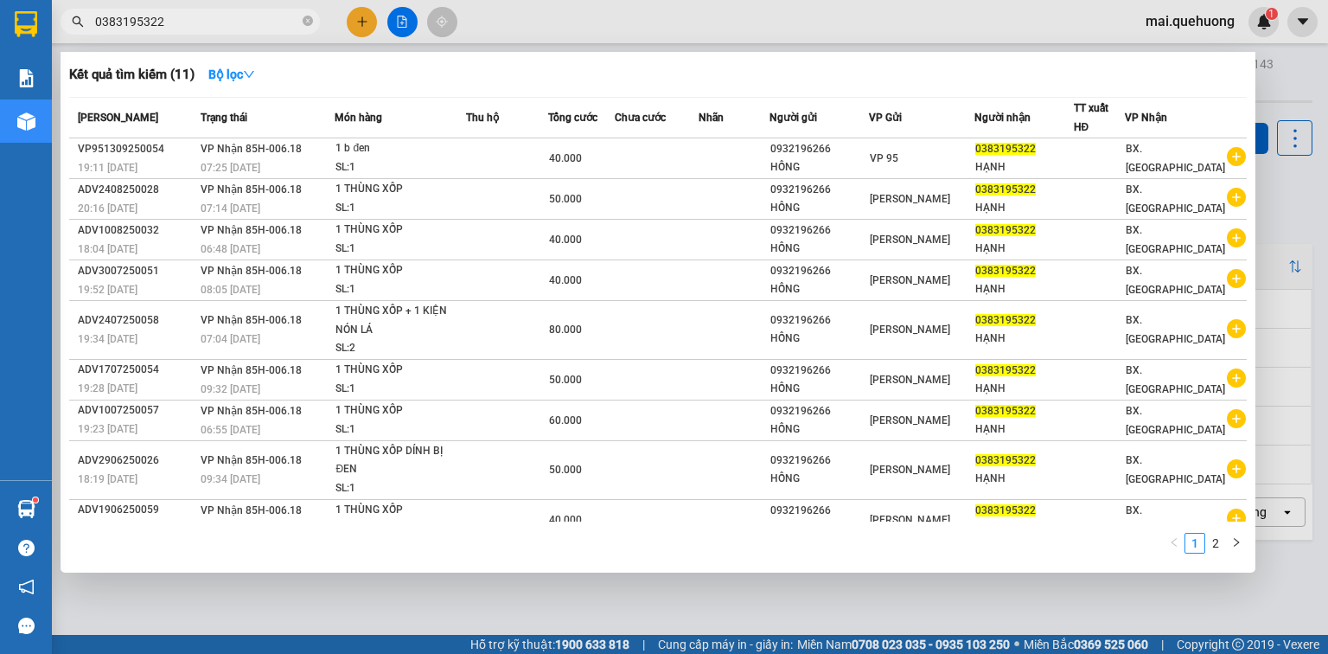
click at [1304, 83] on div at bounding box center [664, 327] width 1328 height 654
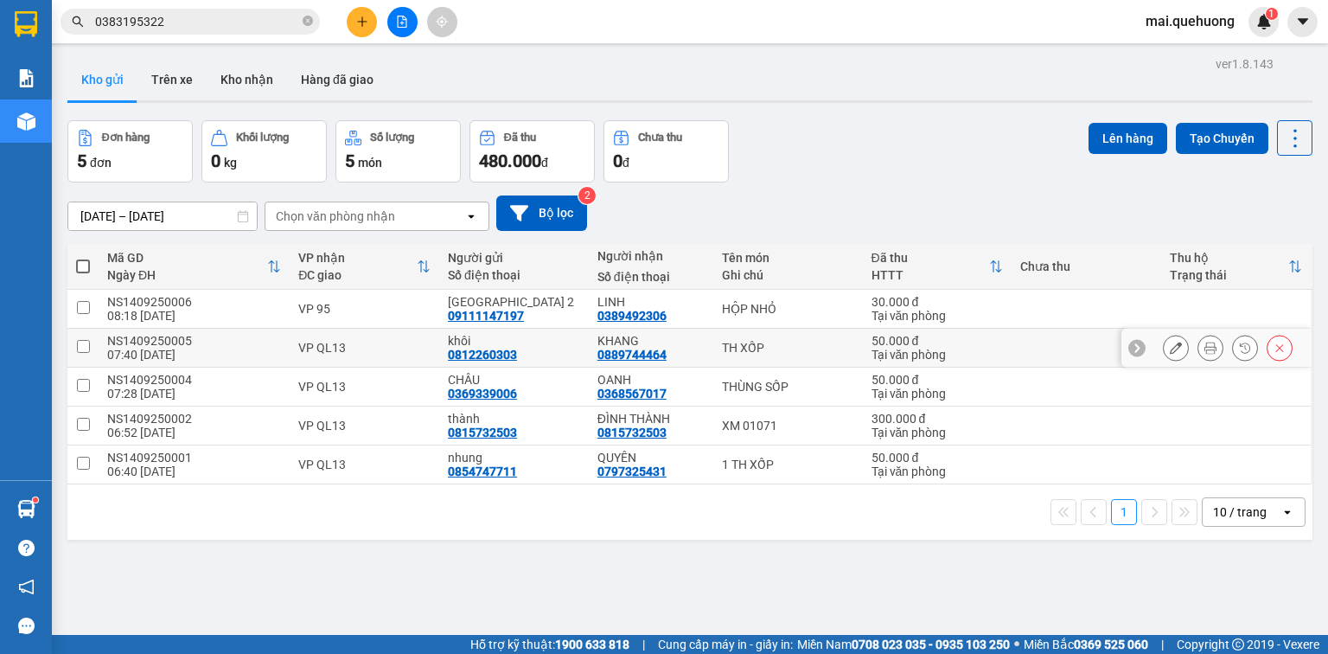
click at [86, 342] on input "checkbox" at bounding box center [83, 346] width 13 height 13
checkbox input "true"
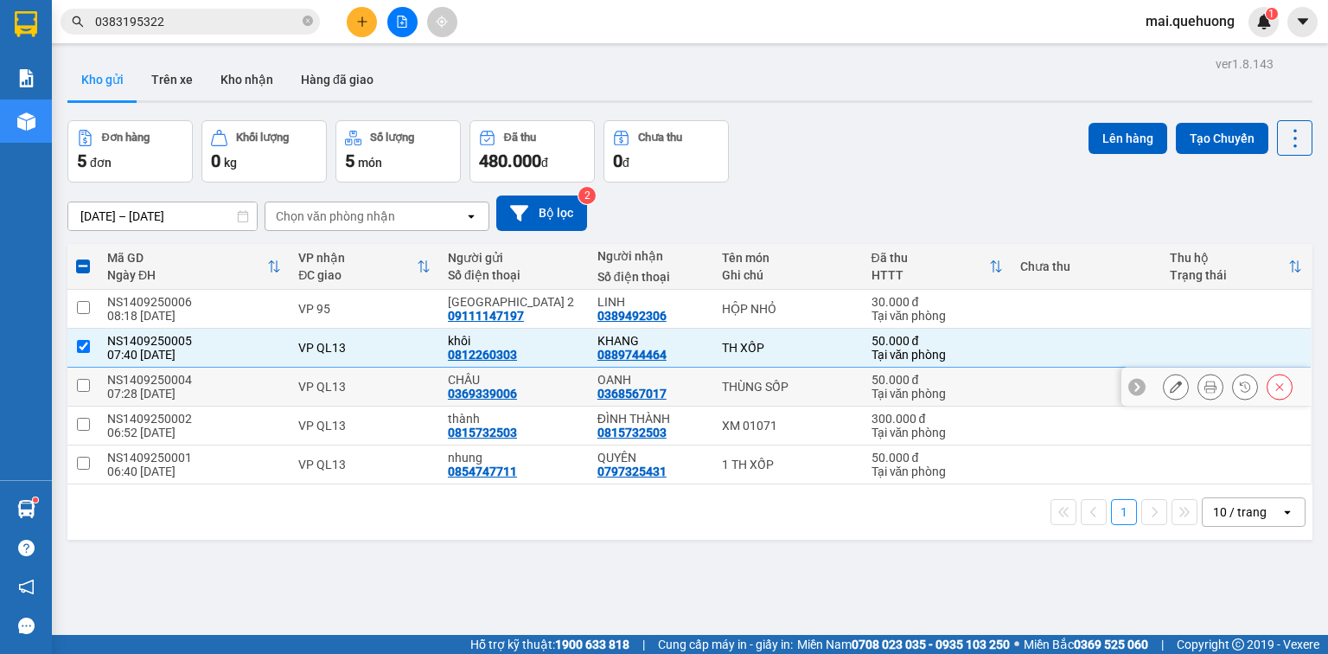
click at [80, 385] on input "checkbox" at bounding box center [83, 385] width 13 height 13
checkbox input "true"
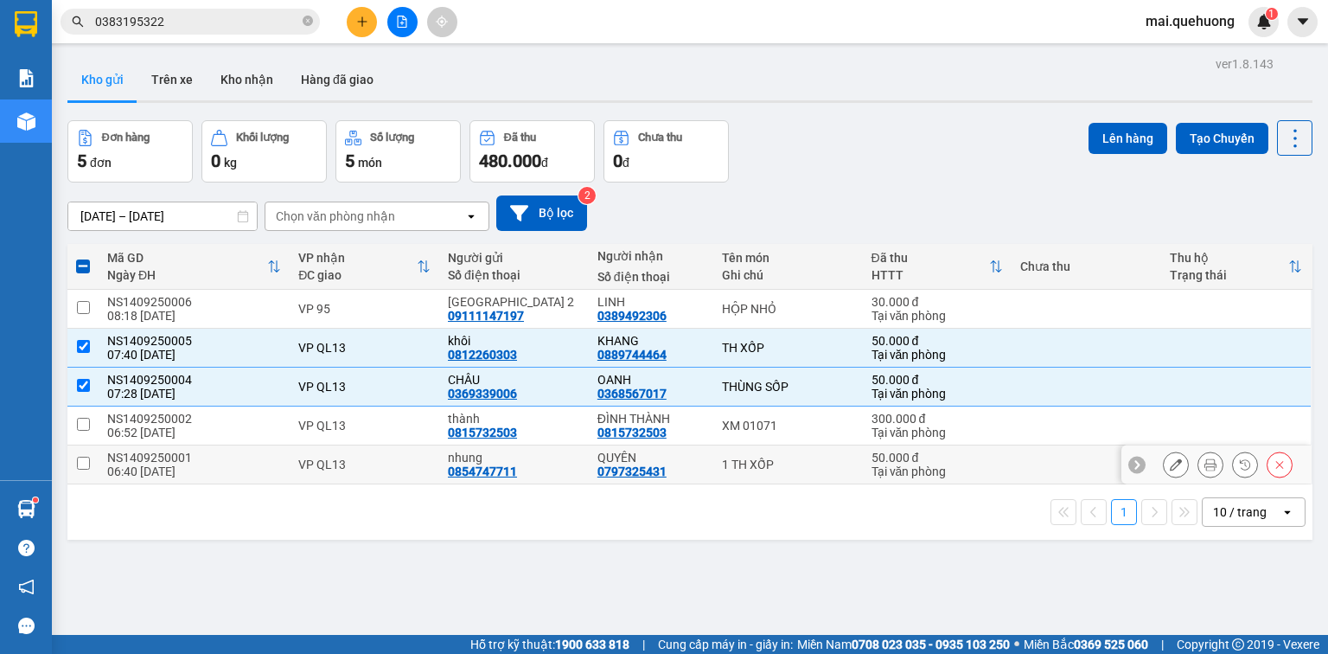
click at [82, 467] on input "checkbox" at bounding box center [83, 463] width 13 height 13
checkbox input "true"
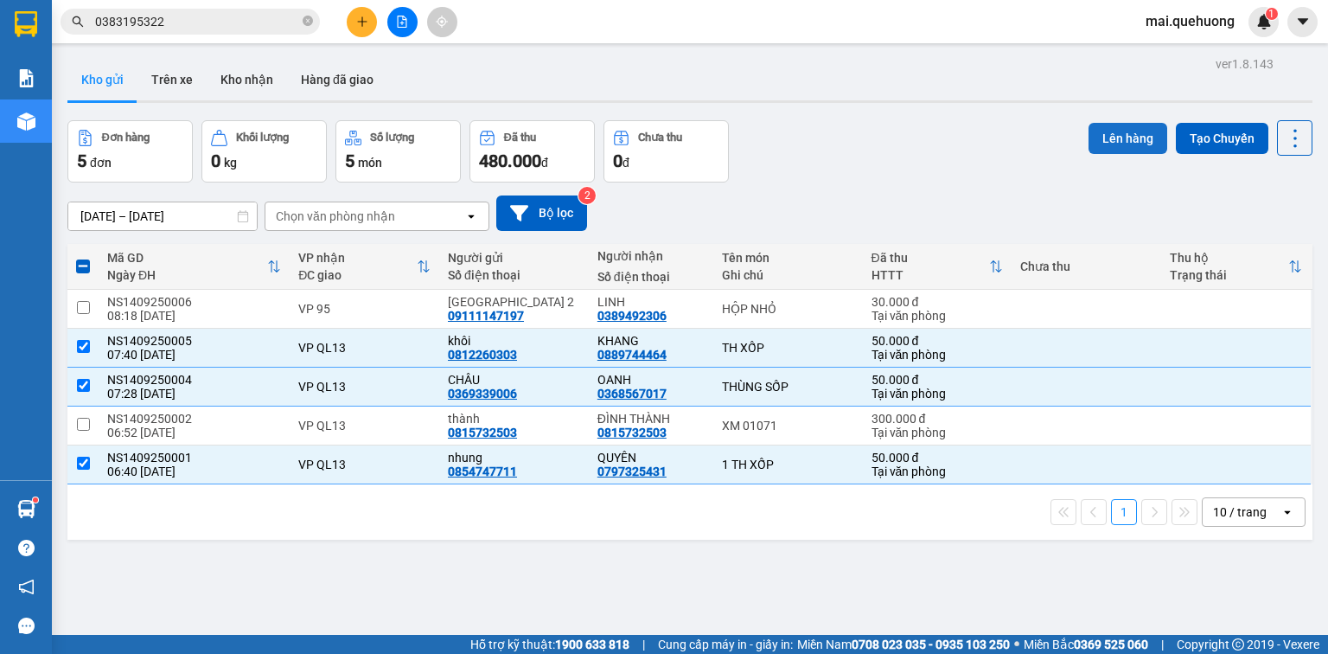
click at [1098, 136] on button "Lên hàng" at bounding box center [1128, 138] width 79 height 31
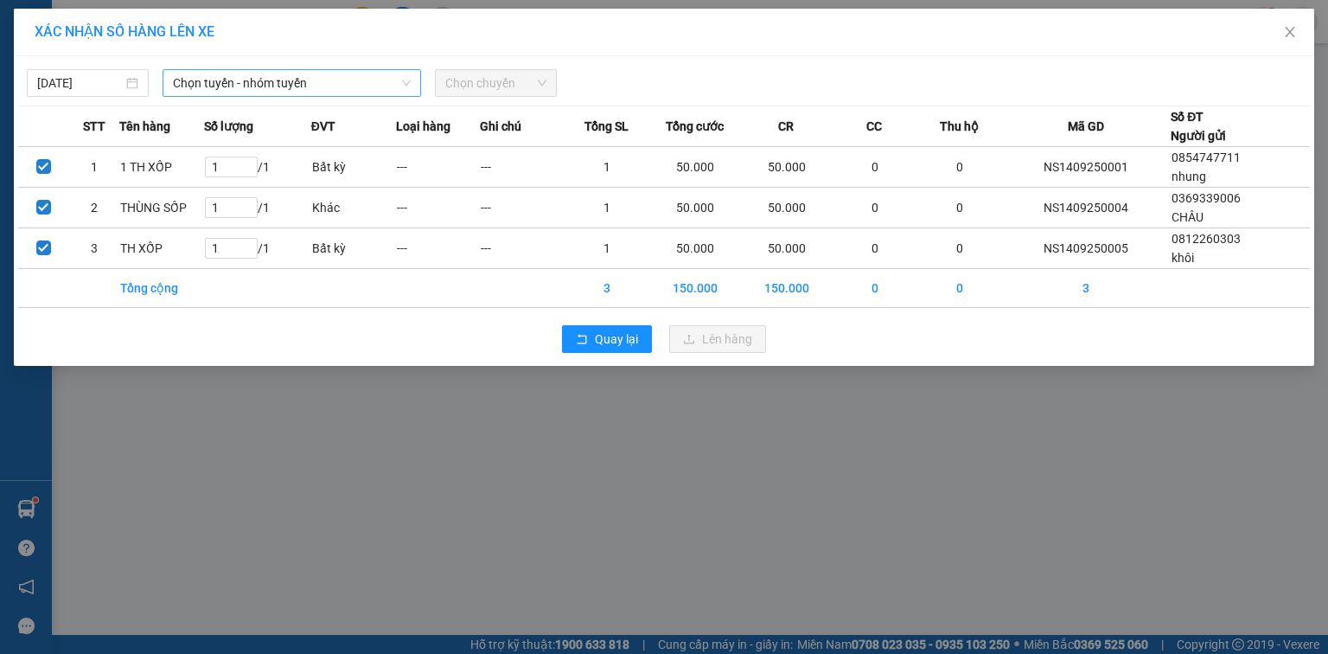
click at [308, 86] on span "Chọn tuyến - nhóm tuyến" at bounding box center [292, 83] width 238 height 26
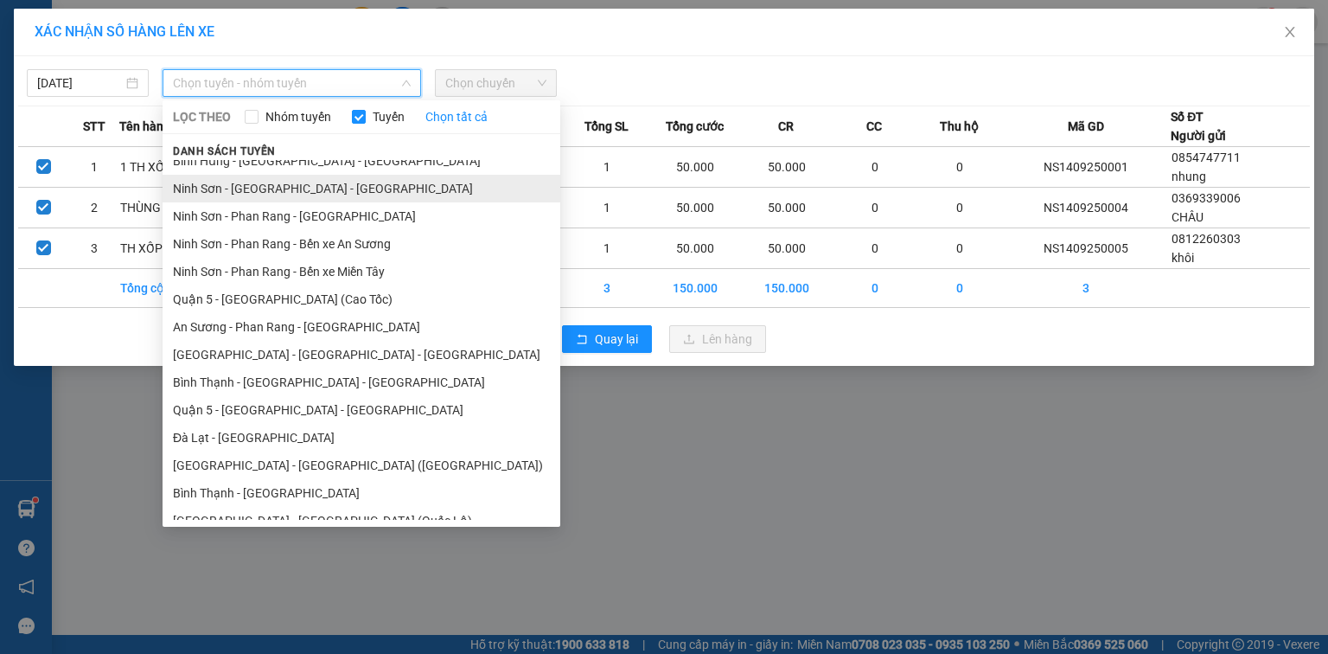
scroll to position [304, 0]
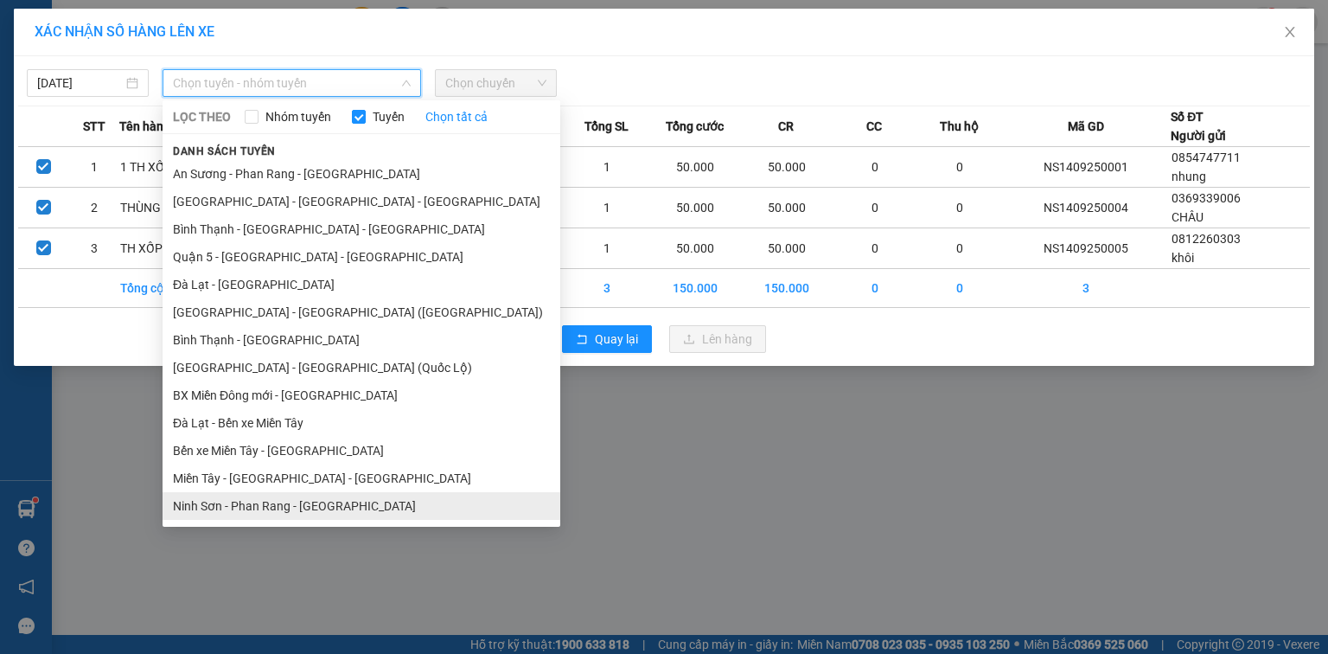
click at [270, 503] on li "Ninh Sơn - Phan Rang - [GEOGRAPHIC_DATA]" at bounding box center [362, 506] width 398 height 28
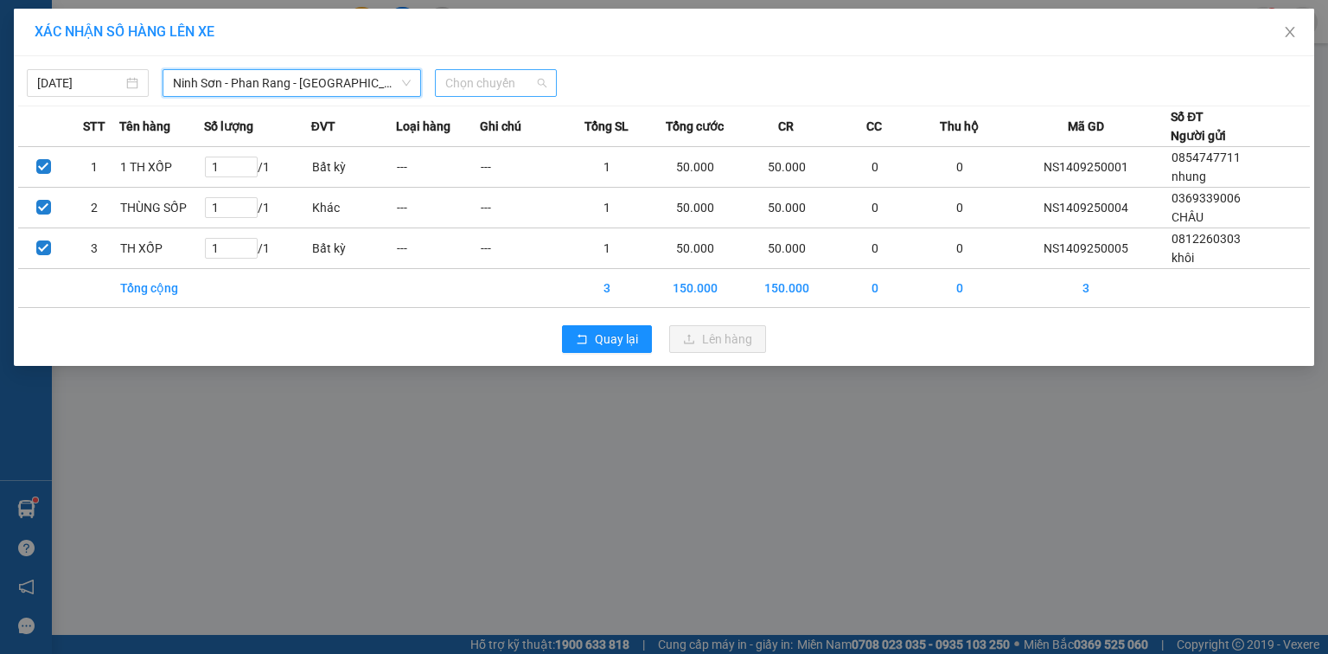
click at [499, 80] on span "Chọn chuyến" at bounding box center [495, 83] width 101 height 26
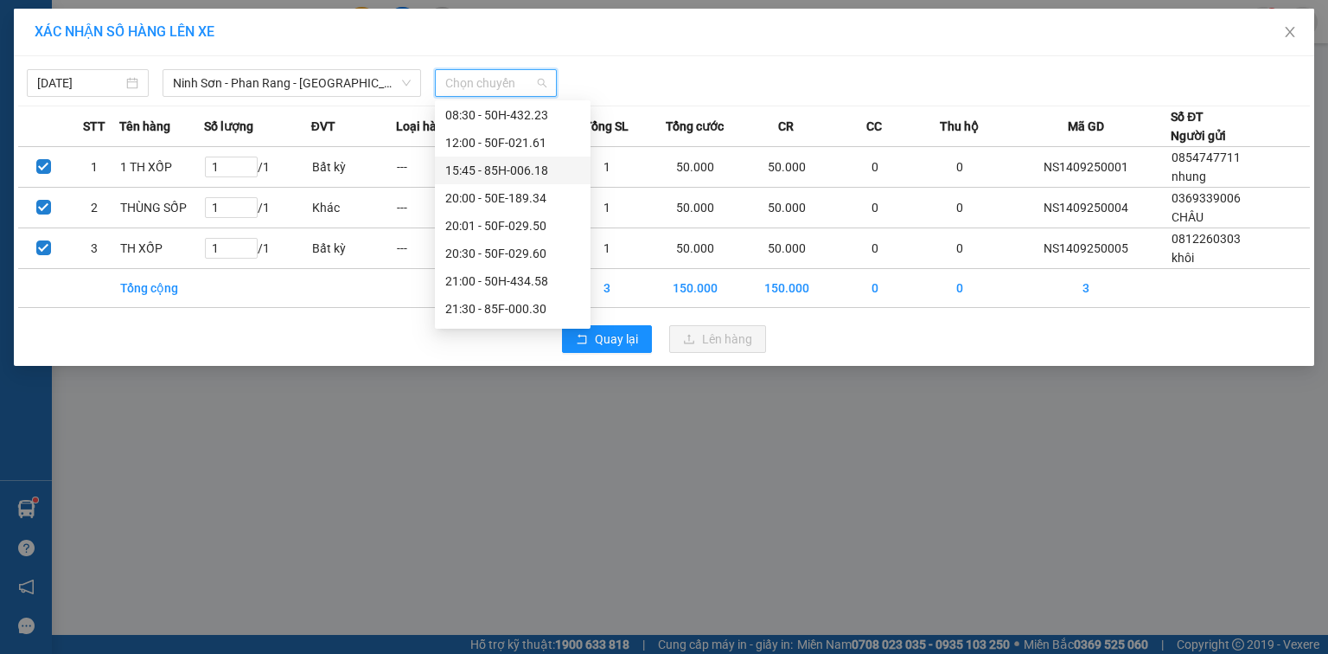
scroll to position [166, 0]
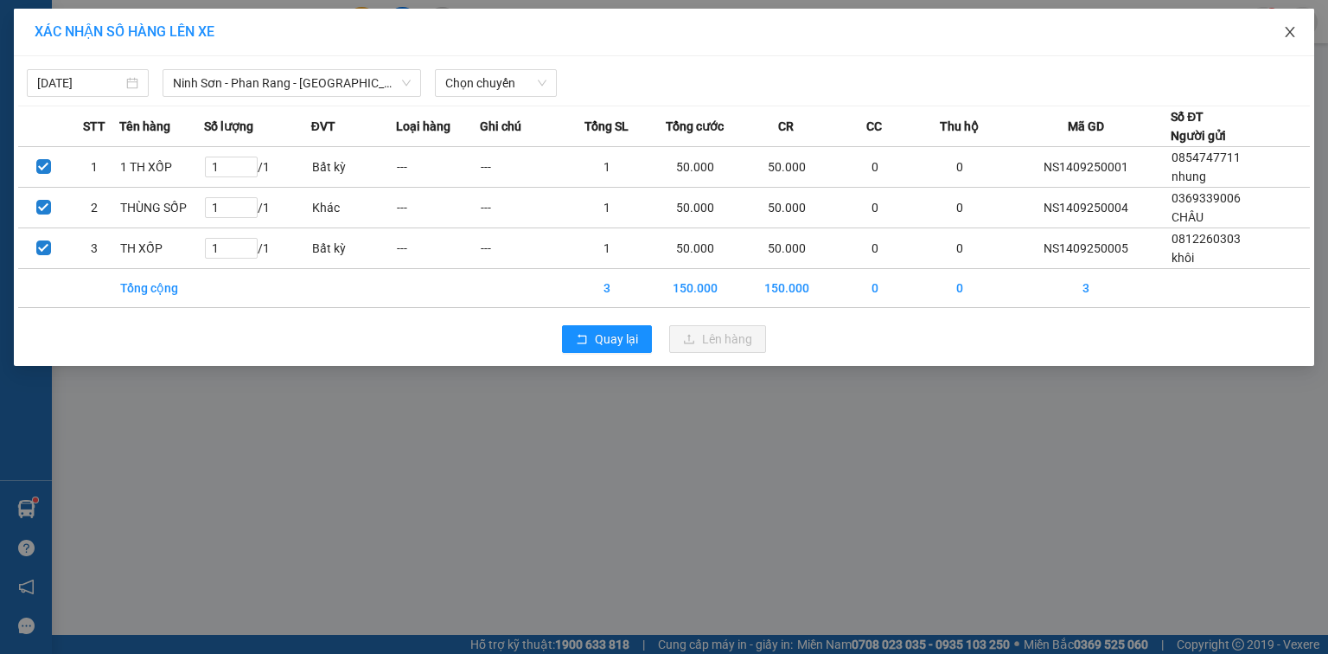
click at [1287, 31] on icon "close" at bounding box center [1290, 32] width 14 height 14
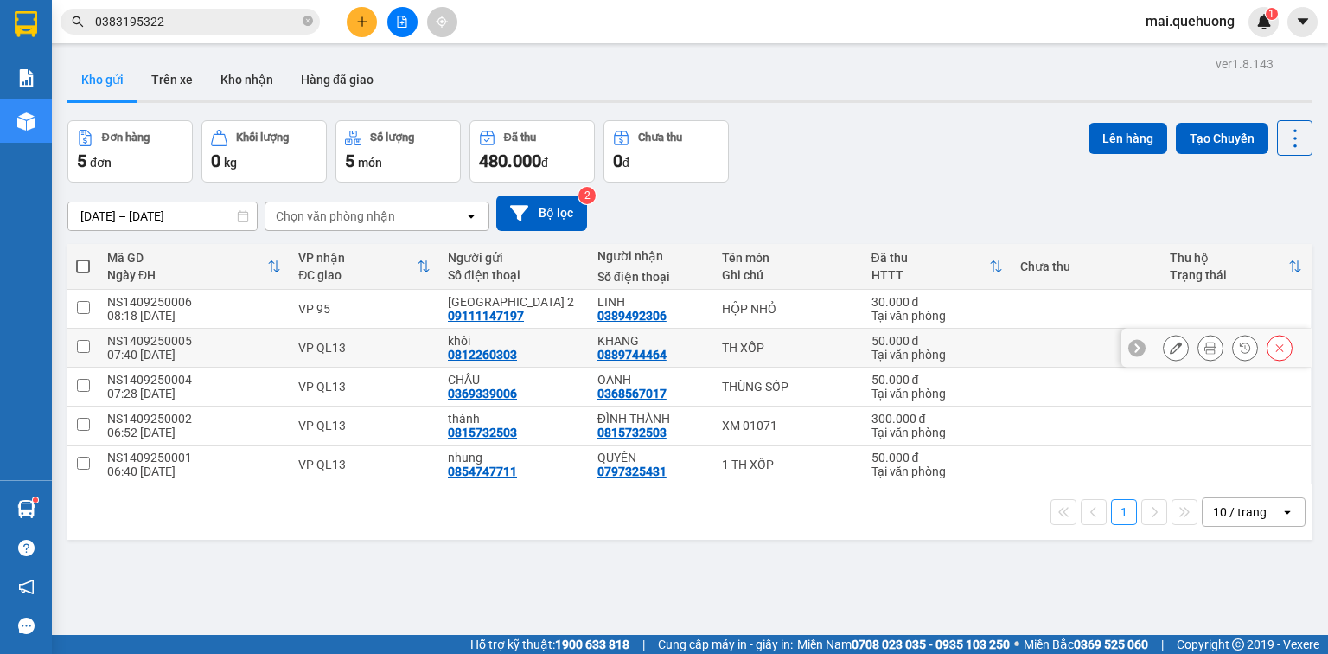
click at [77, 347] on input "checkbox" at bounding box center [83, 346] width 13 height 13
checkbox input "true"
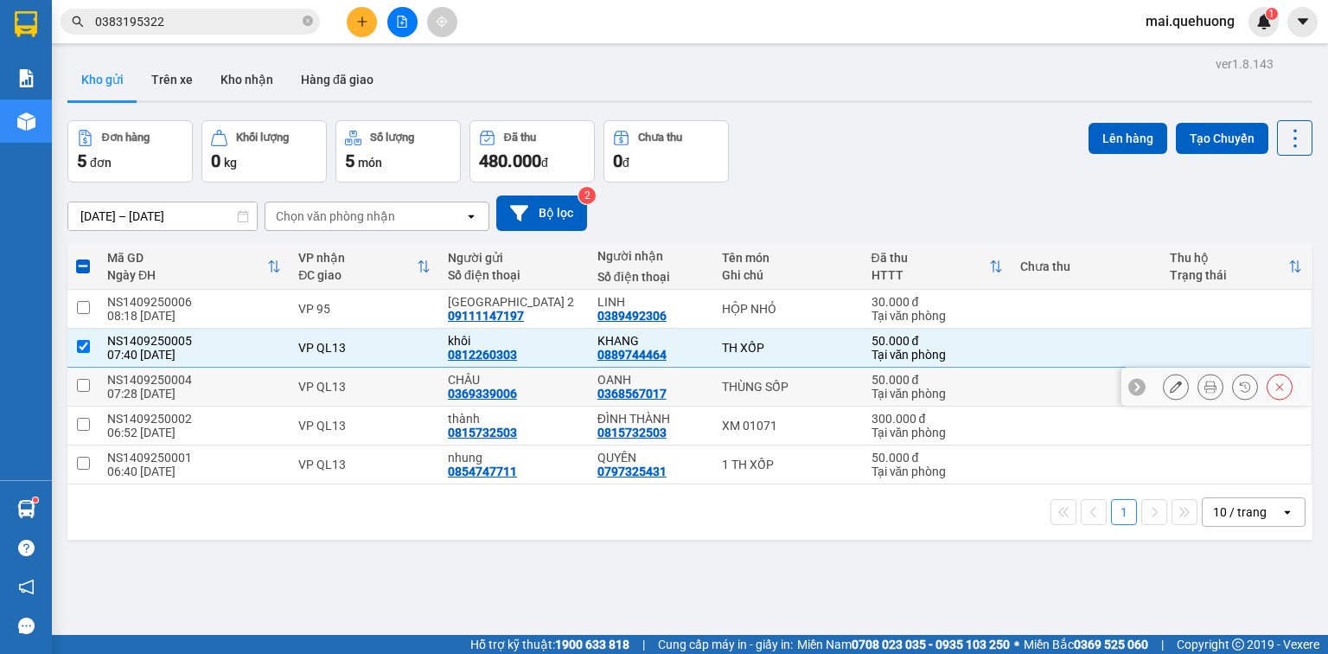
click at [85, 383] on input "checkbox" at bounding box center [83, 385] width 13 height 13
checkbox input "true"
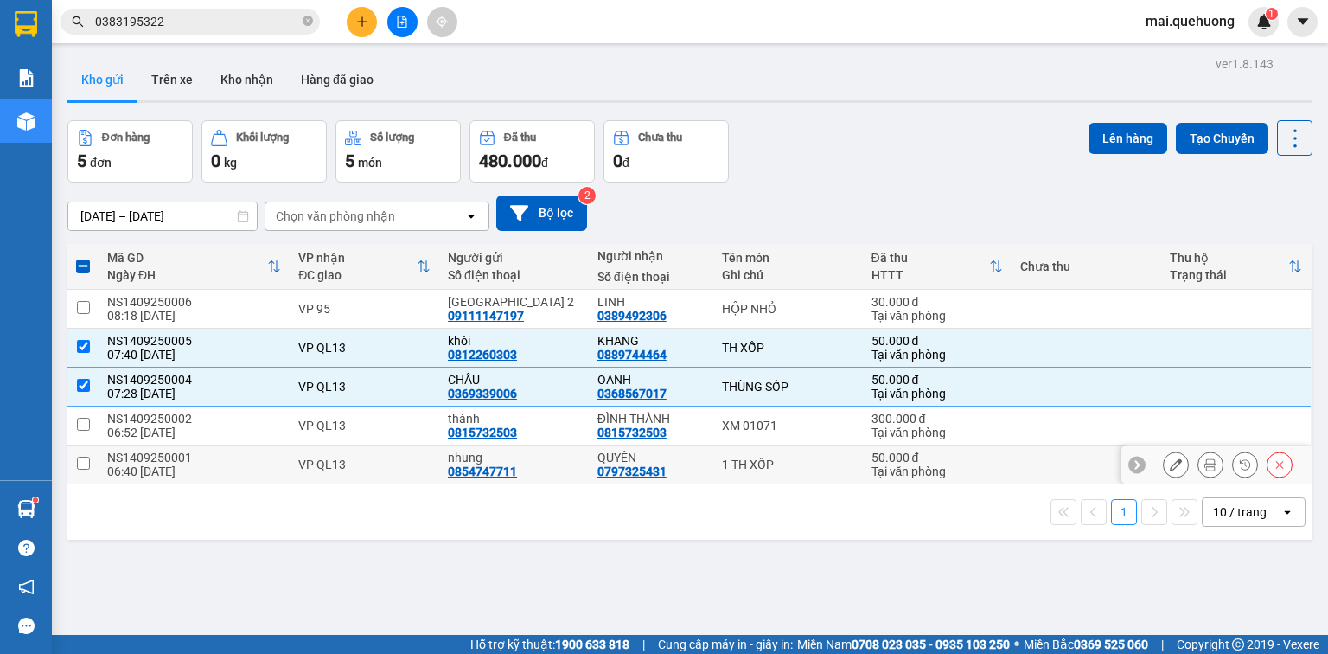
click at [80, 467] on input "checkbox" at bounding box center [83, 463] width 13 height 13
checkbox input "true"
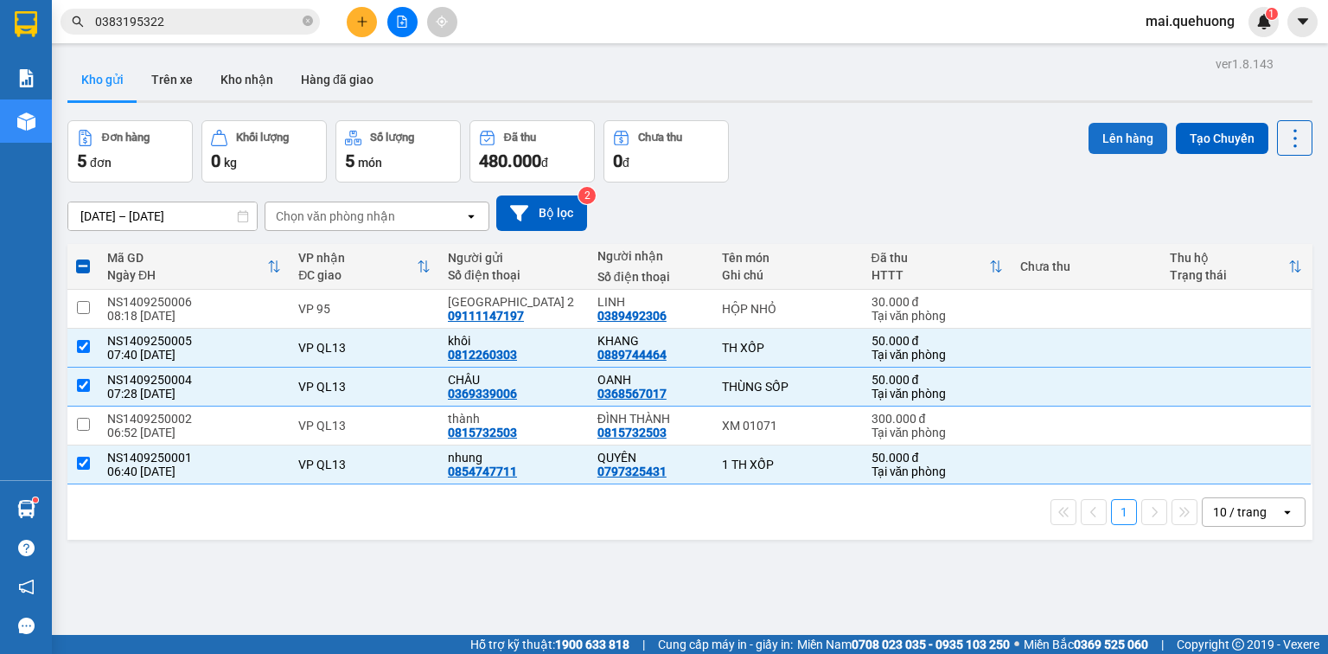
click at [1107, 130] on button "Lên hàng" at bounding box center [1128, 138] width 79 height 31
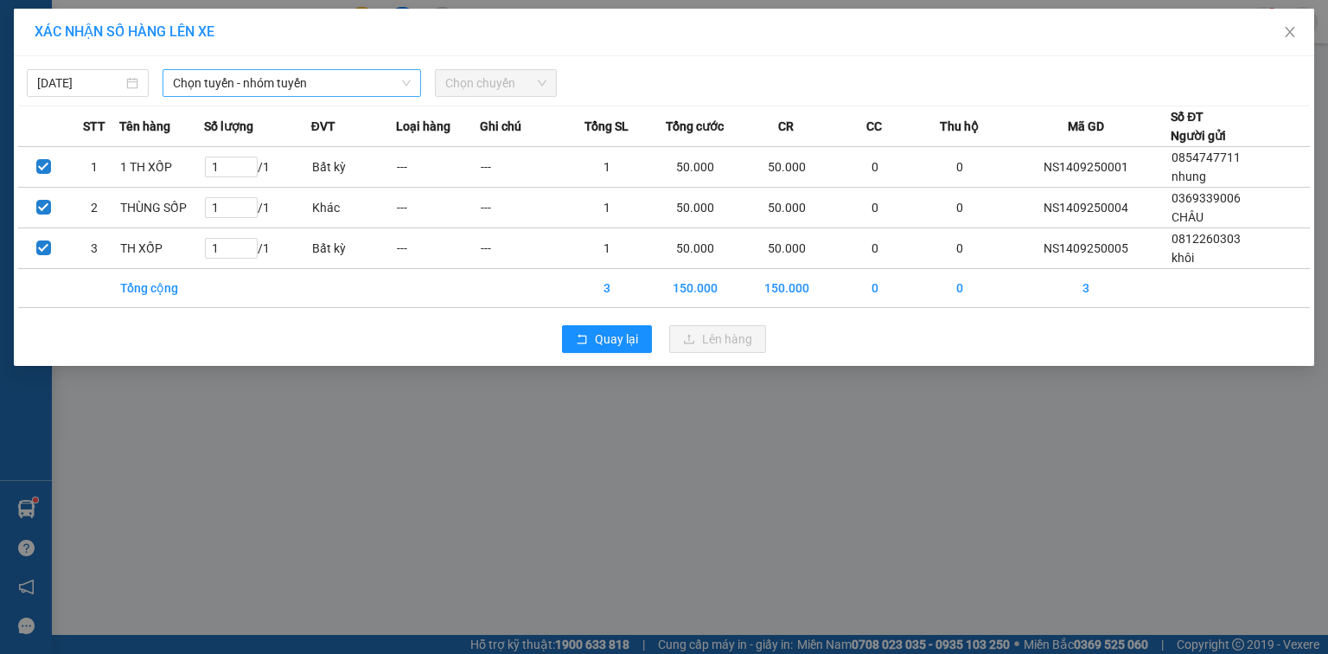
click at [329, 90] on span "Chọn tuyến - nhóm tuyến" at bounding box center [292, 83] width 238 height 26
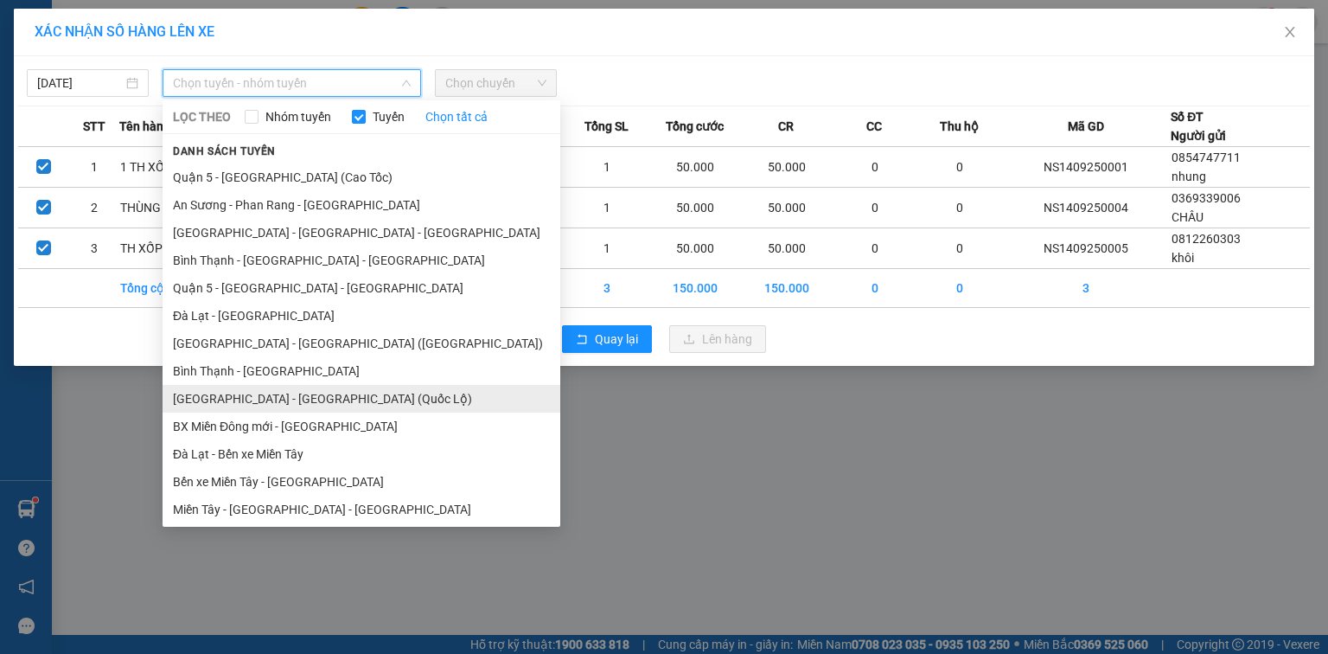
scroll to position [304, 0]
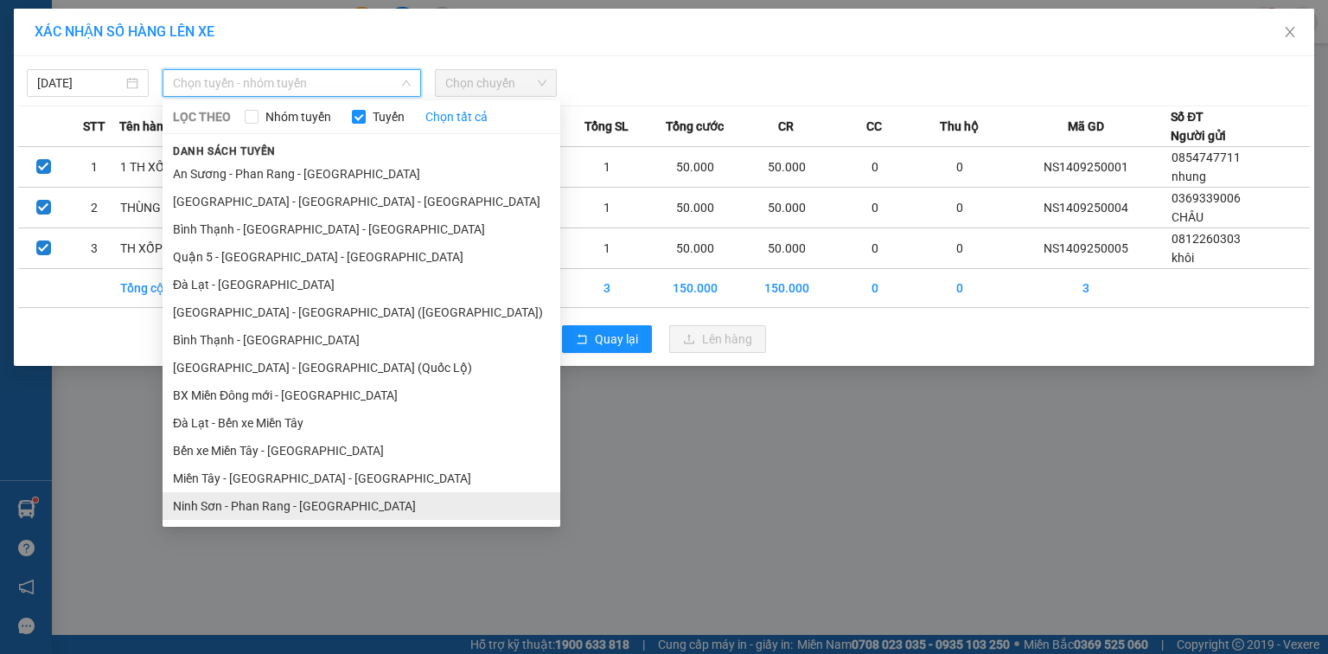
click at [279, 495] on li "Ninh Sơn - Phan Rang - [GEOGRAPHIC_DATA]" at bounding box center [362, 506] width 398 height 28
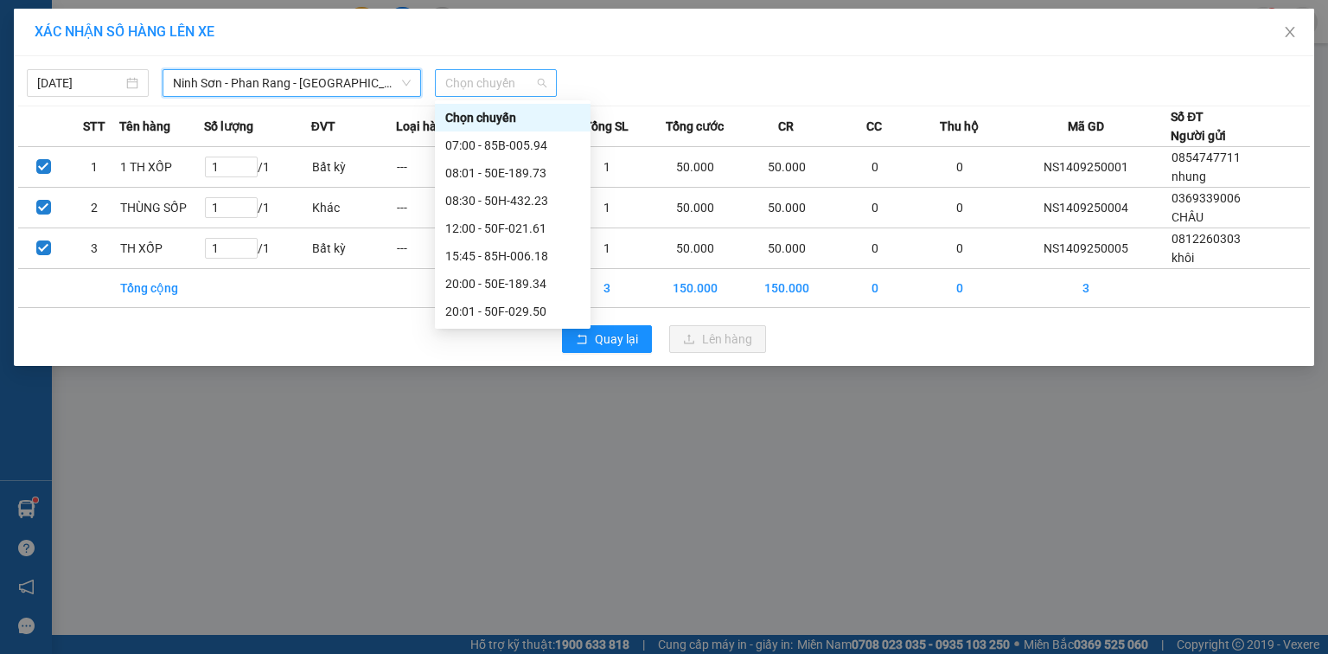
click at [468, 70] on span "Chọn chuyến" at bounding box center [495, 83] width 101 height 26
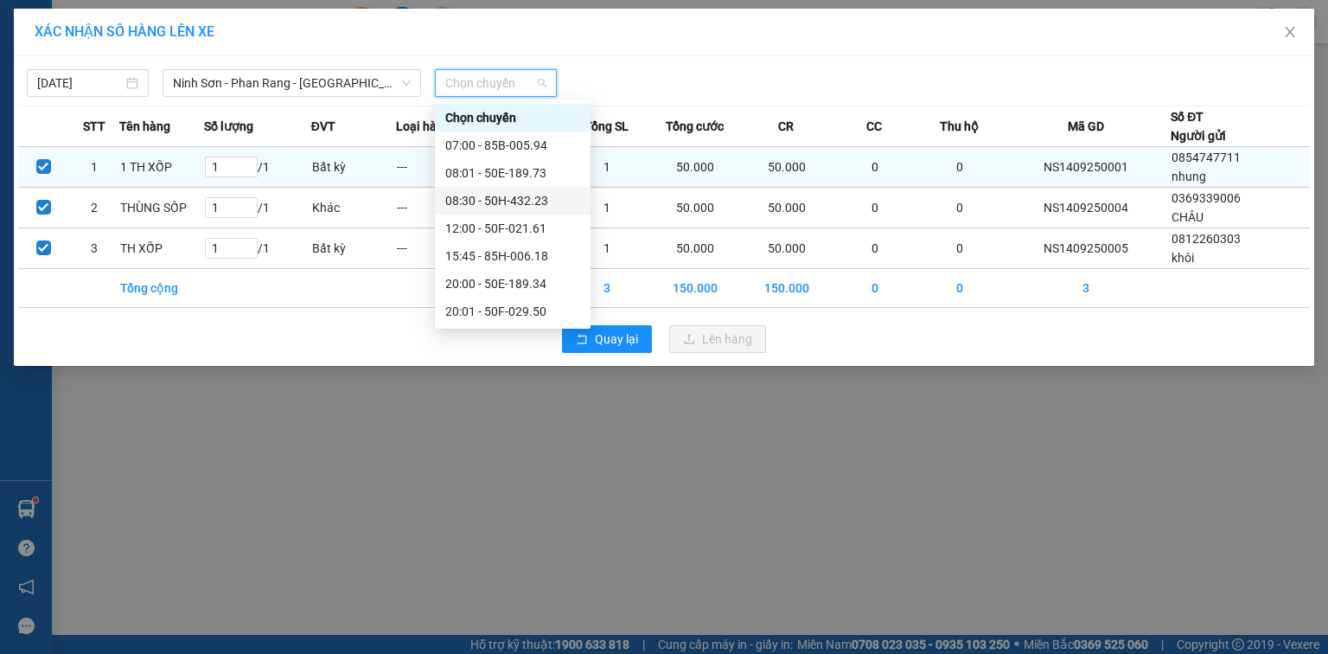
click at [508, 197] on div "08:30 - 50H-432.23" at bounding box center [512, 200] width 135 height 19
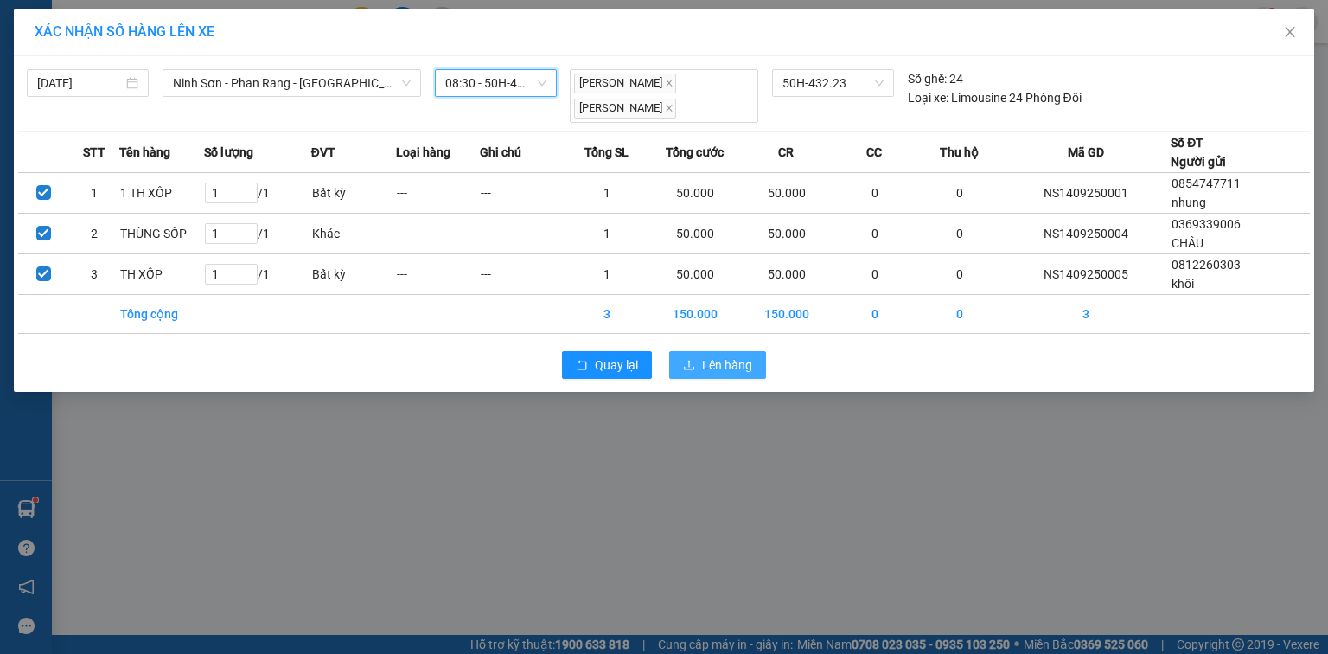
click at [732, 361] on span "Lên hàng" at bounding box center [727, 364] width 50 height 19
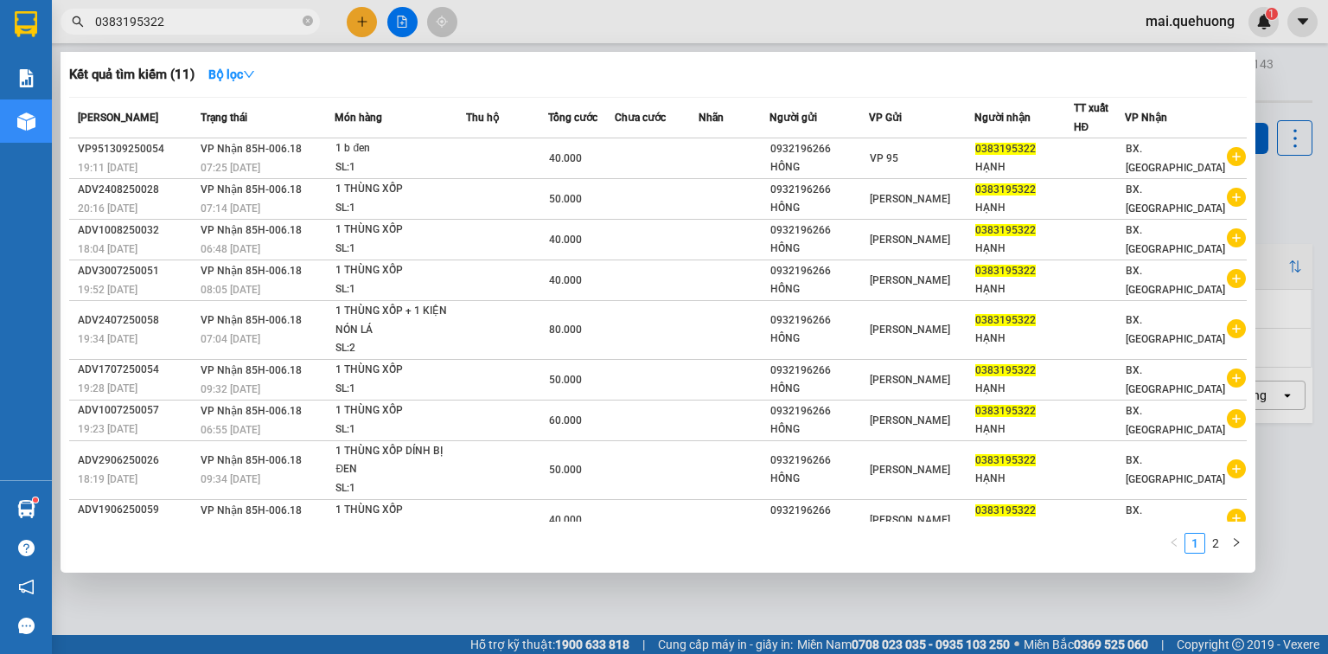
click at [263, 24] on input "0383195322" at bounding box center [197, 21] width 204 height 19
click at [244, 16] on input "0383195322" at bounding box center [197, 21] width 204 height 19
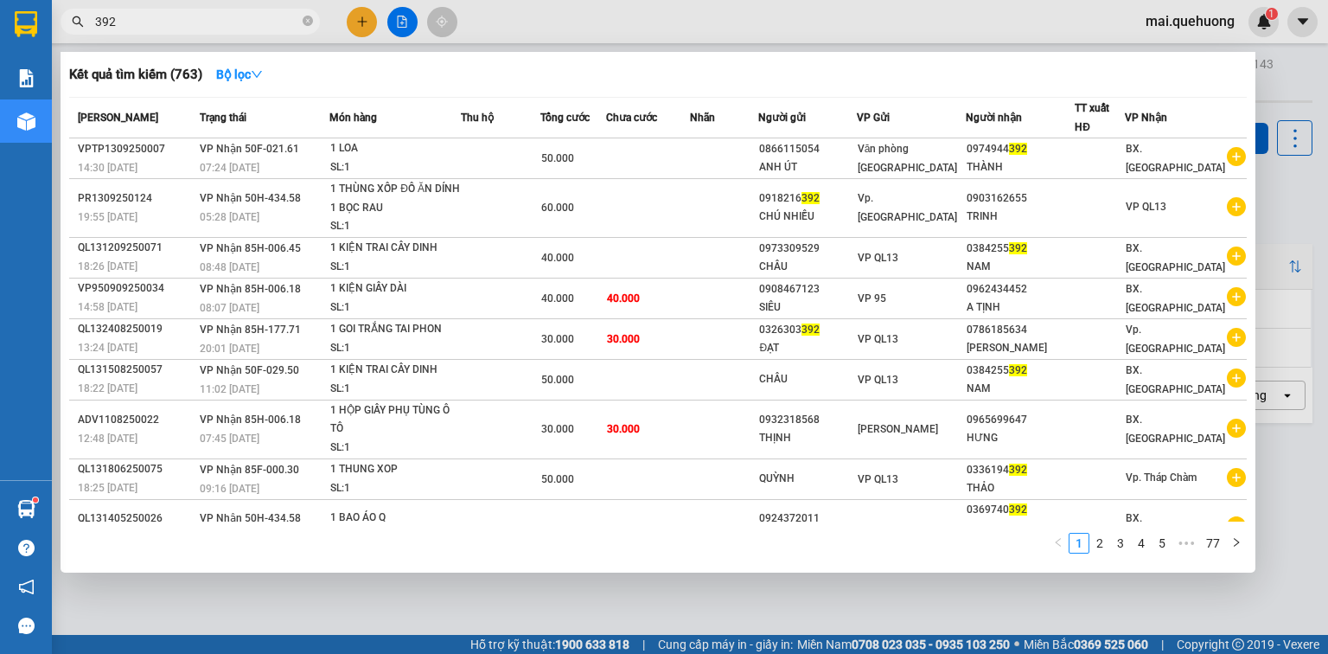
type input "392"
click at [361, 24] on div at bounding box center [664, 327] width 1328 height 654
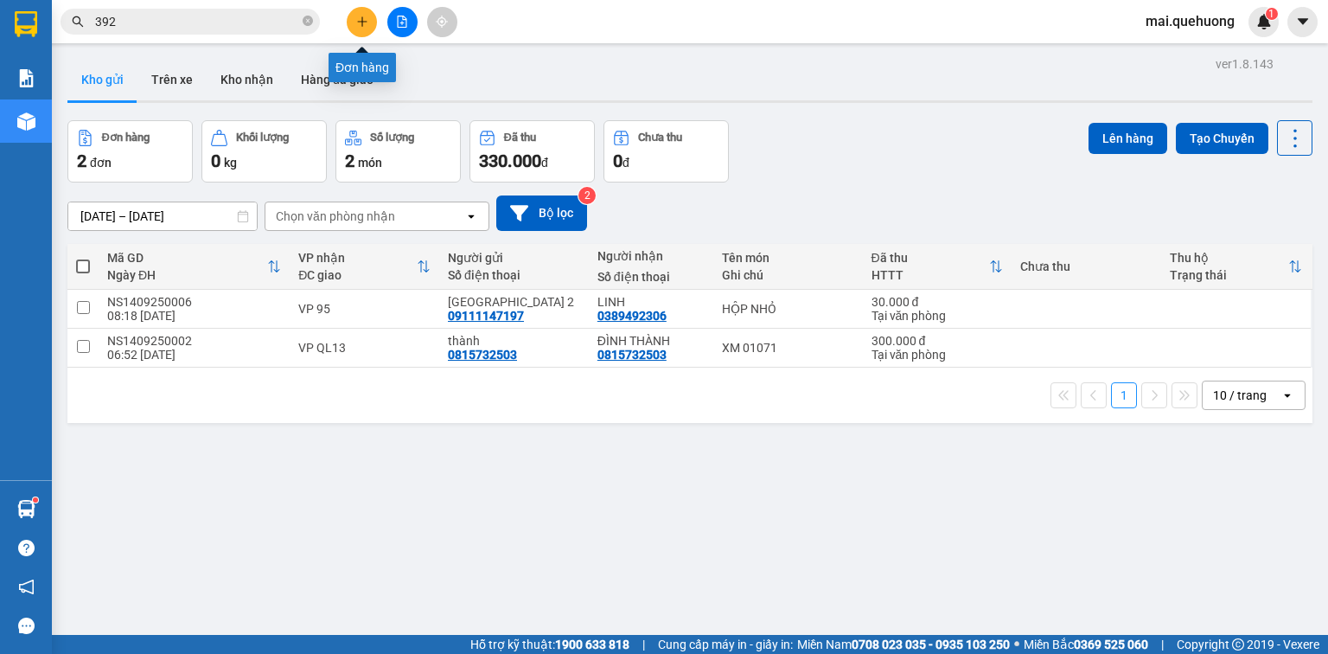
click at [361, 24] on icon "plus" at bounding box center [361, 21] width 1 height 10
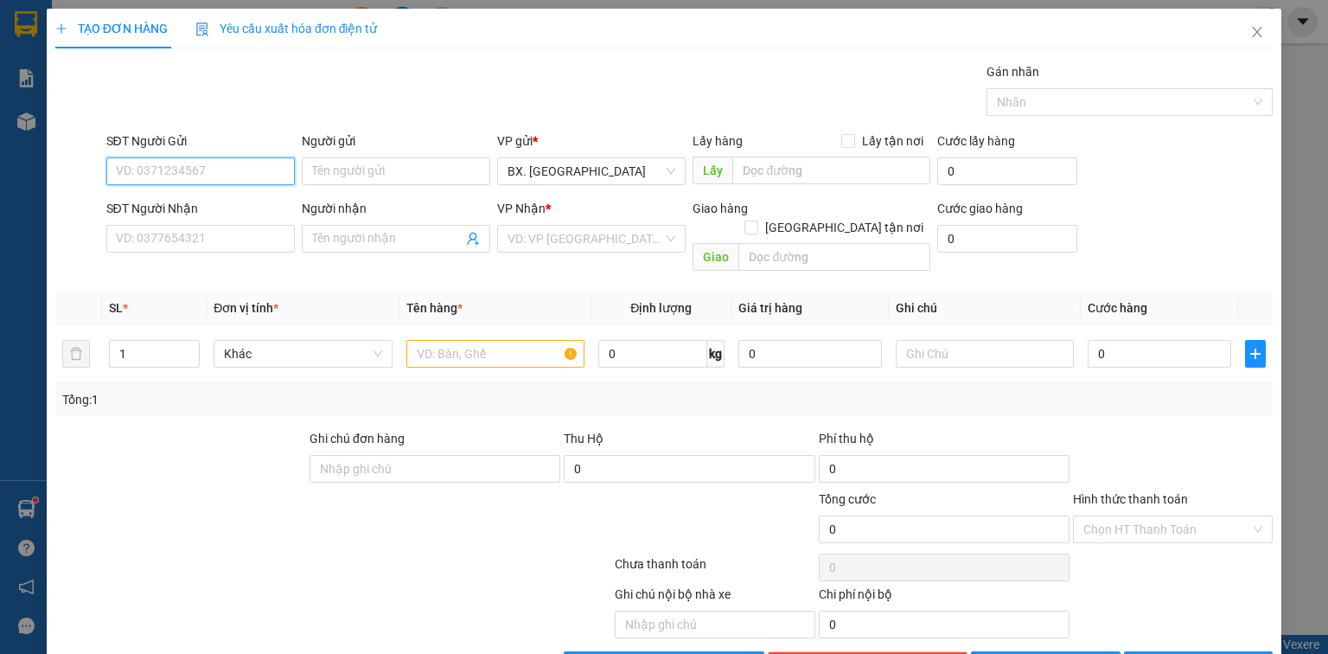
click at [192, 166] on input "SĐT Người Gửi" at bounding box center [200, 171] width 189 height 28
type input "0"
click at [408, 176] on input "Người gửi" at bounding box center [396, 171] width 189 height 28
type input "CHÚ DUY TX"
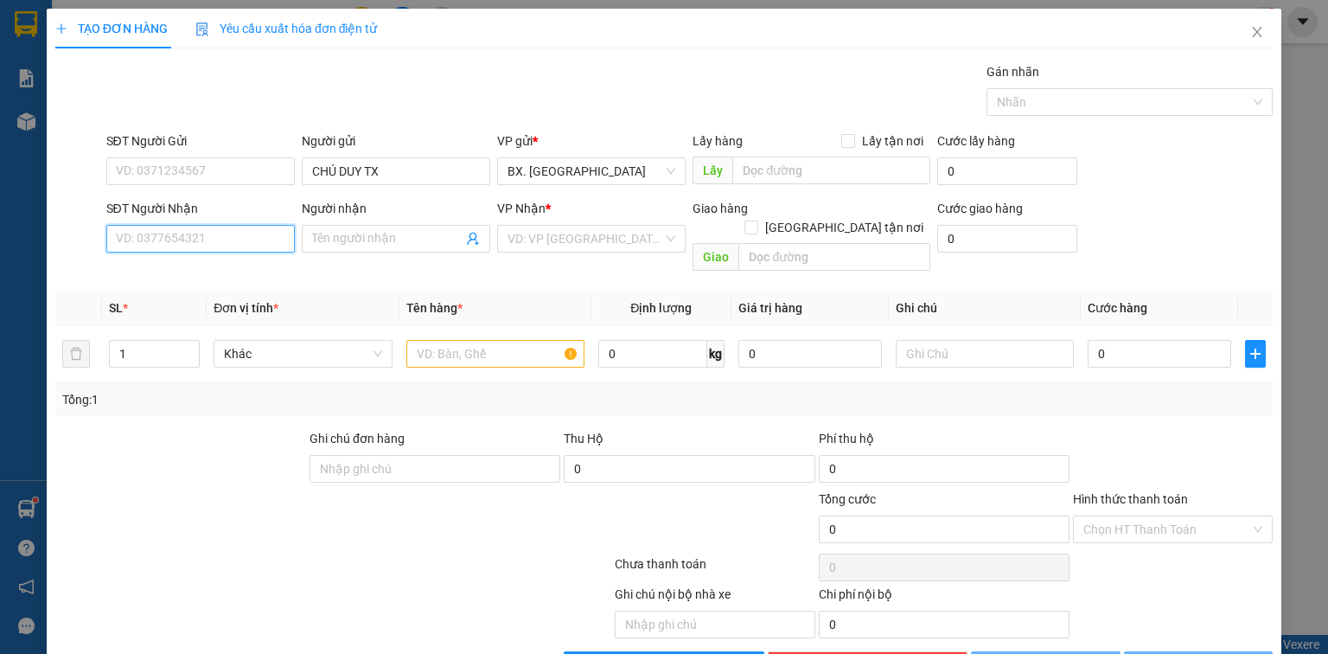
click at [131, 250] on input "SĐT Người Nhận" at bounding box center [200, 239] width 189 height 28
click at [132, 249] on input "0908242477" at bounding box center [200, 239] width 189 height 28
click at [131, 247] on input "0908242477" at bounding box center [200, 239] width 189 height 28
click at [145, 247] on input "0908242477" at bounding box center [200, 239] width 189 height 28
click at [157, 245] on input "0908242477" at bounding box center [200, 239] width 189 height 28
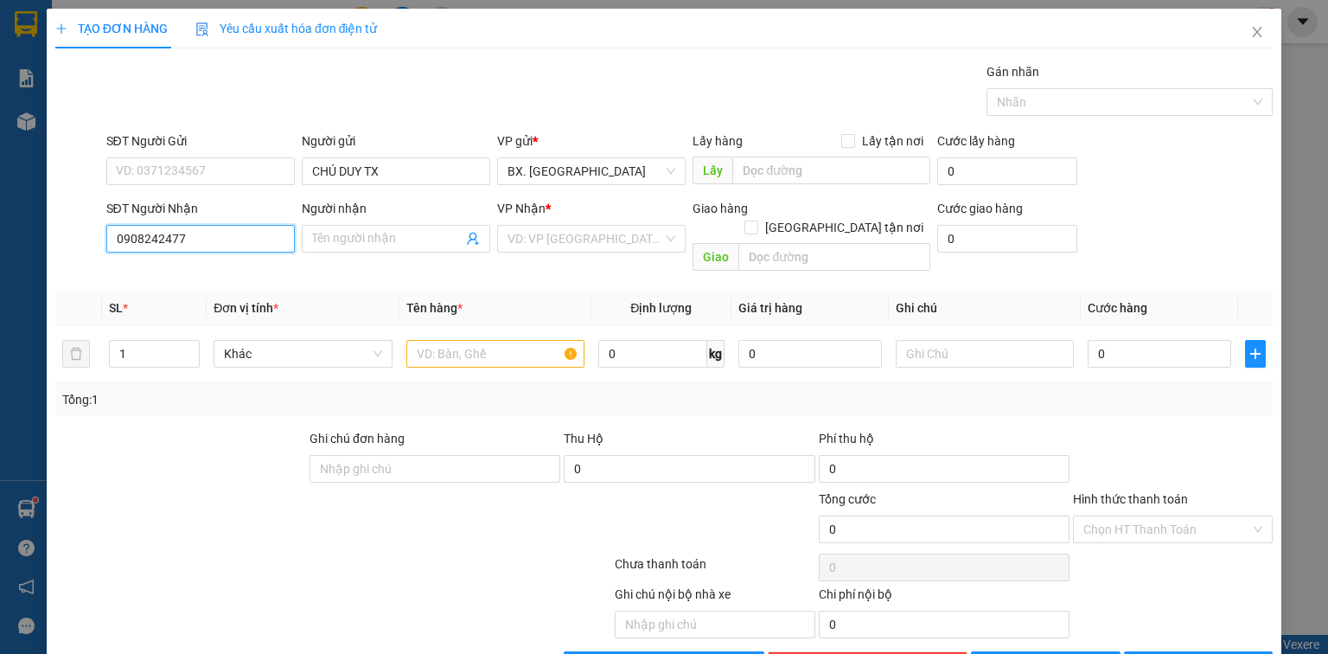
click at [169, 246] on input "0908242477" at bounding box center [200, 239] width 189 height 28
click at [193, 248] on input "0908242477" at bounding box center [200, 239] width 189 height 28
click at [130, 242] on input "0908242477" at bounding box center [200, 239] width 189 height 28
click at [138, 246] on input "0908242477" at bounding box center [200, 239] width 189 height 28
click at [149, 247] on input "0908242477" at bounding box center [200, 239] width 189 height 28
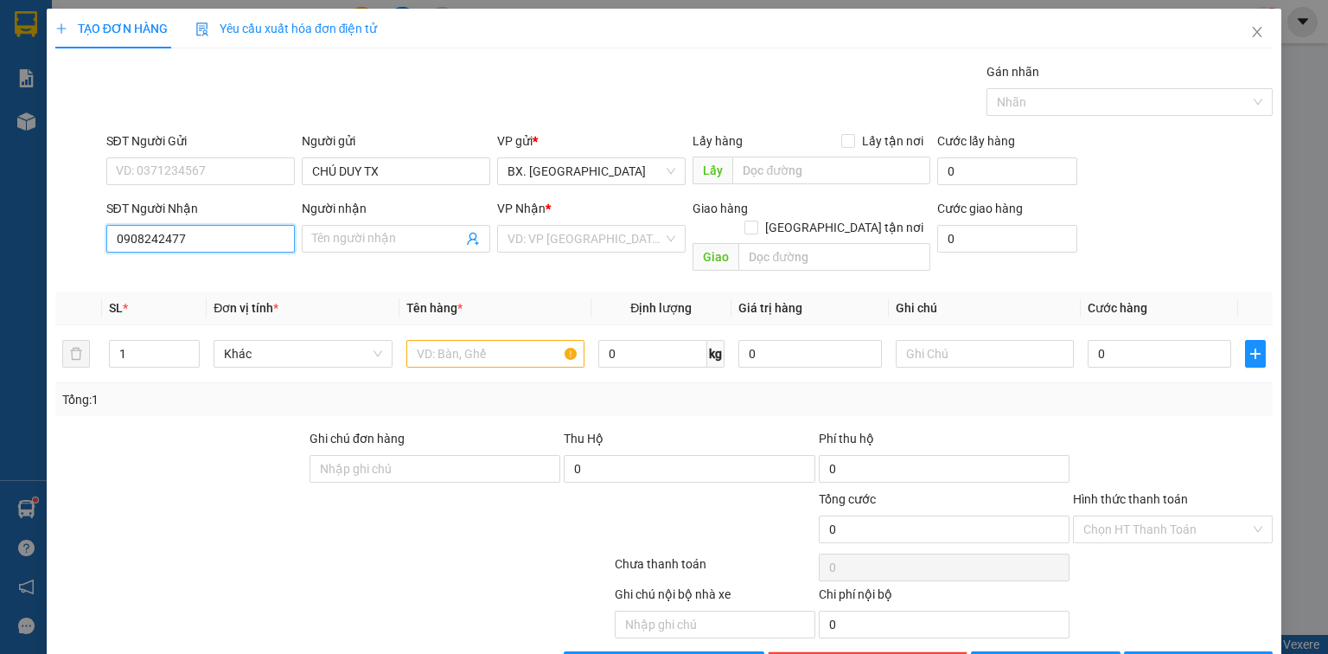
click at [152, 247] on input "0908242477" at bounding box center [200, 239] width 189 height 28
click at [162, 245] on input "0908242477" at bounding box center [200, 239] width 189 height 28
click at [169, 245] on input "0908242477" at bounding box center [200, 239] width 189 height 28
type input "0908242477"
click at [371, 239] on input "Người nhận" at bounding box center [387, 238] width 150 height 19
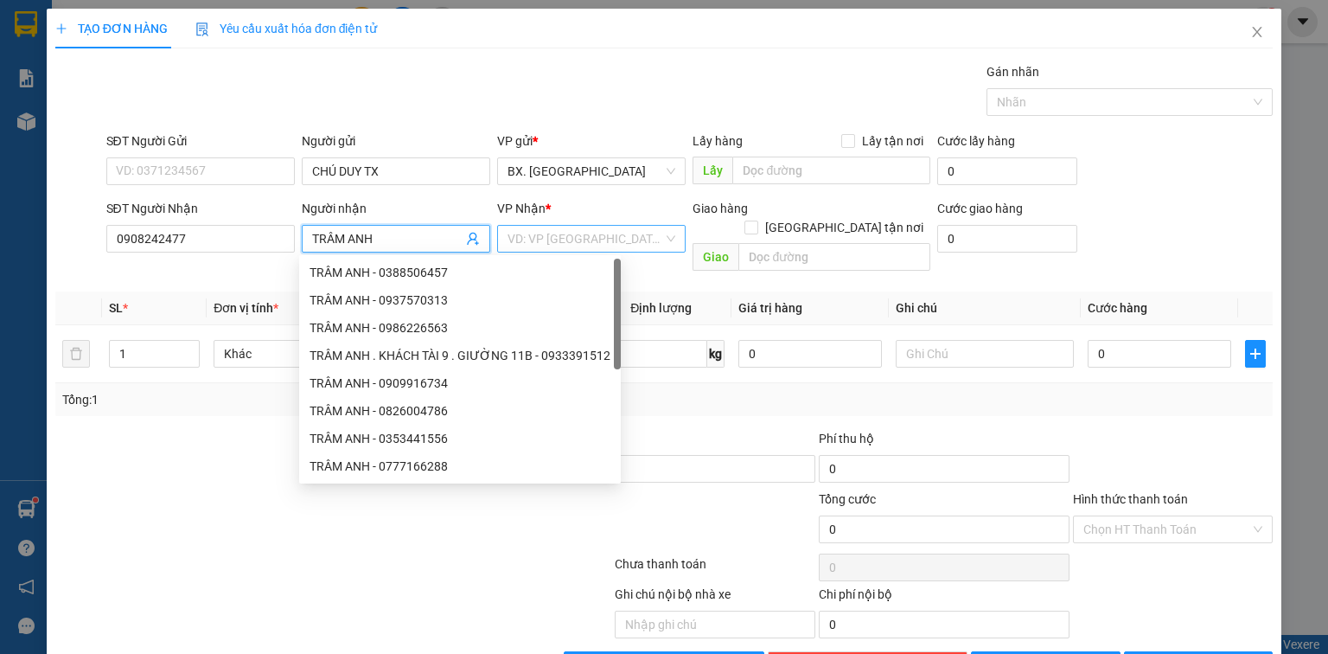
type input "TRÂM ANH"
click at [564, 228] on input "search" at bounding box center [586, 239] width 156 height 26
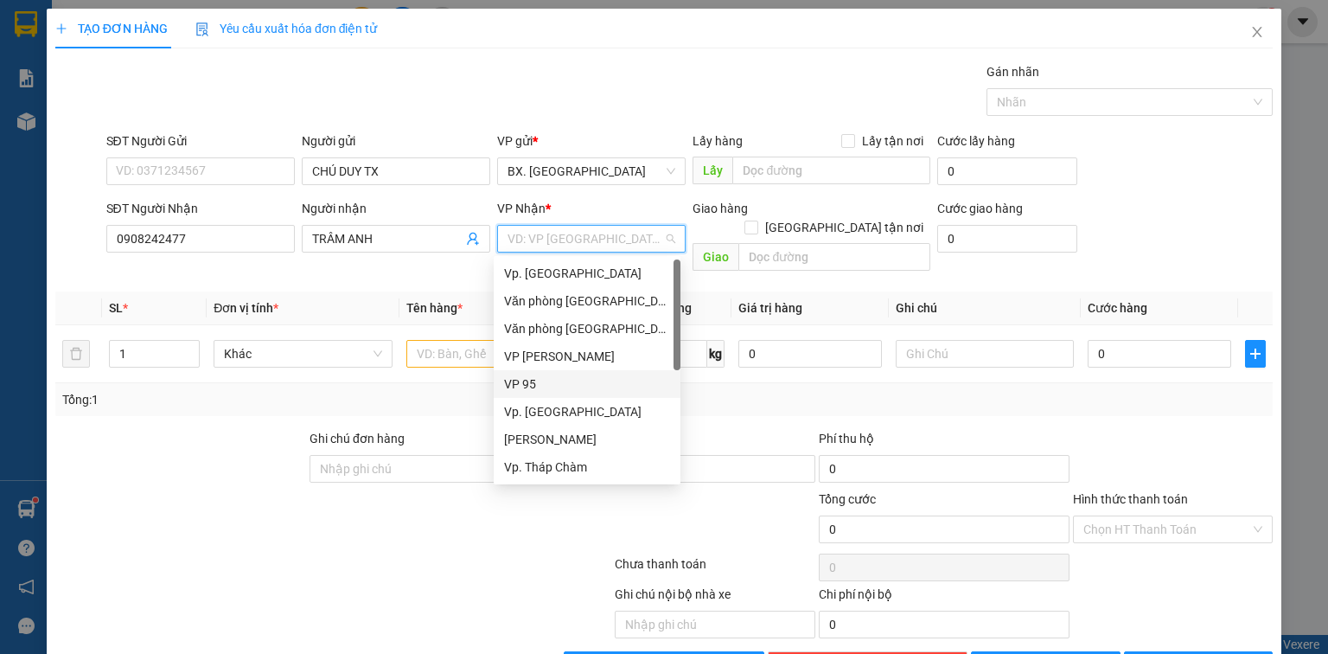
click at [587, 391] on div "VP 95" at bounding box center [587, 383] width 166 height 19
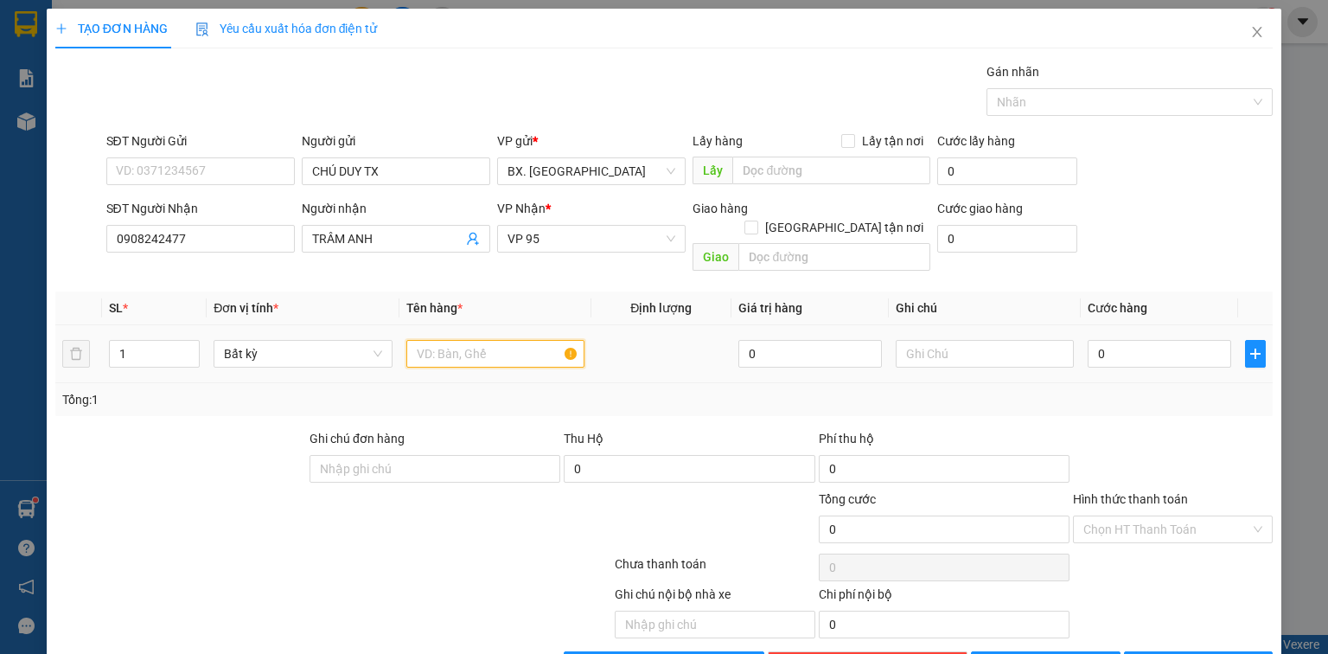
click at [471, 340] on input "text" at bounding box center [495, 354] width 178 height 28
type input "BỊ ĐEN"
click at [1130, 340] on input "0" at bounding box center [1160, 354] width 144 height 28
type input "5"
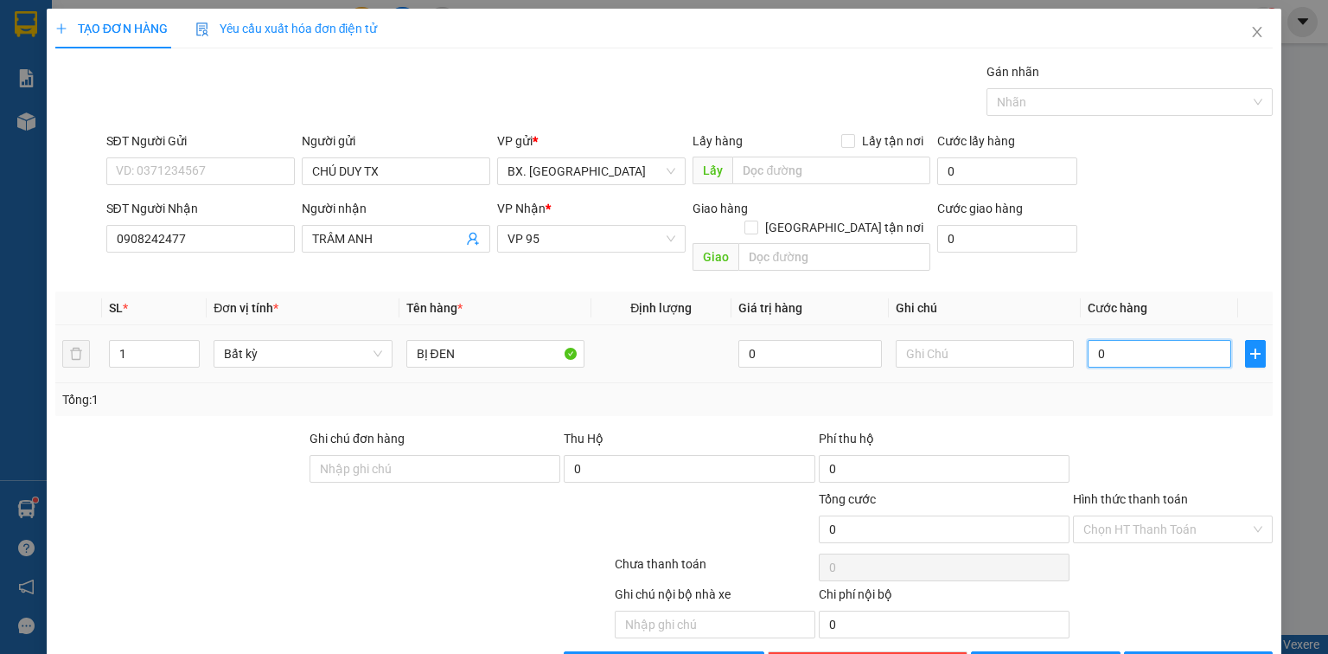
type input "5"
type input "50"
type input "50.000"
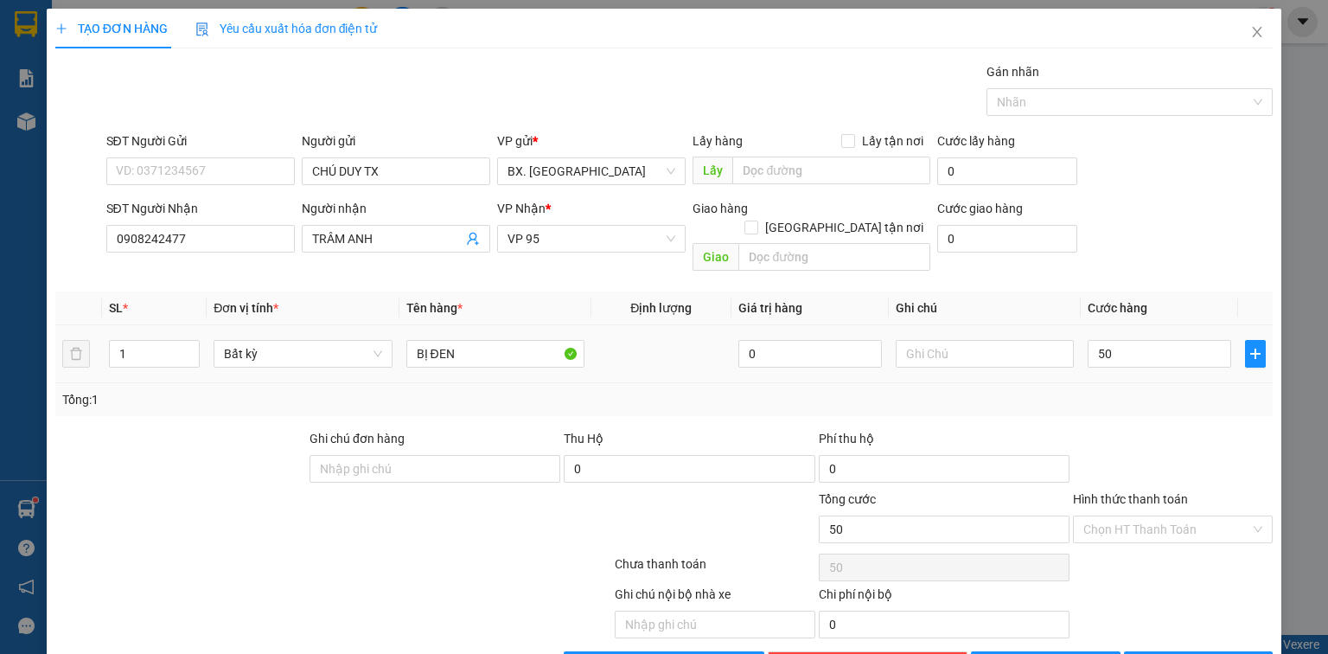
type input "50.000"
click at [1145, 390] on div "Tổng: 1" at bounding box center [664, 399] width 1204 height 19
click at [1110, 516] on input "Hình thức thanh toán" at bounding box center [1166, 529] width 167 height 26
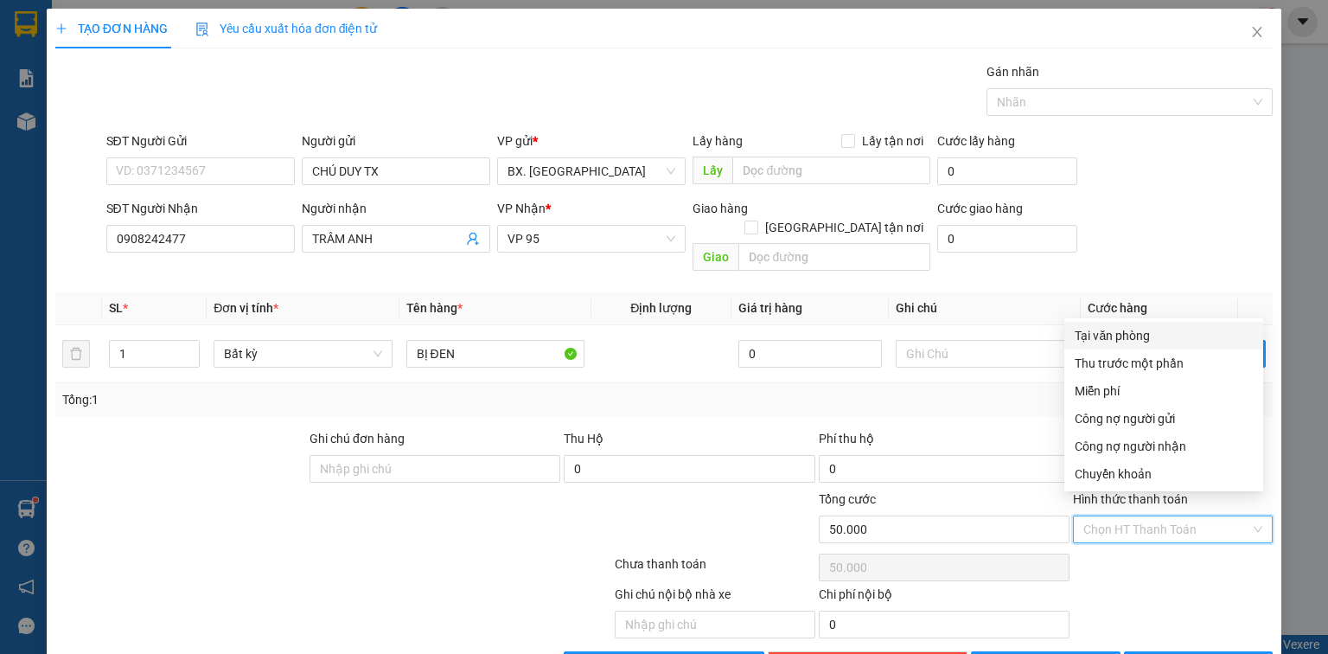
click at [1145, 333] on div "Tại văn phòng" at bounding box center [1164, 335] width 178 height 19
type input "0"
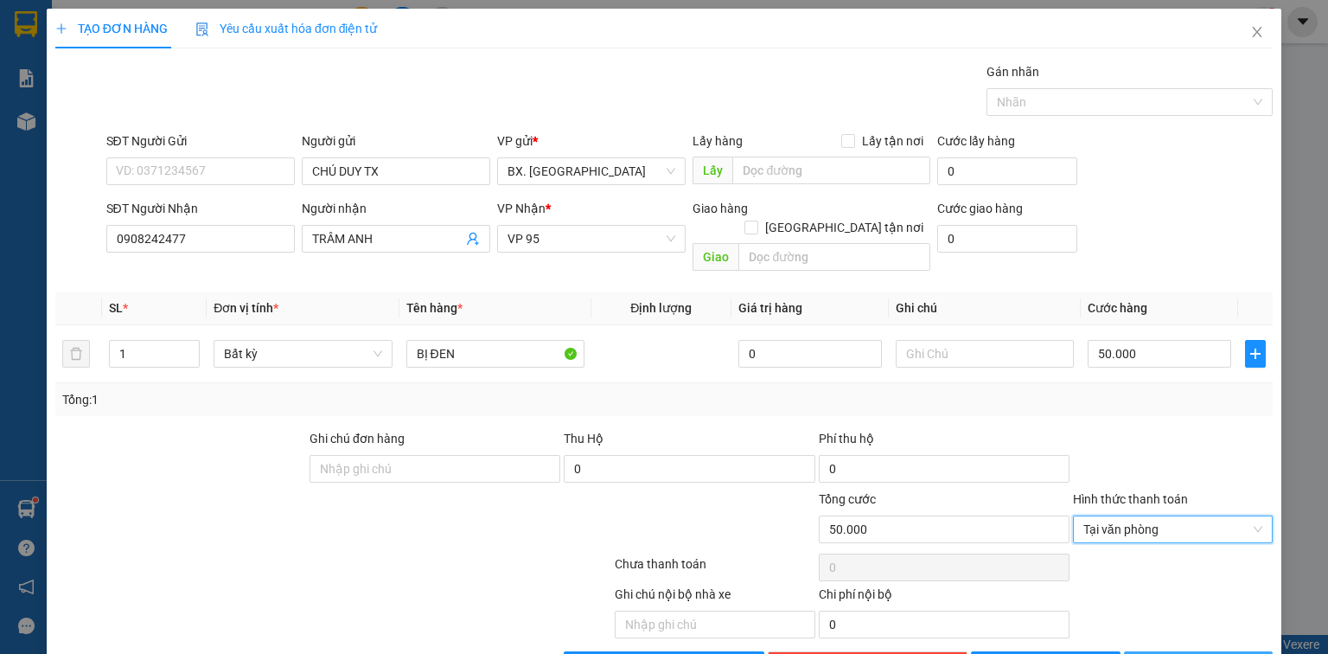
drag, startPoint x: 1197, startPoint y: 646, endPoint x: 1179, endPoint y: 642, distance: 17.6
click at [1195, 653] on span "[PERSON_NAME] và In" at bounding box center [1217, 664] width 121 height 19
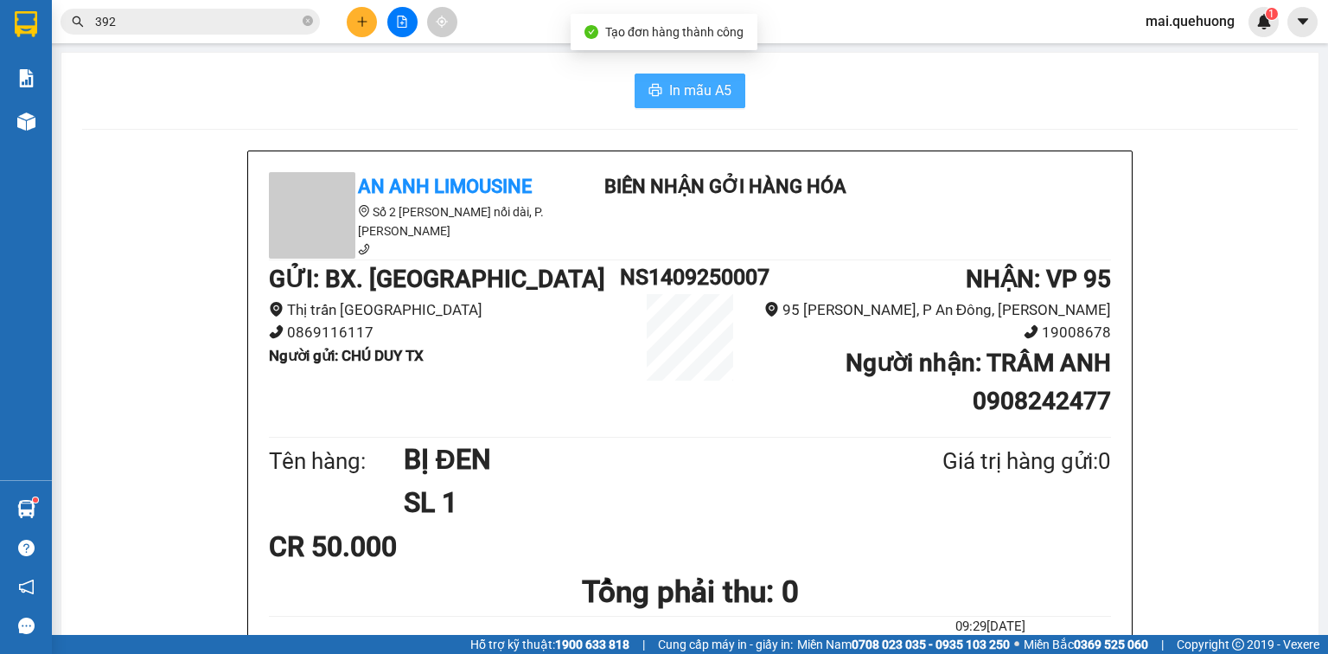
click at [690, 106] on button "In mẫu A5" at bounding box center [690, 91] width 111 height 35
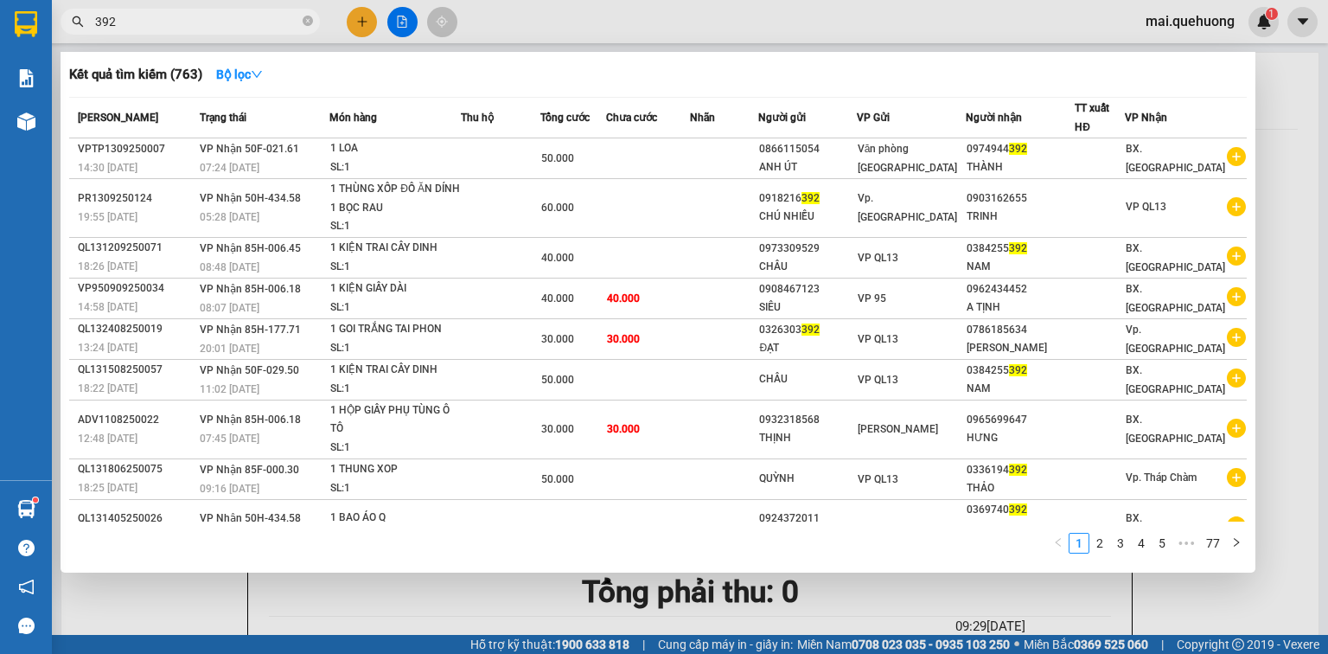
click at [197, 25] on input "392" at bounding box center [197, 21] width 204 height 19
click at [196, 25] on input "392" at bounding box center [197, 21] width 204 height 19
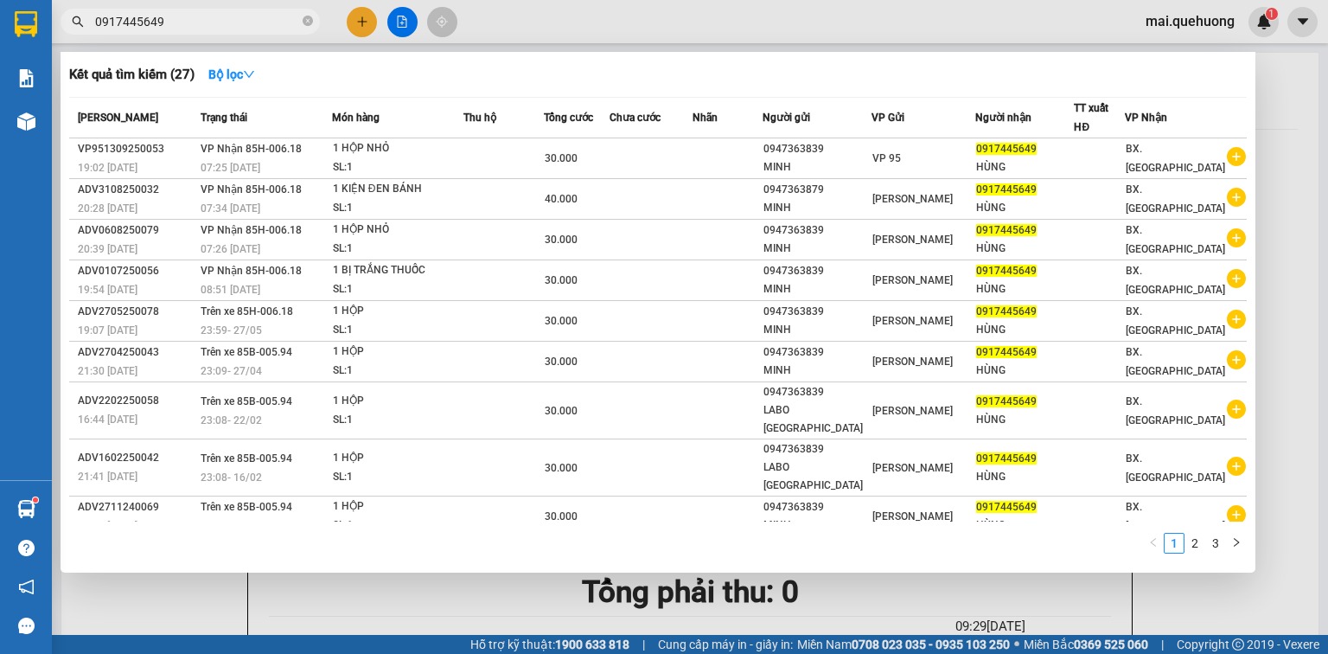
click at [242, 16] on input "0917445649" at bounding box center [197, 21] width 204 height 19
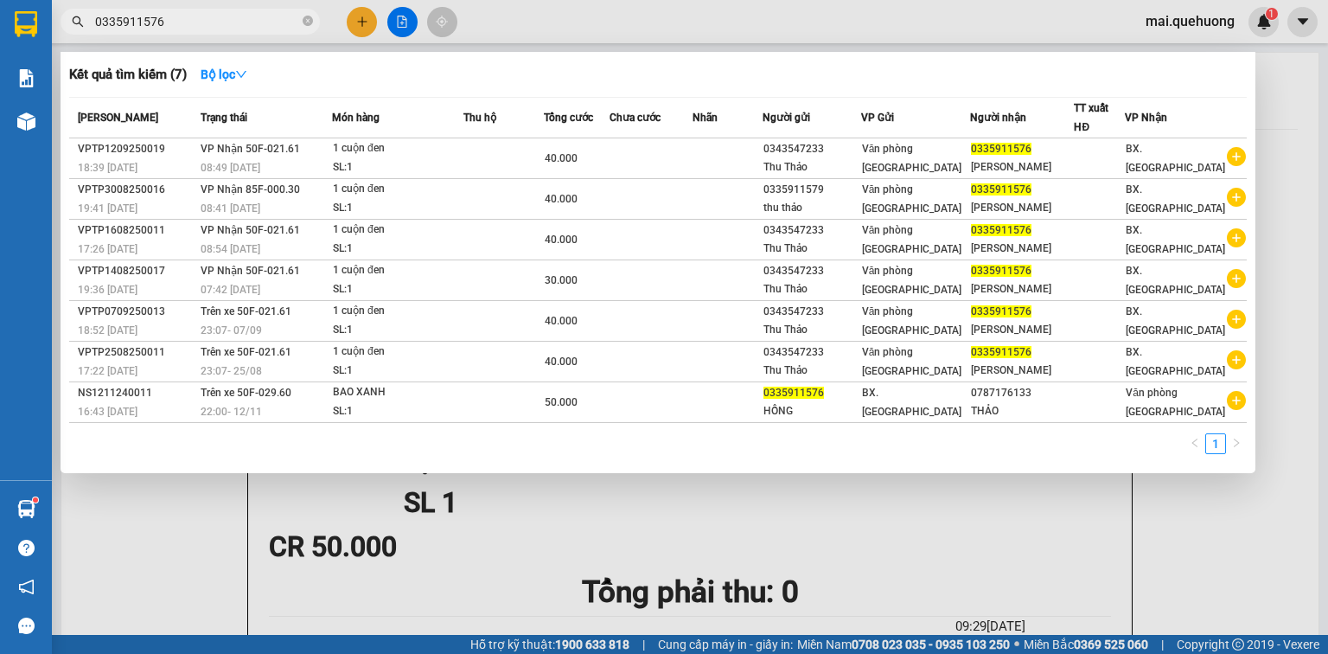
click at [201, 21] on input "0335911576" at bounding box center [197, 21] width 204 height 19
click at [187, 13] on input "0335911576" at bounding box center [197, 21] width 204 height 19
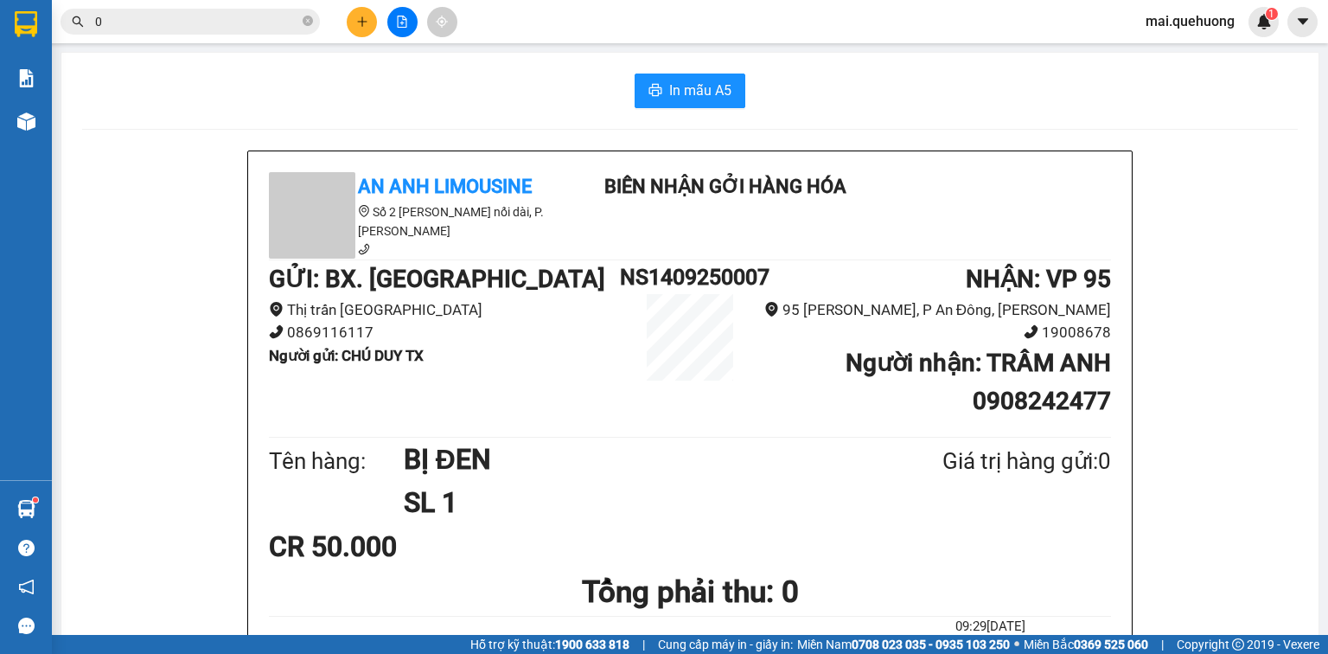
click at [188, 25] on input "0" at bounding box center [197, 21] width 204 height 19
click at [188, 24] on input "0" at bounding box center [197, 21] width 204 height 19
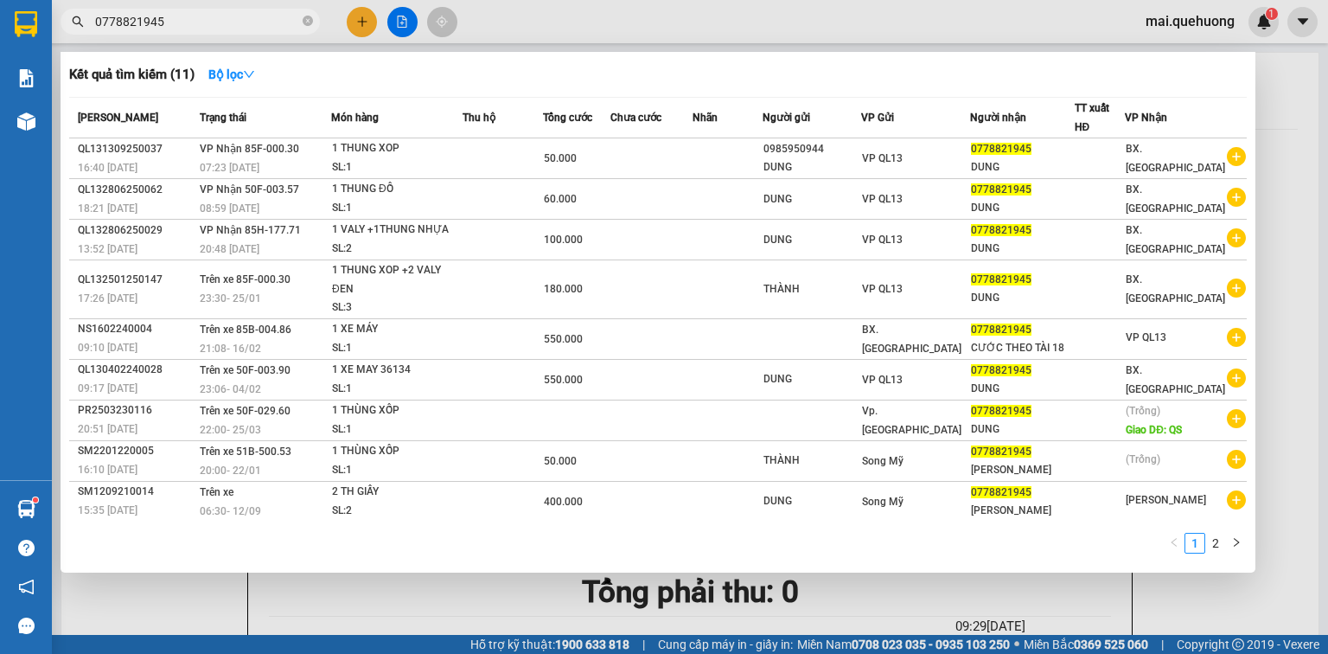
type input "0778821945"
click at [336, 25] on div "0778821945" at bounding box center [168, 22] width 337 height 26
click at [361, 25] on div at bounding box center [664, 327] width 1328 height 654
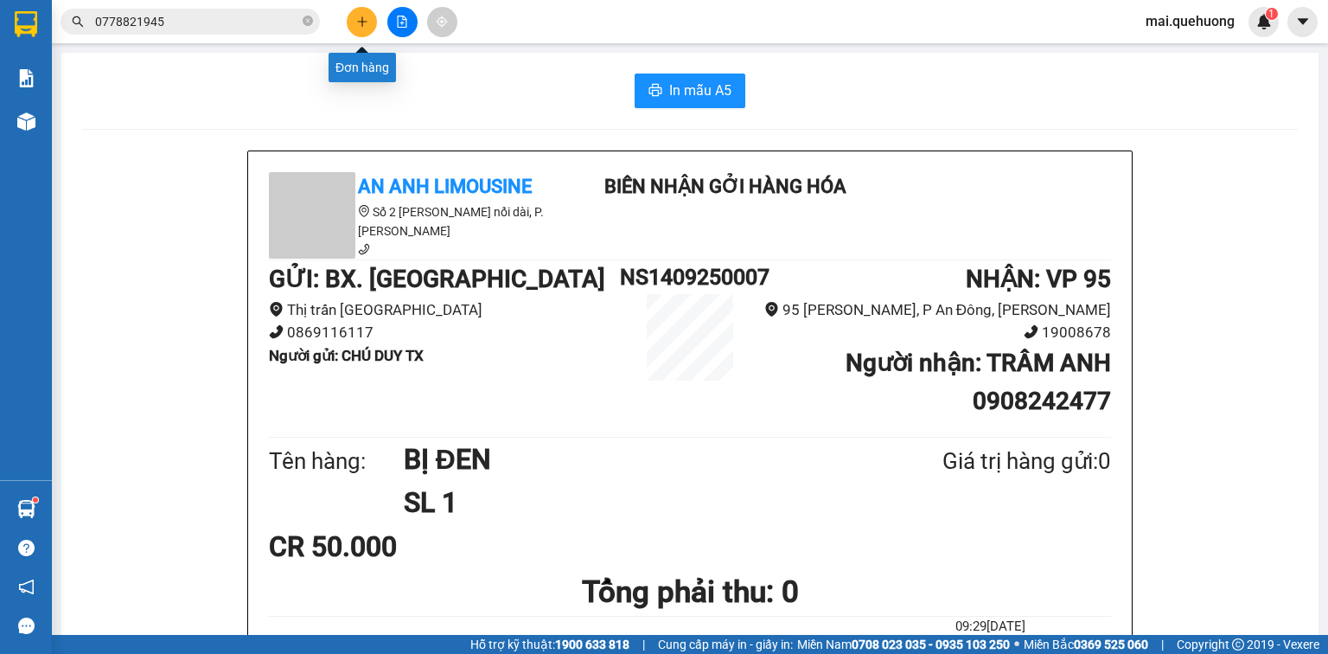
click at [356, 19] on icon "plus" at bounding box center [362, 22] width 12 height 12
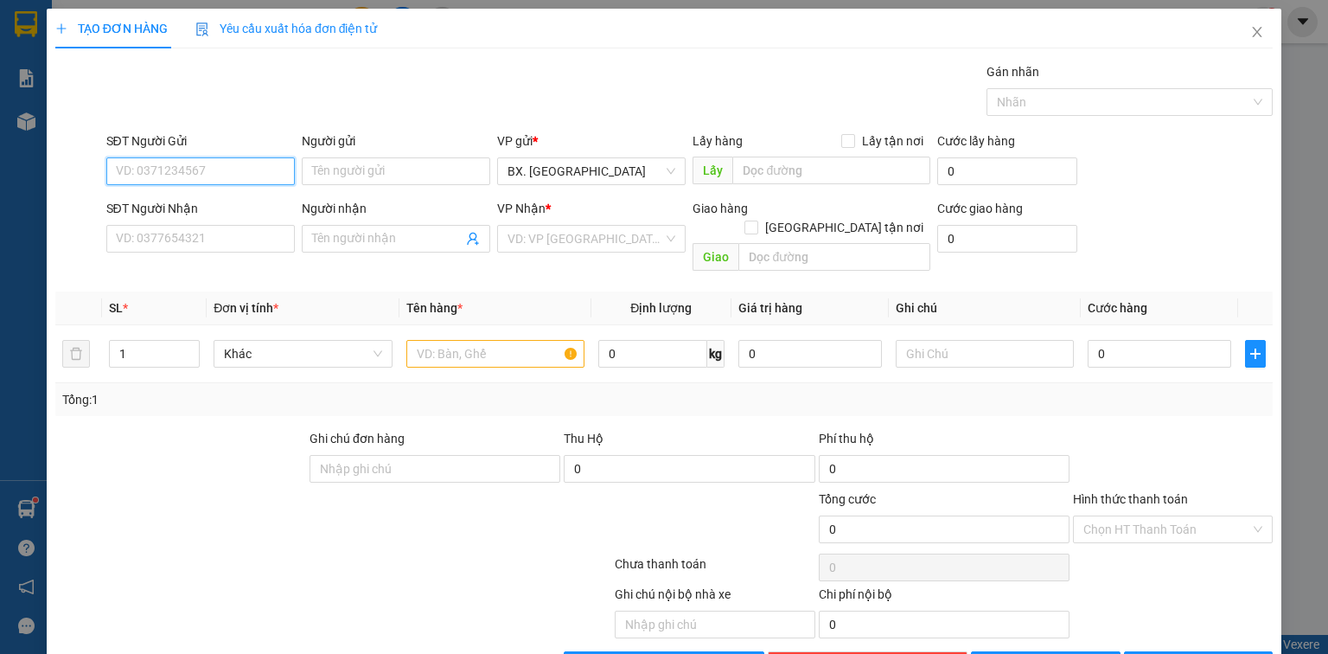
click at [158, 176] on input "SĐT Người Gửi" at bounding box center [200, 171] width 189 height 28
type input "0397579050"
click at [167, 197] on div "0397579050 - [PERSON_NAME]" at bounding box center [201, 204] width 170 height 19
type input "[PERSON_NAME]"
type input "0344741570"
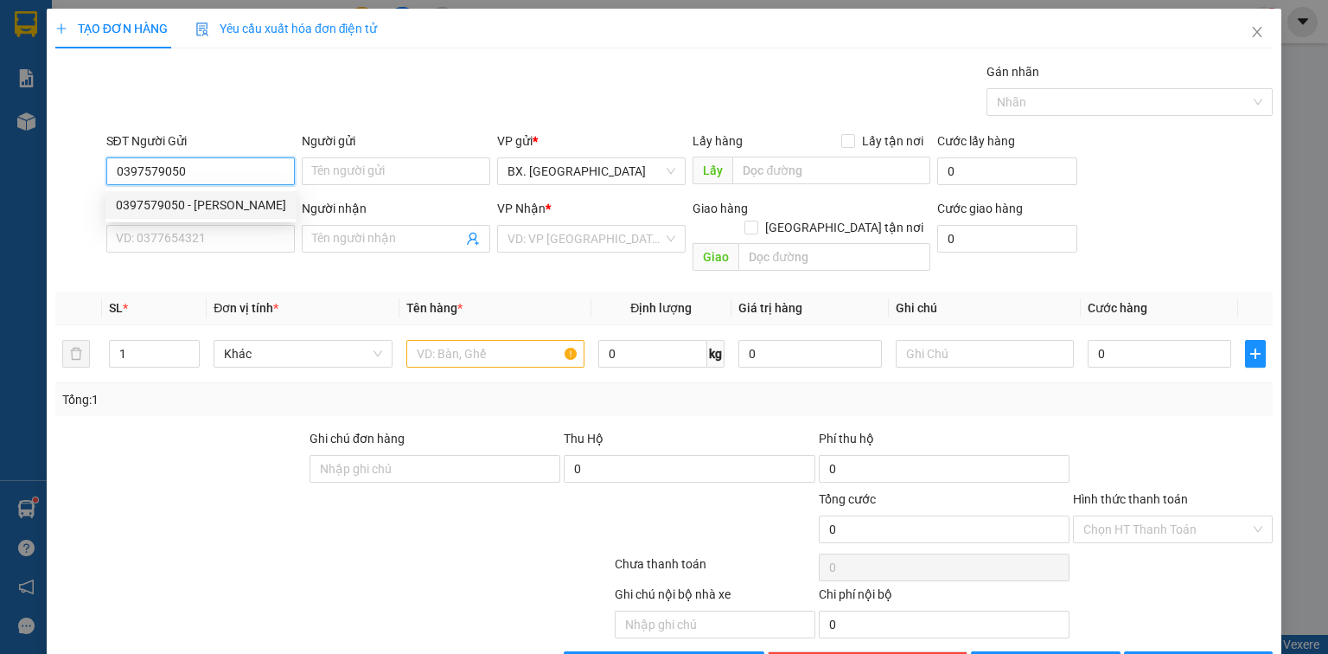
type input "THẢO"
type input "60.000"
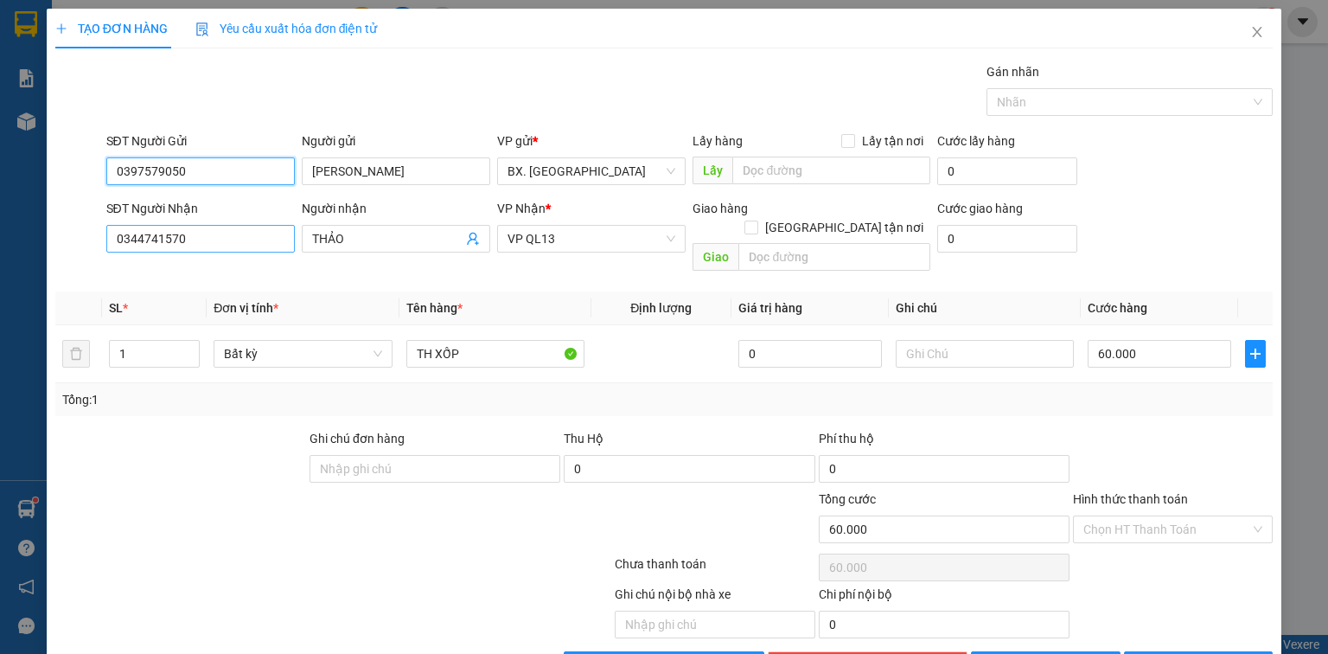
type input "0397579050"
click at [235, 234] on input "0344741570" at bounding box center [200, 239] width 189 height 28
type input "0339905660"
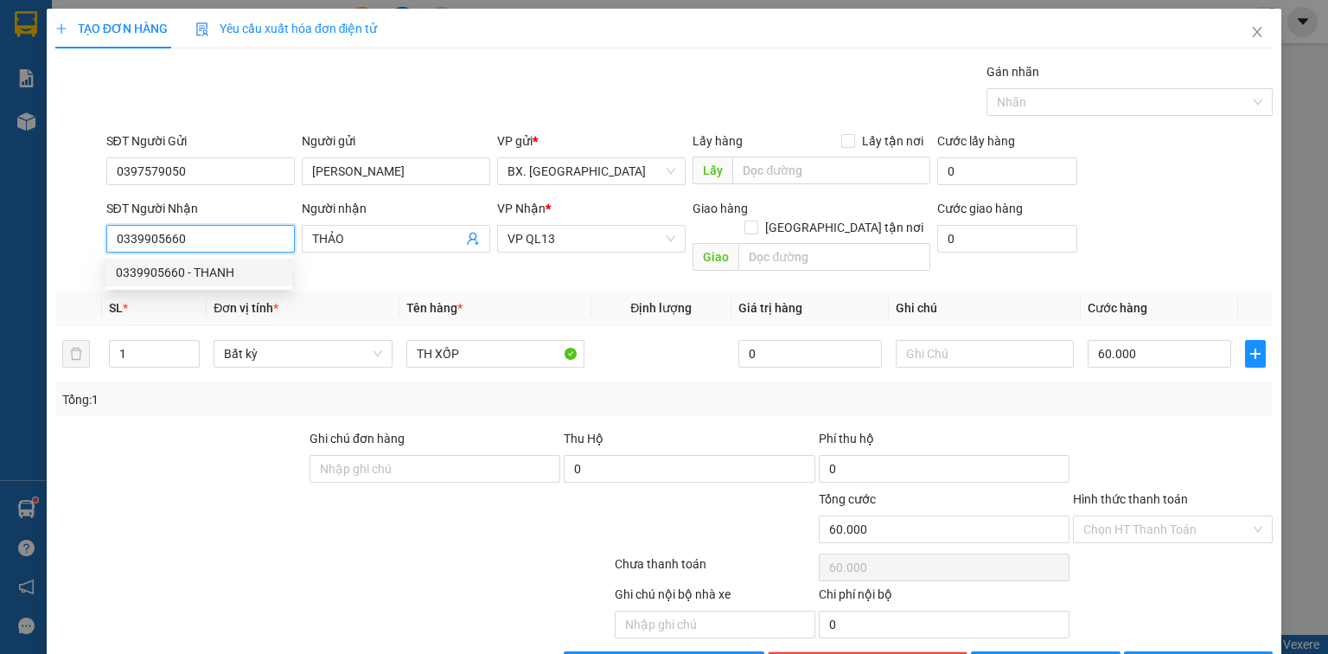
click at [233, 270] on div "0339905660 - THANH" at bounding box center [199, 272] width 166 height 19
type input "THANH"
type input "30.000"
click at [558, 236] on span "[PERSON_NAME]" at bounding box center [592, 239] width 168 height 26
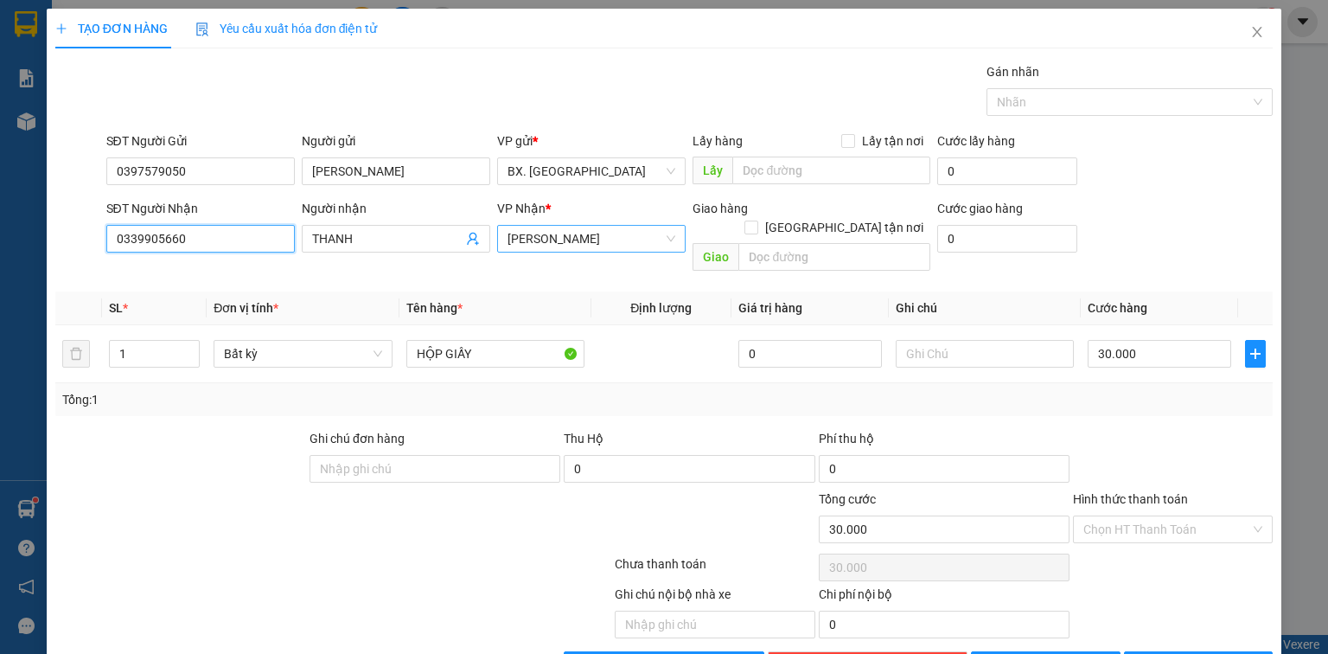
type input "0339905660"
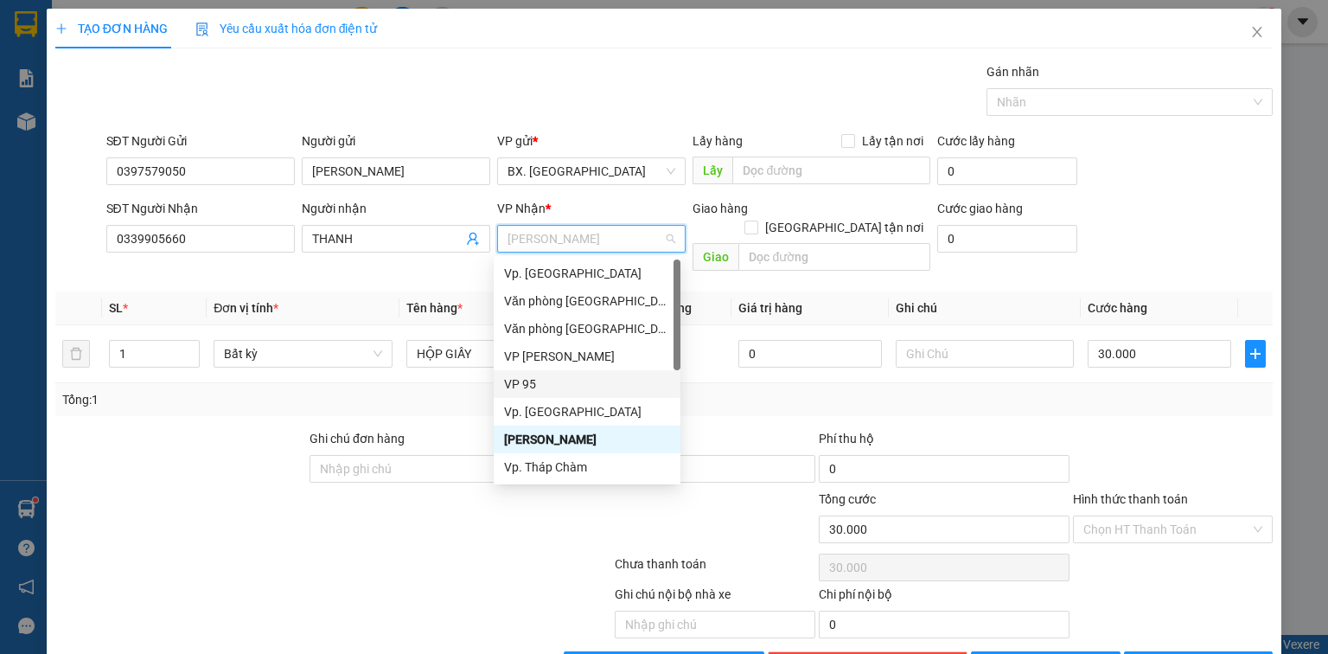
click at [571, 387] on div "VP 95" at bounding box center [587, 383] width 166 height 19
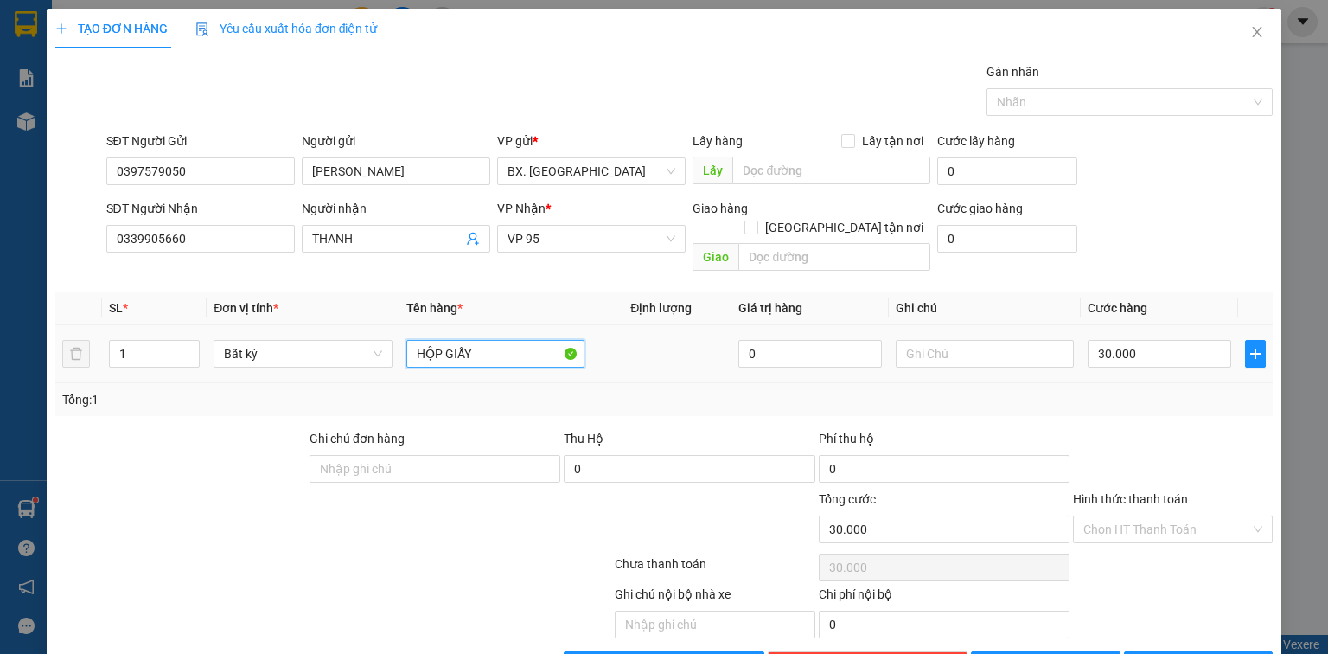
click at [479, 340] on input "HỘP GIẤY" at bounding box center [495, 354] width 178 height 28
type input "bị trắng"
click at [1172, 516] on input "Hình thức thanh toán" at bounding box center [1166, 529] width 167 height 26
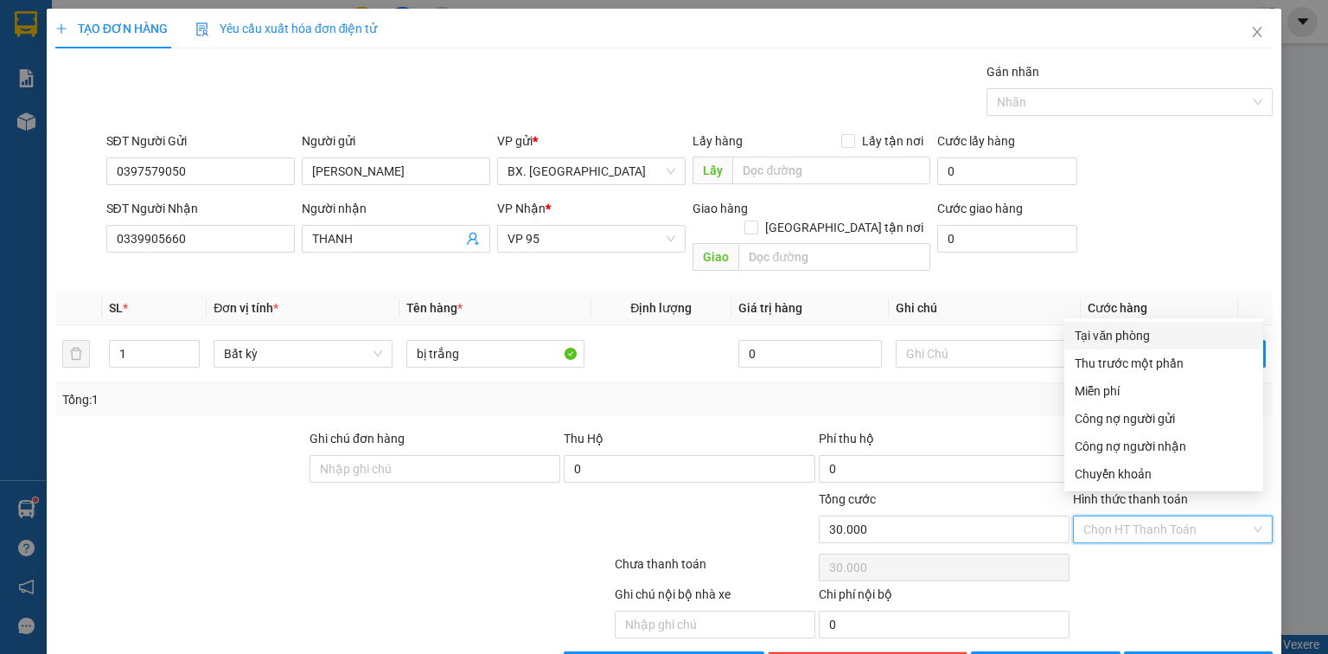
click at [1153, 336] on div "Tại văn phòng" at bounding box center [1164, 335] width 178 height 19
type input "0"
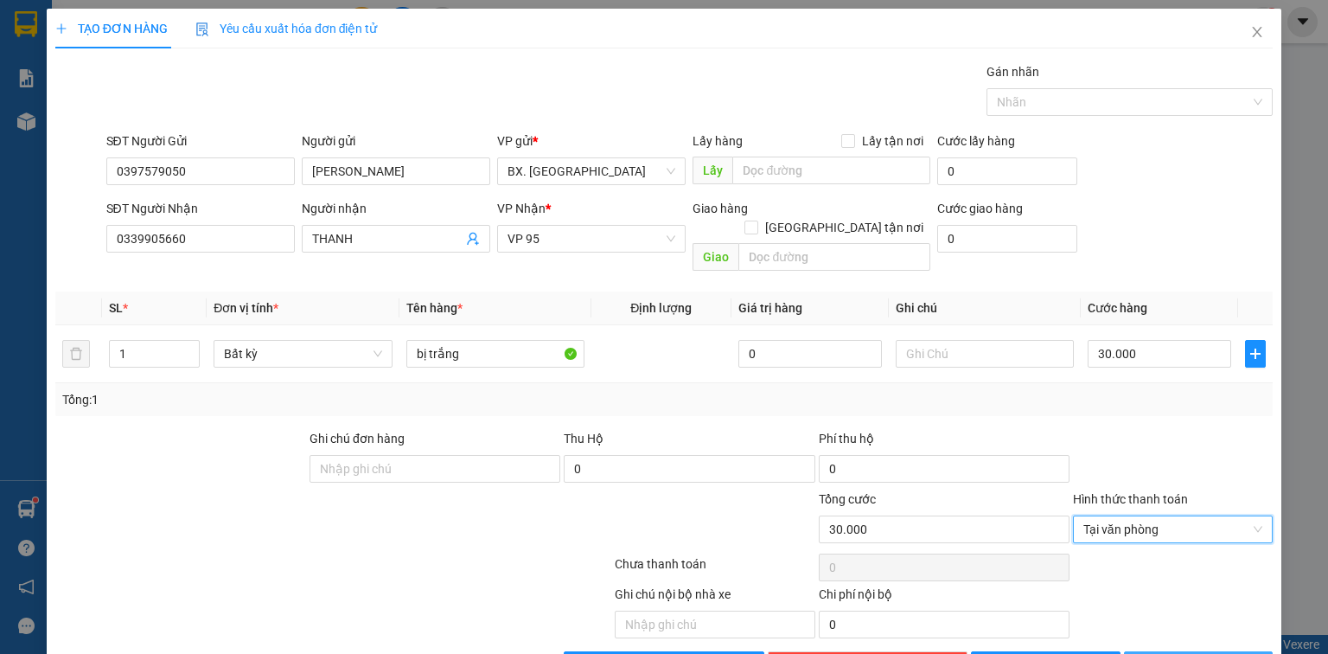
click at [1173, 651] on button "[PERSON_NAME] và In" at bounding box center [1199, 665] width 150 height 28
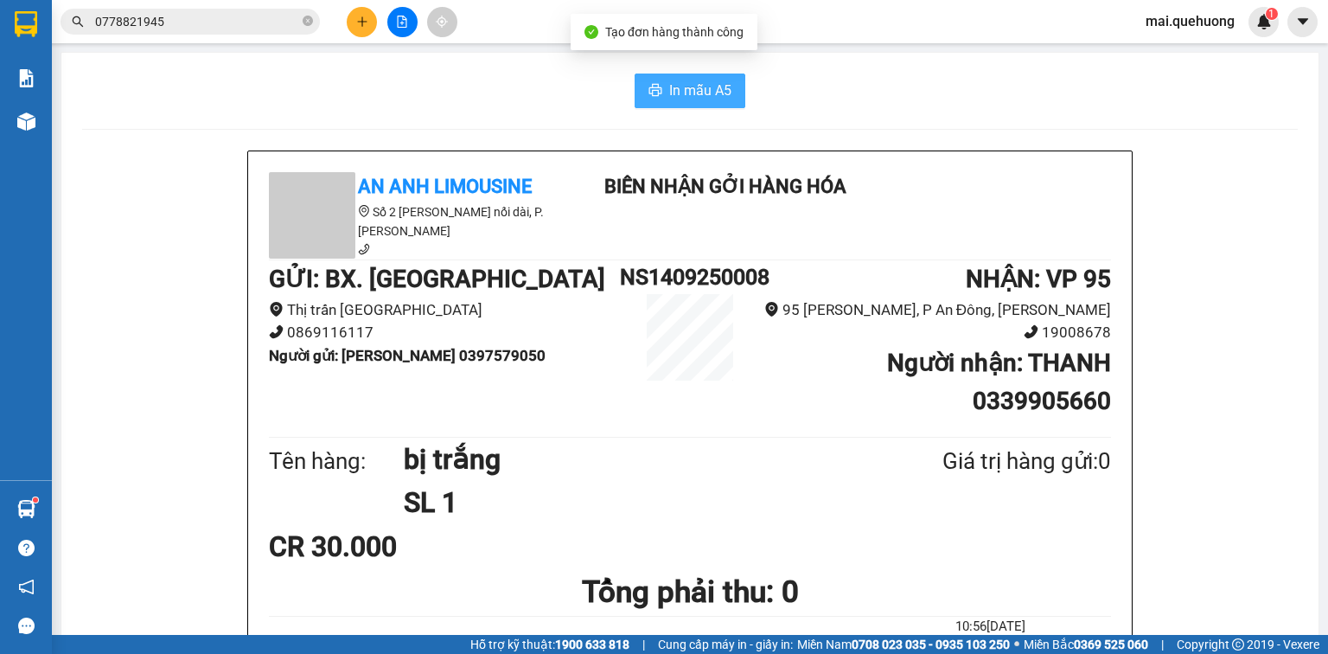
click at [692, 98] on span "In mẫu A5" at bounding box center [700, 91] width 62 height 22
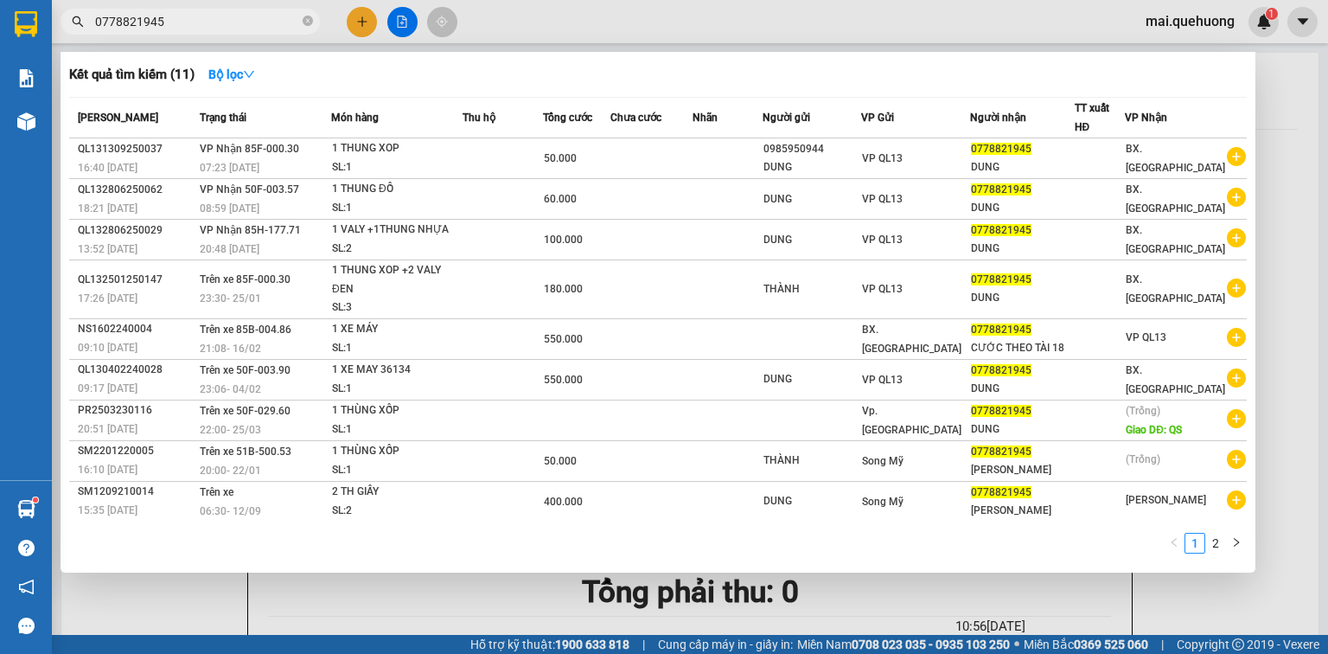
click at [233, 22] on input "0778821945" at bounding box center [197, 21] width 204 height 19
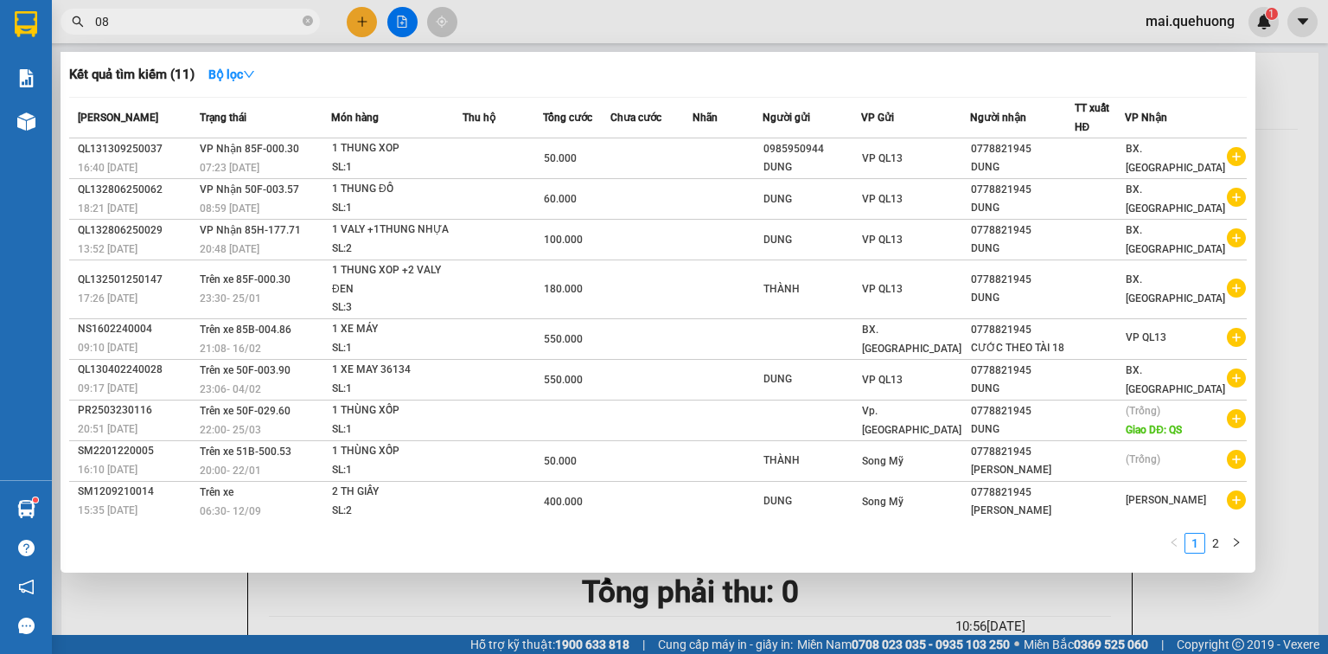
type input "0"
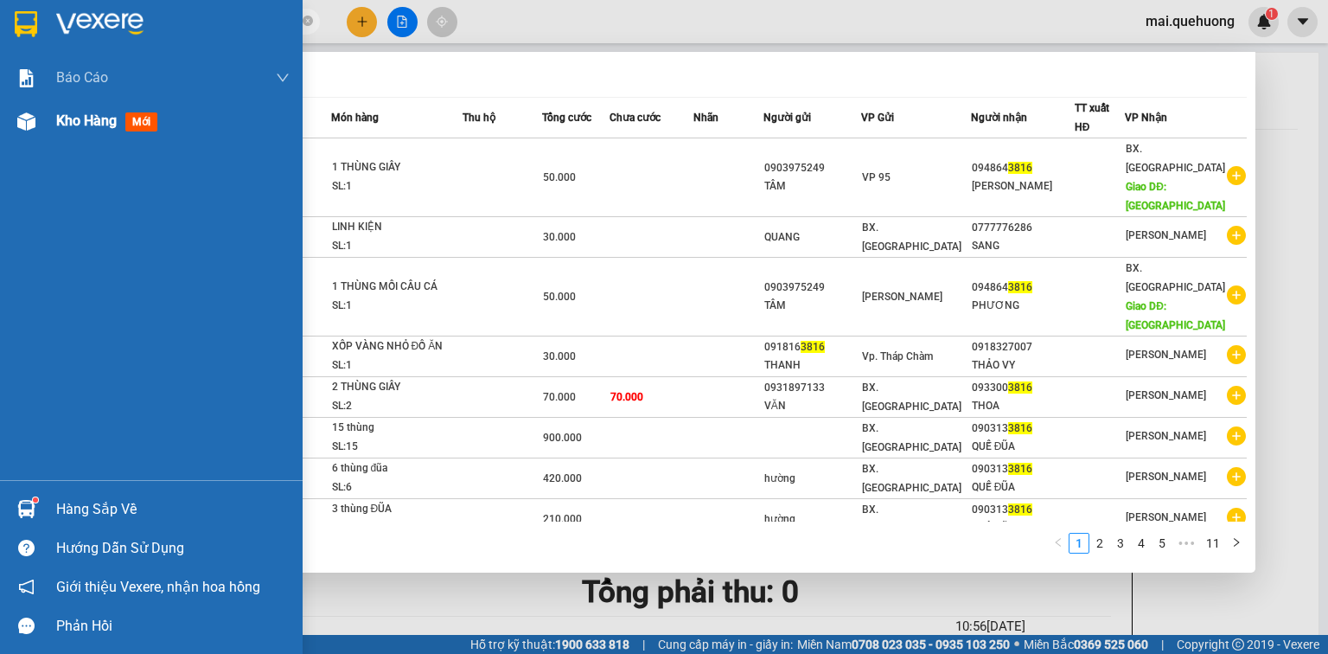
type input "3816"
click at [42, 119] on div "Kho hàng mới" at bounding box center [151, 120] width 303 height 43
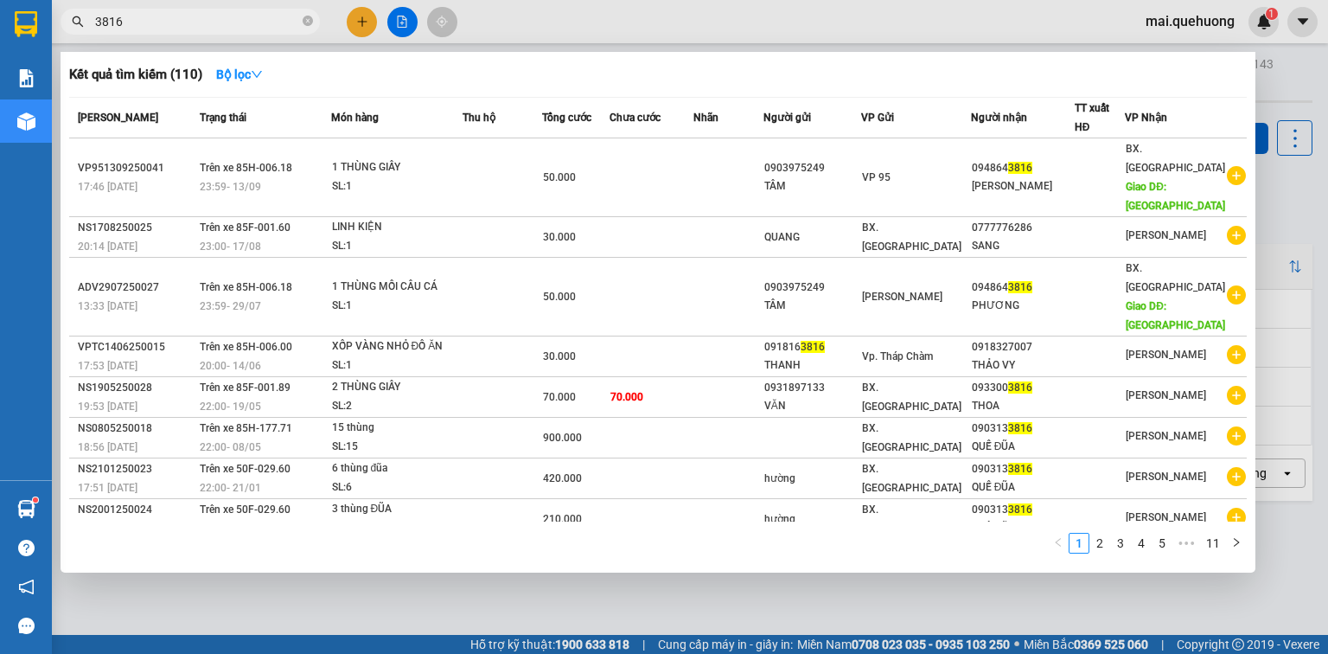
click at [1309, 236] on div at bounding box center [664, 327] width 1328 height 654
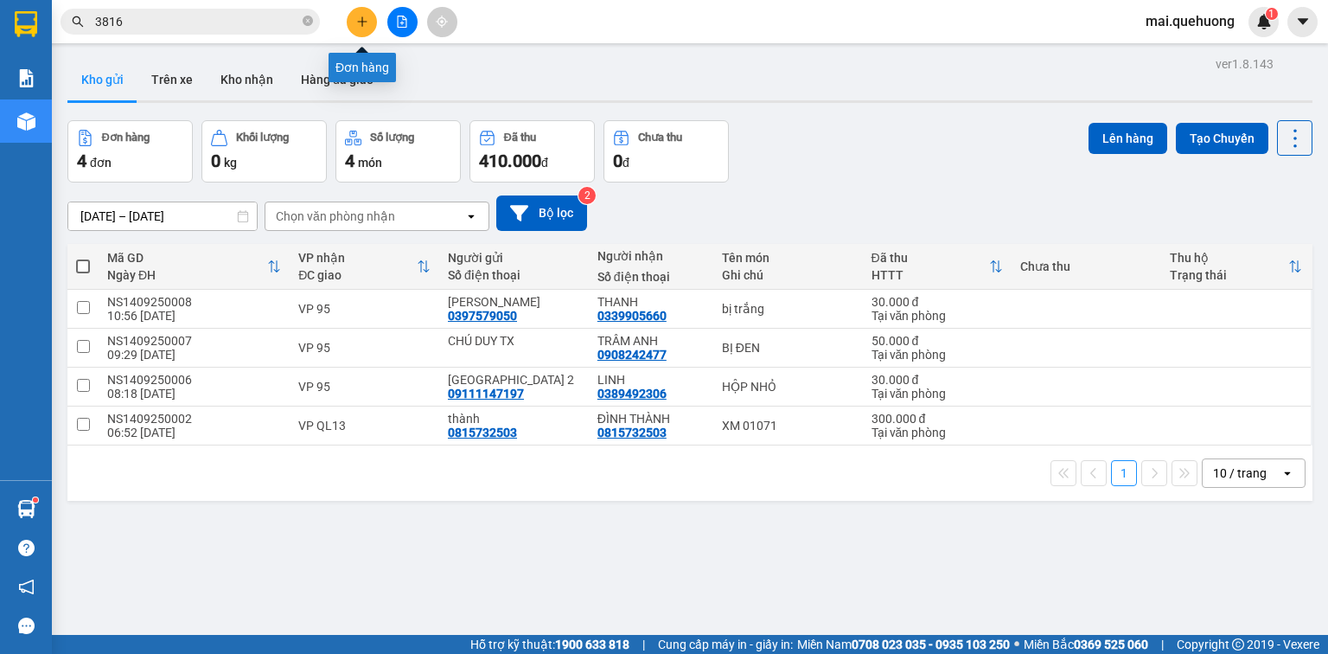
click at [360, 19] on icon "plus" at bounding box center [362, 22] width 12 height 12
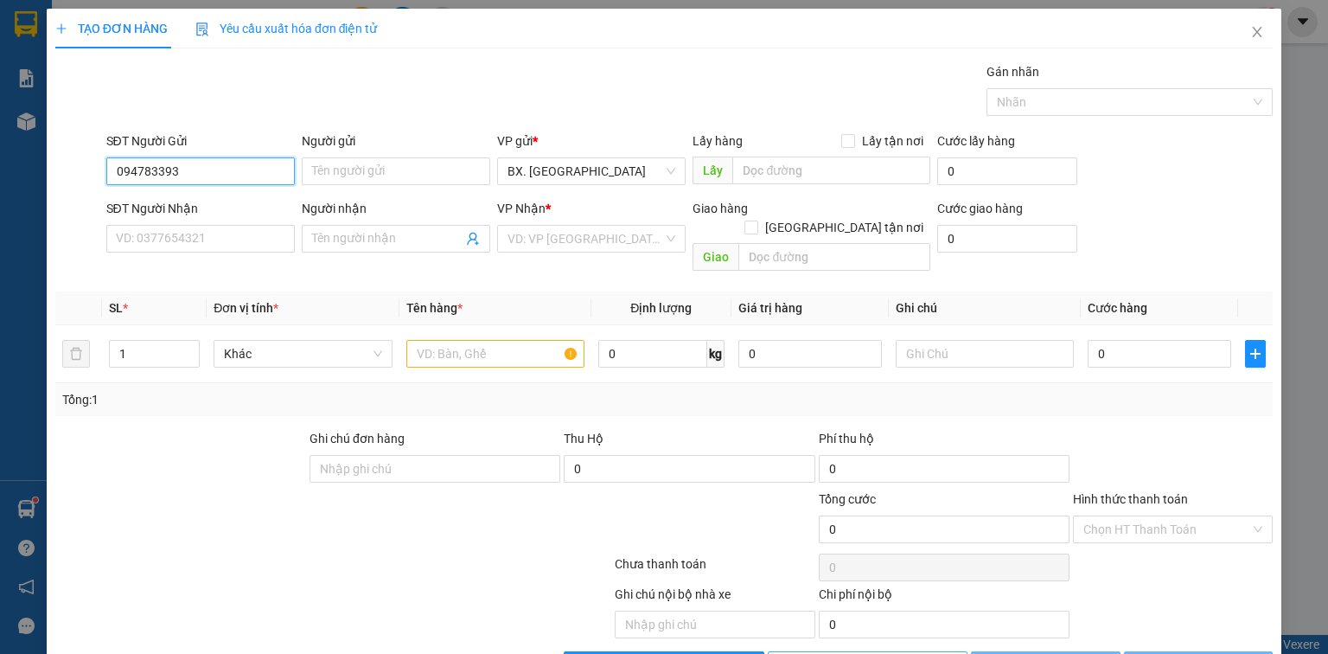
type input "0947833934"
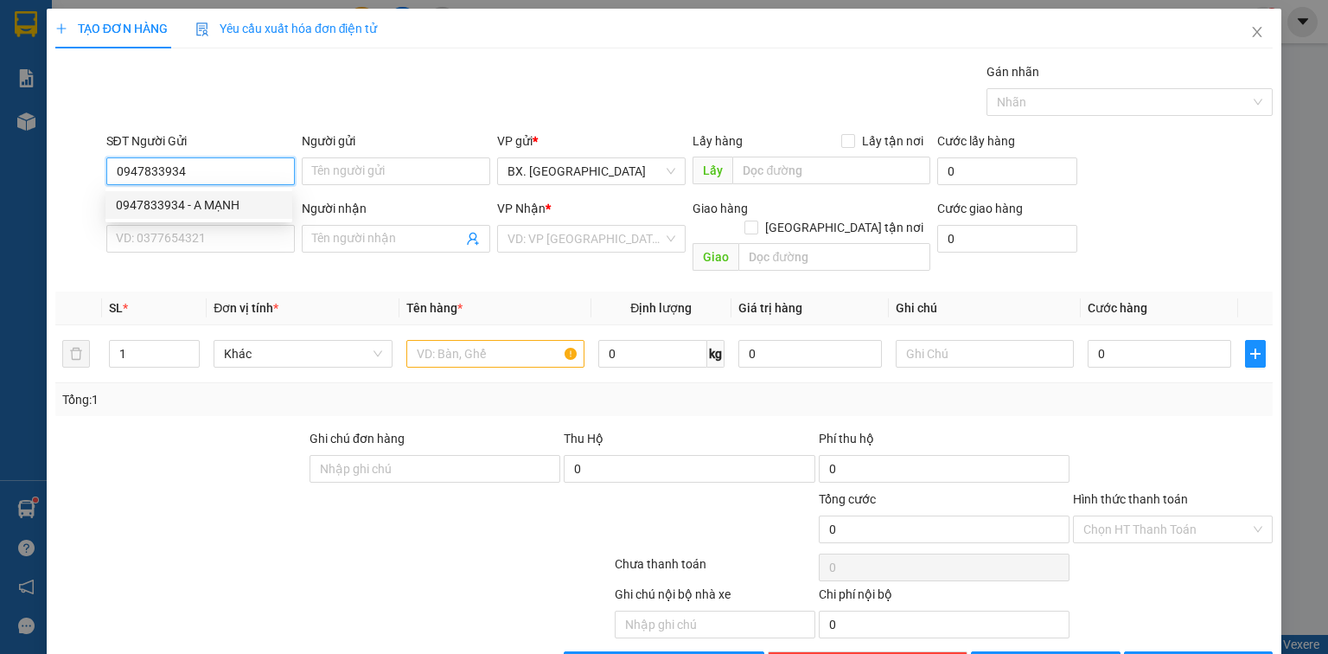
drag, startPoint x: 166, startPoint y: 212, endPoint x: 159, endPoint y: 200, distance: 13.9
click at [166, 211] on div "0947833934 - A MẠNH" at bounding box center [199, 204] width 166 height 19
type input "A MẠNH"
type input "0901454647"
type input "CƯỜNG"
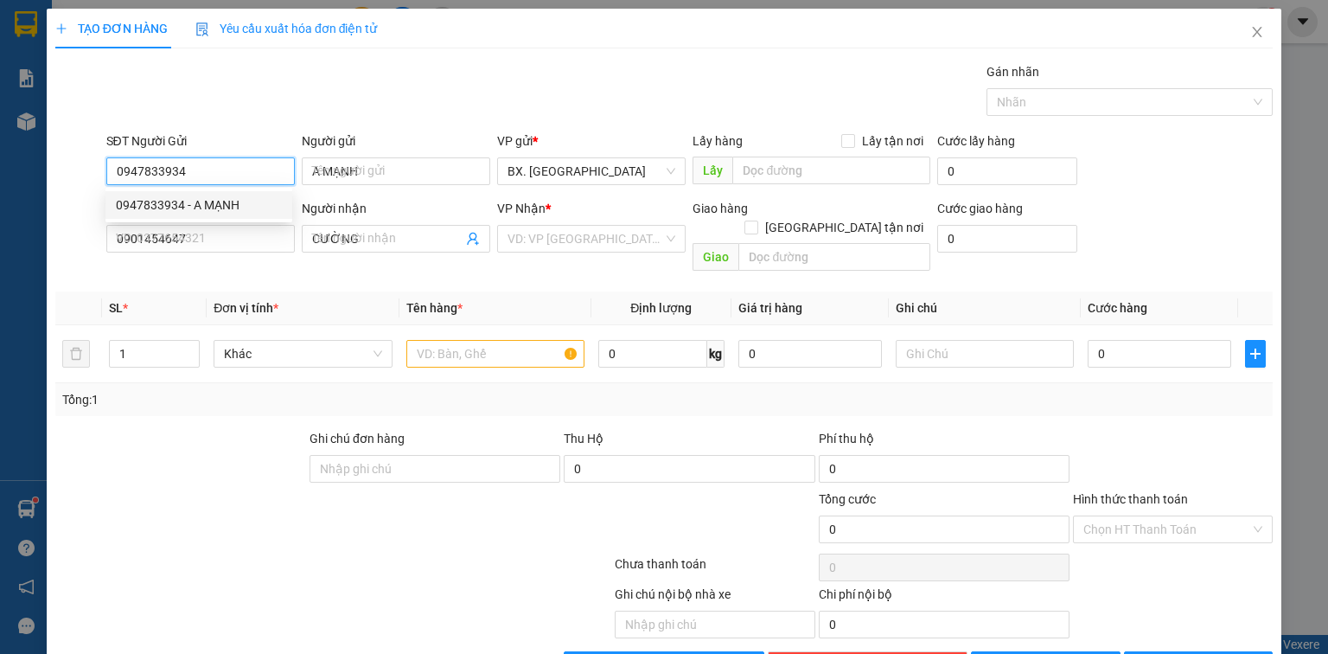
type input "30.000"
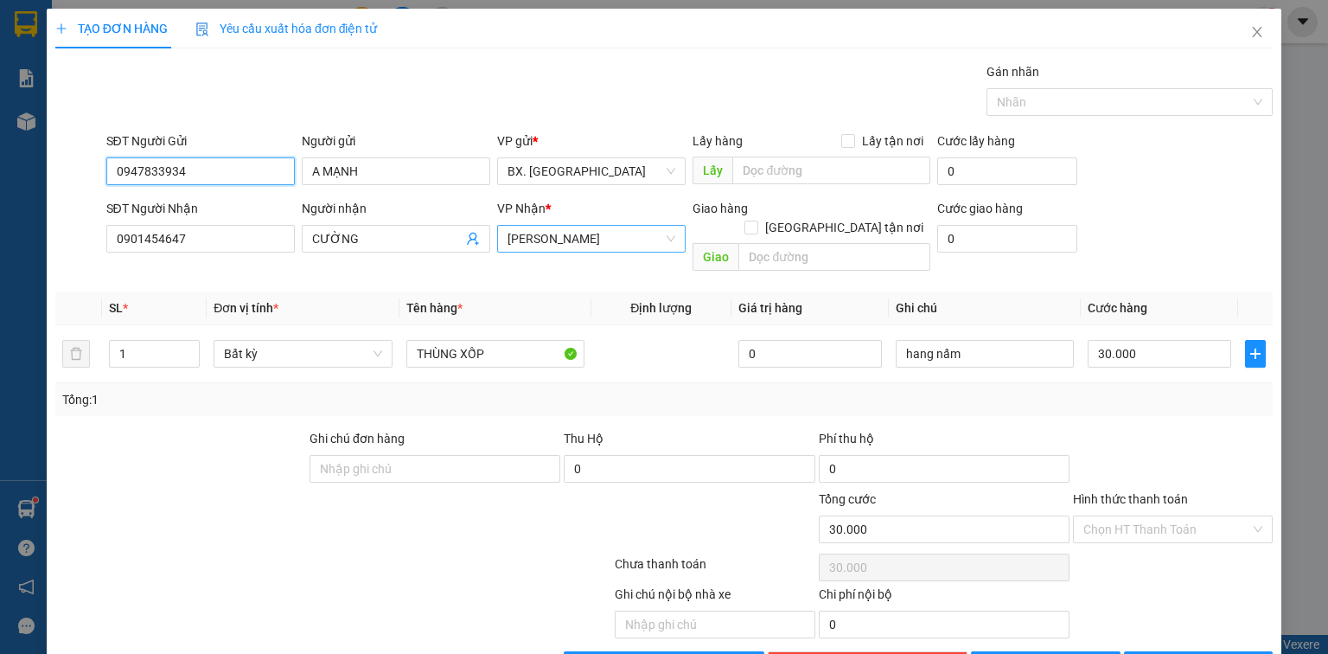
drag, startPoint x: 621, startPoint y: 234, endPoint x: 621, endPoint y: 250, distance: 15.6
click at [621, 235] on span "[PERSON_NAME]" at bounding box center [592, 239] width 168 height 26
type input "0947833934"
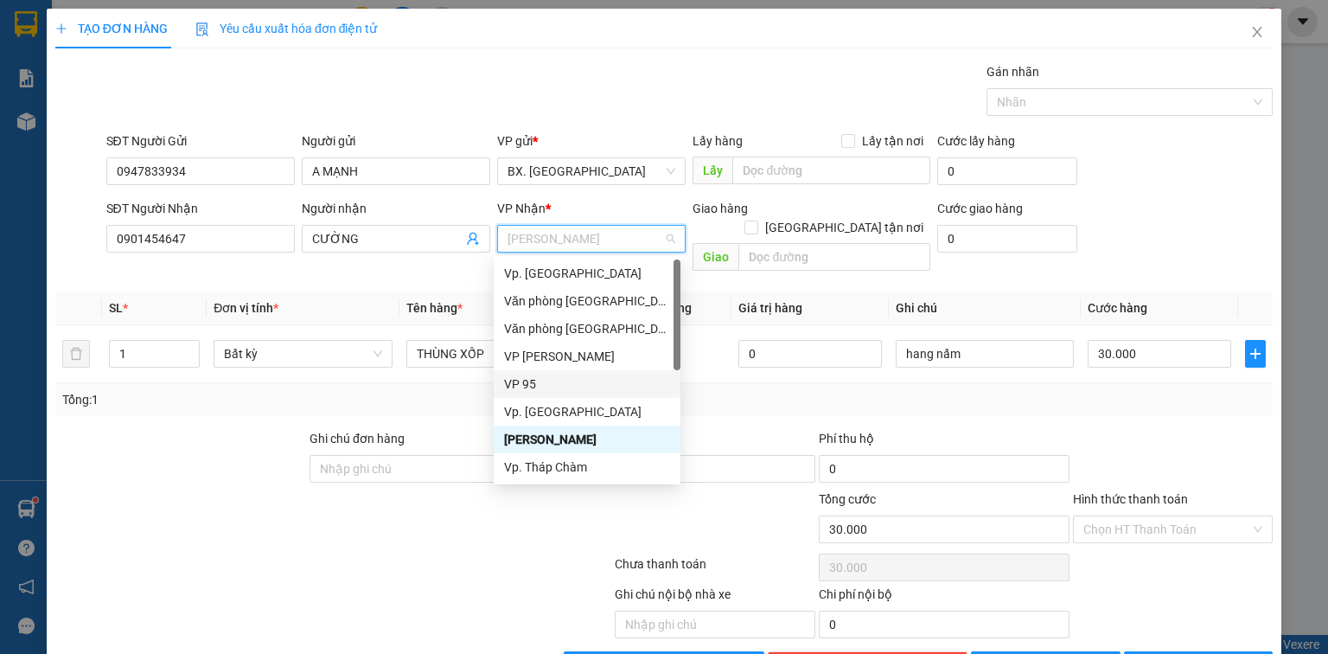
click at [570, 389] on div "VP 95" at bounding box center [587, 383] width 166 height 19
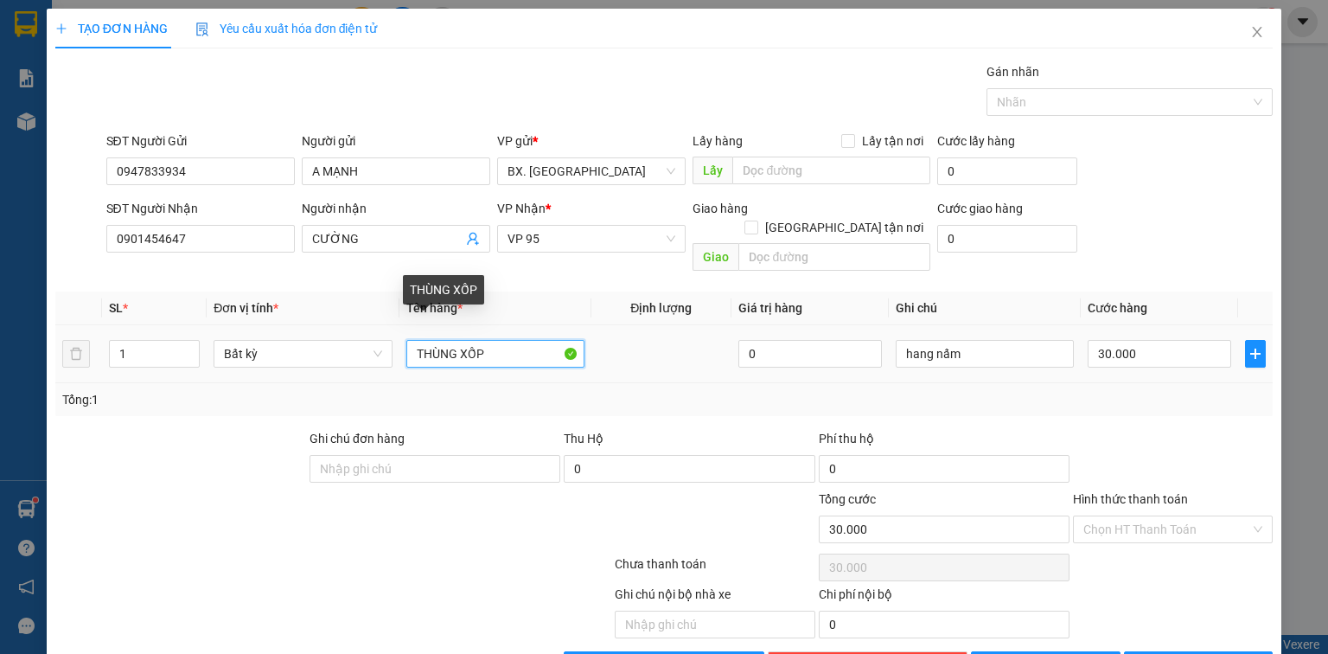
click at [473, 340] on input "THÙNG XỐP" at bounding box center [495, 354] width 178 height 28
click at [474, 340] on input "THÙNG XỐP" at bounding box center [495, 354] width 178 height 28
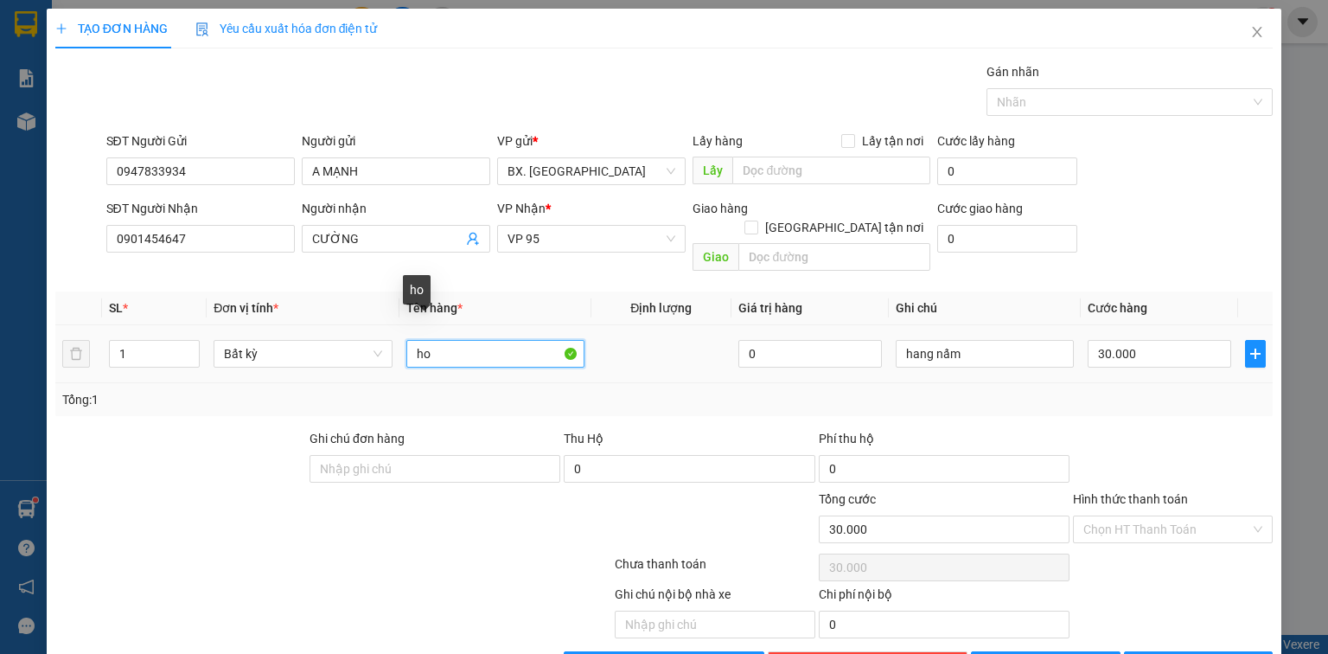
type input "h"
type input "bị trắng"
click at [1152, 651] on button "[PERSON_NAME] và In" at bounding box center [1199, 665] width 150 height 28
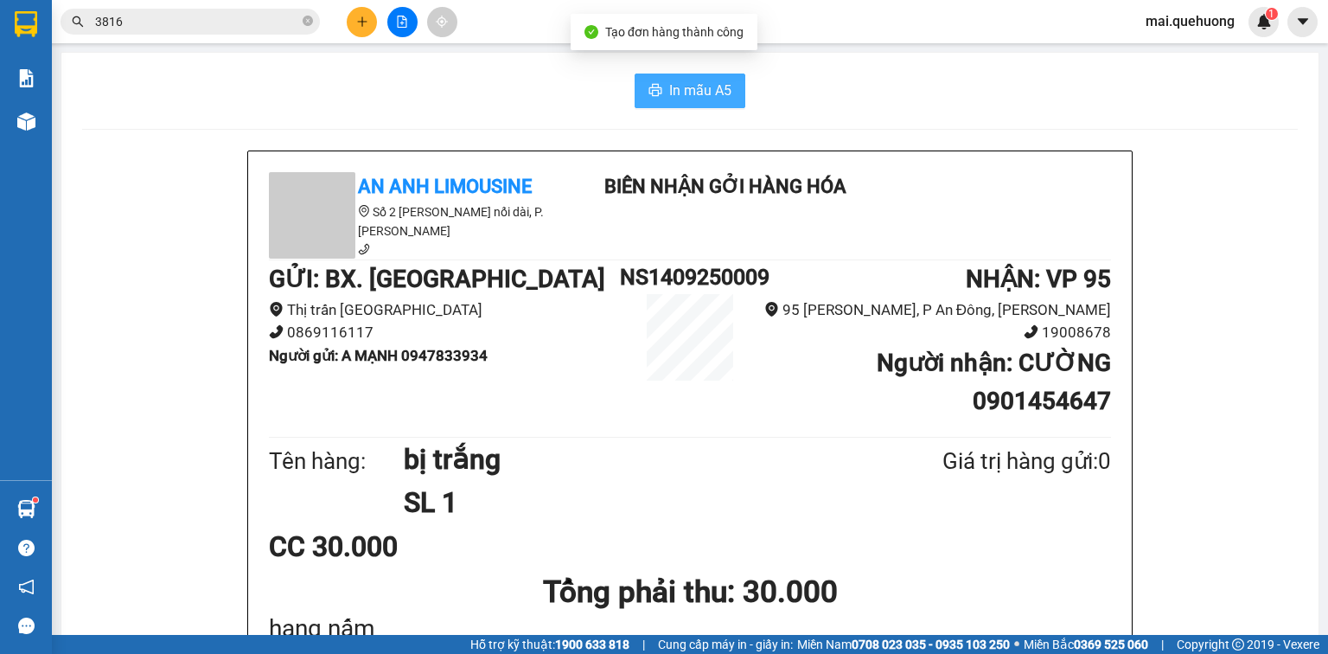
click at [662, 89] on button "In mẫu A5" at bounding box center [690, 91] width 111 height 35
click at [179, 16] on input "3816" at bounding box center [197, 21] width 204 height 19
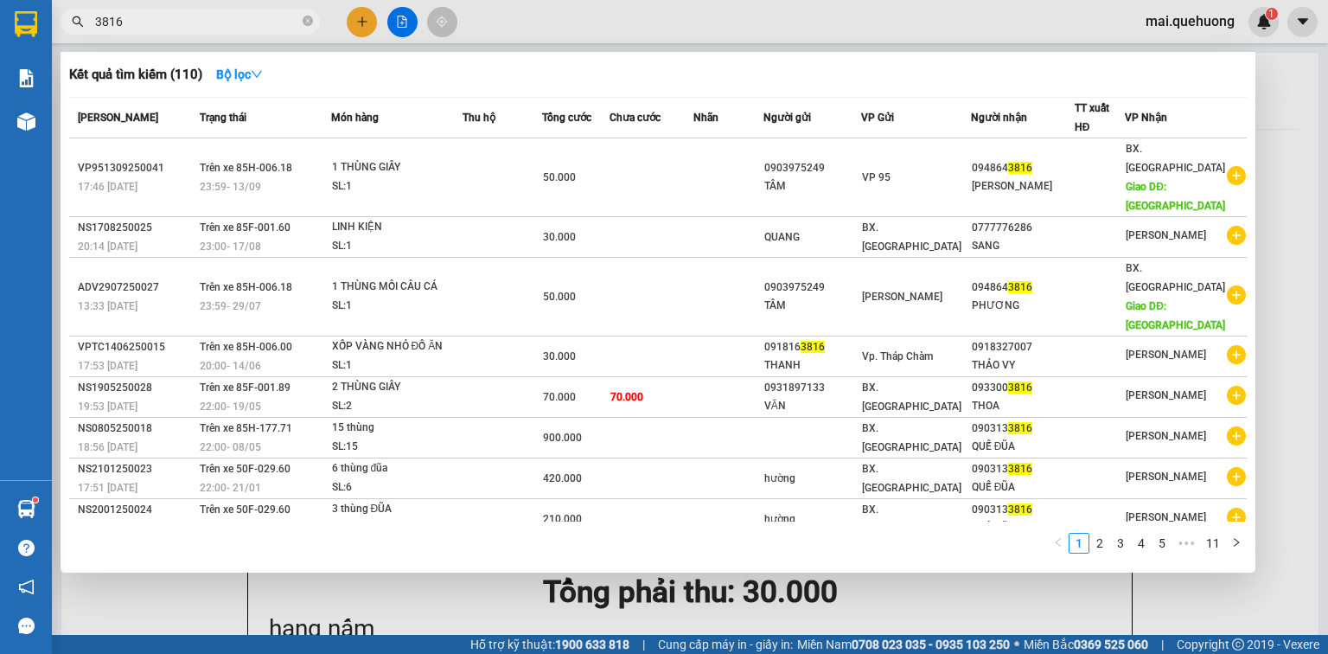
click at [179, 16] on input "3816" at bounding box center [197, 21] width 204 height 19
click at [353, 28] on div at bounding box center [664, 327] width 1328 height 654
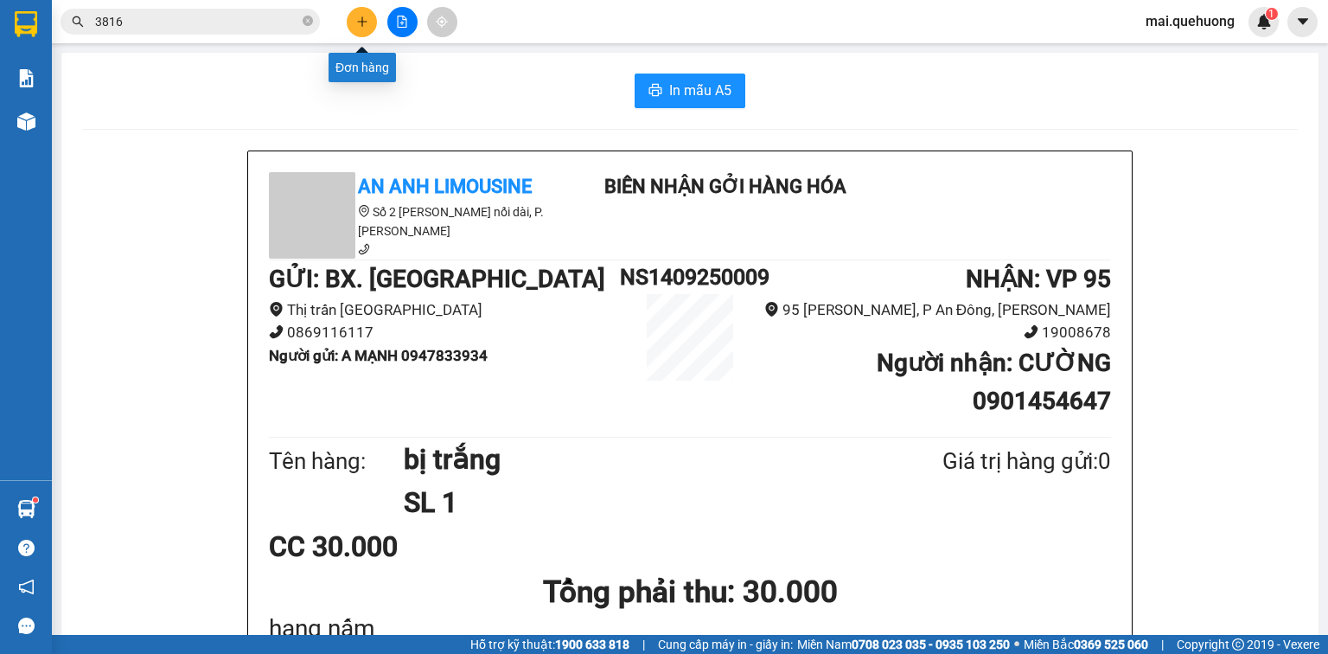
click at [363, 20] on icon "plus" at bounding box center [362, 22] width 12 height 12
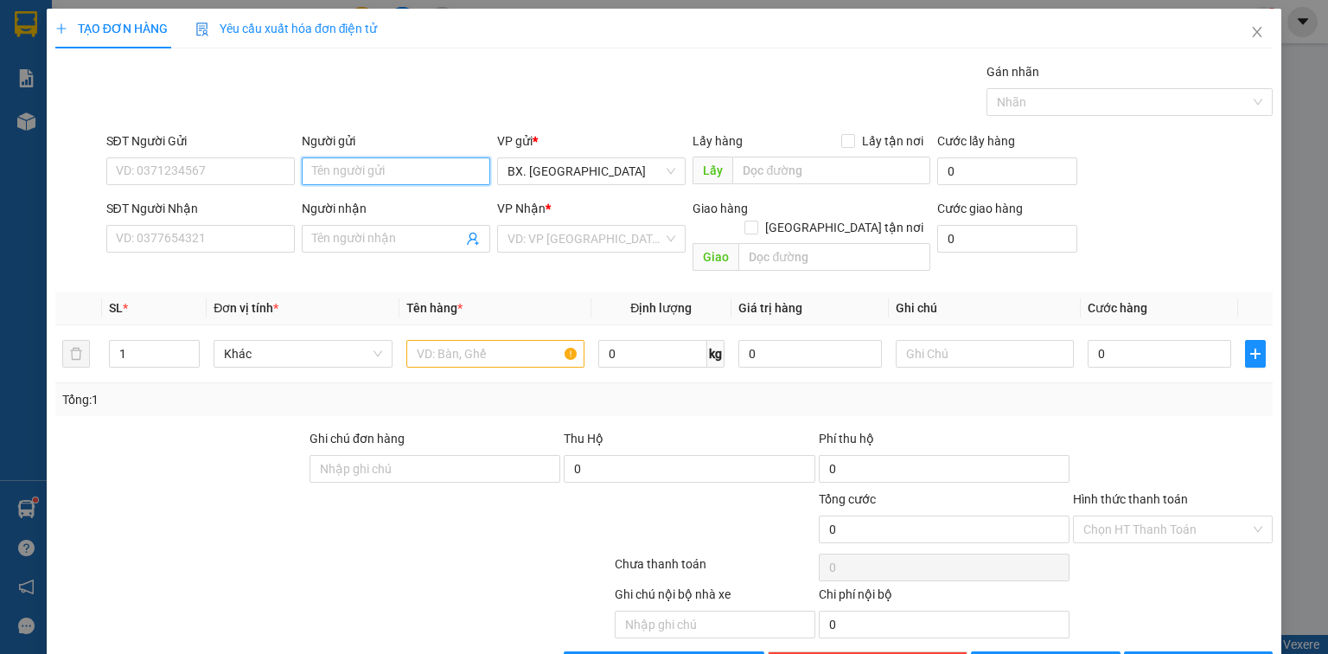
click at [336, 169] on input "Người gửi" at bounding box center [396, 171] width 189 height 28
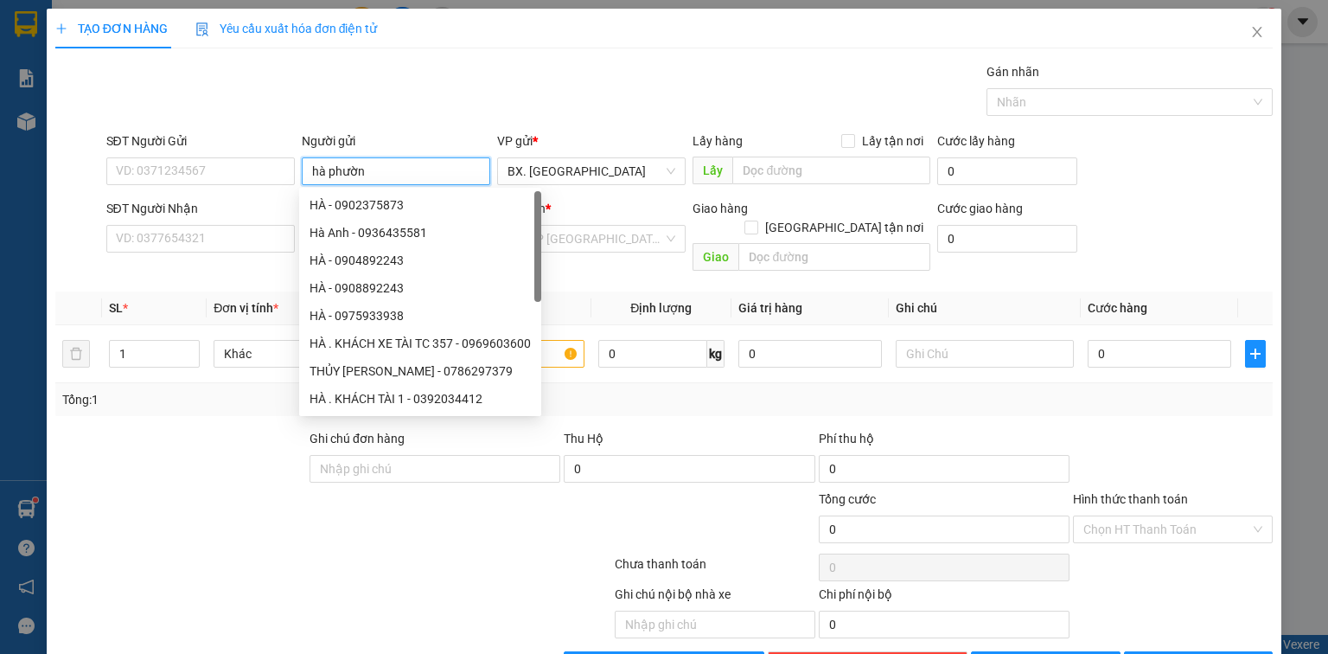
type input "[GEOGRAPHIC_DATA]"
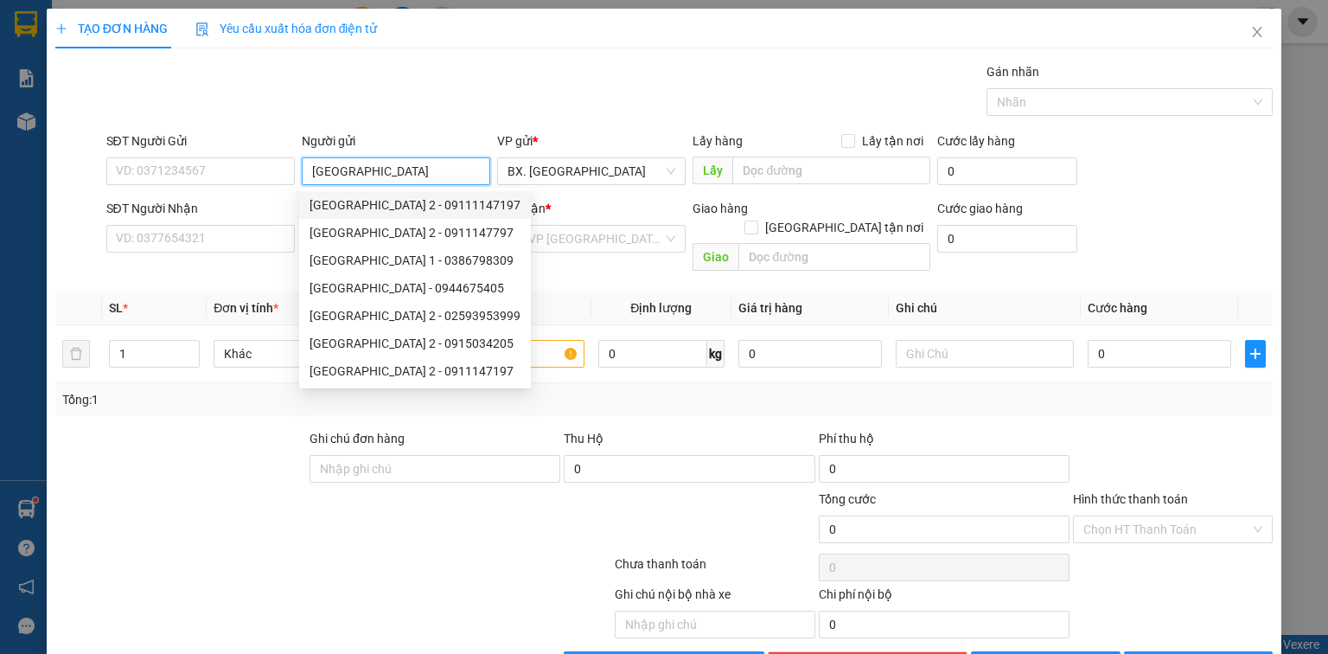
click at [371, 200] on div "[GEOGRAPHIC_DATA] 2 - 09111147197" at bounding box center [415, 204] width 211 height 19
type input "09111147197"
type input "[GEOGRAPHIC_DATA] 2"
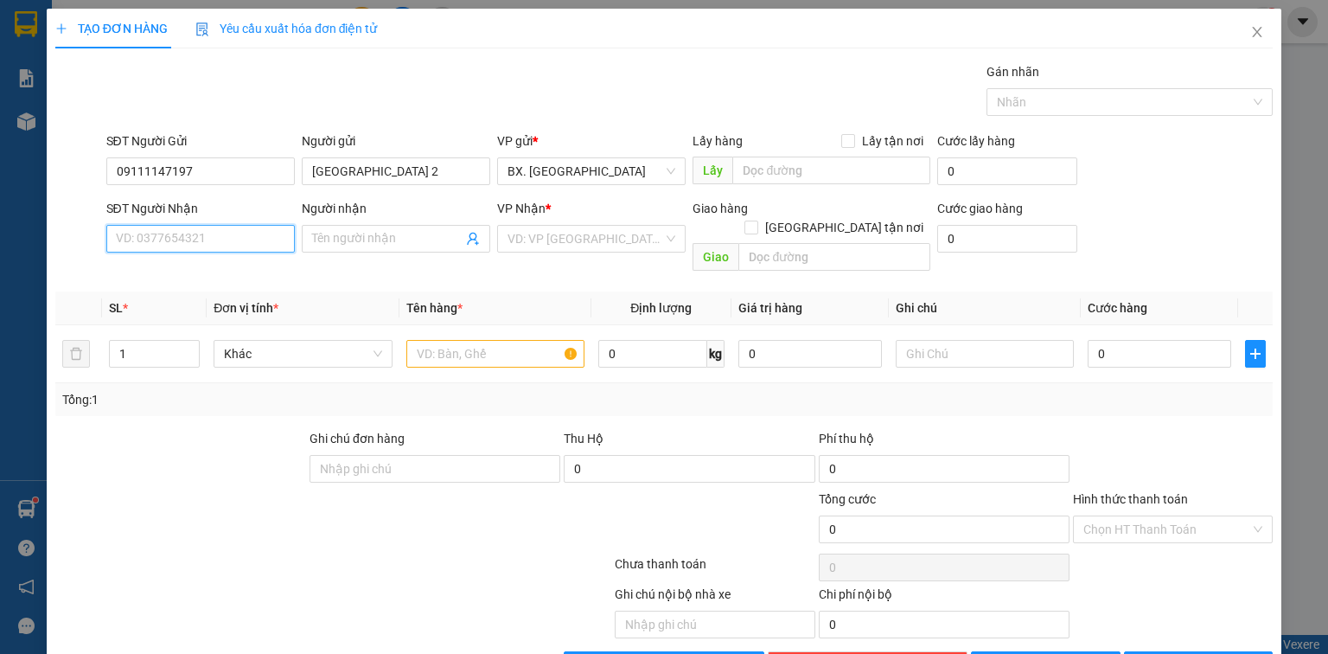
click at [209, 242] on input "SĐT Người Nhận" at bounding box center [200, 239] width 189 height 28
type input "0389492306"
click at [211, 270] on div "0389492306 - LINH" at bounding box center [199, 272] width 166 height 19
type input "LINH"
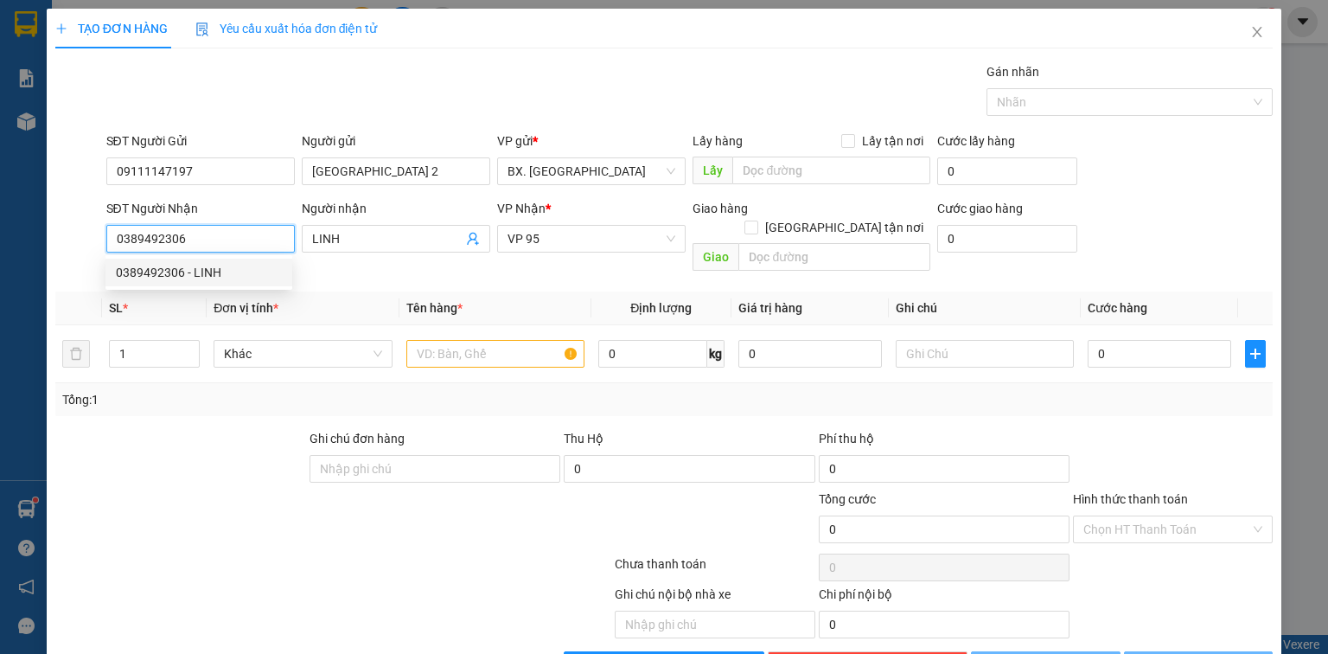
type input "30.000"
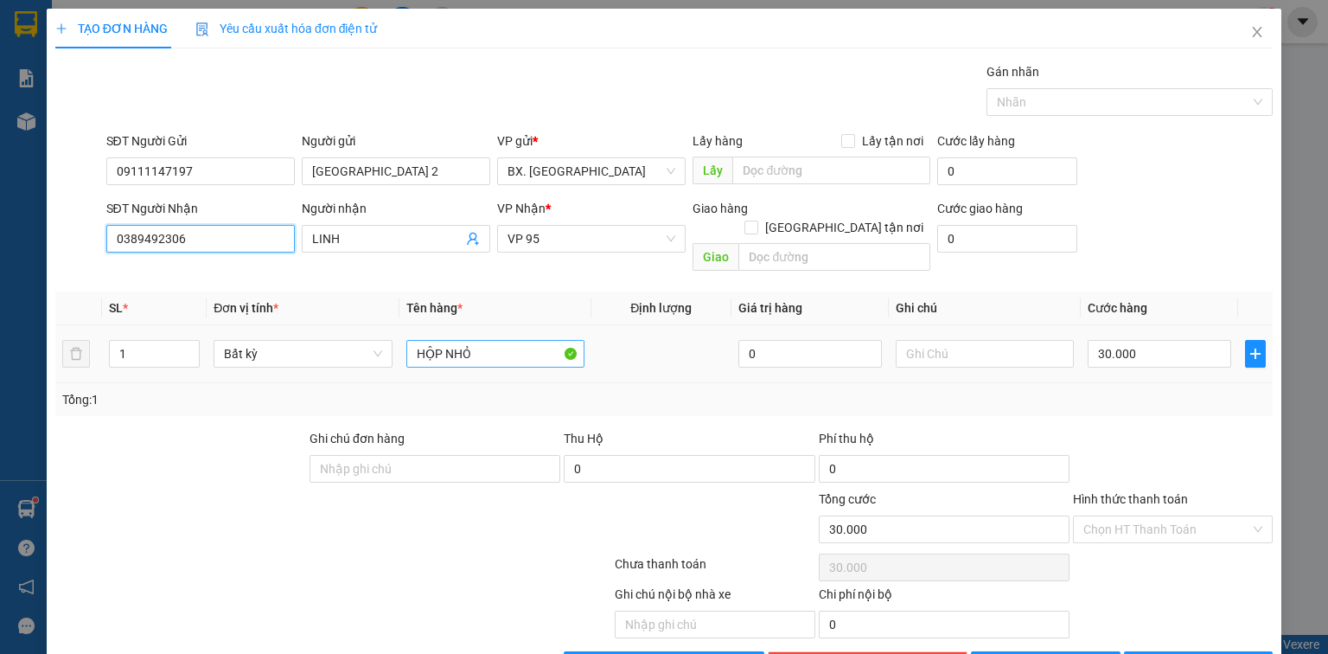
type input "0389492306"
click at [503, 341] on input "HỘP NHỎ" at bounding box center [495, 354] width 178 height 28
type input "HỘP giấy"
click at [1162, 516] on input "Hình thức thanh toán" at bounding box center [1166, 529] width 167 height 26
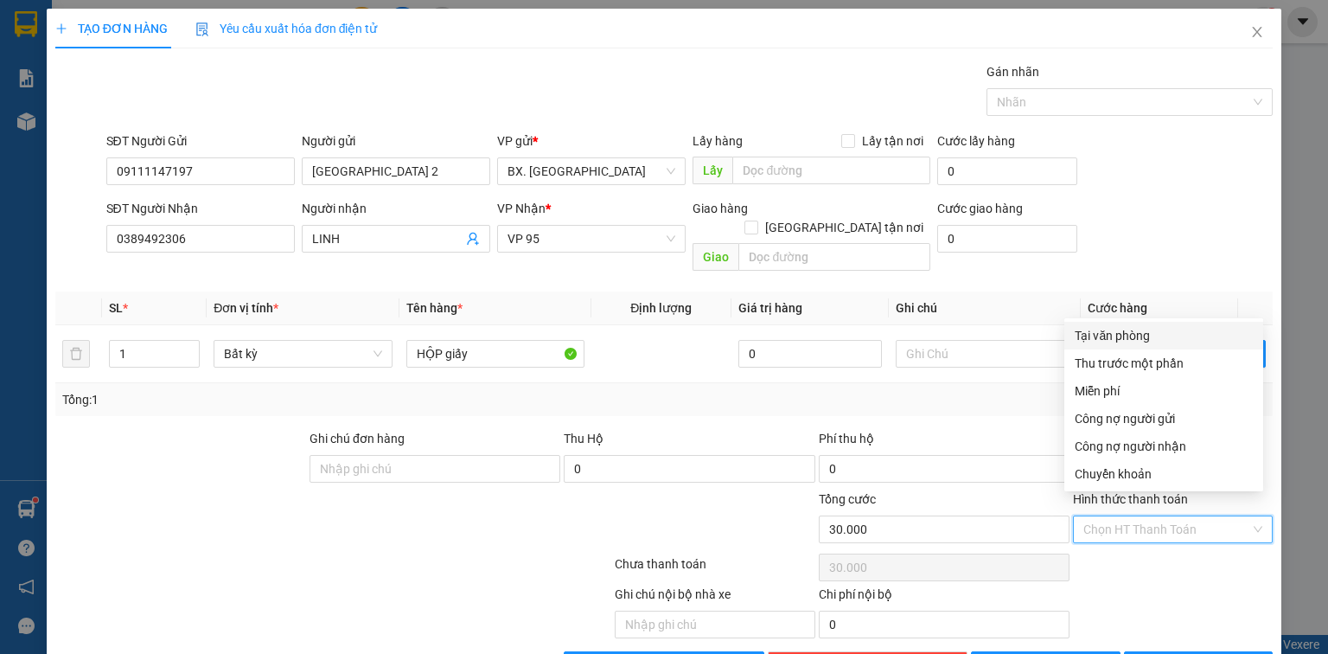
click at [1142, 336] on div "Tại văn phòng" at bounding box center [1164, 335] width 178 height 19
type input "0"
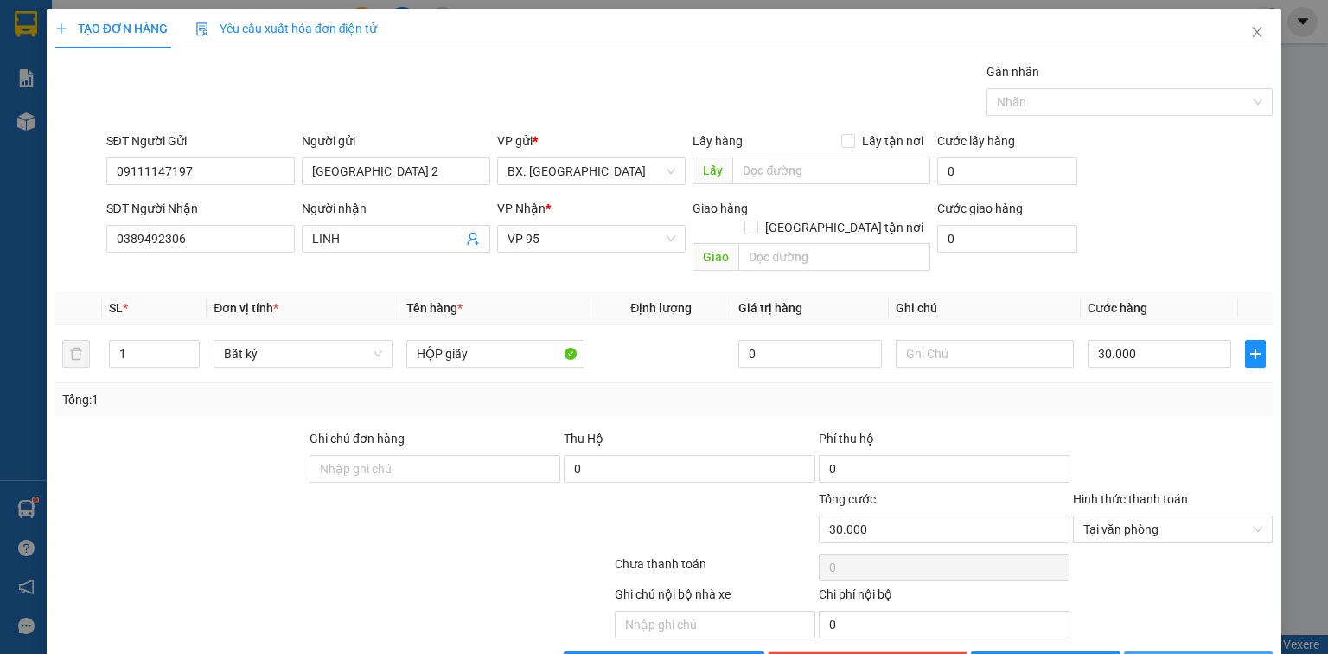
click at [1150, 653] on icon "printer" at bounding box center [1144, 664] width 12 height 12
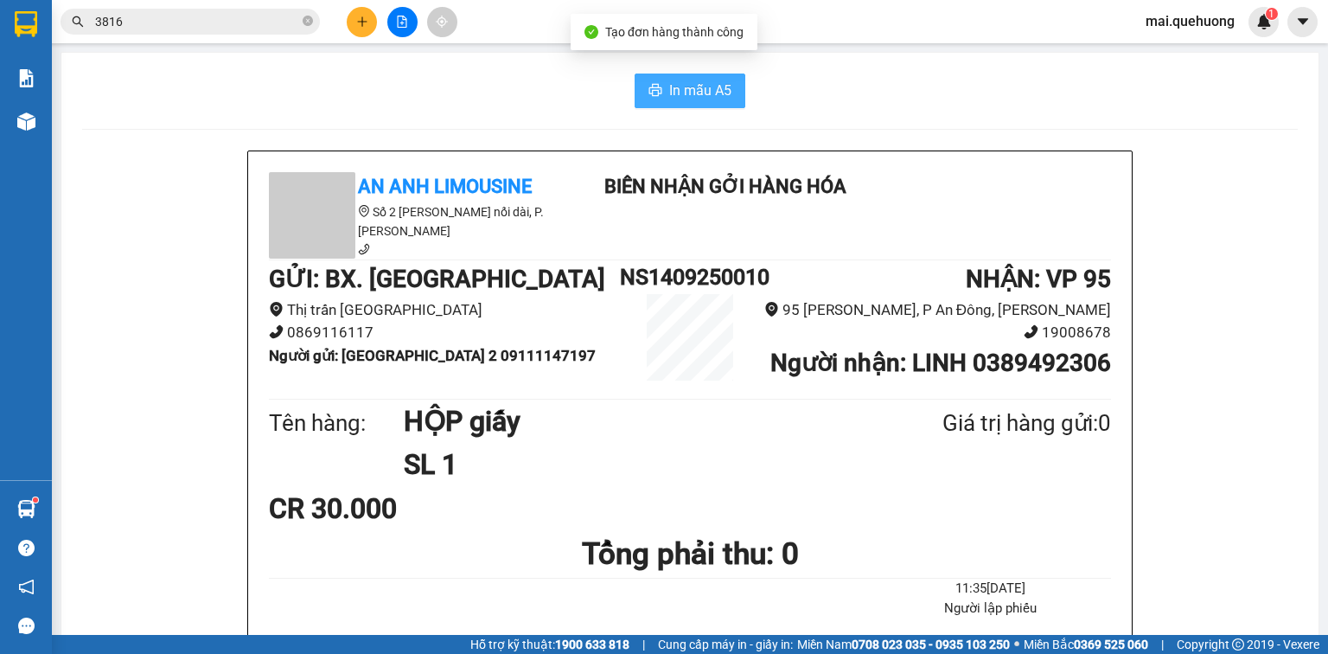
click at [693, 84] on span "In mẫu A5" at bounding box center [700, 91] width 62 height 22
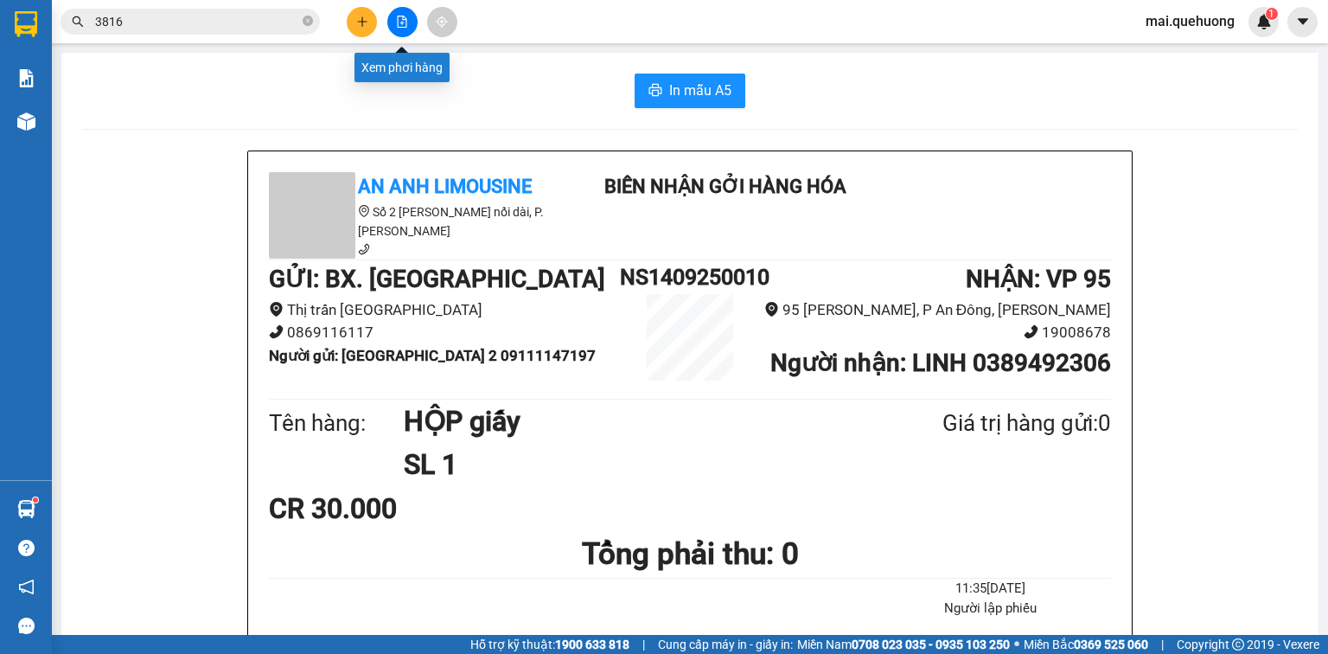
click at [365, 23] on icon "plus" at bounding box center [362, 22] width 12 height 12
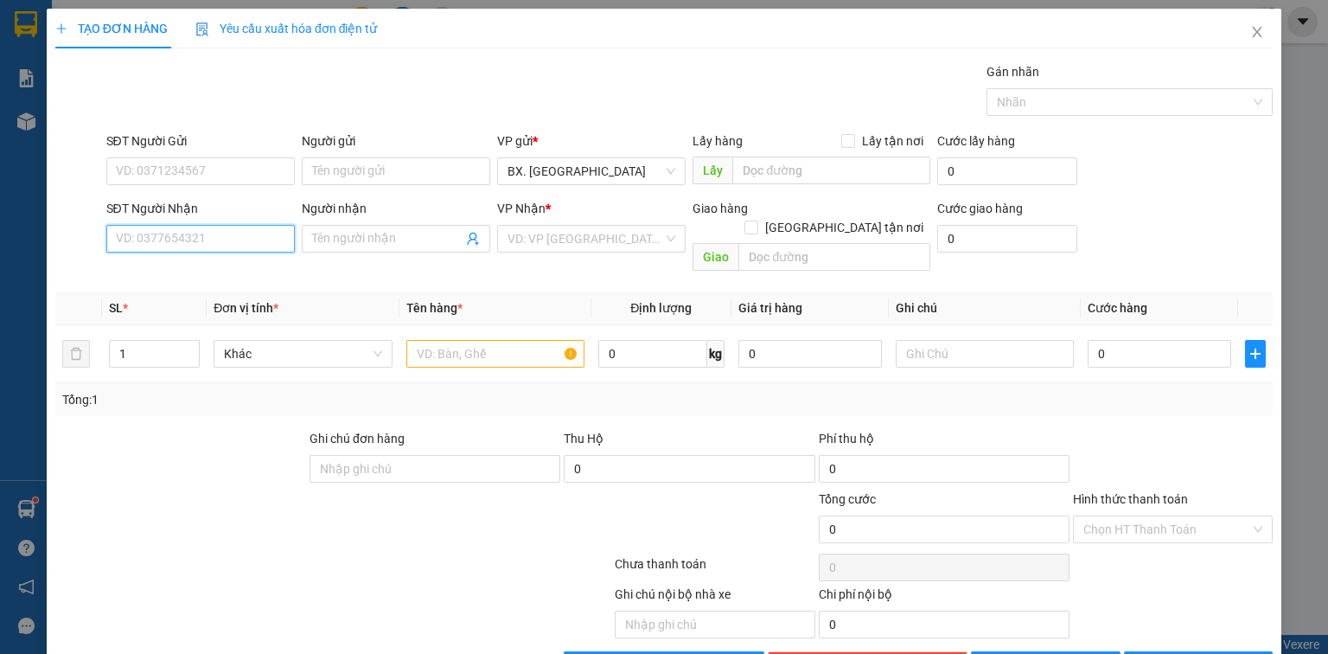
click at [214, 235] on input "SĐT Người Nhận" at bounding box center [200, 239] width 189 height 28
type input "0916387050"
click at [431, 233] on input "Người nhận" at bounding box center [387, 238] width 150 height 19
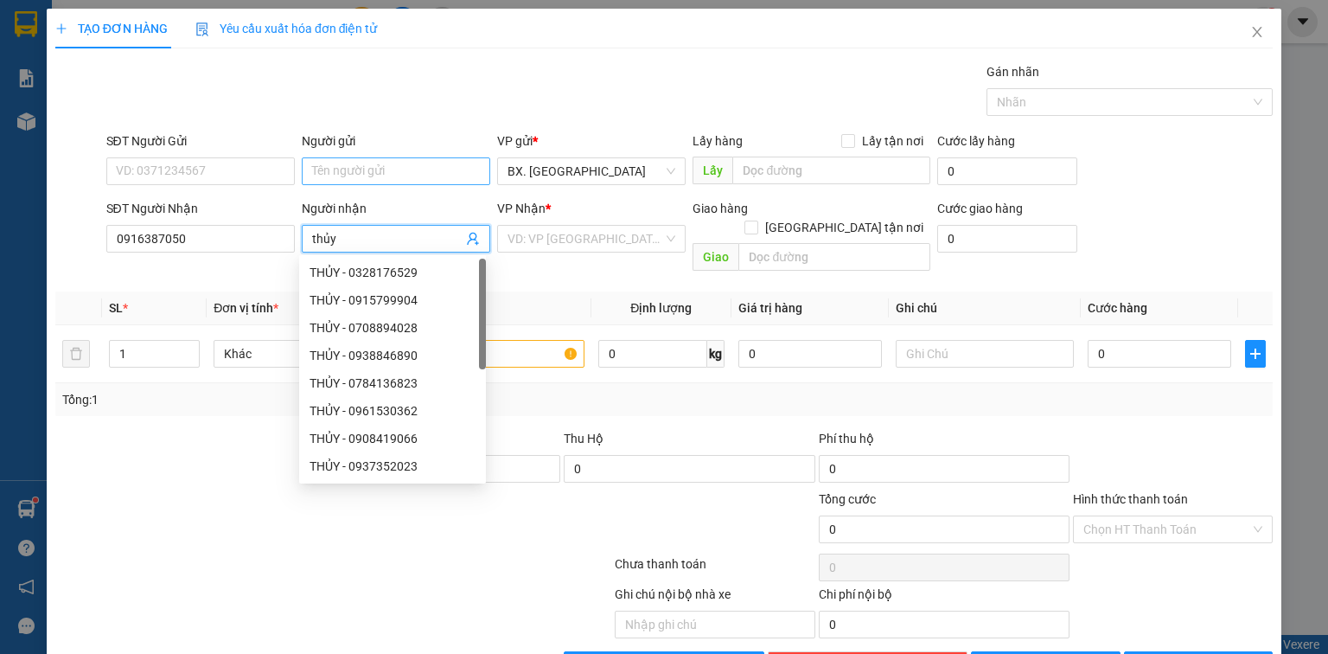
type input "thủy"
click at [422, 174] on input "Người gửi" at bounding box center [396, 171] width 189 height 28
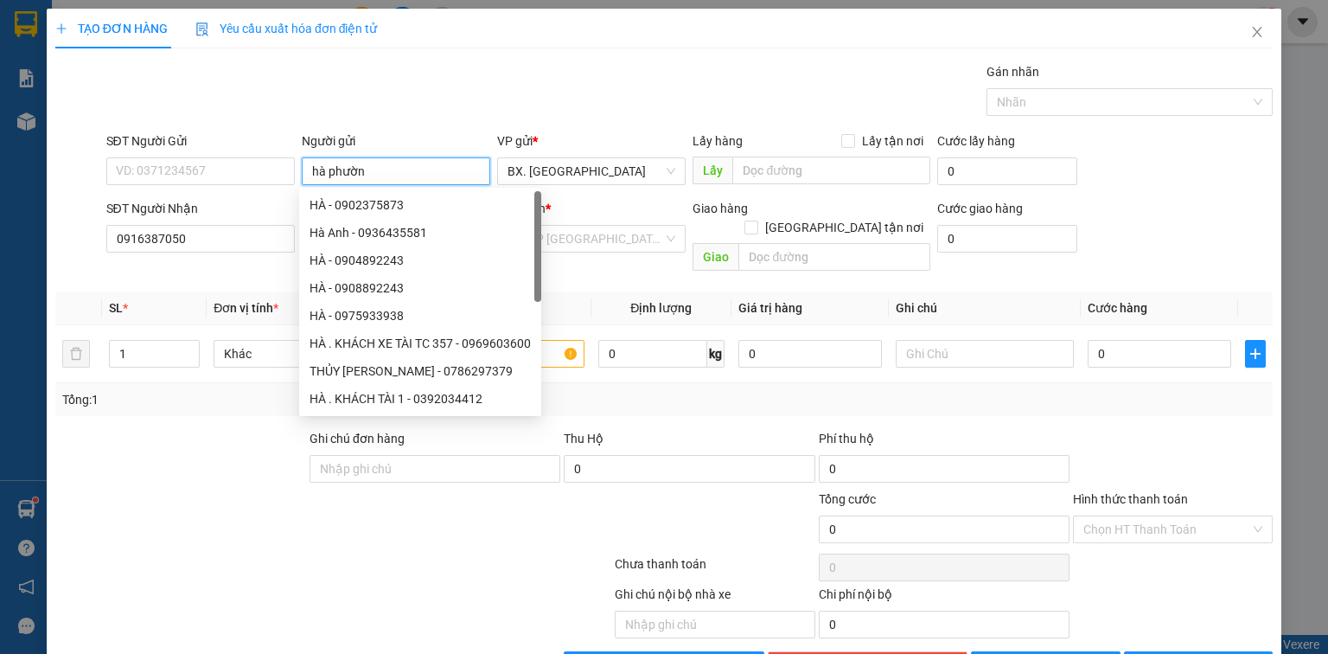
type input "[GEOGRAPHIC_DATA]"
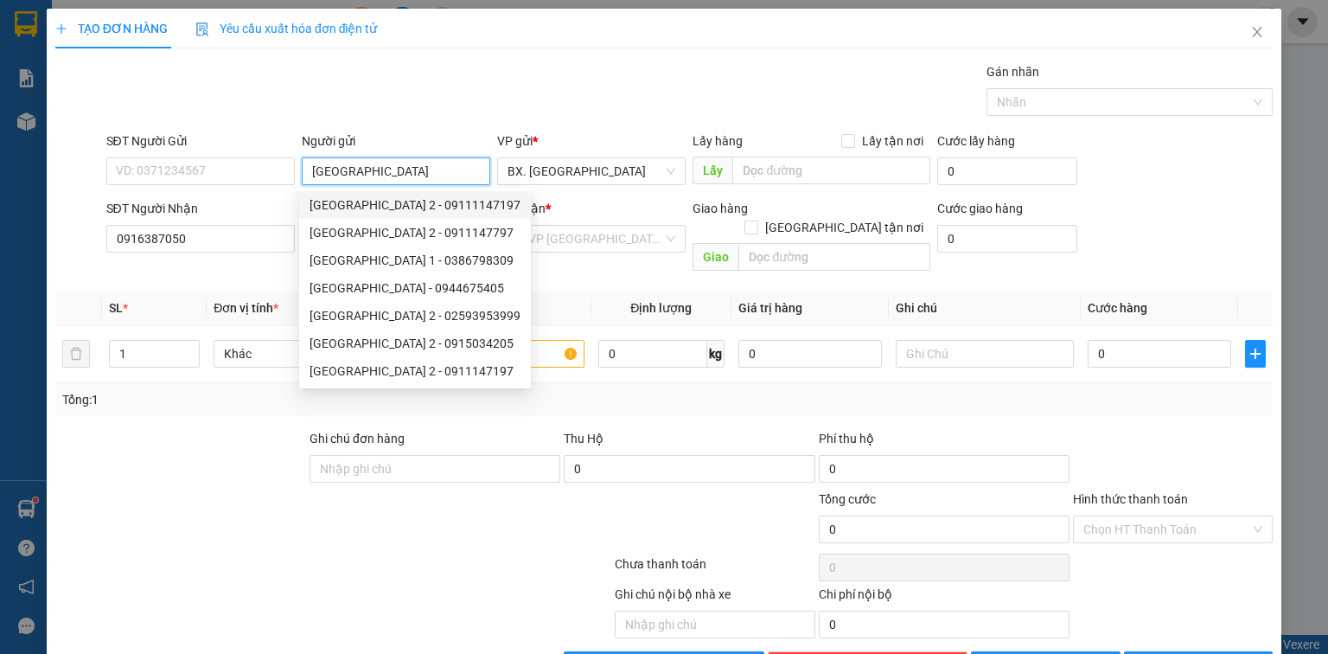
click at [397, 201] on div "[GEOGRAPHIC_DATA] 2 - 09111147197" at bounding box center [415, 204] width 211 height 19
type input "09111147197"
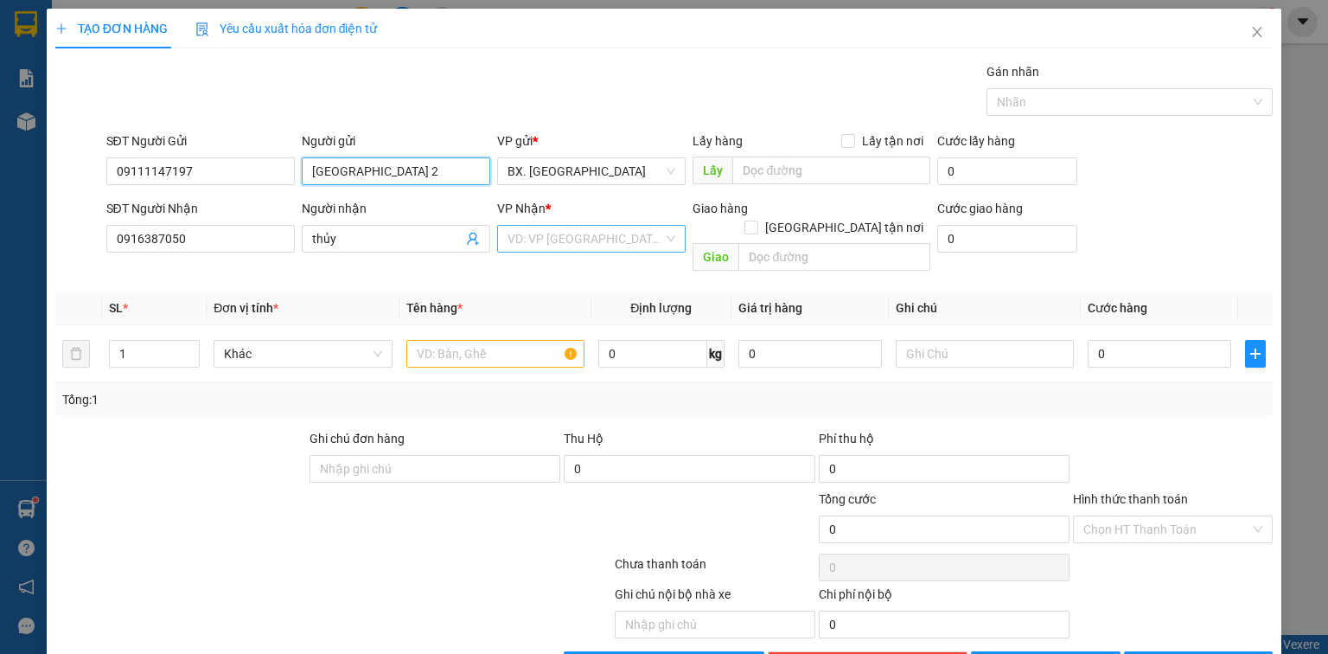
type input "[GEOGRAPHIC_DATA] 2"
click at [604, 239] on input "search" at bounding box center [586, 239] width 156 height 26
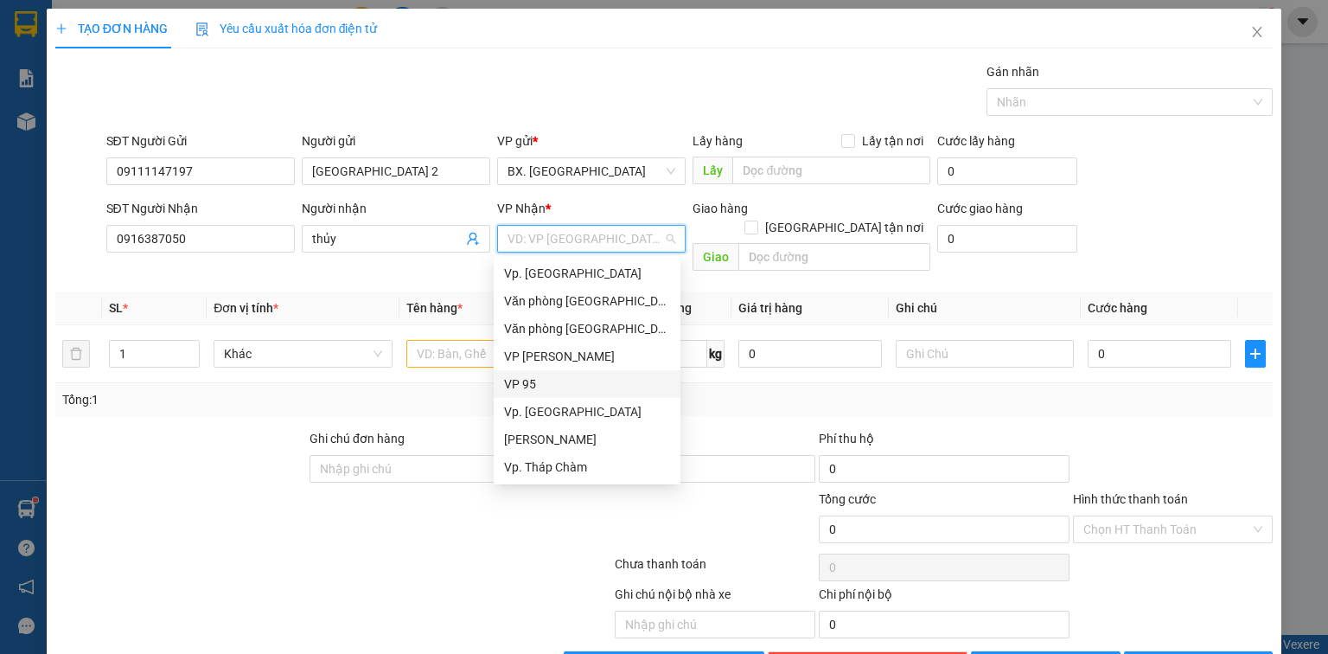
drag, startPoint x: 535, startPoint y: 387, endPoint x: 493, endPoint y: 361, distance: 49.2
click at [534, 387] on div "VP 95" at bounding box center [587, 383] width 166 height 19
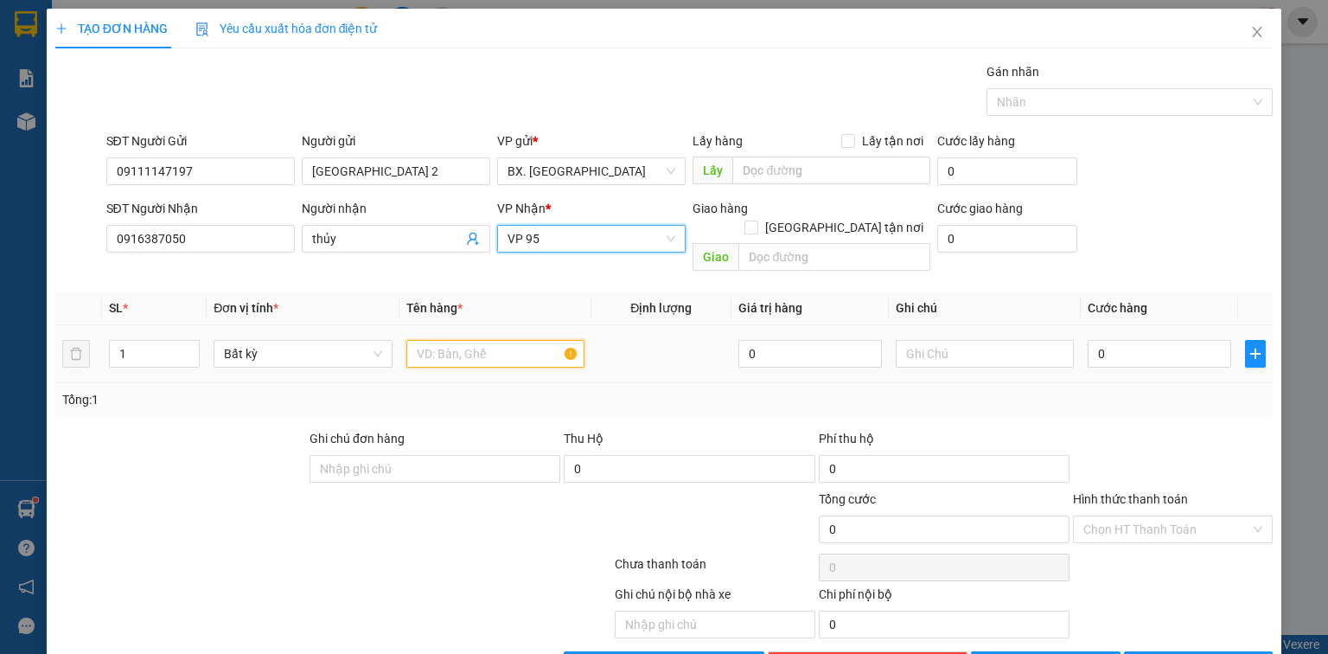
click at [483, 340] on input "text" at bounding box center [495, 354] width 178 height 28
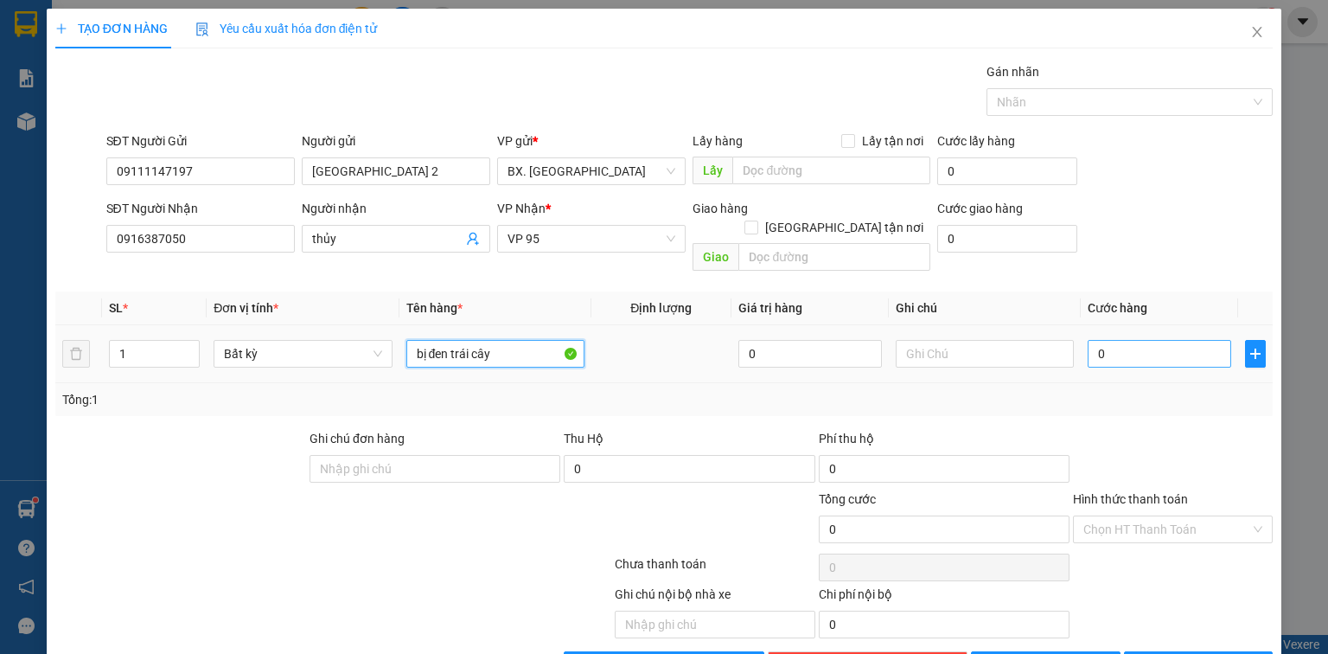
type input "bị đen trái cây"
click at [1153, 340] on input "0" at bounding box center [1160, 354] width 144 height 28
type input "4"
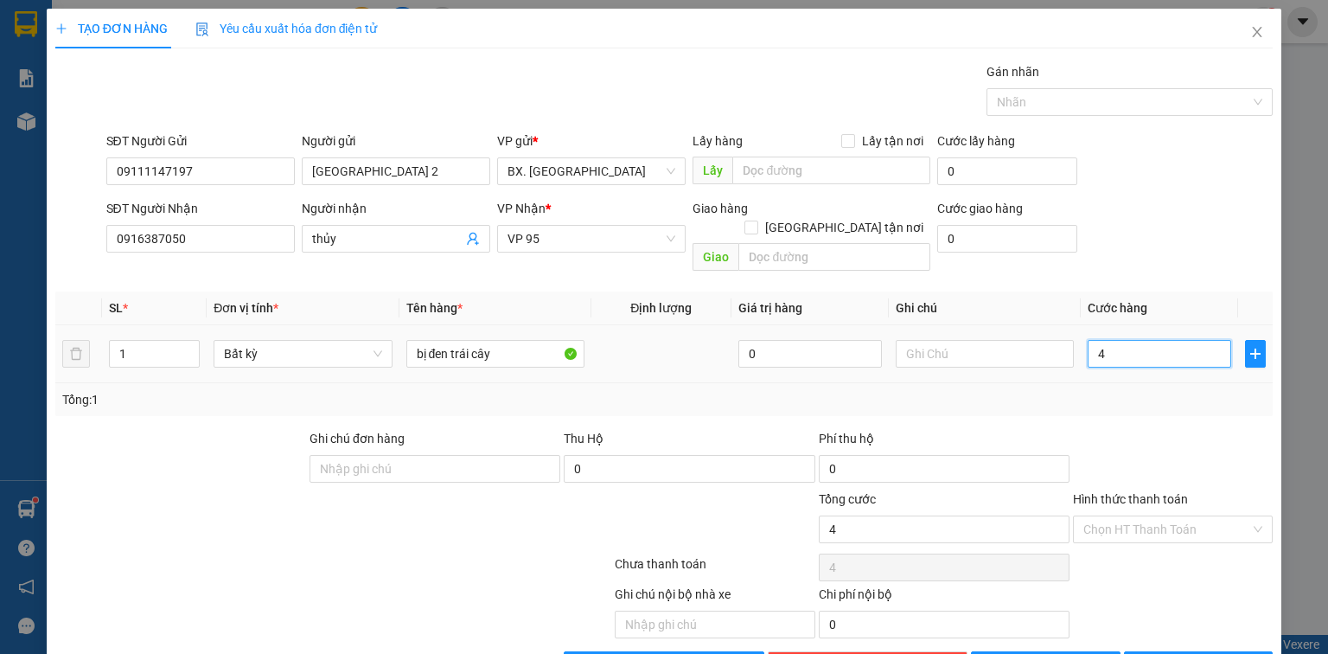
type input "40"
type input "40.000"
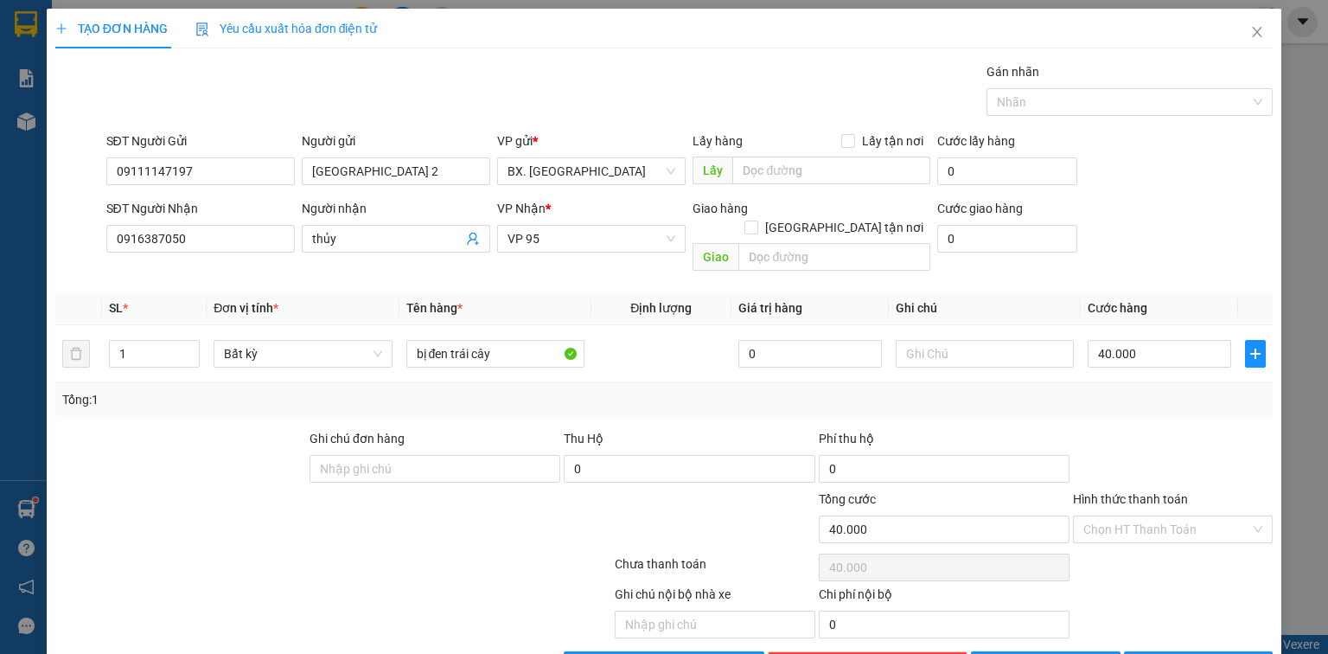
click at [1121, 397] on div "Transit Pickup Surcharge Ids Transit Deliver Surcharge Ids Transit Deliver Surc…" at bounding box center [664, 370] width 1218 height 617
click at [1158, 516] on input "Hình thức thanh toán" at bounding box center [1166, 529] width 167 height 26
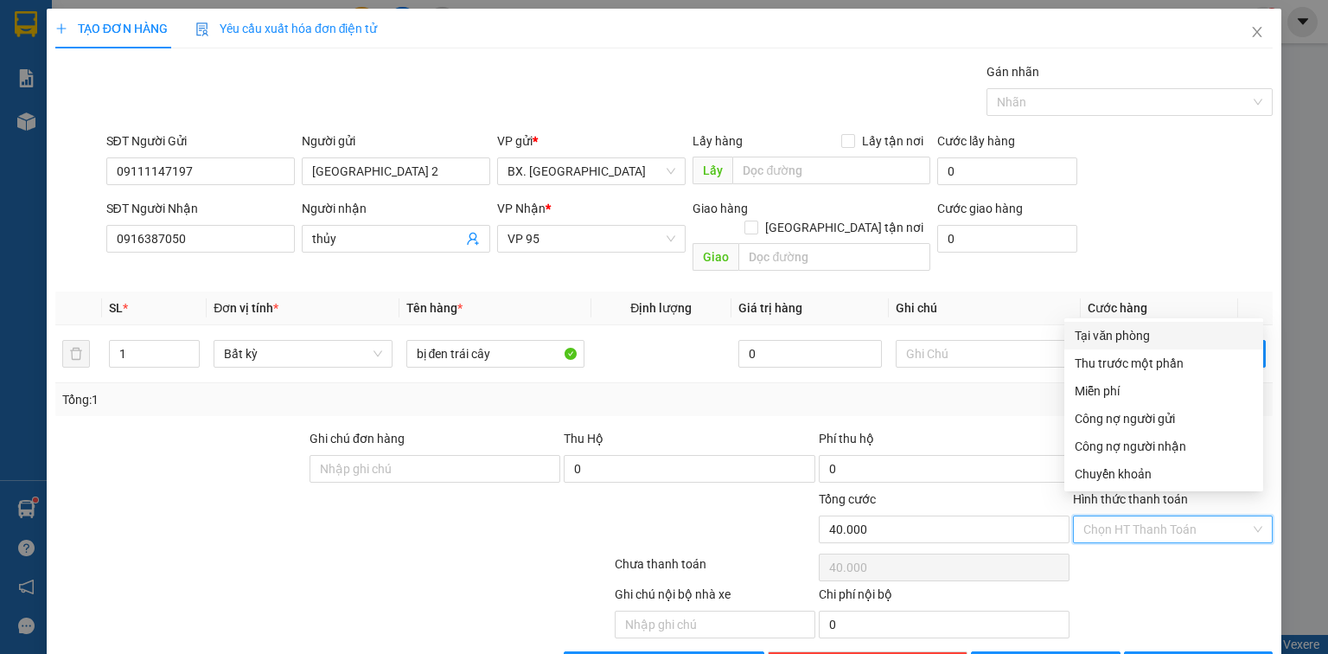
click at [1133, 335] on div "Tại văn phòng" at bounding box center [1164, 335] width 178 height 19
type input "0"
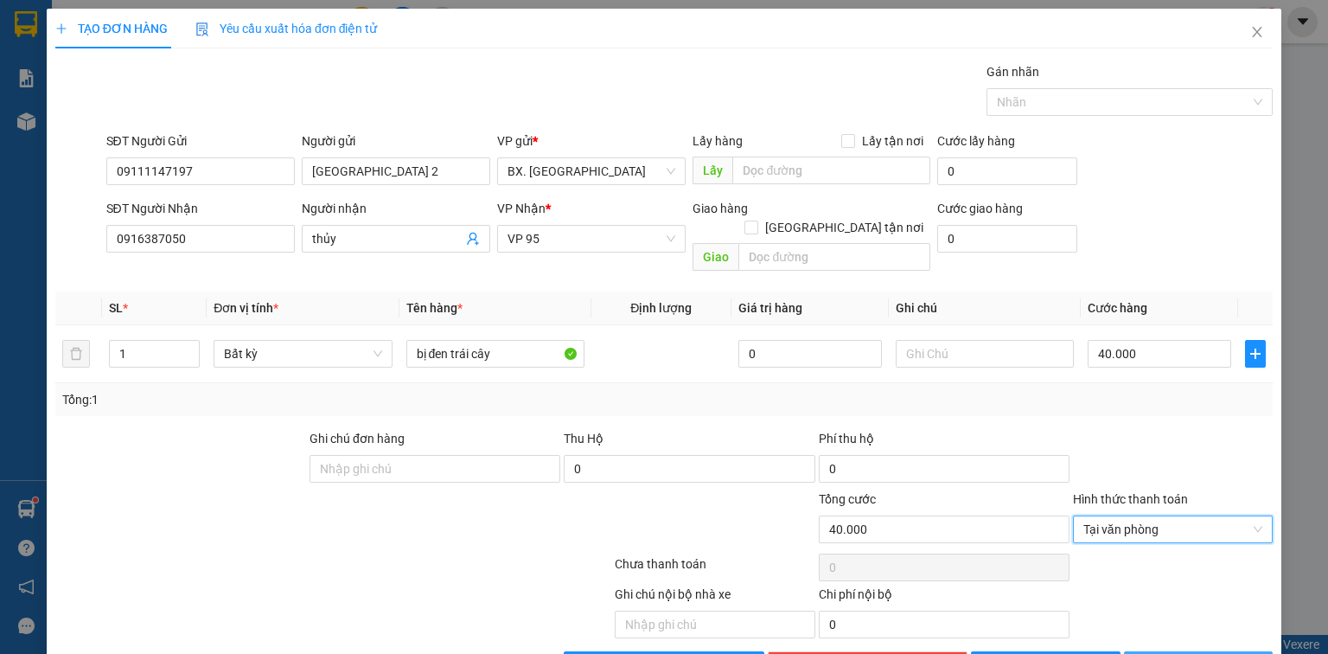
click at [1187, 653] on span "[PERSON_NAME] và In" at bounding box center [1217, 664] width 121 height 19
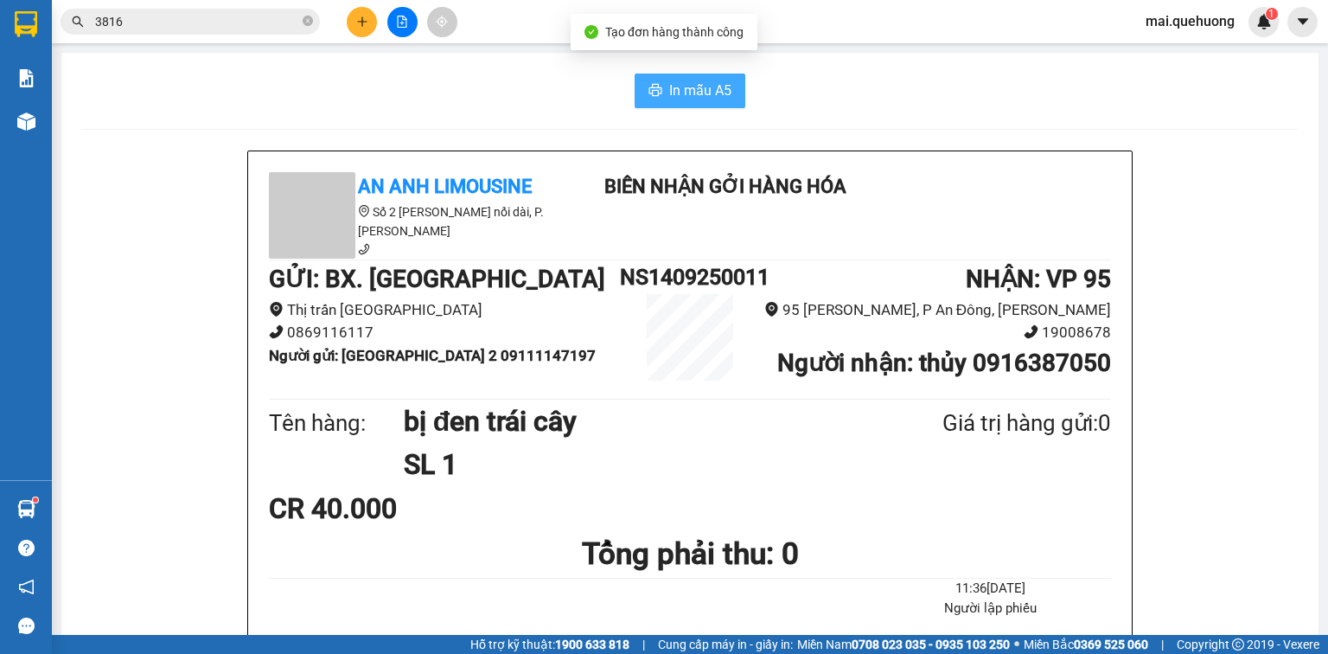
click at [671, 98] on span "In mẫu A5" at bounding box center [700, 91] width 62 height 22
